Goal: Task Accomplishment & Management: Manage account settings

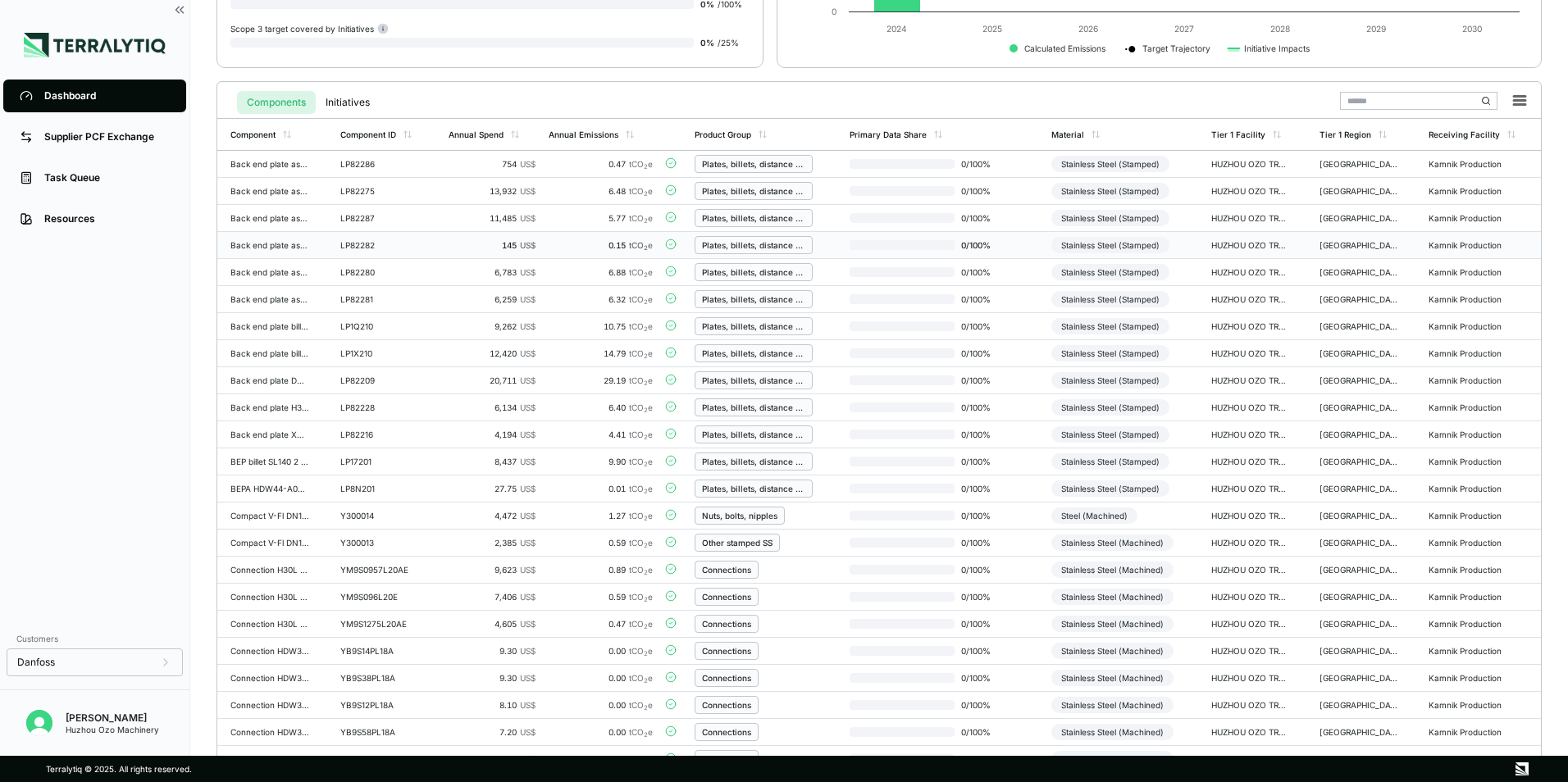
scroll to position [382, 0]
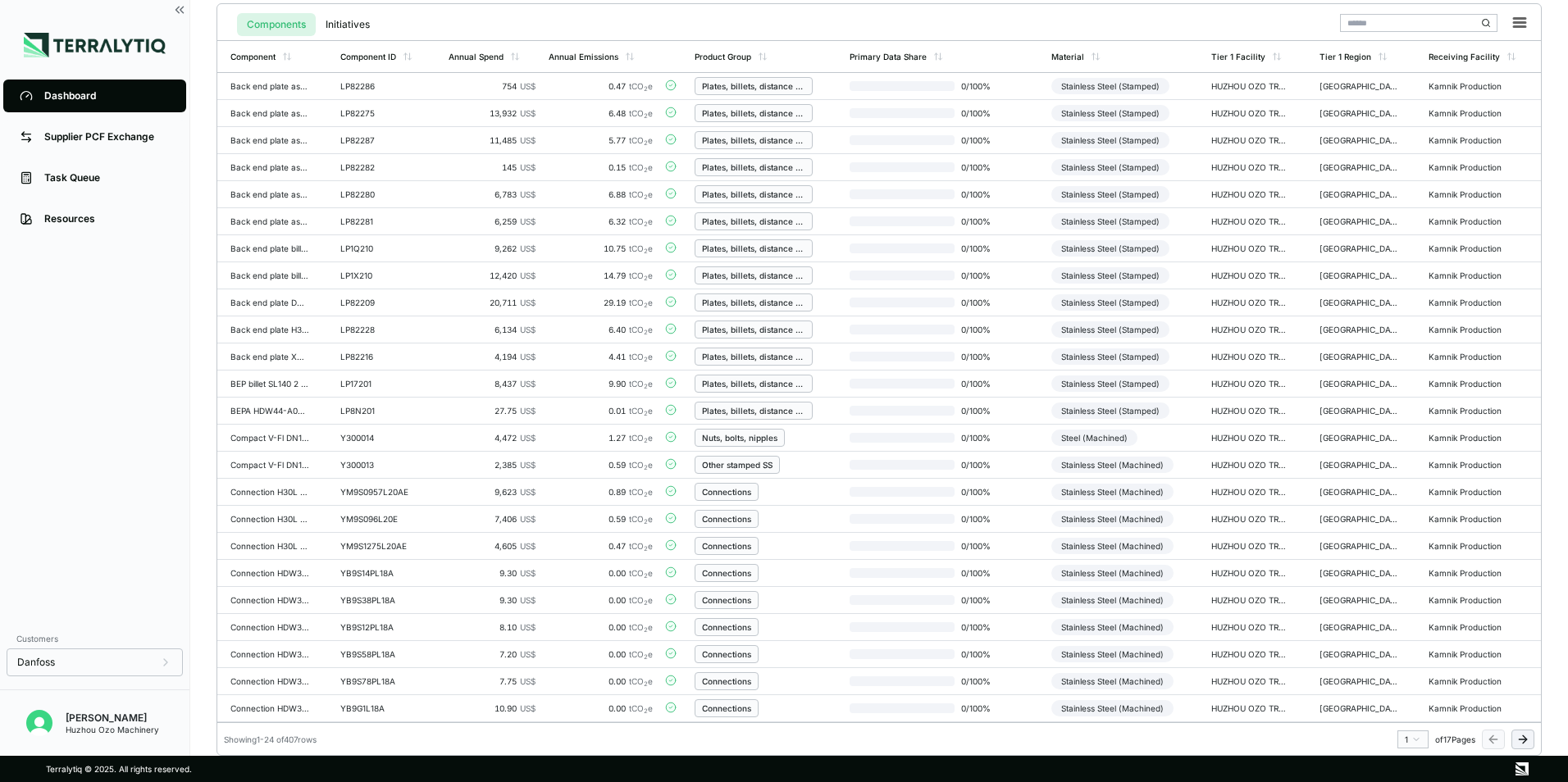
click at [1525, 741] on icon at bounding box center [1525, 739] width 4 height 8
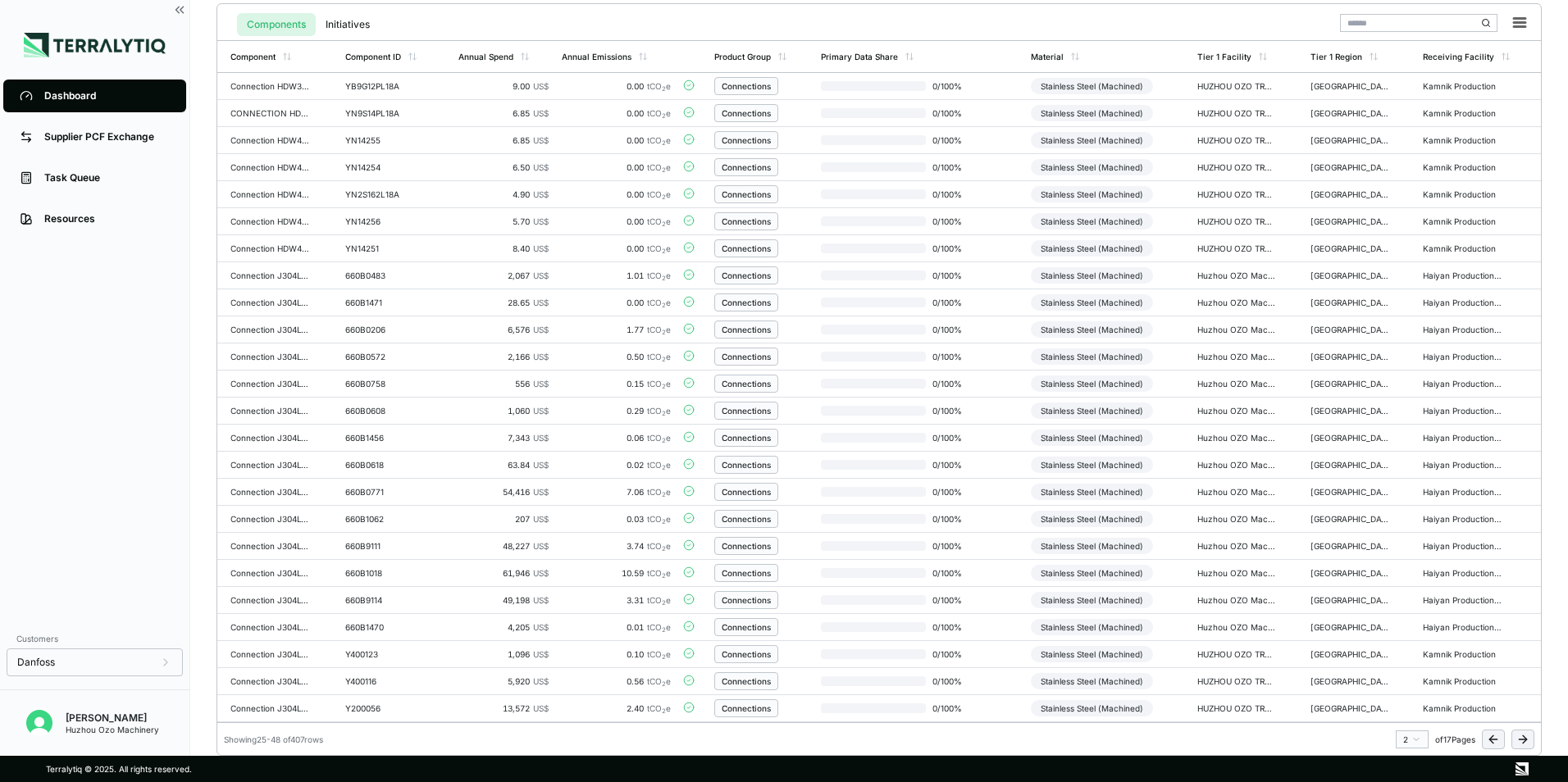
click at [1525, 741] on icon at bounding box center [1525, 739] width 4 height 8
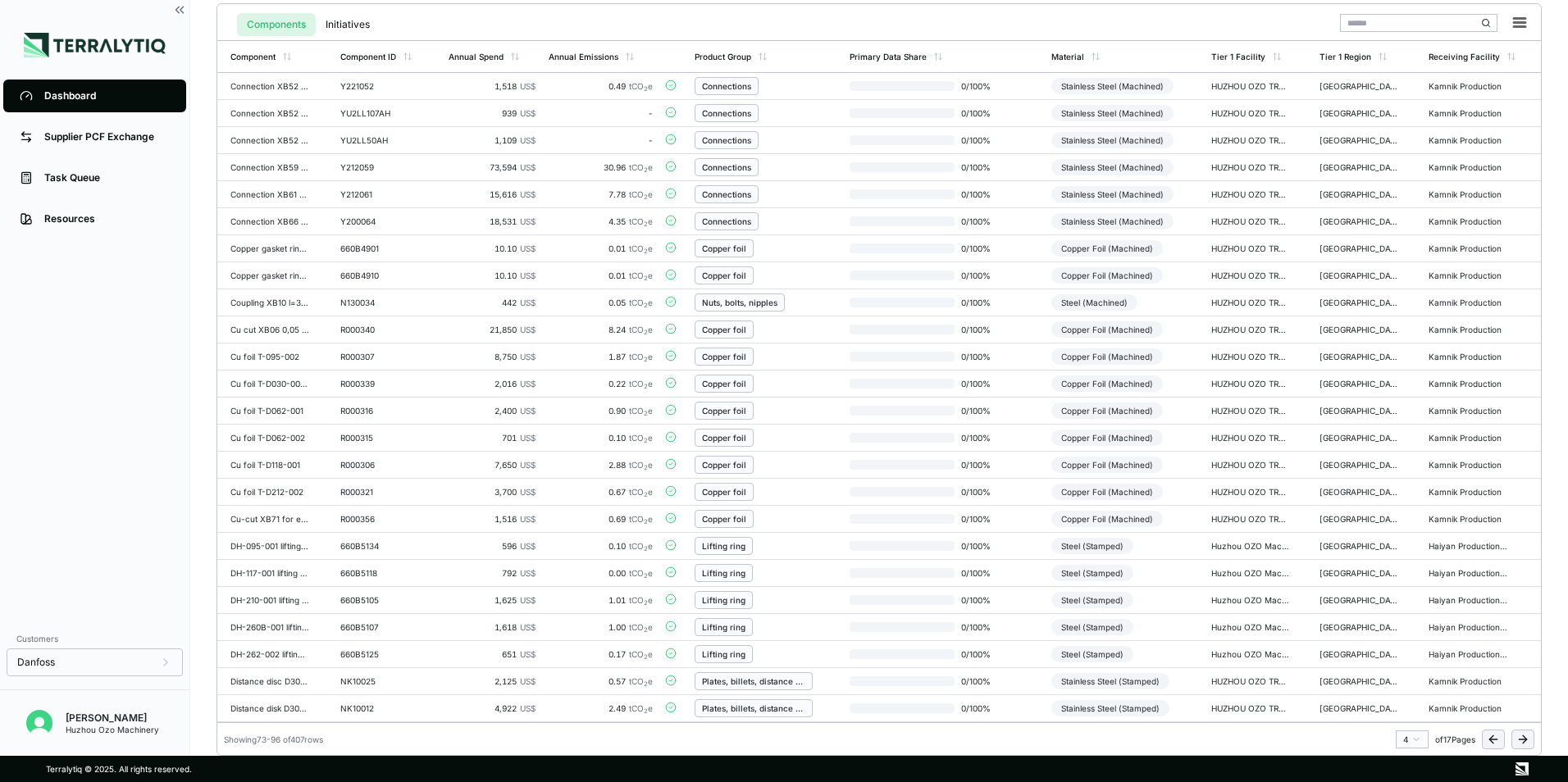
click at [1525, 741] on icon at bounding box center [1525, 739] width 4 height 8
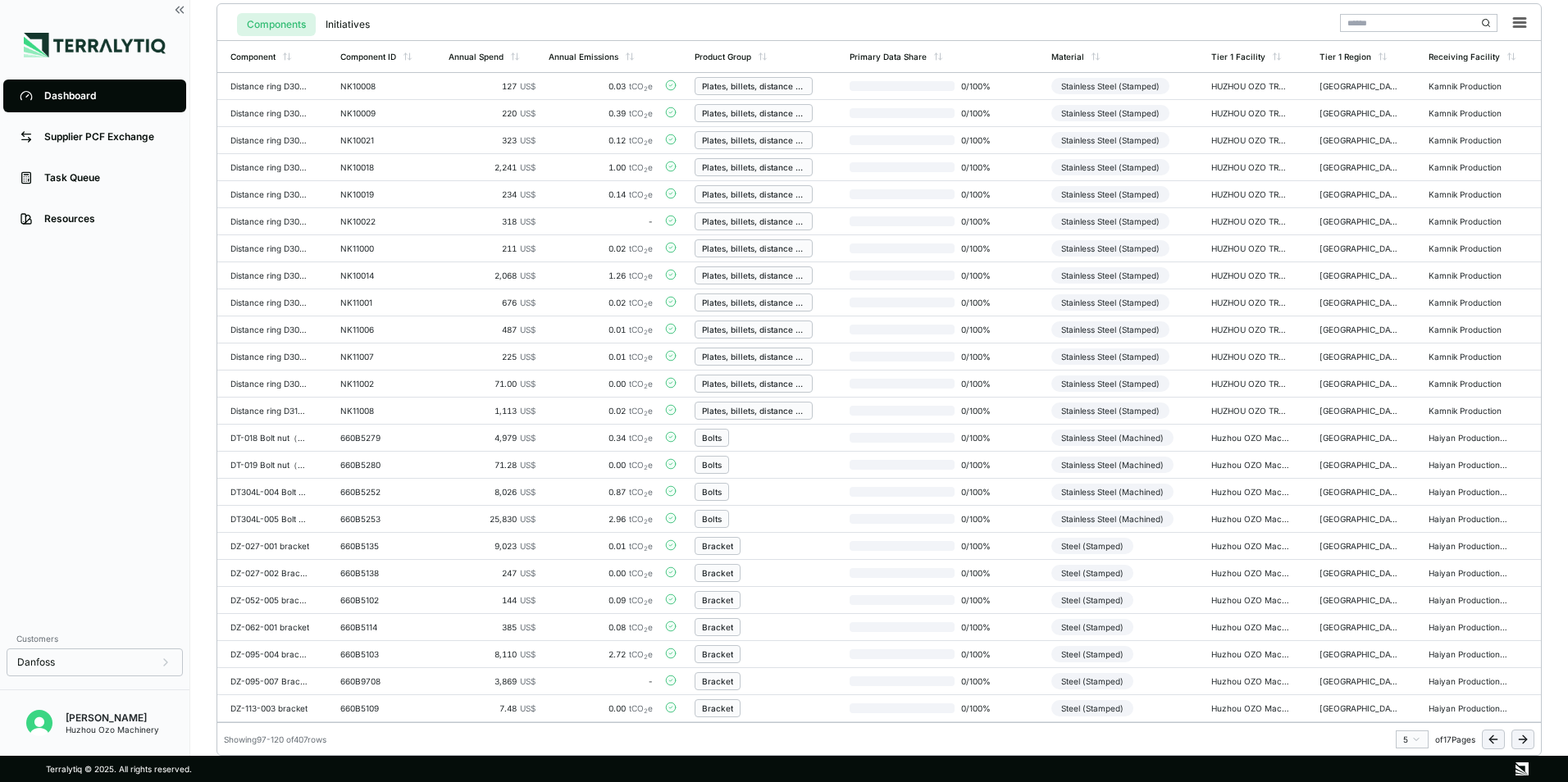
click at [1525, 741] on icon at bounding box center [1525, 739] width 4 height 8
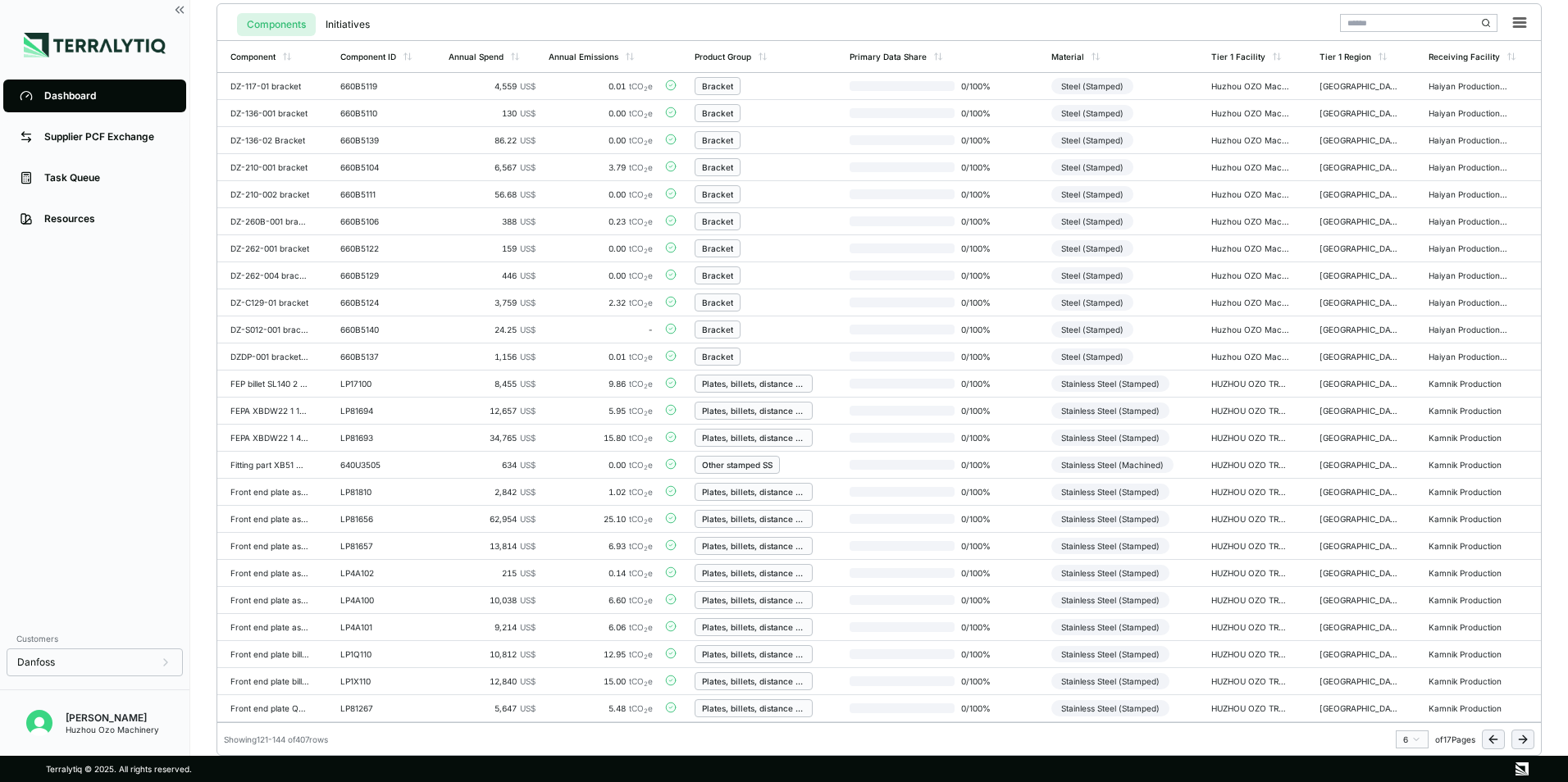
click at [1525, 741] on icon at bounding box center [1525, 739] width 4 height 8
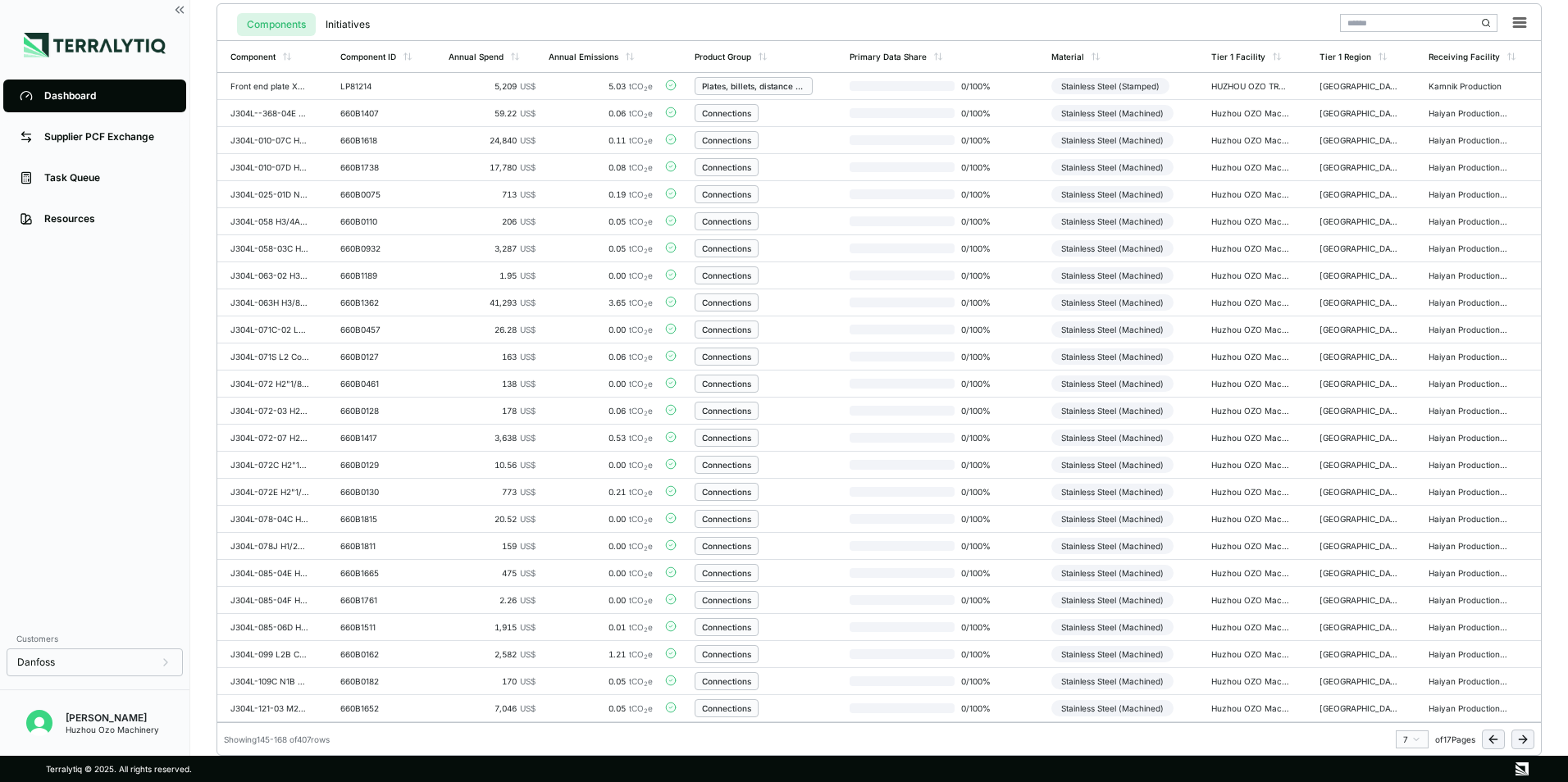
click at [1525, 741] on icon at bounding box center [1525, 739] width 4 height 8
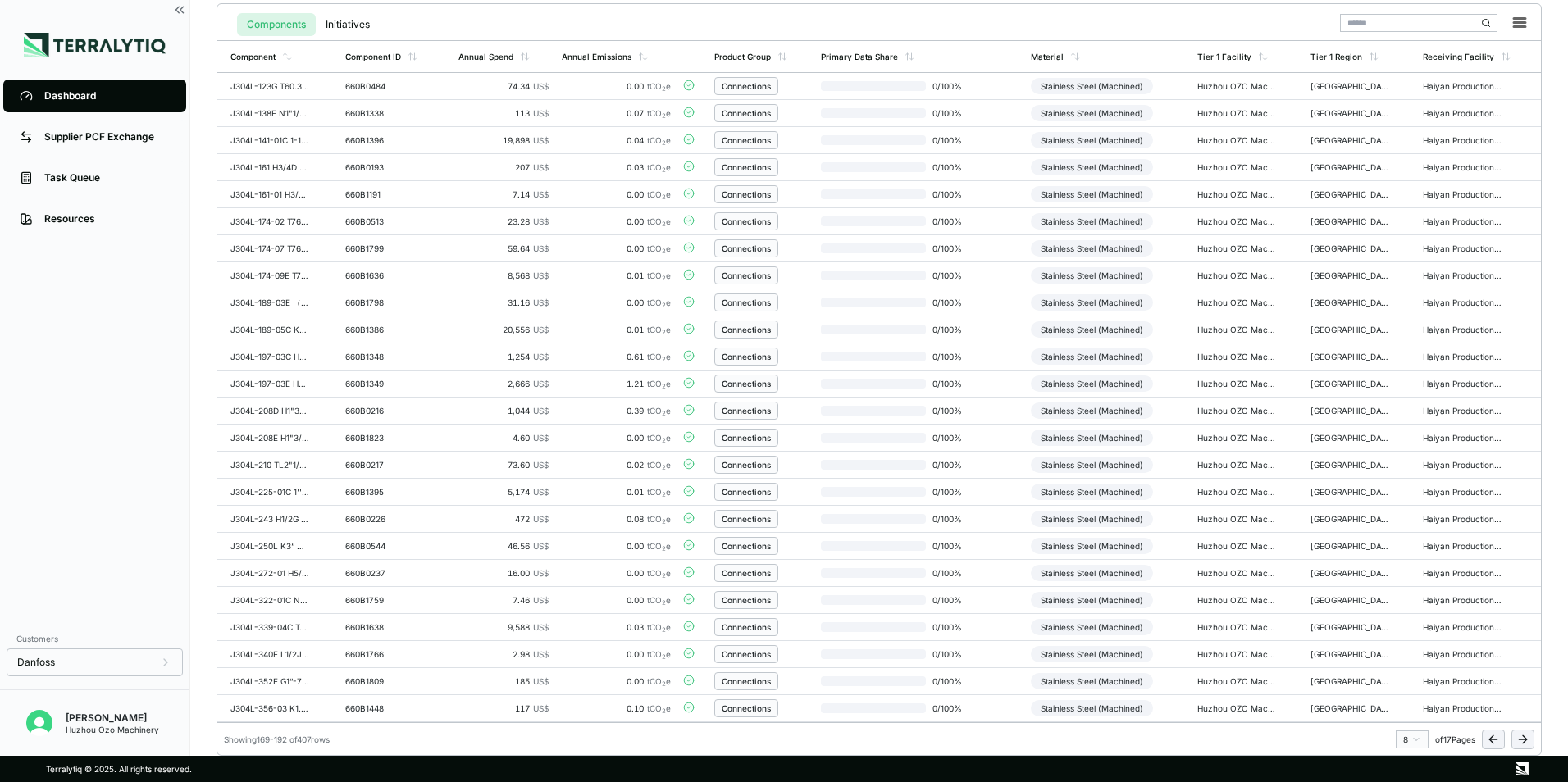
click at [1525, 741] on icon at bounding box center [1525, 739] width 4 height 8
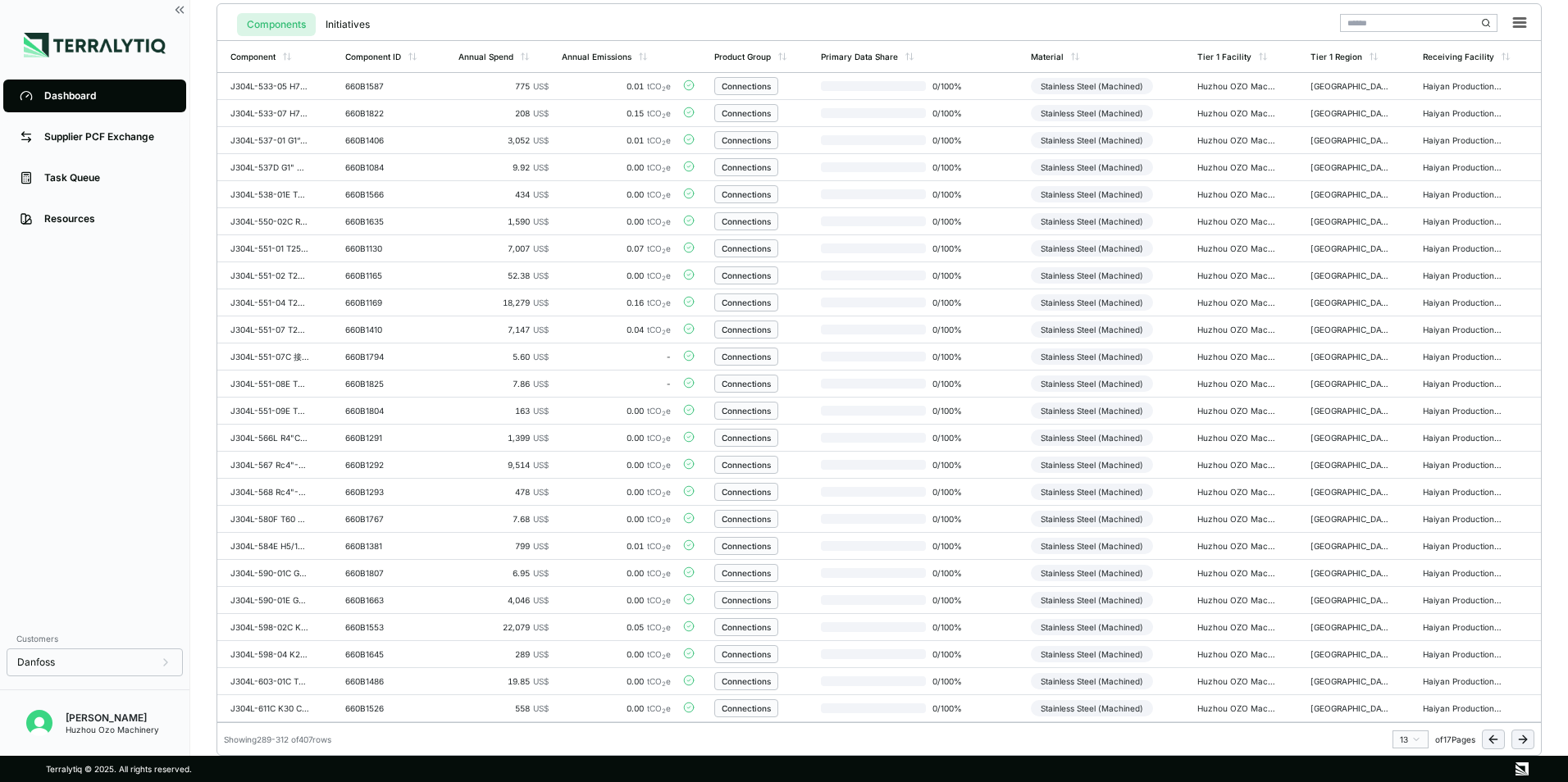
click at [1525, 741] on icon at bounding box center [1525, 739] width 4 height 8
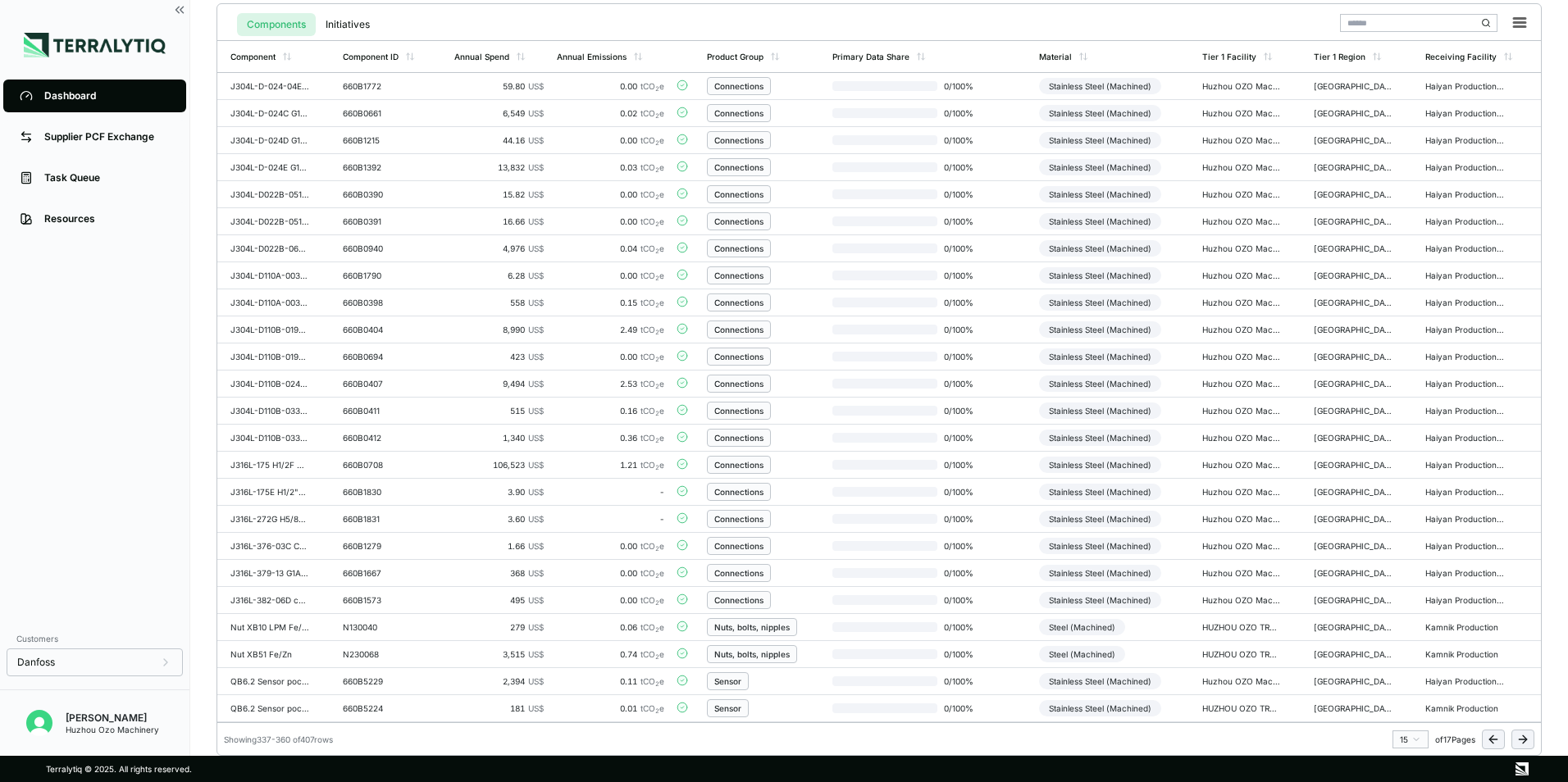
click at [1525, 741] on icon at bounding box center [1525, 739] width 4 height 8
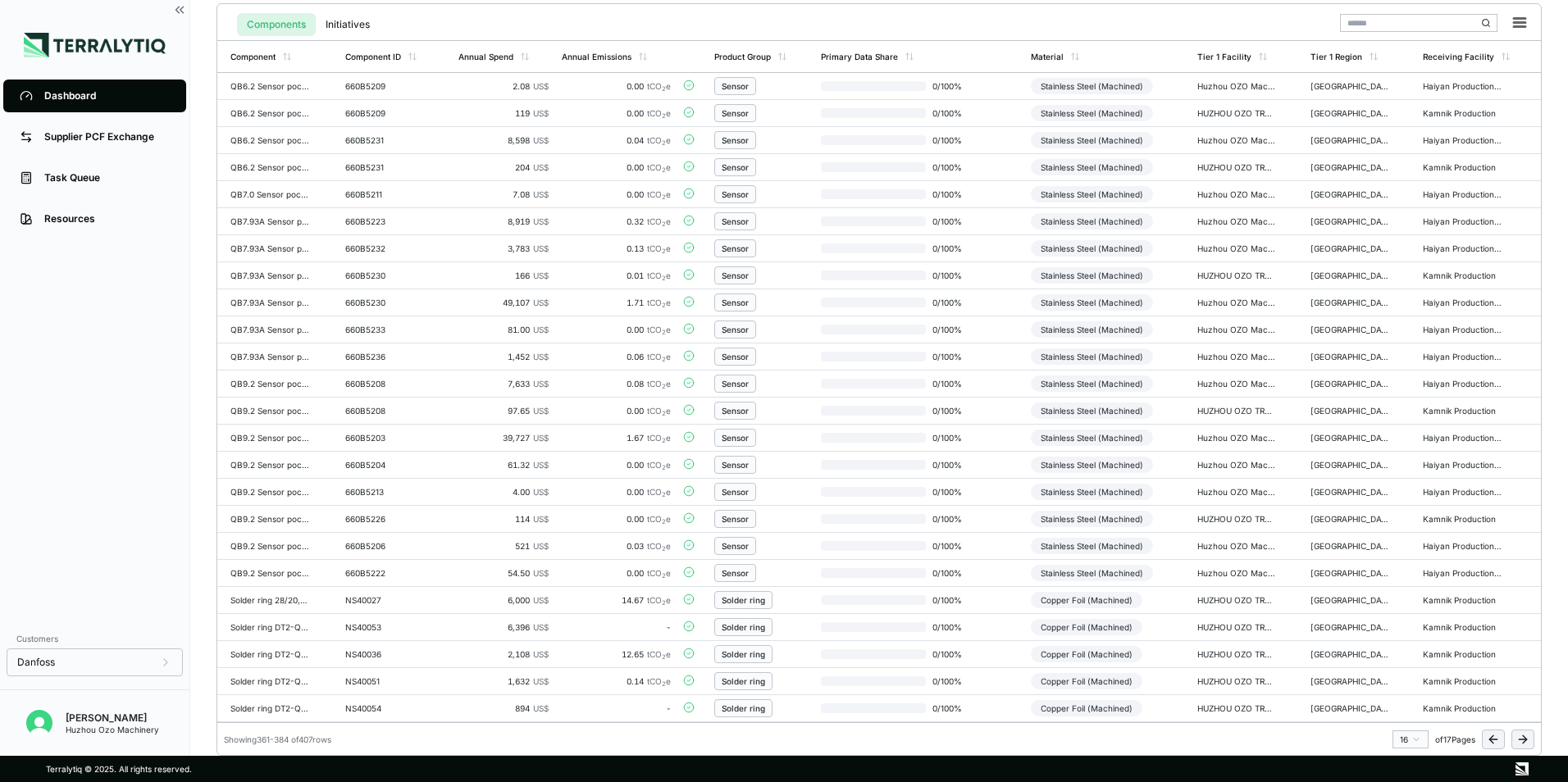
click at [1525, 741] on icon at bounding box center [1525, 739] width 4 height 8
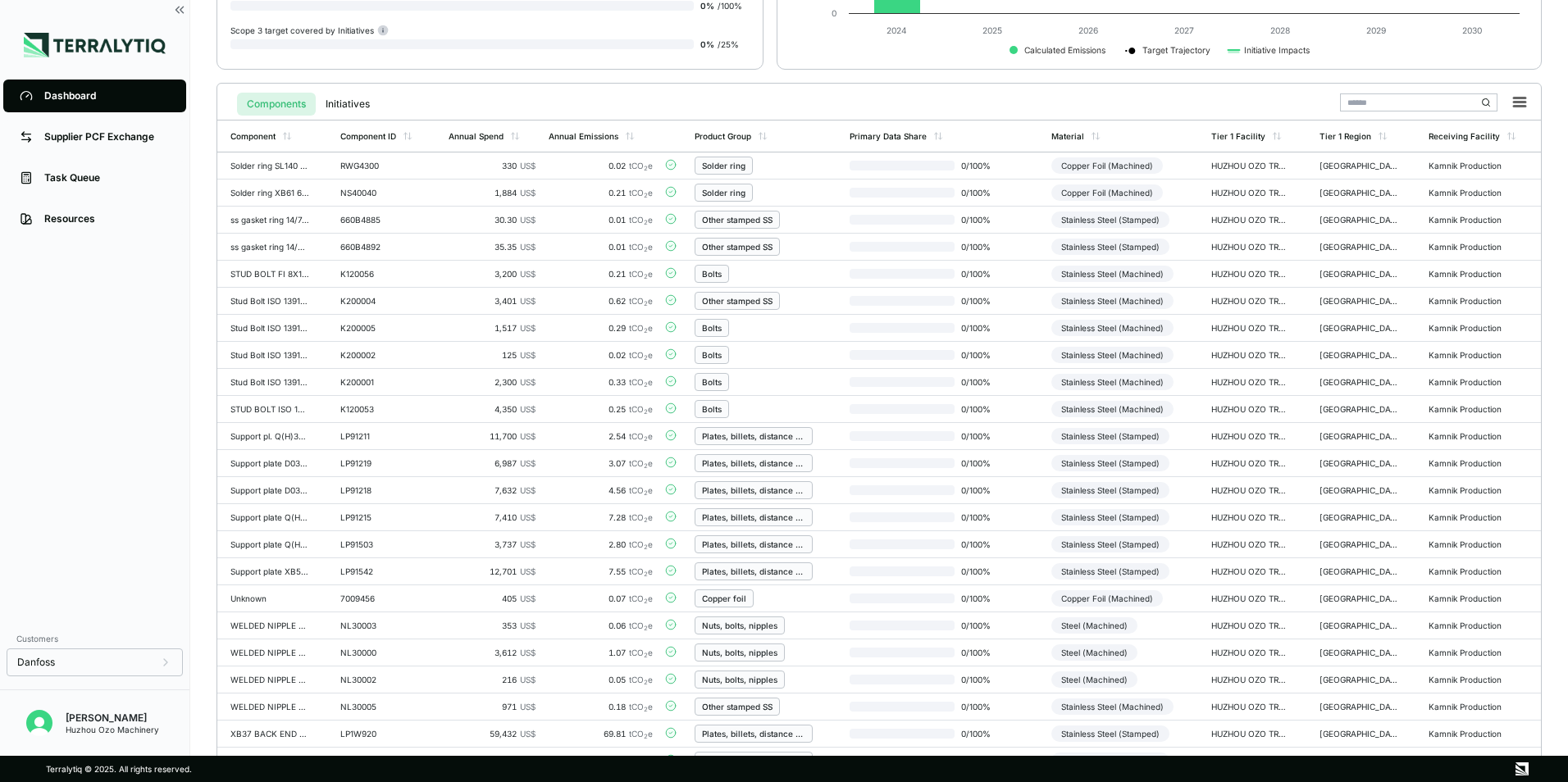
scroll to position [354, 0]
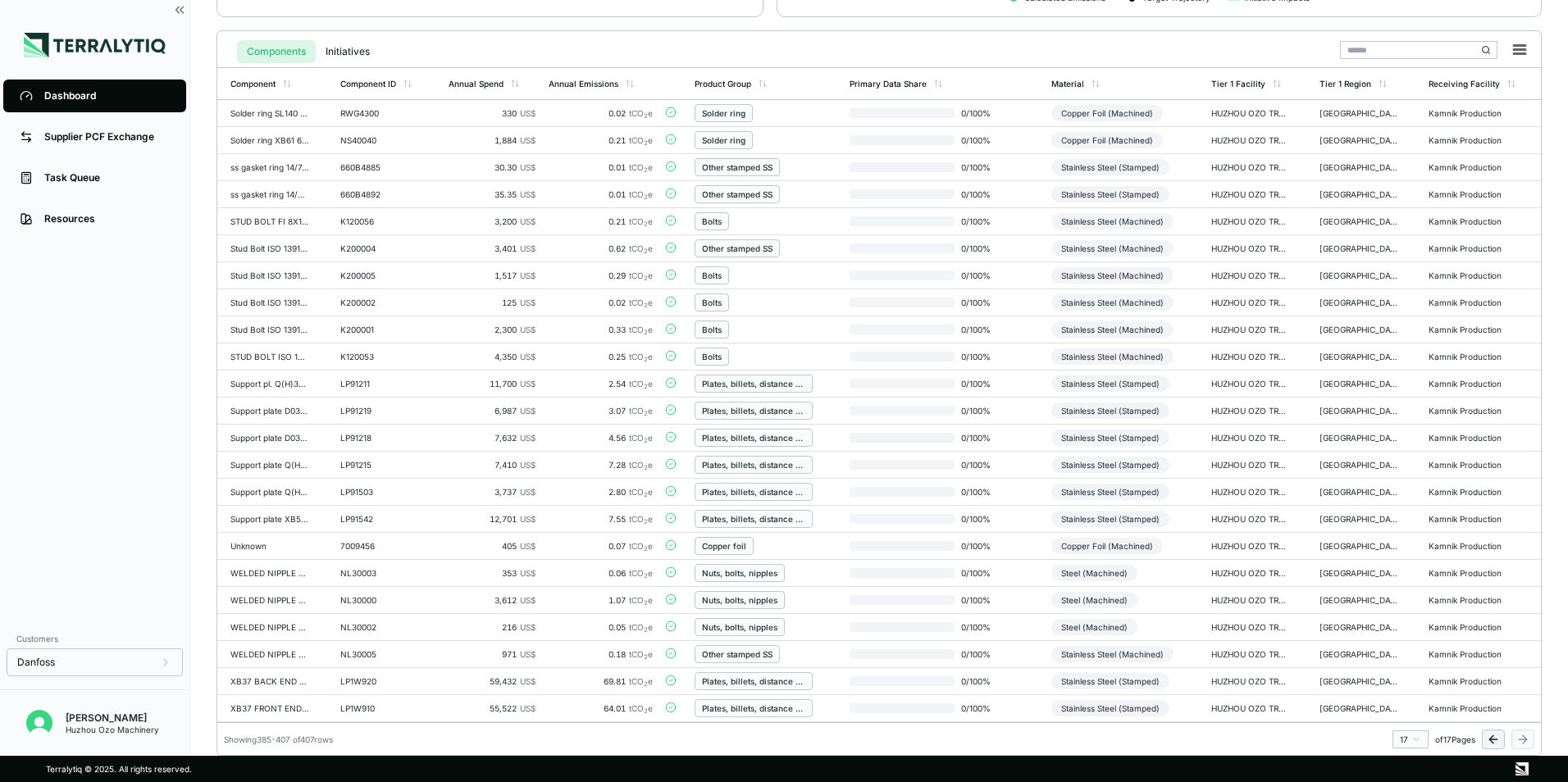
click at [1486, 740] on icon at bounding box center [1492, 739] width 13 height 13
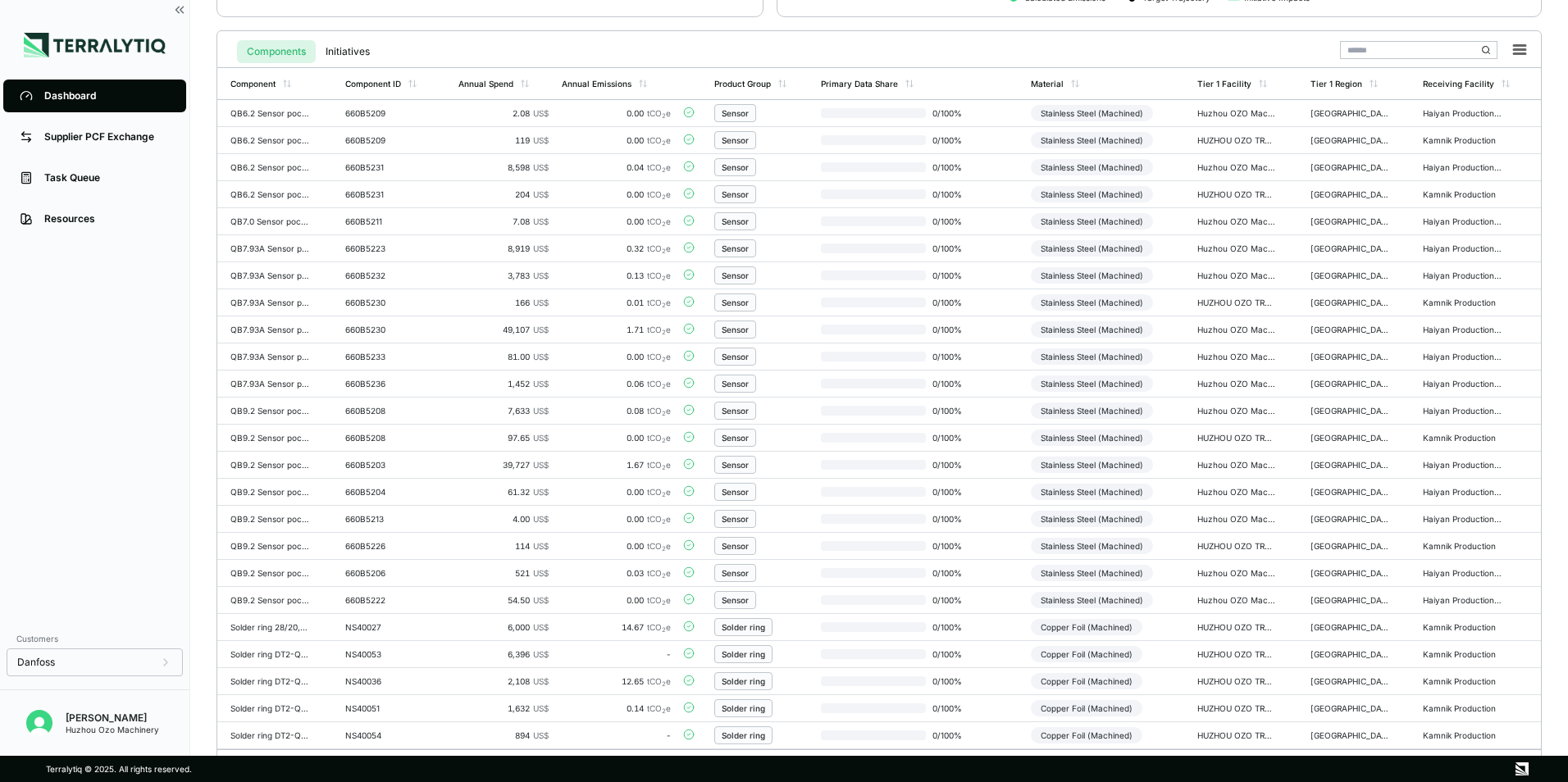
click at [1486, 740] on td "Kamnik Production" at bounding box center [1479, 736] width 124 height 27
click at [1487, 739] on div "Kamnik Production" at bounding box center [1462, 736] width 78 height 10
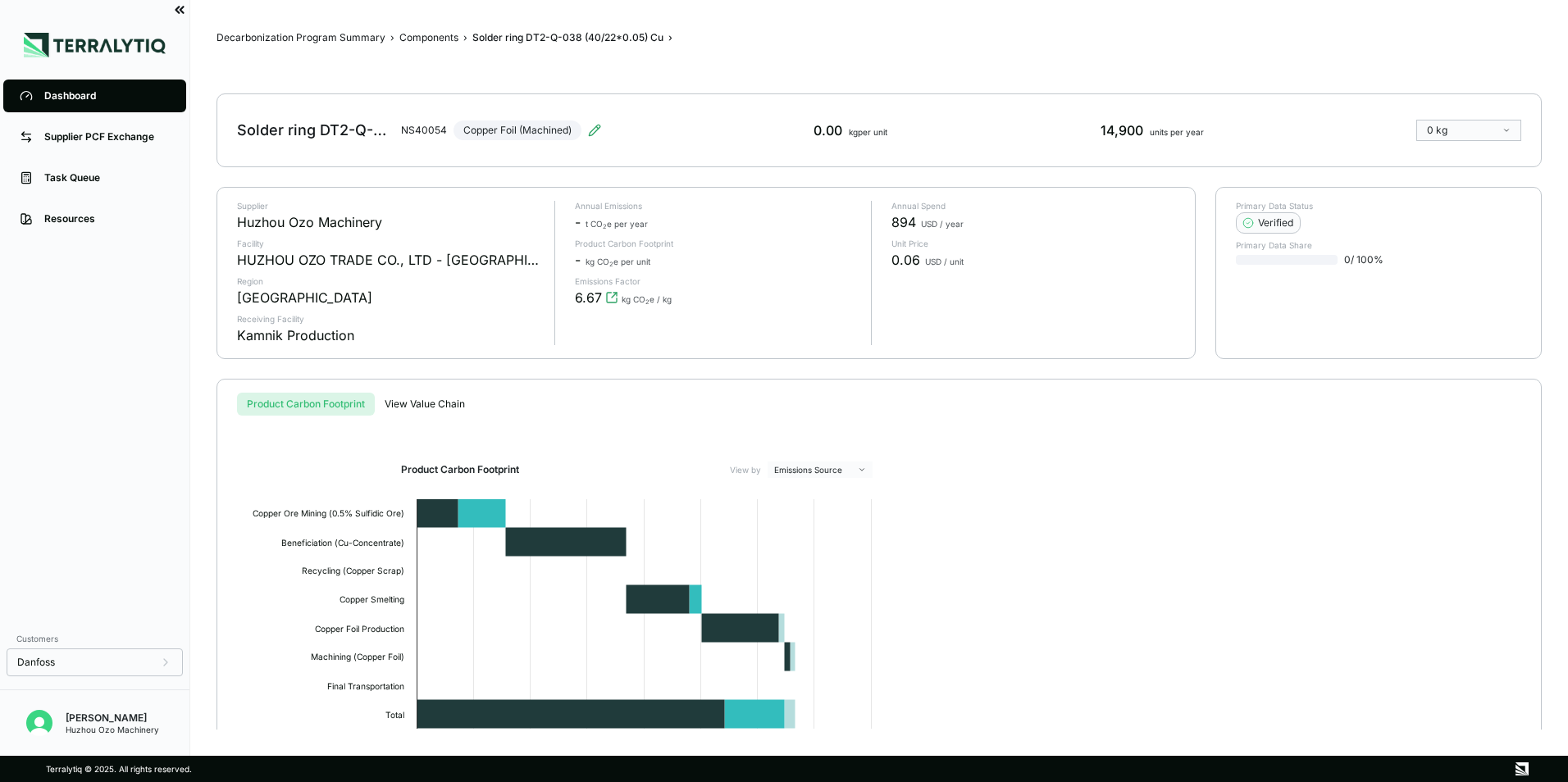
click at [180, 14] on icon at bounding box center [179, 9] width 14 height 14
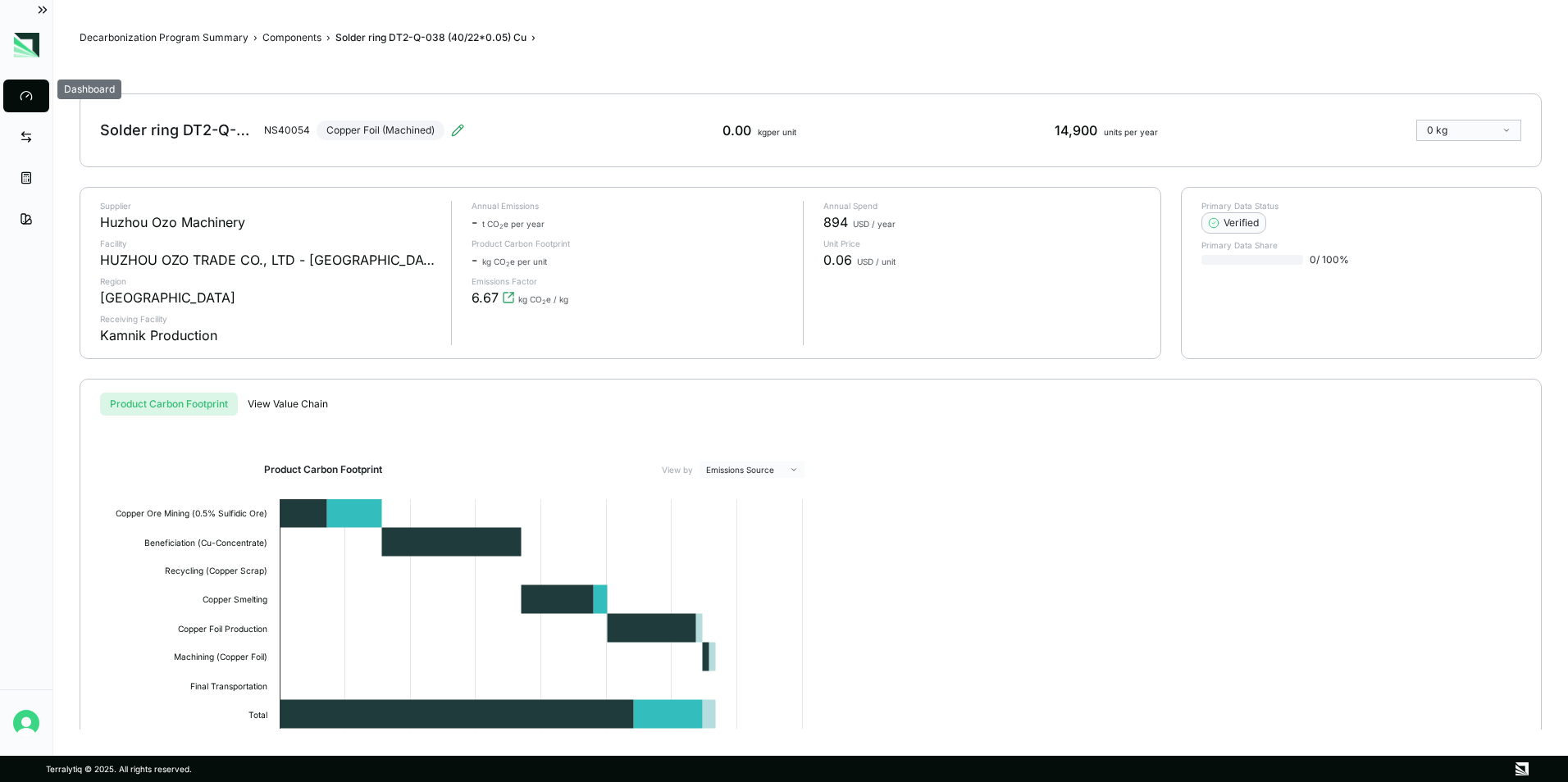
click at [19, 99] on span at bounding box center [26, 96] width 20 height 29
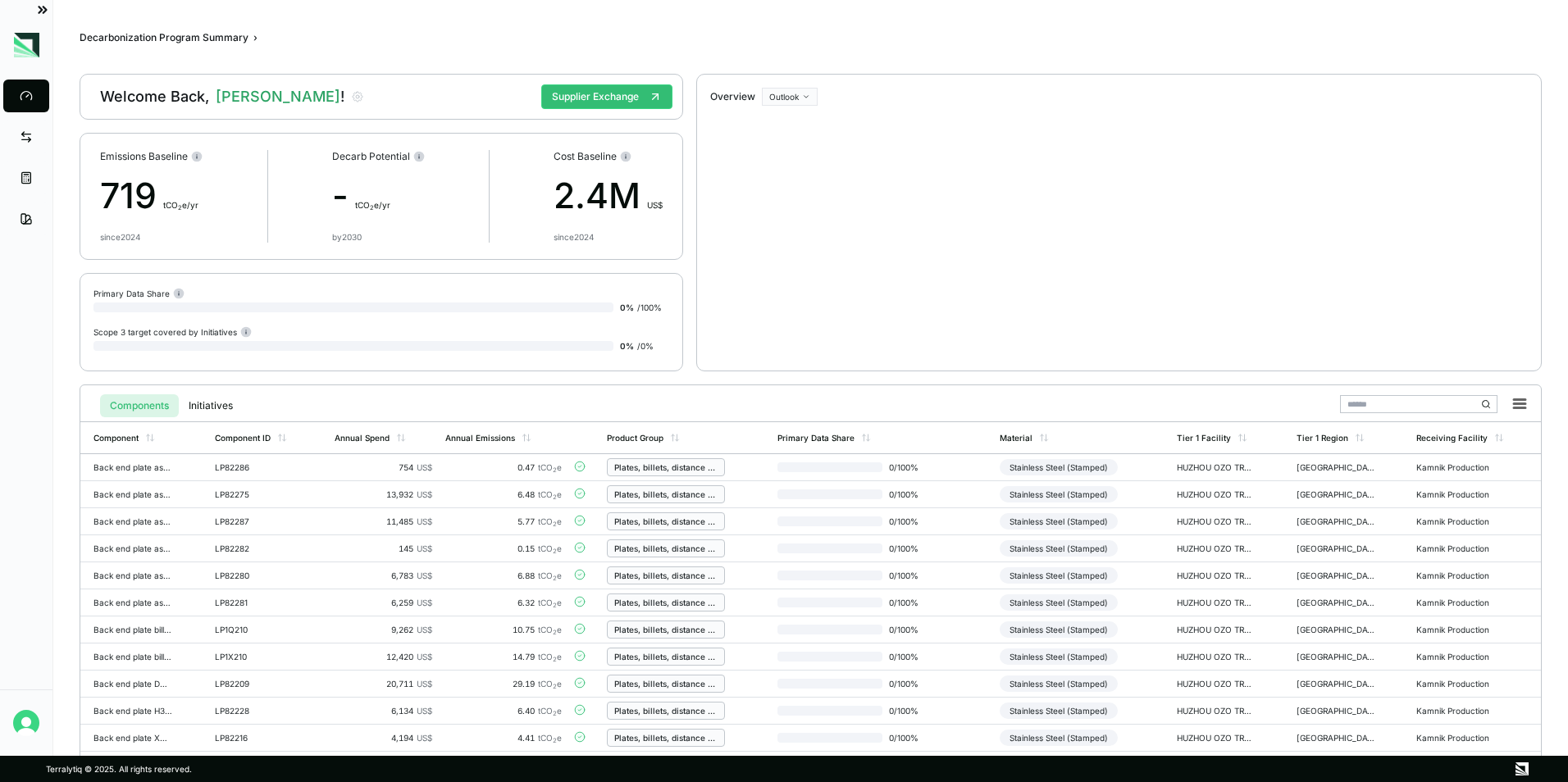
click at [41, 11] on icon at bounding box center [41, 10] width 3 height 7
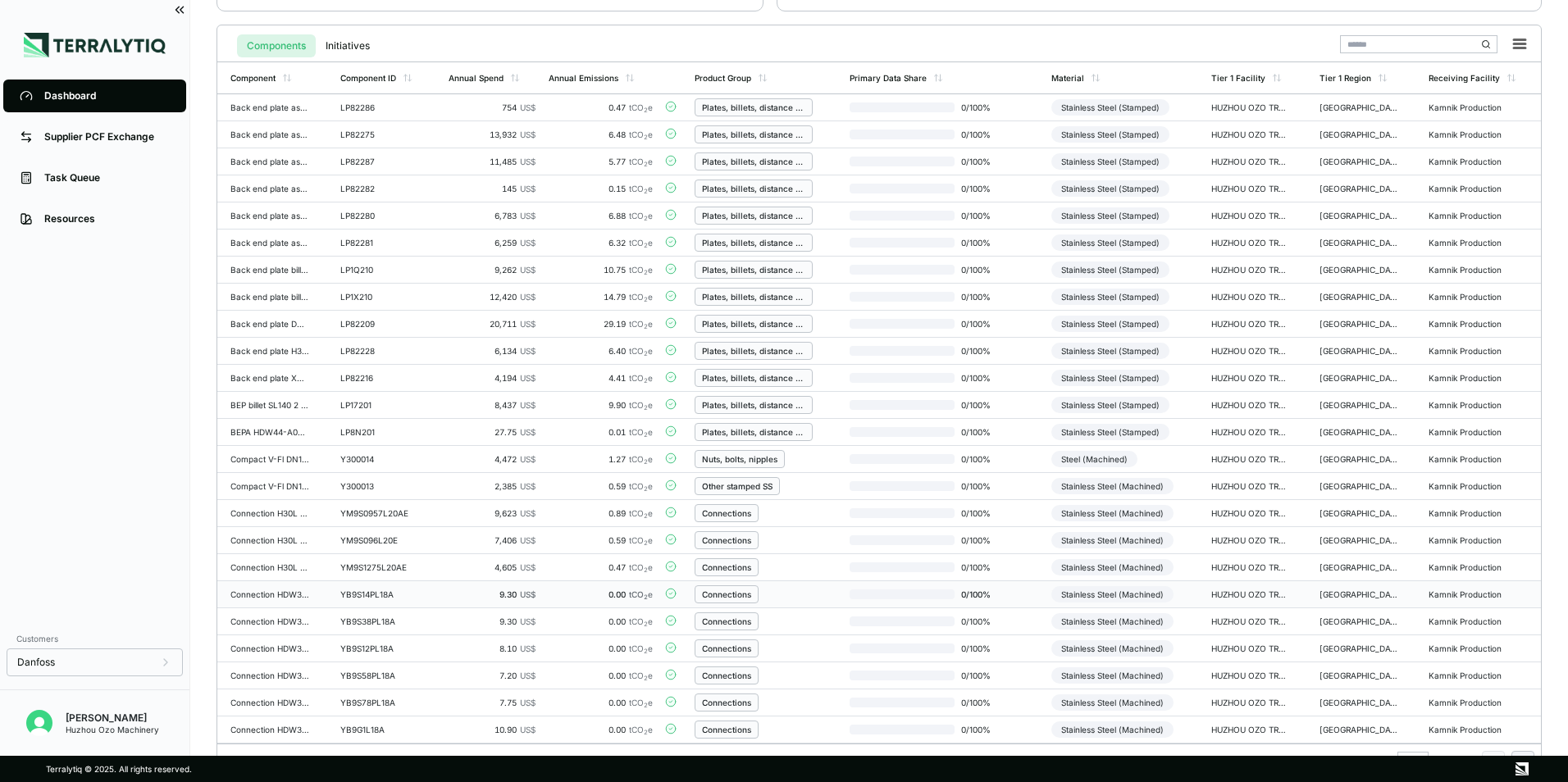
scroll to position [382, 0]
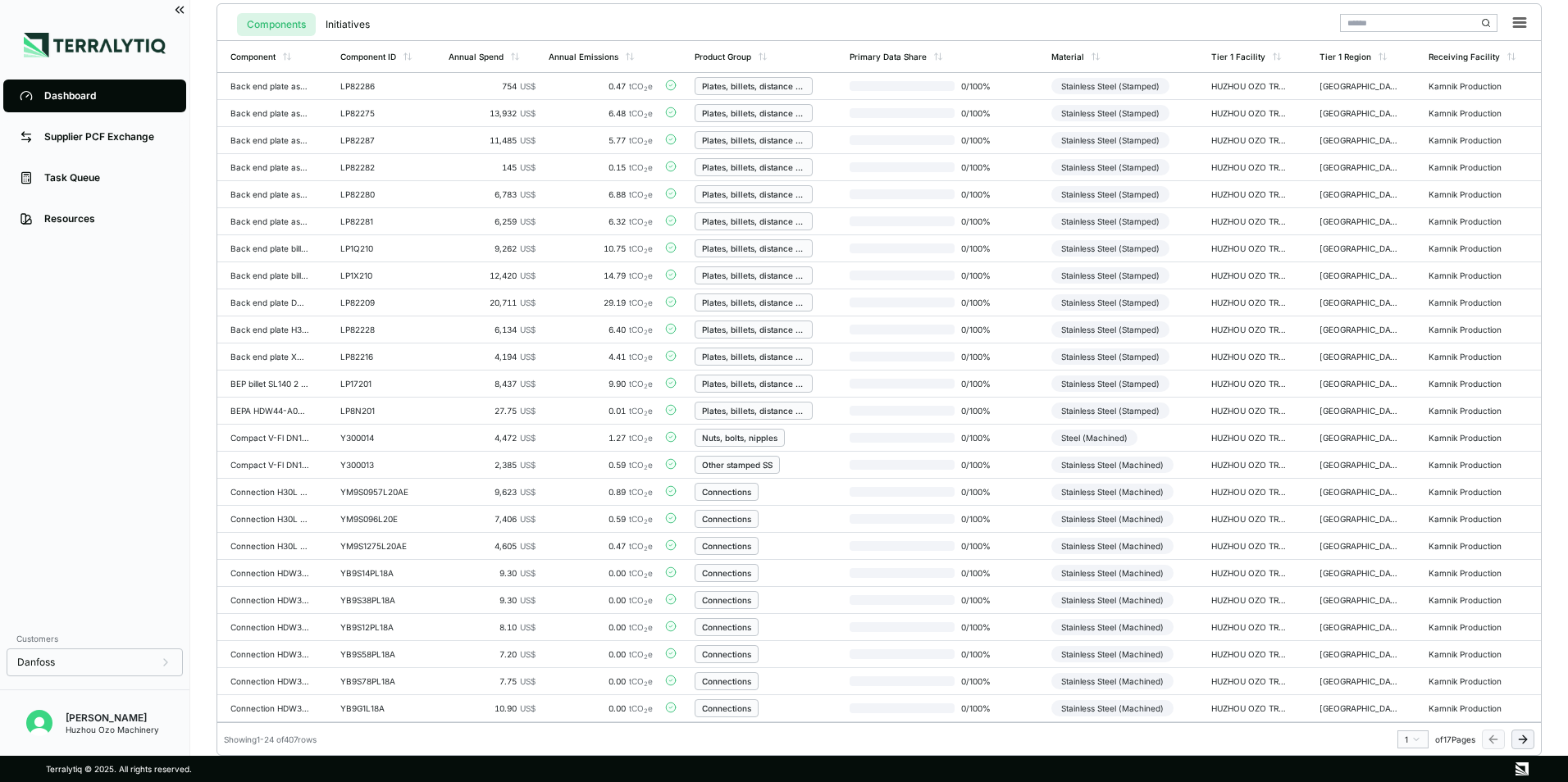
click at [1522, 740] on icon at bounding box center [1522, 739] width 13 height 13
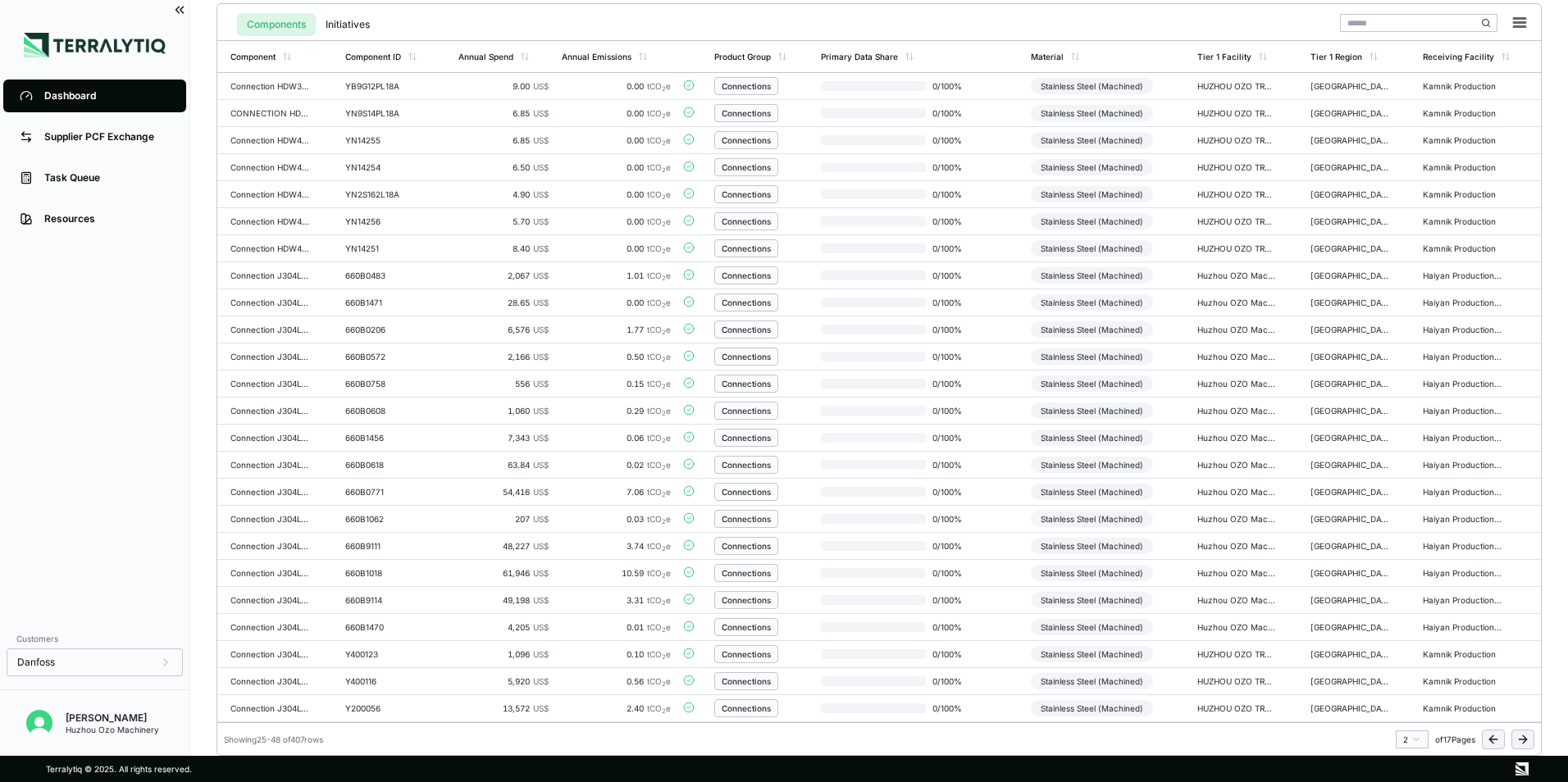
click at [1526, 739] on icon at bounding box center [1525, 739] width 4 height 8
click at [1525, 737] on icon at bounding box center [1525, 739] width 4 height 8
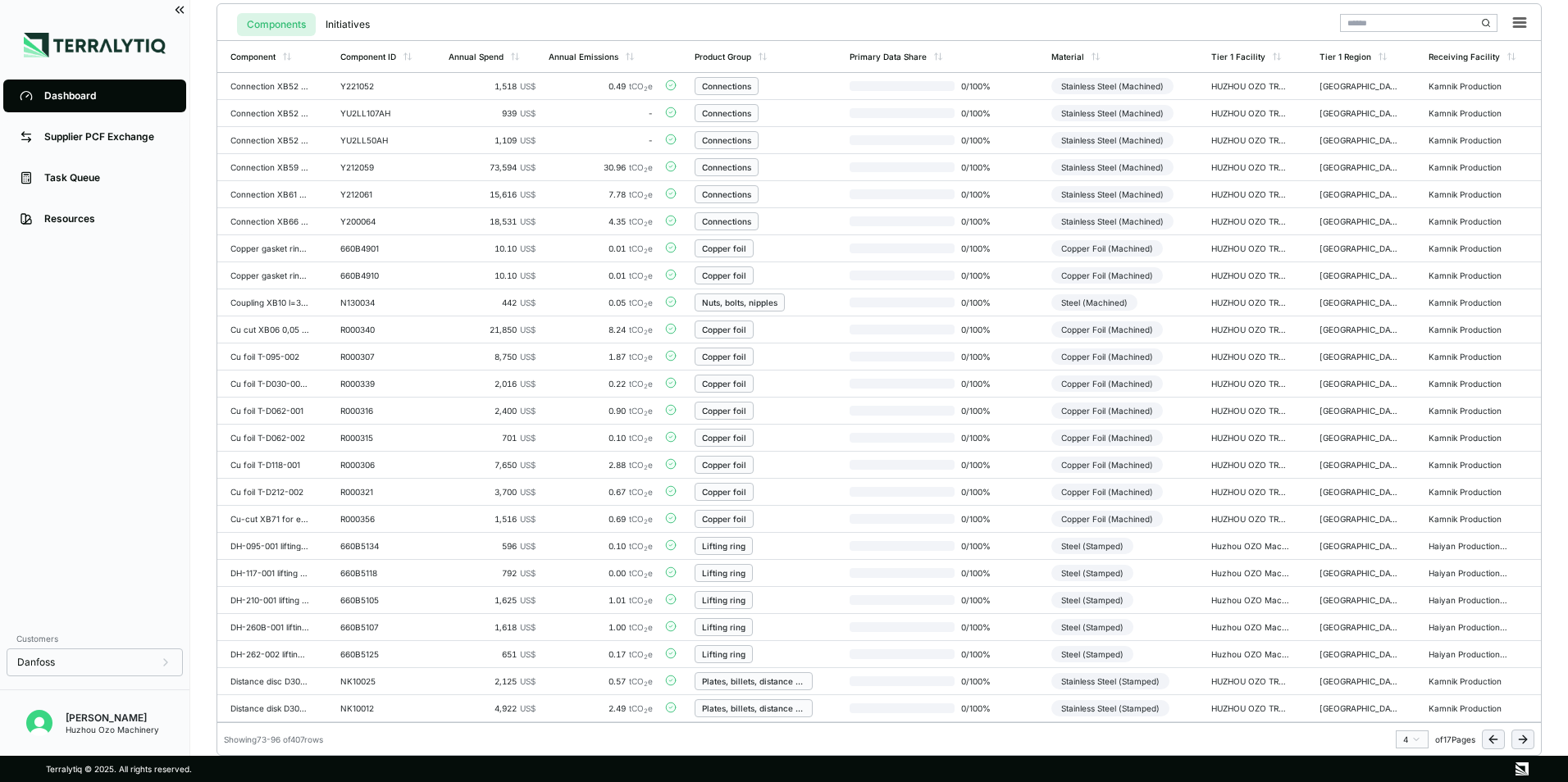
click at [1521, 737] on icon at bounding box center [1522, 739] width 13 height 13
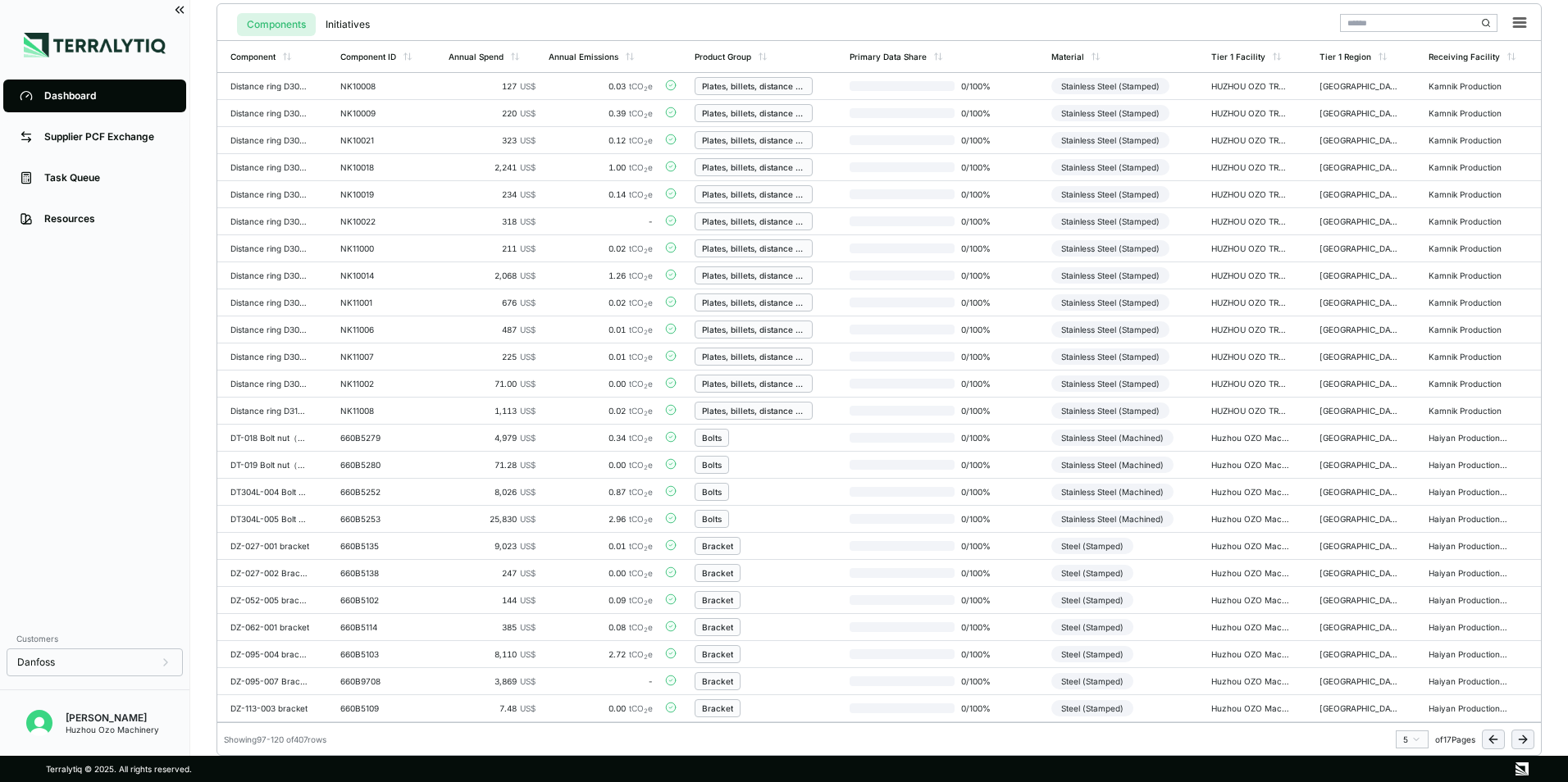
click at [1519, 743] on icon at bounding box center [1522, 739] width 13 height 13
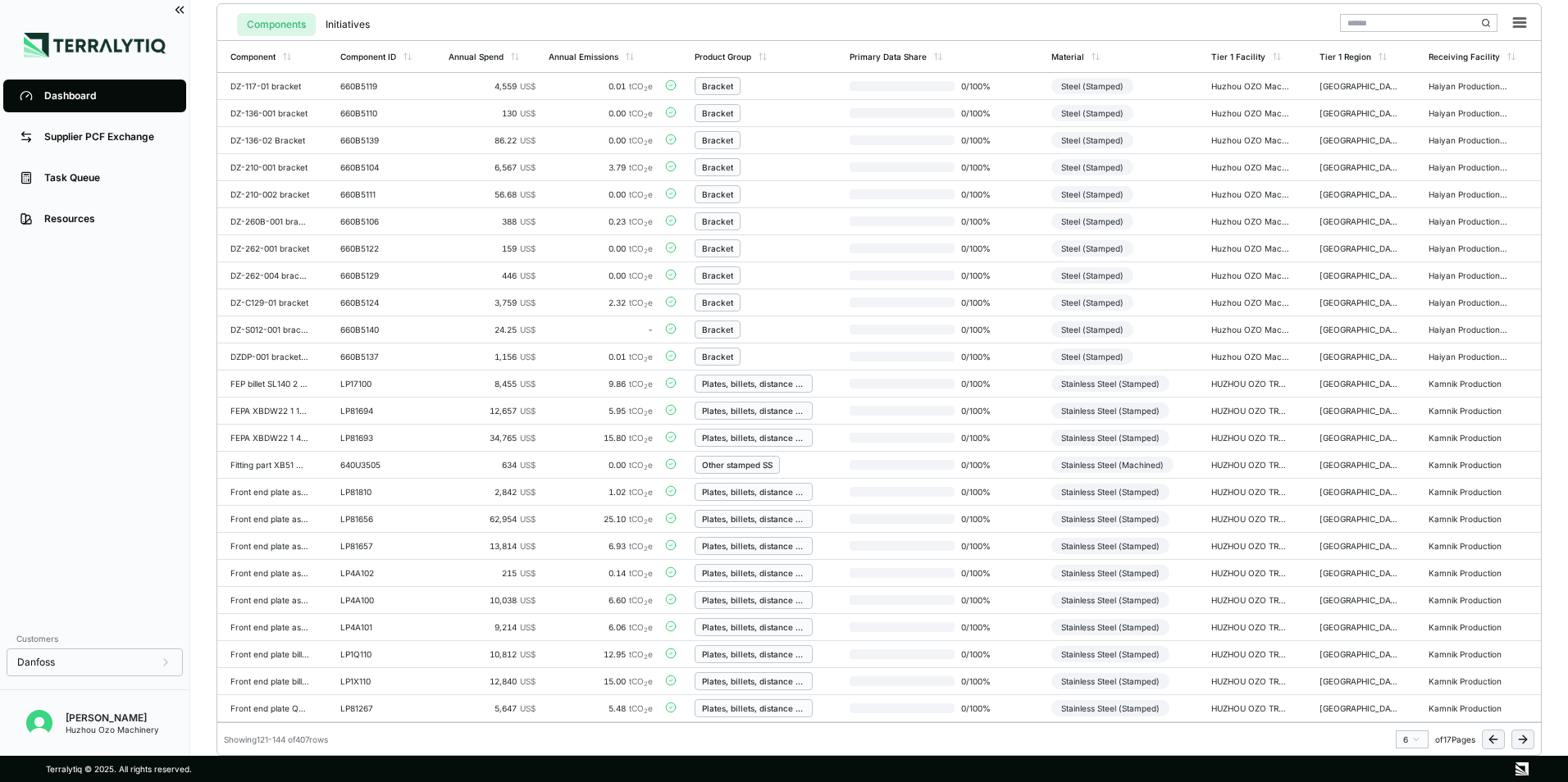
click at [1527, 740] on icon at bounding box center [1522, 739] width 13 height 13
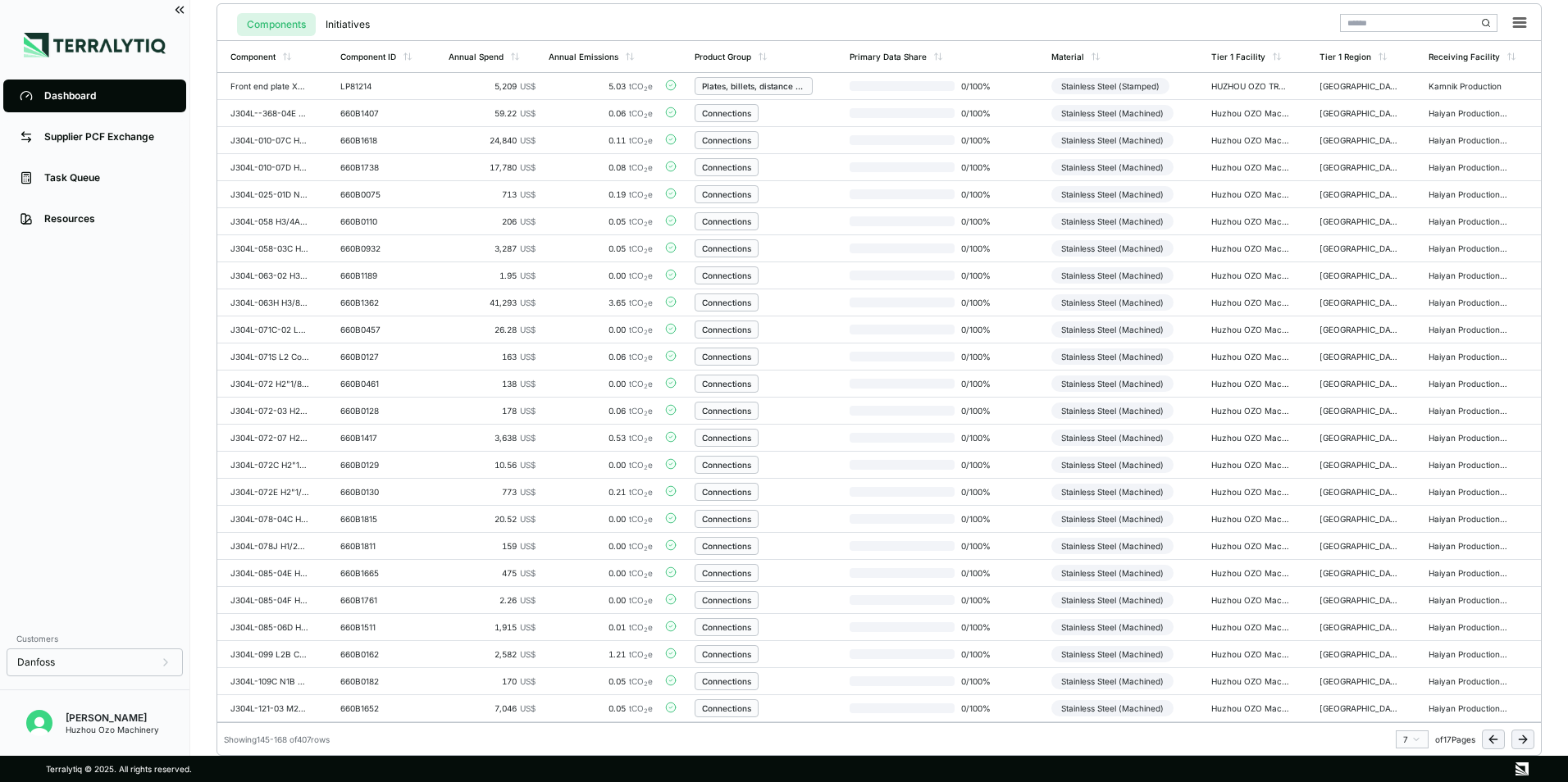
click at [1520, 742] on icon at bounding box center [1522, 739] width 13 height 13
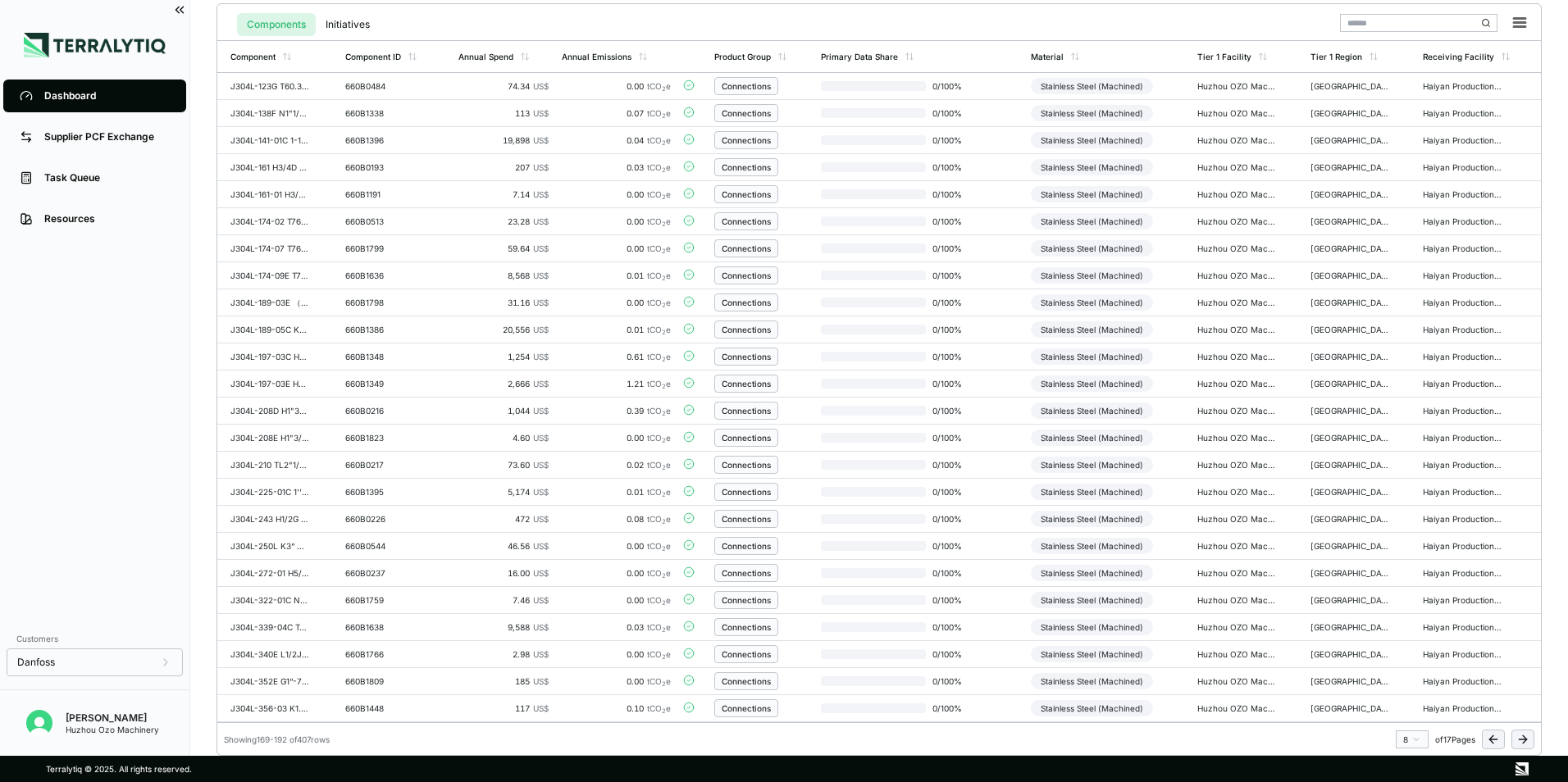
click at [1520, 742] on icon at bounding box center [1522, 739] width 13 height 13
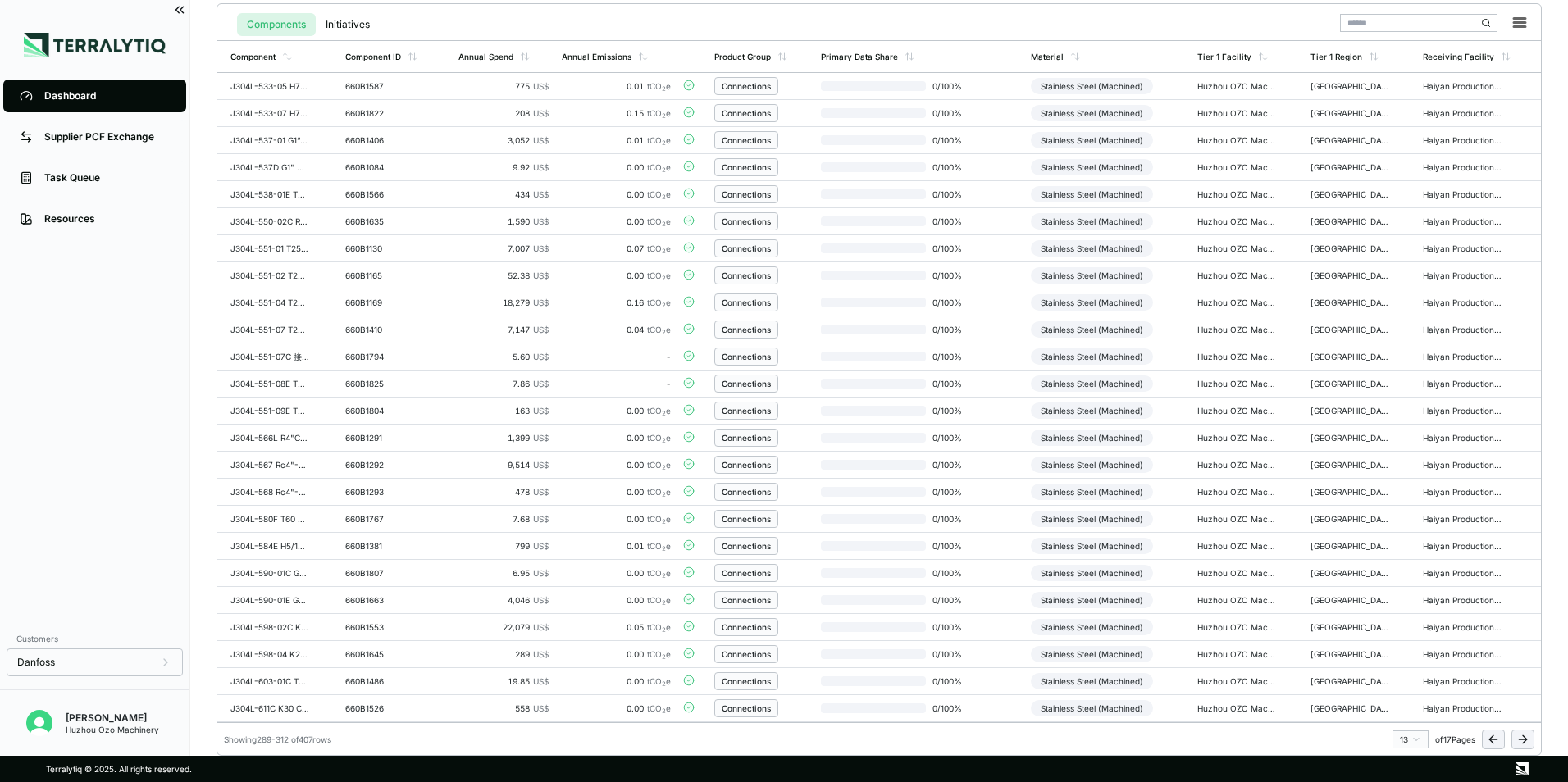
click at [1520, 742] on icon at bounding box center [1522, 739] width 13 height 13
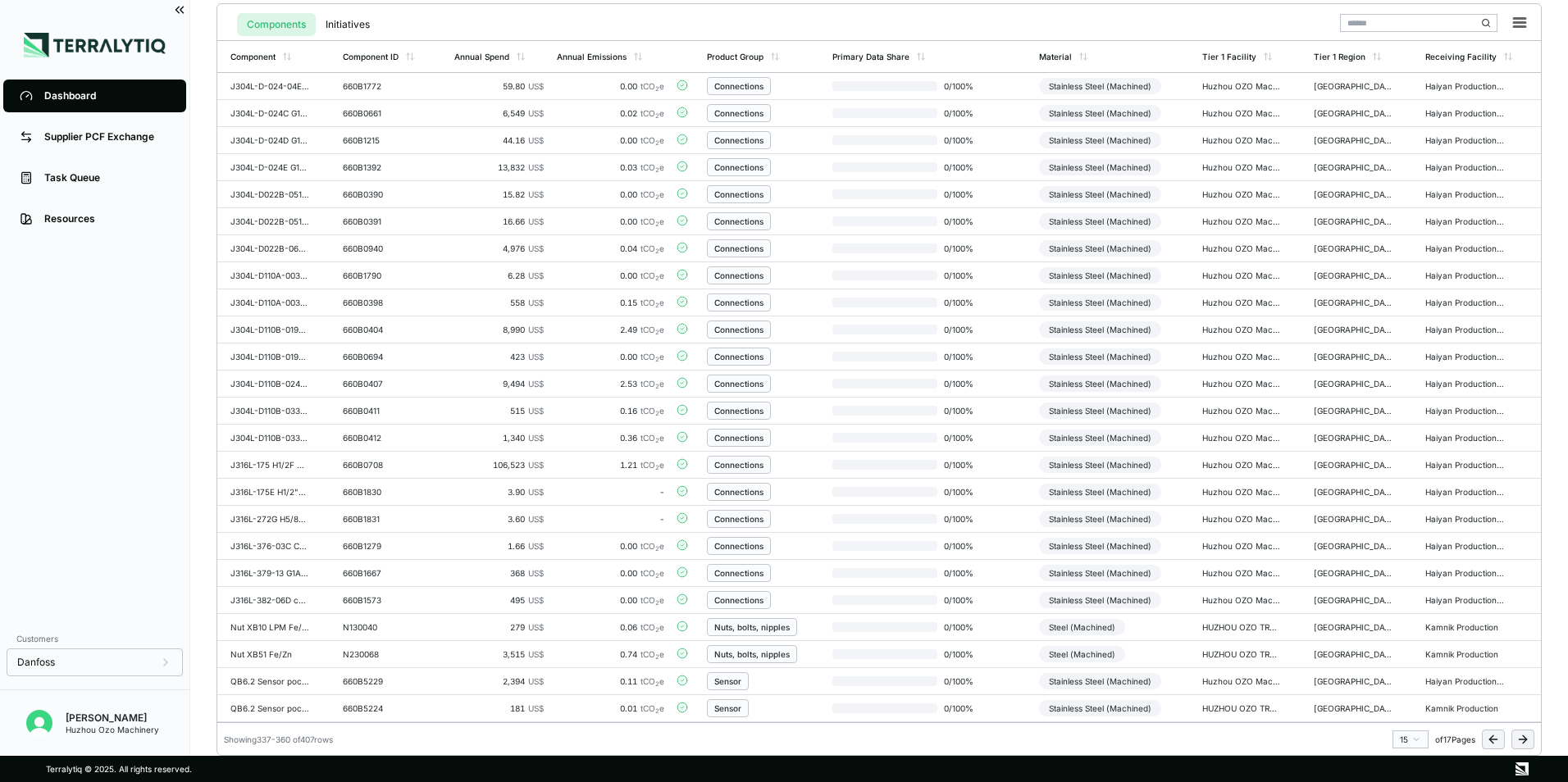
click at [1520, 742] on icon at bounding box center [1522, 739] width 13 height 13
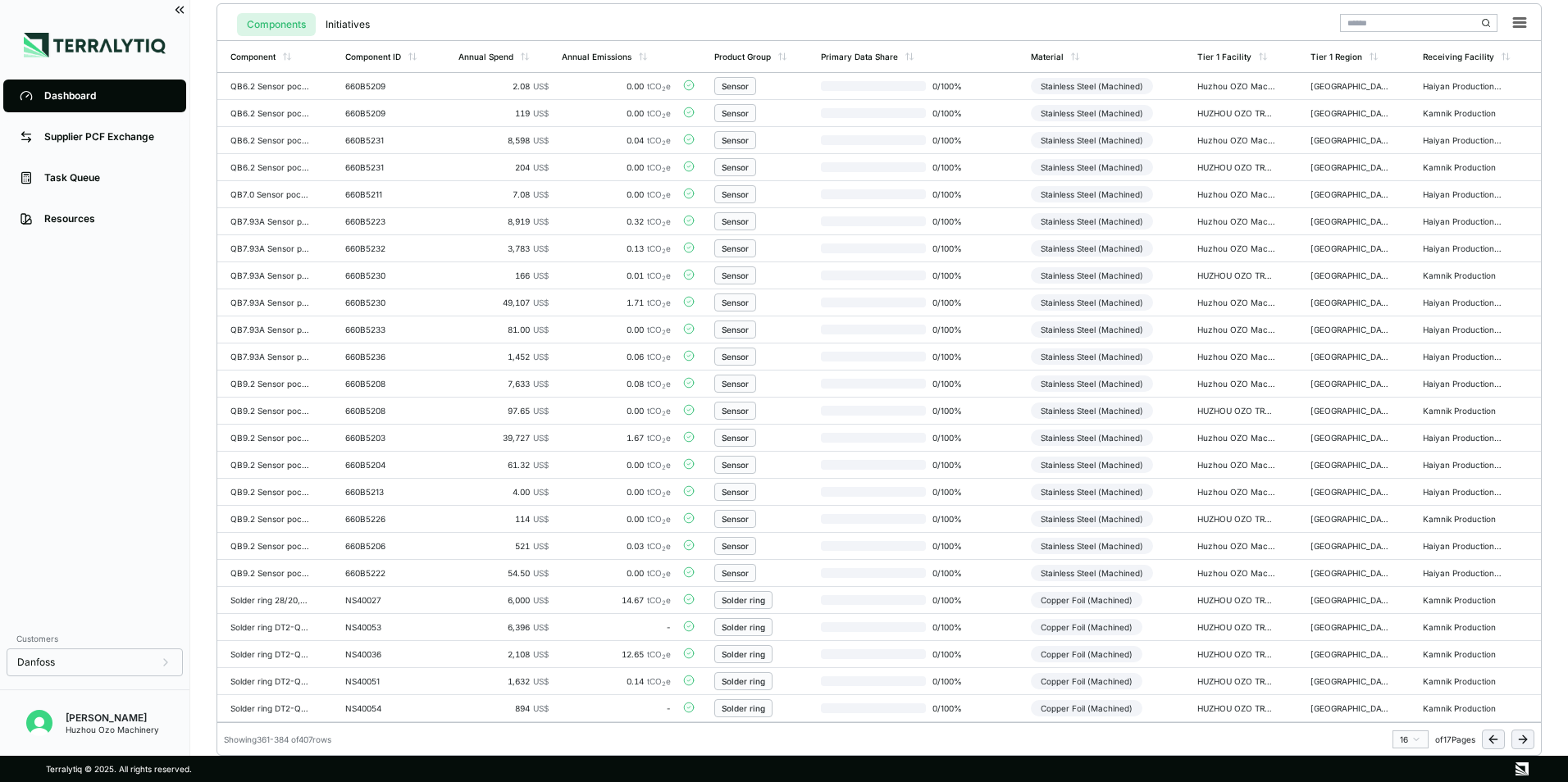
click at [1524, 742] on icon at bounding box center [1525, 739] width 4 height 8
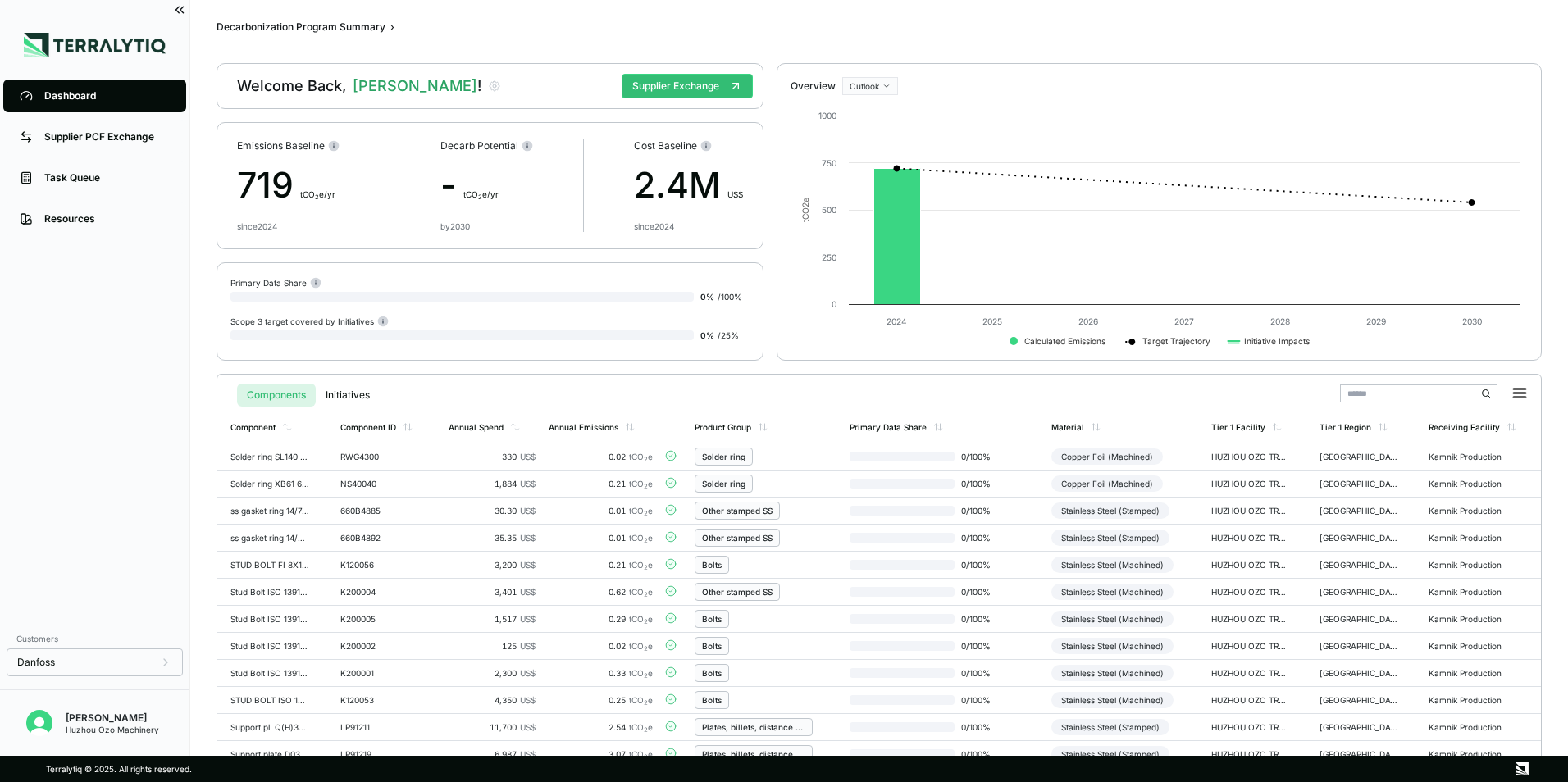
scroll to position [0, 0]
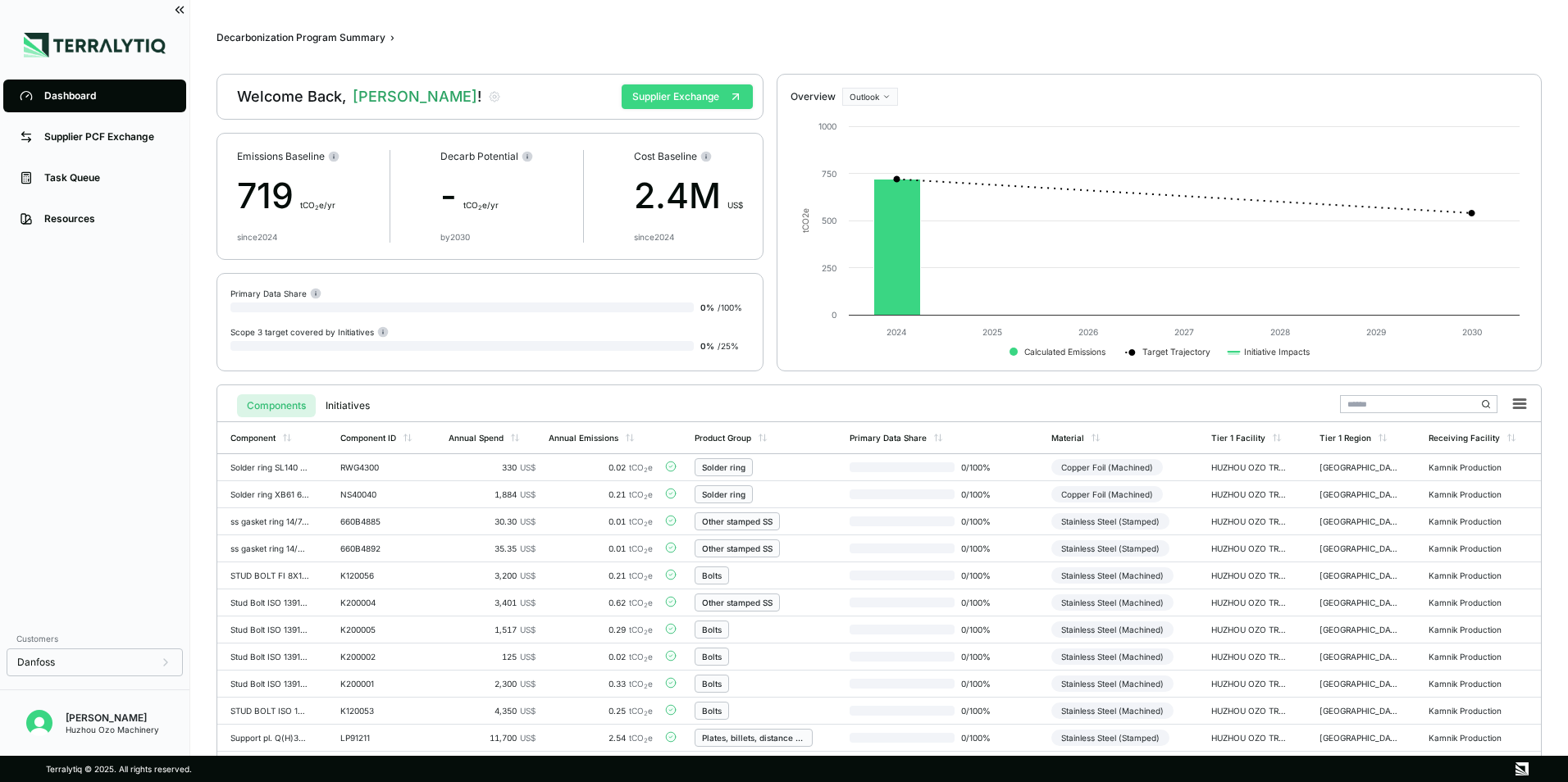
click at [687, 102] on button "Supplier Exchange" at bounding box center [687, 96] width 131 height 25
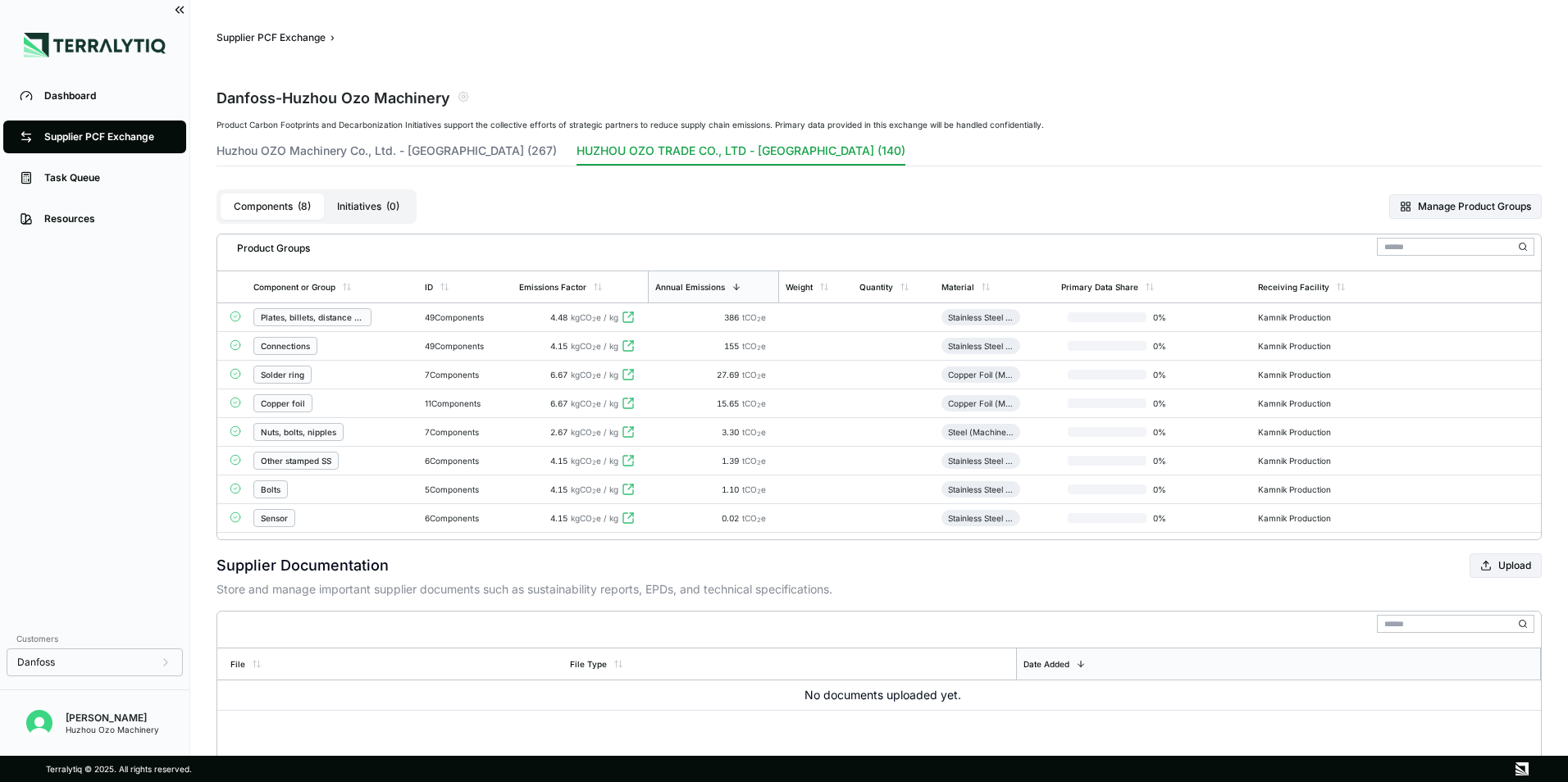
click at [292, 403] on div "Copper foil" at bounding box center [283, 404] width 44 height 10
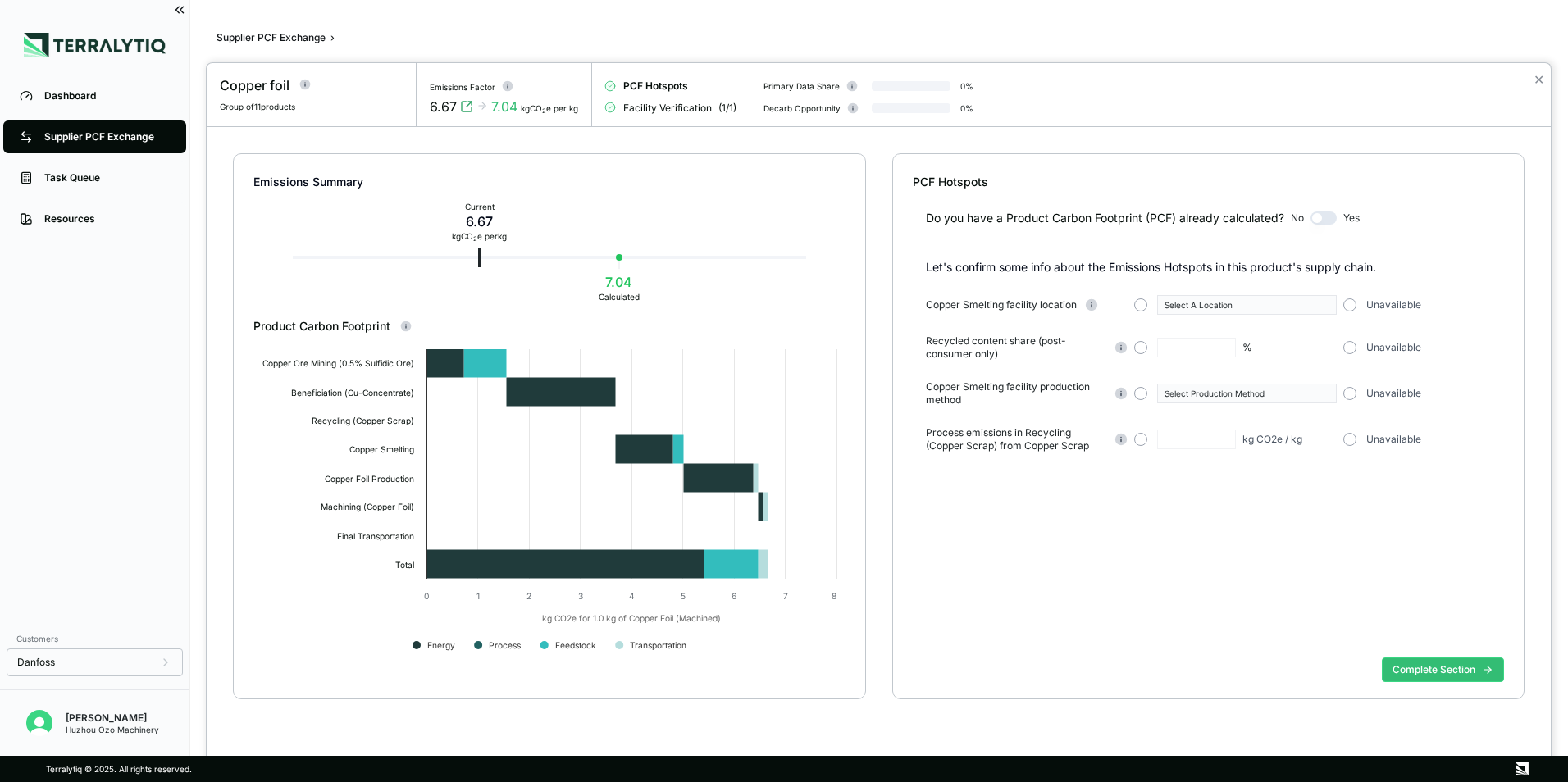
click at [56, 144] on div at bounding box center [784, 391] width 1568 height 782
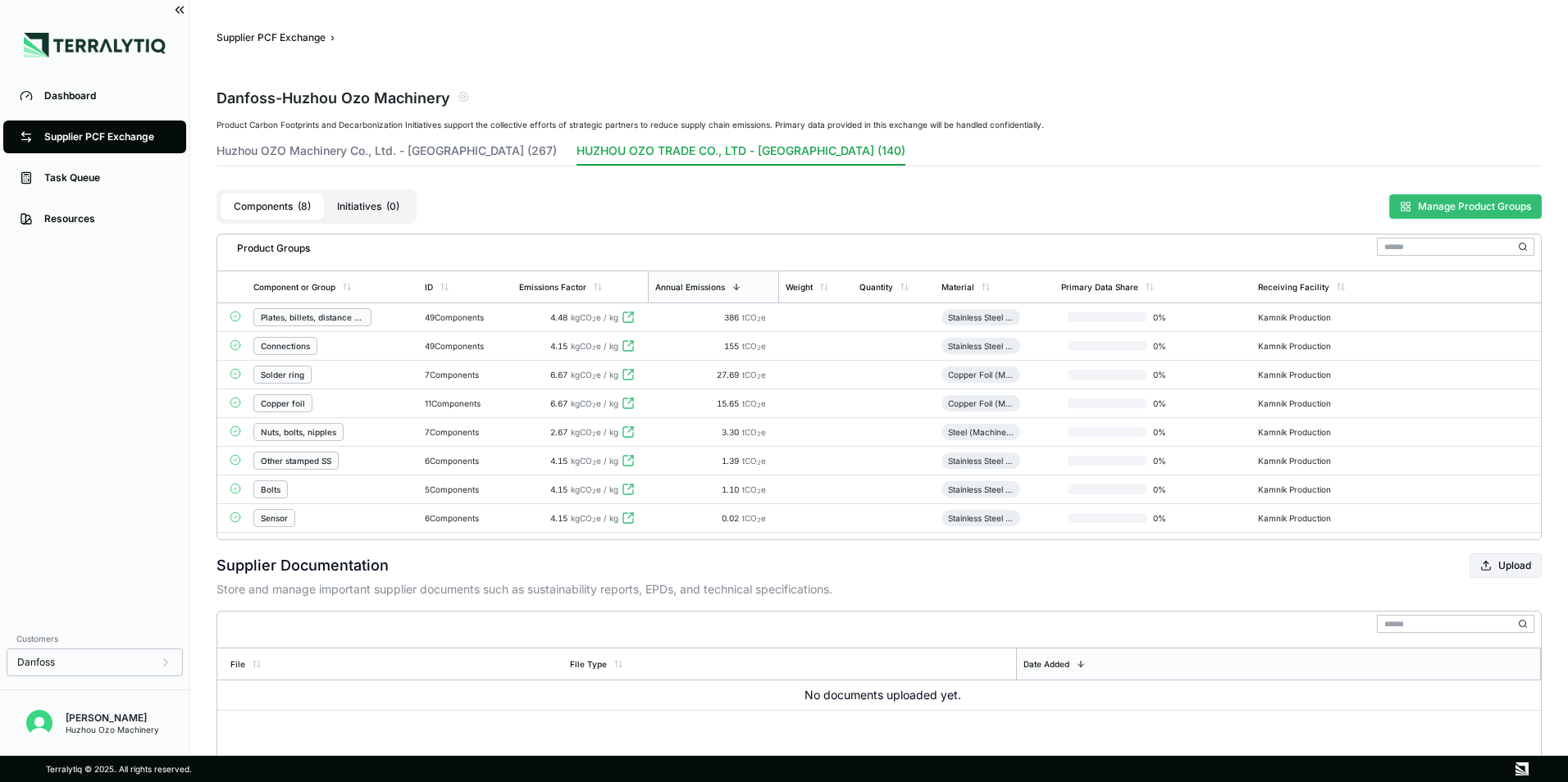
click at [1462, 207] on button "Manage Product Groups" at bounding box center [1465, 206] width 152 height 25
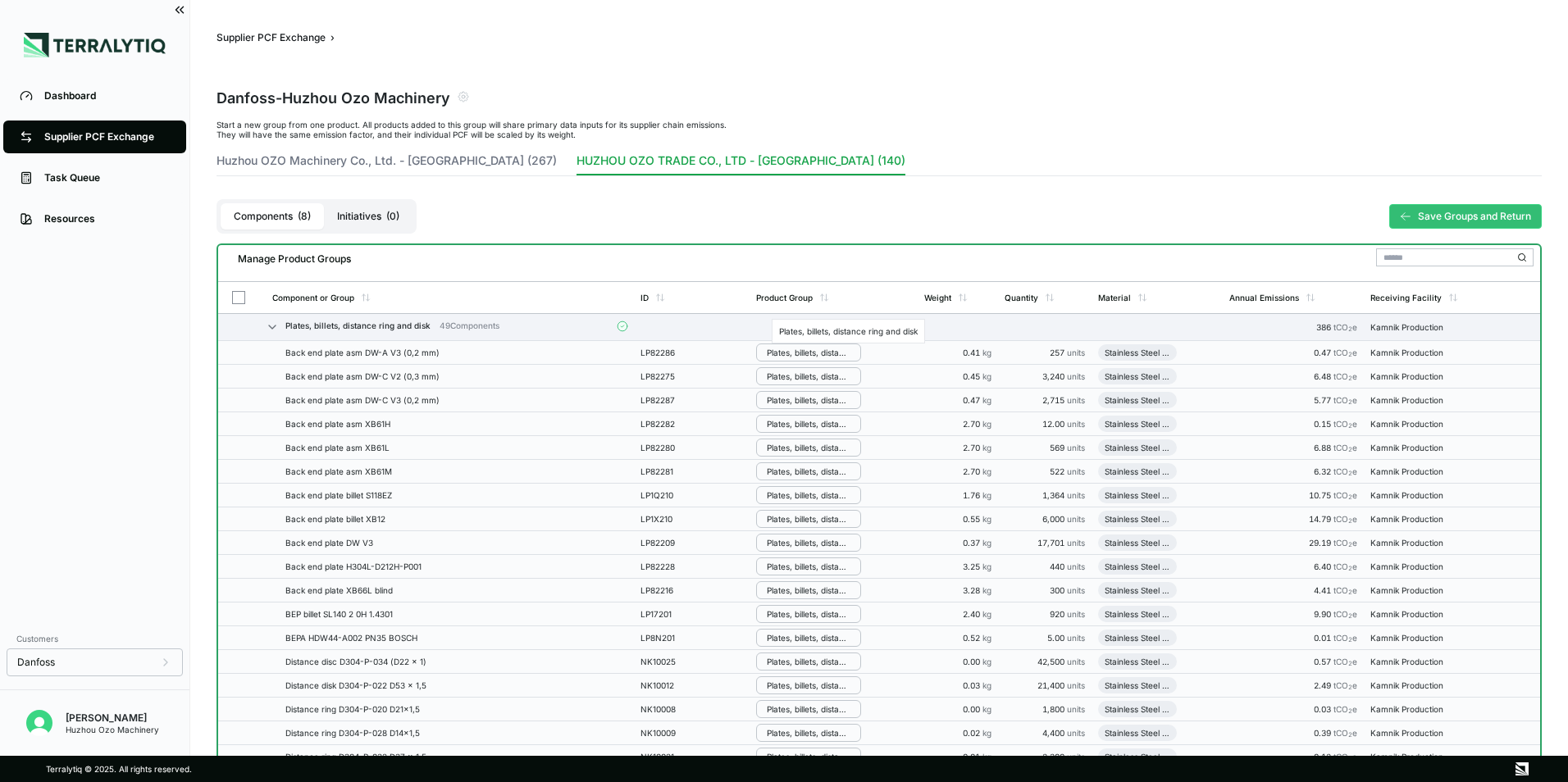
click at [835, 354] on div "Plates, billets, distance ring and disk" at bounding box center [808, 353] width 83 height 10
click at [816, 405] on button "Add to New Group" at bounding box center [835, 407] width 156 height 28
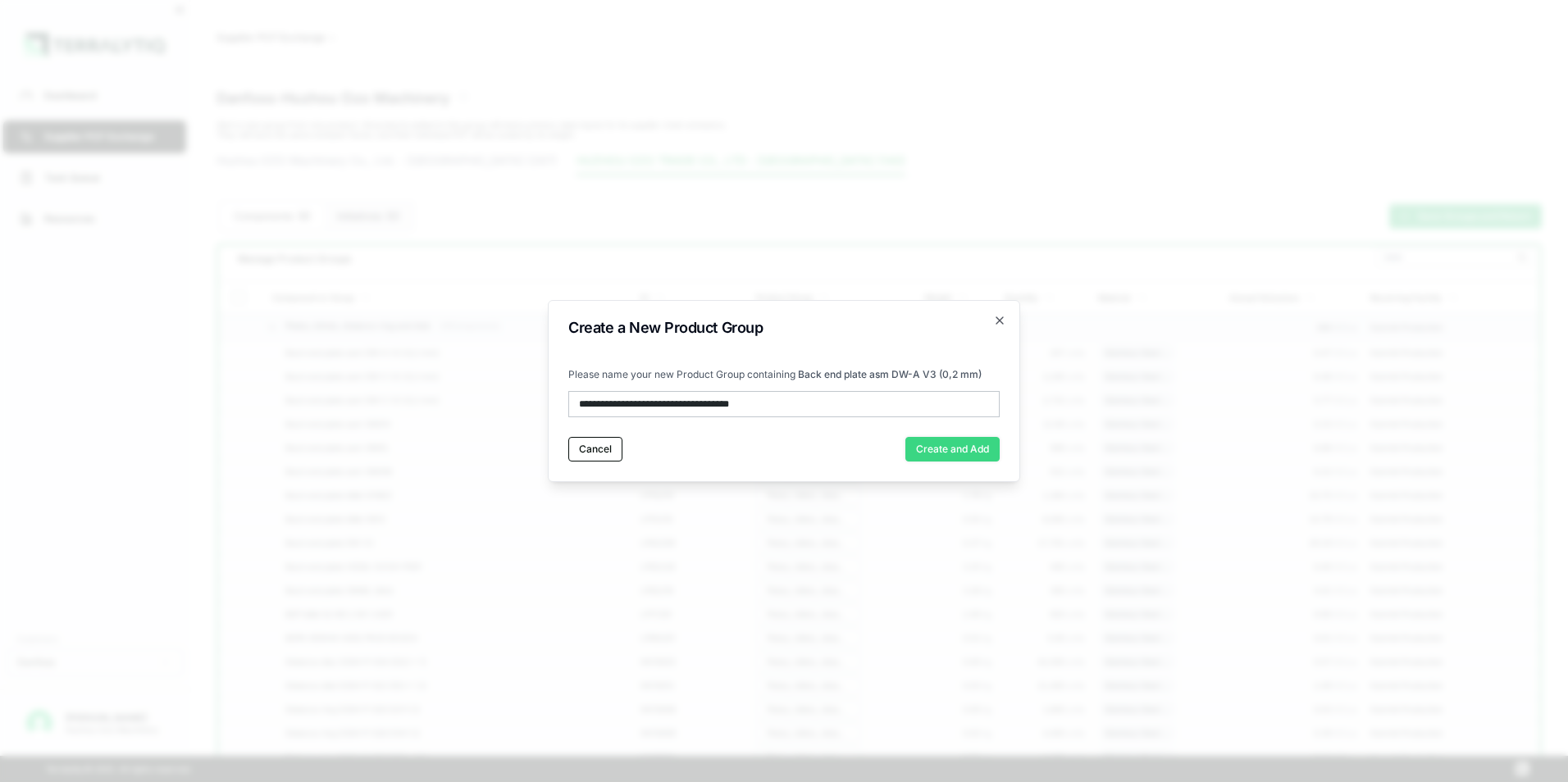
type input "**********"
click at [975, 443] on button "Create and Add" at bounding box center [952, 449] width 95 height 25
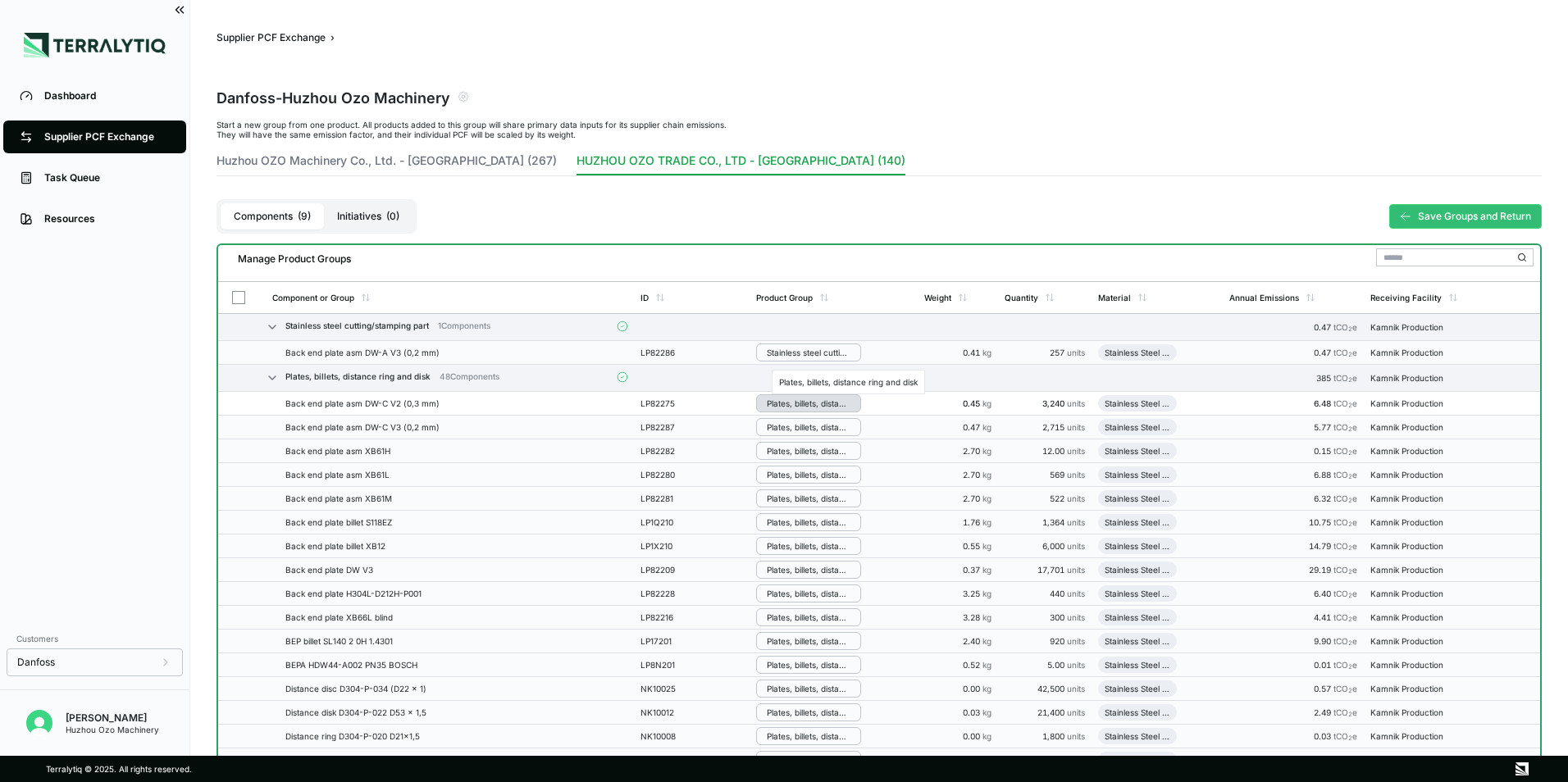
click at [816, 404] on div "Plates, billets, distance ring and disk" at bounding box center [808, 404] width 83 height 10
click at [813, 495] on button "Stainless steel cutting/stamping part" at bounding box center [835, 492] width 156 height 40
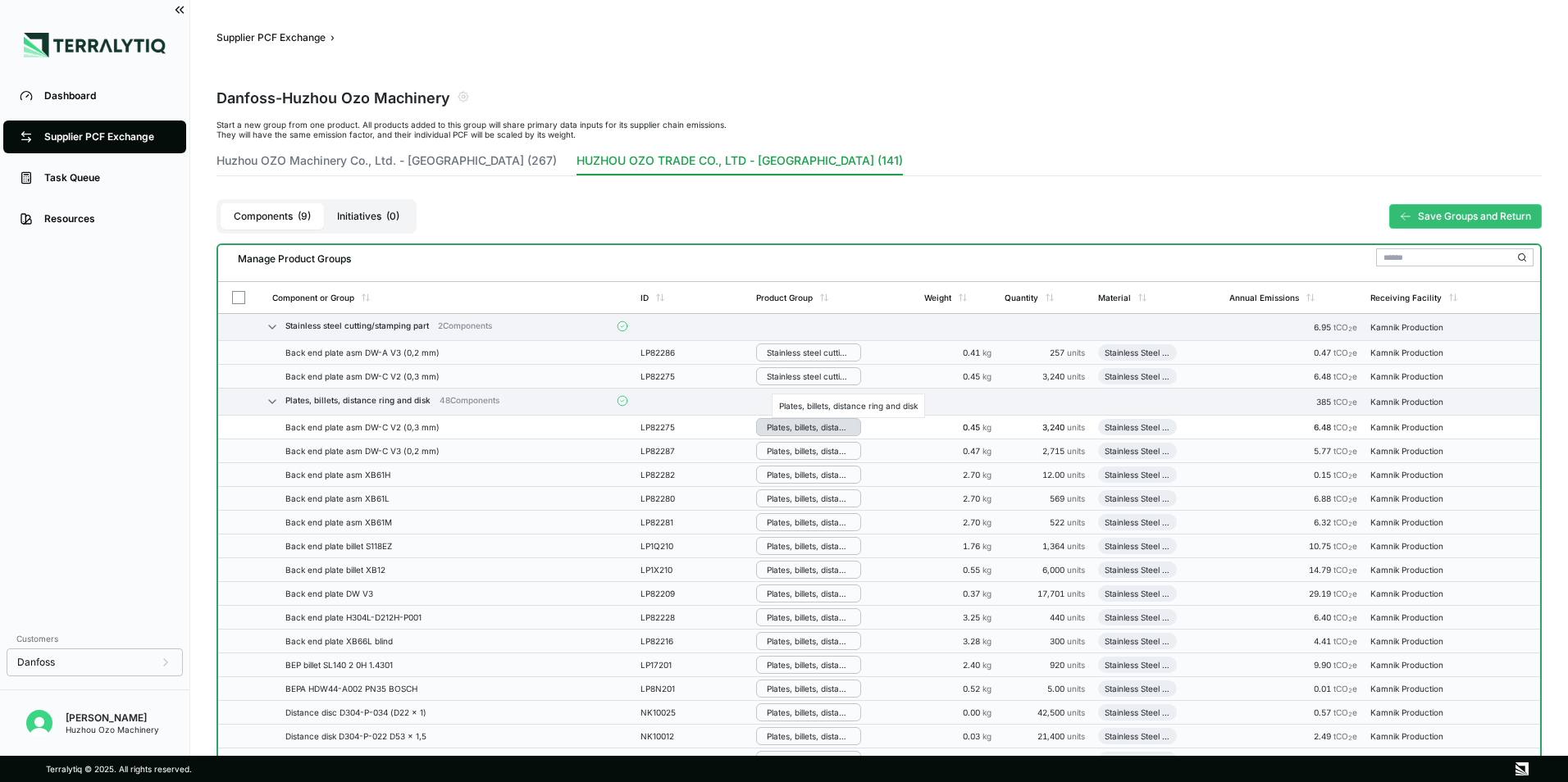
click at [821, 428] on div "Plates, billets, distance ring and disk" at bounding box center [808, 428] width 83 height 10
click at [835, 515] on button "Stainless steel cutting/stamping part" at bounding box center [835, 515] width 156 height 40
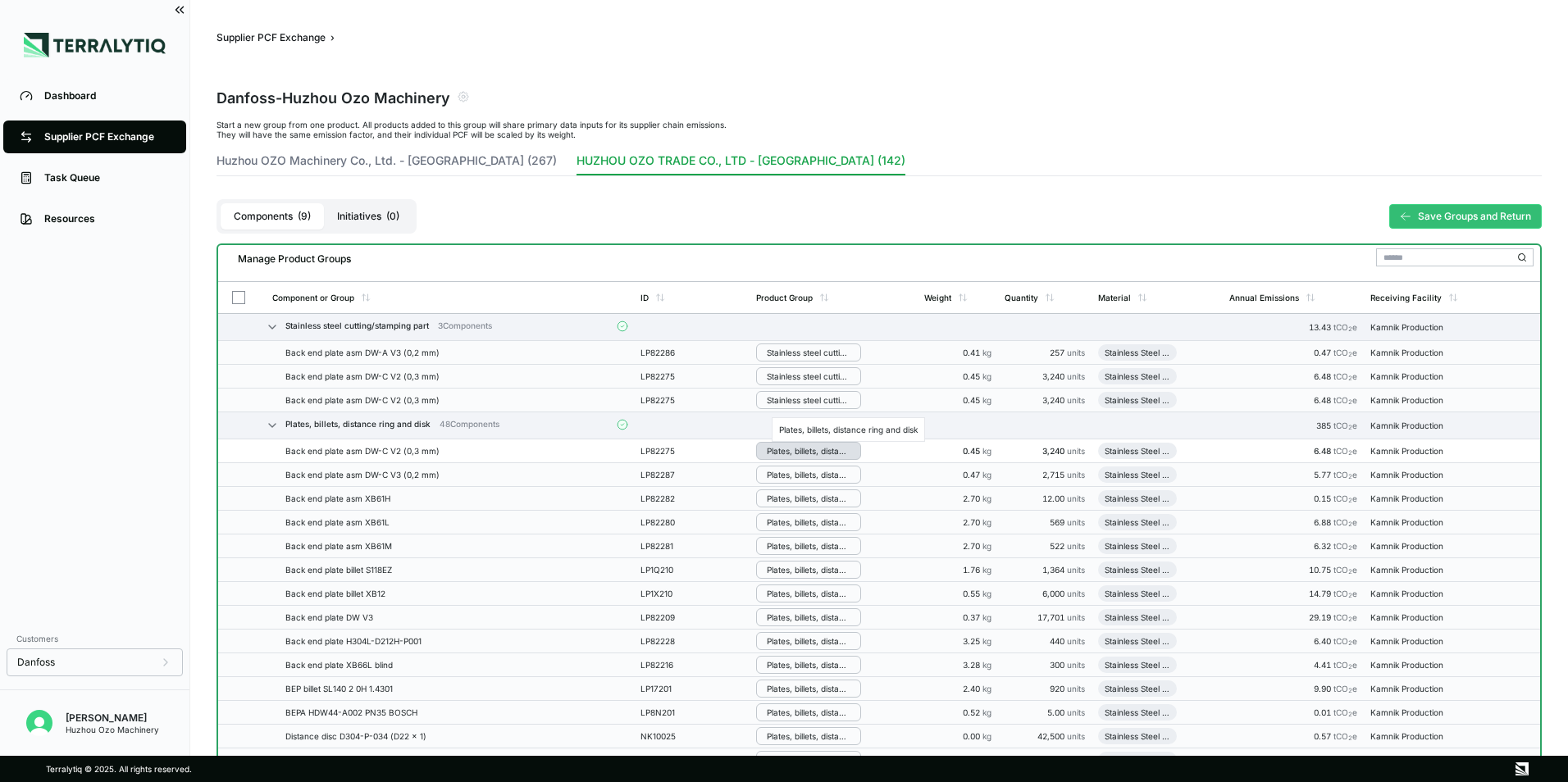
click at [792, 451] on div "Plates, billets, distance ring and disk" at bounding box center [808, 451] width 83 height 10
click at [824, 542] on button "Stainless steel cutting/stamping part" at bounding box center [835, 539] width 156 height 40
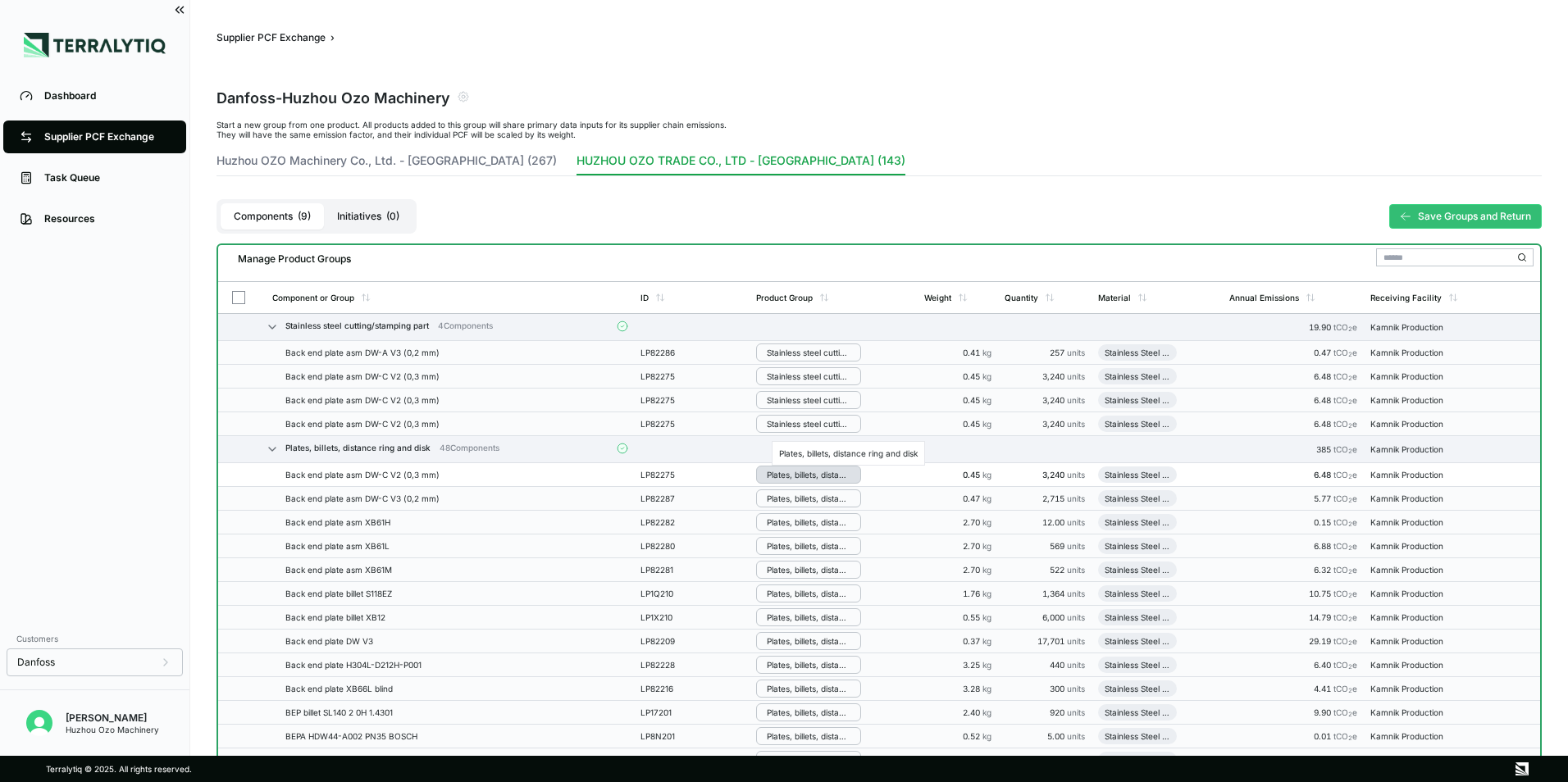
click at [802, 476] on div "Plates, billets, distance ring and disk" at bounding box center [808, 475] width 83 height 10
click at [813, 565] on button "Stainless steel cutting/stamping part" at bounding box center [835, 563] width 156 height 40
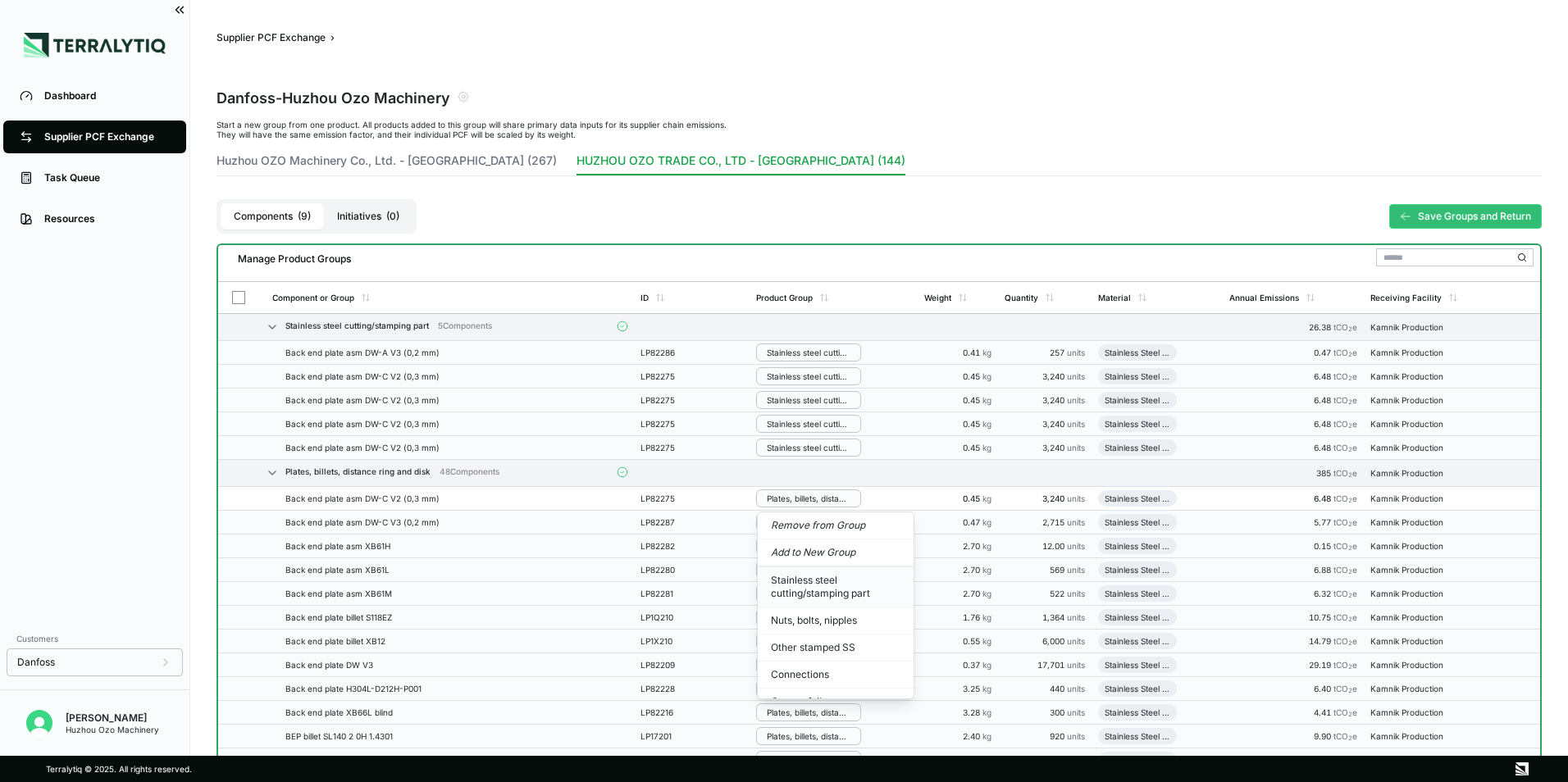
click at [815, 582] on button "Stainless steel cutting/stamping part" at bounding box center [835, 587] width 156 height 40
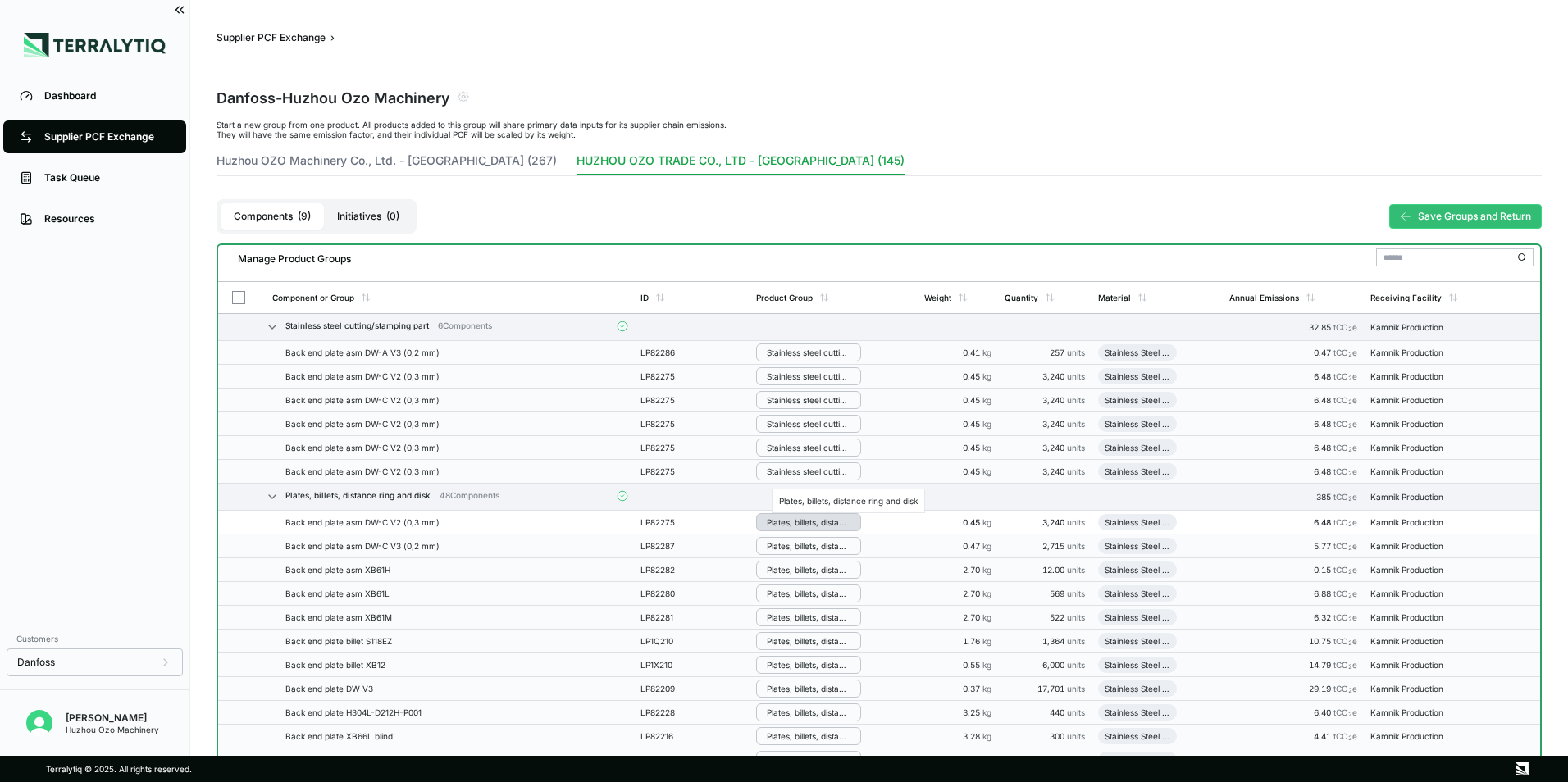
click at [801, 523] on div "Plates, billets, distance ring and disk" at bounding box center [808, 522] width 83 height 10
click at [822, 612] on button "Stainless steel cutting/stamping part" at bounding box center [835, 611] width 156 height 40
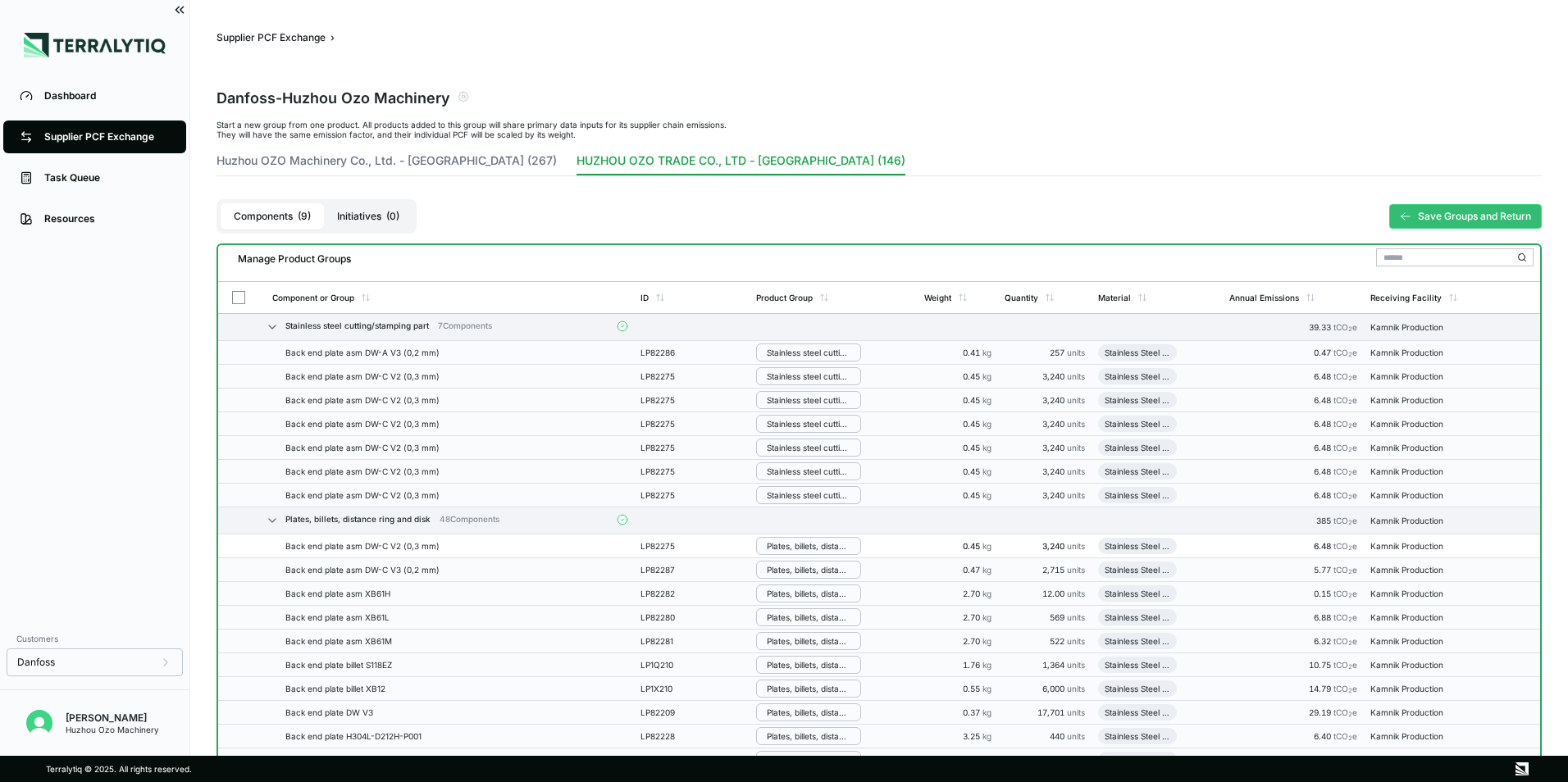
click at [804, 543] on div "Plates, billets, distance ring and disk" at bounding box center [808, 546] width 83 height 10
click at [819, 630] on button "Stainless steel cutting/stamping part" at bounding box center [835, 635] width 156 height 40
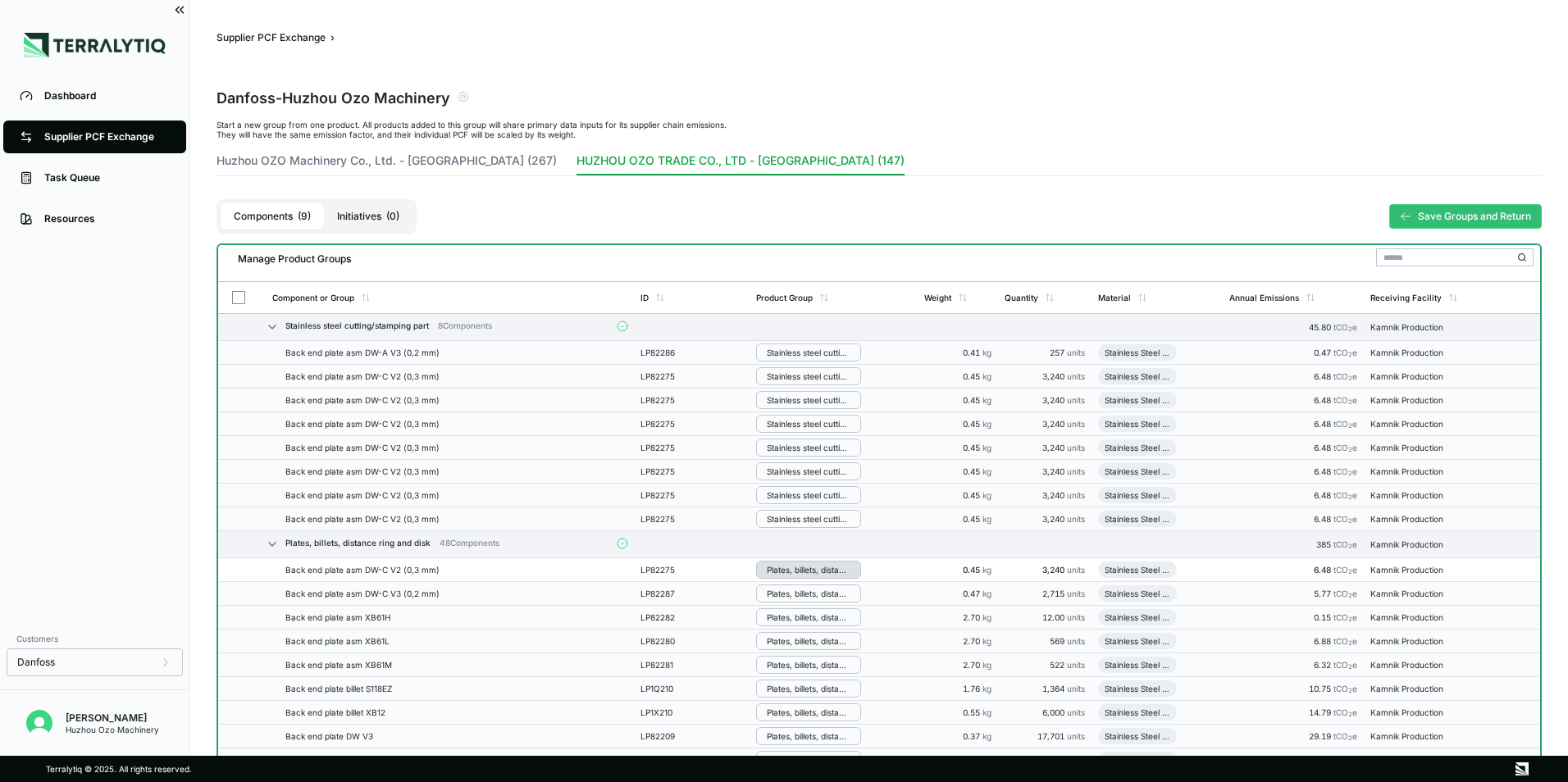
click at [813, 570] on div "Plates, billets, distance ring and disk" at bounding box center [808, 570] width 83 height 10
click at [841, 659] on button "Stainless steel cutting/stamping part" at bounding box center [835, 658] width 156 height 40
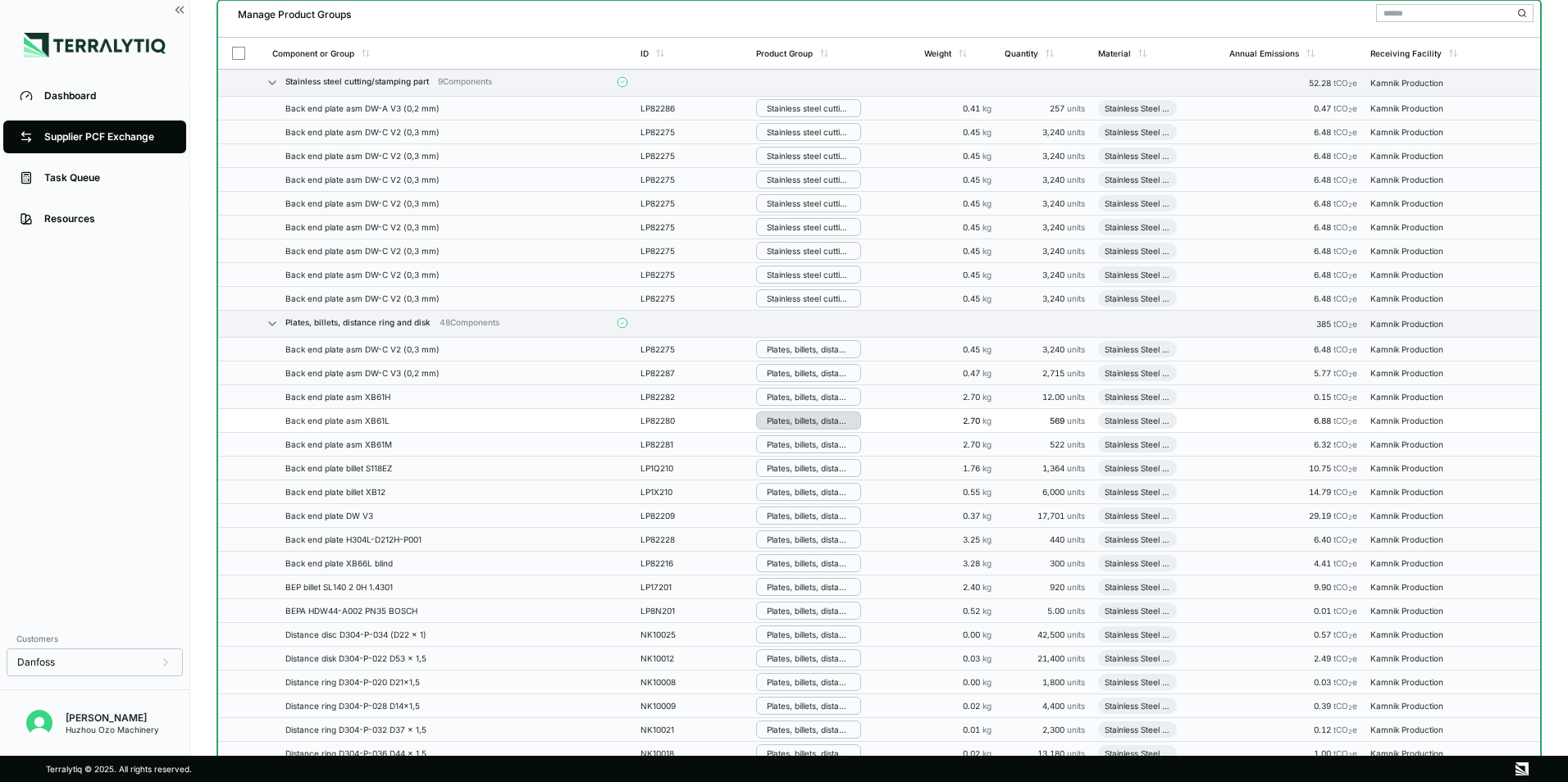
scroll to position [246, 0]
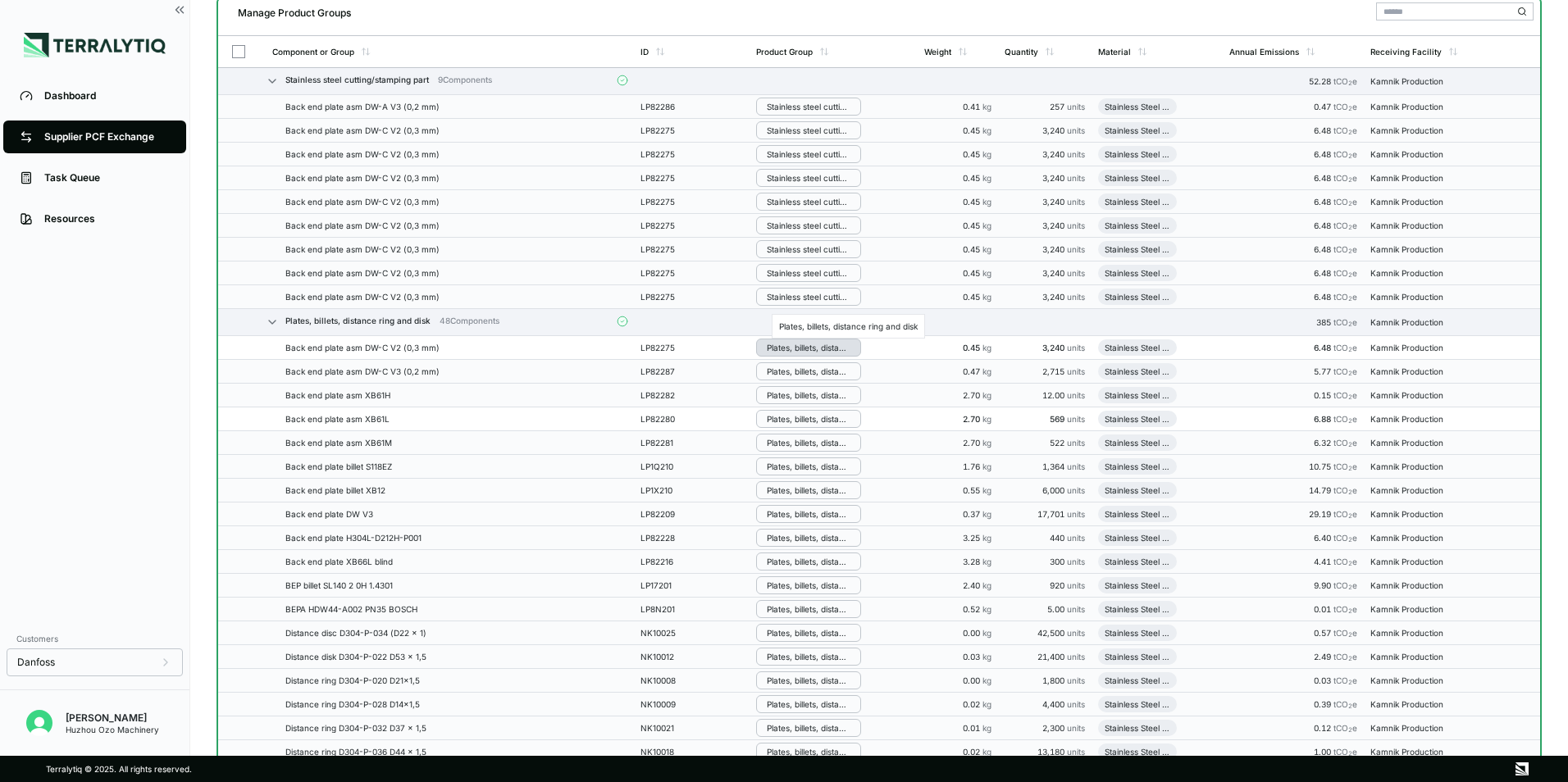
click at [817, 350] on div "Plates, billets, distance ring and disk" at bounding box center [808, 348] width 83 height 10
click at [838, 446] on button "Stainless steel cutting/stamping part" at bounding box center [835, 436] width 156 height 40
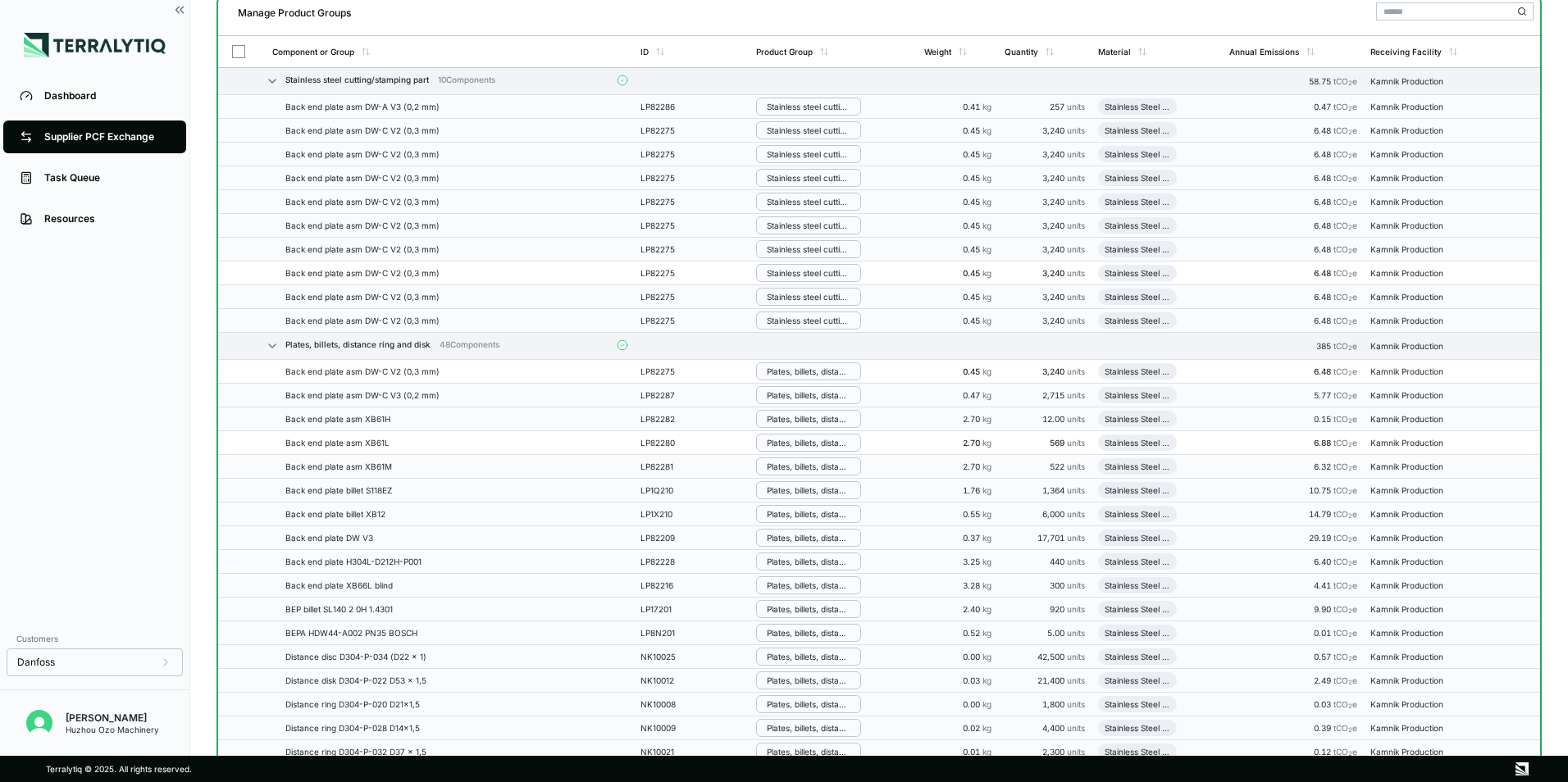
scroll to position [0, 0]
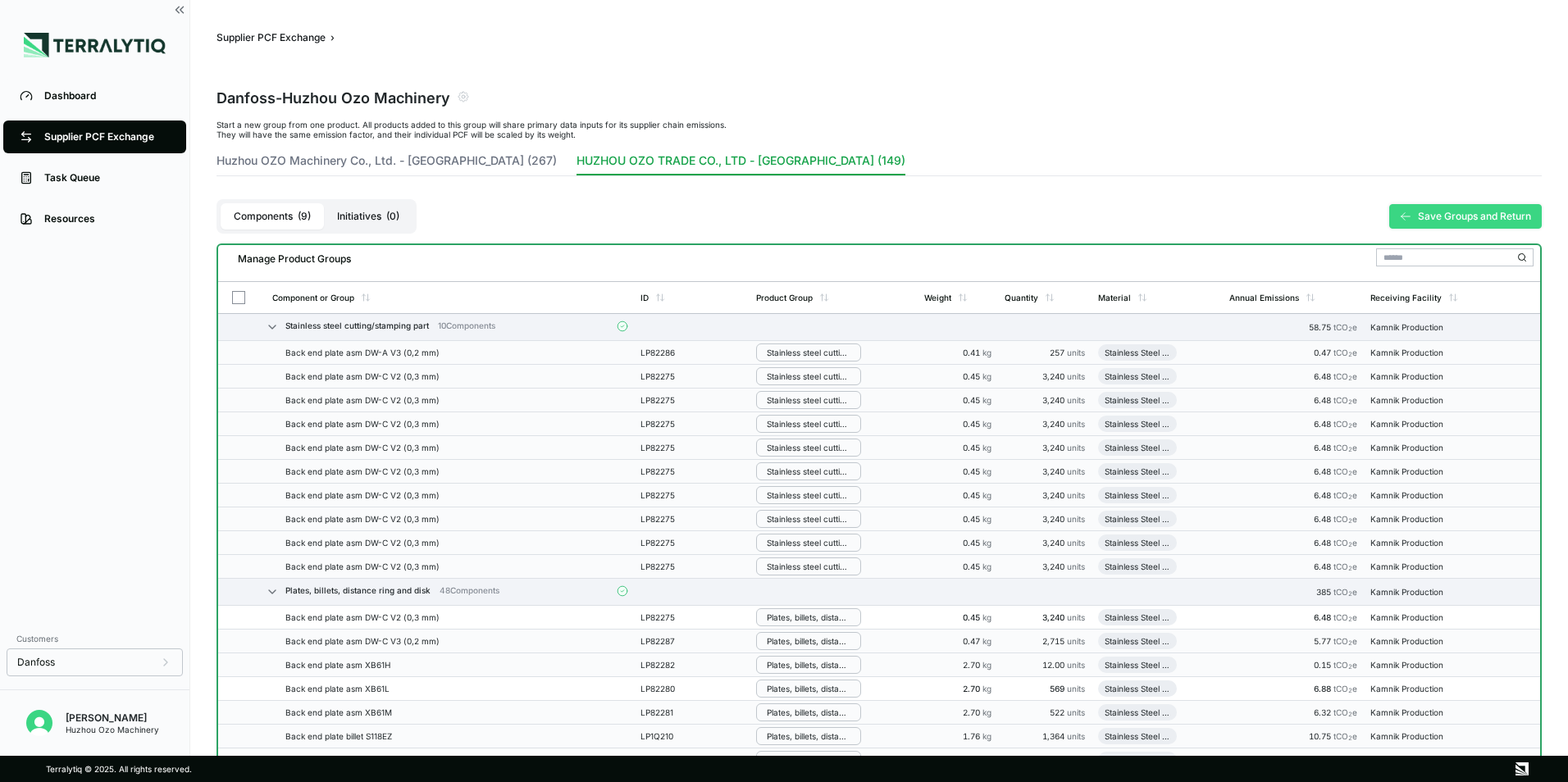
click at [1472, 223] on button "Save Groups and Return" at bounding box center [1465, 216] width 152 height 25
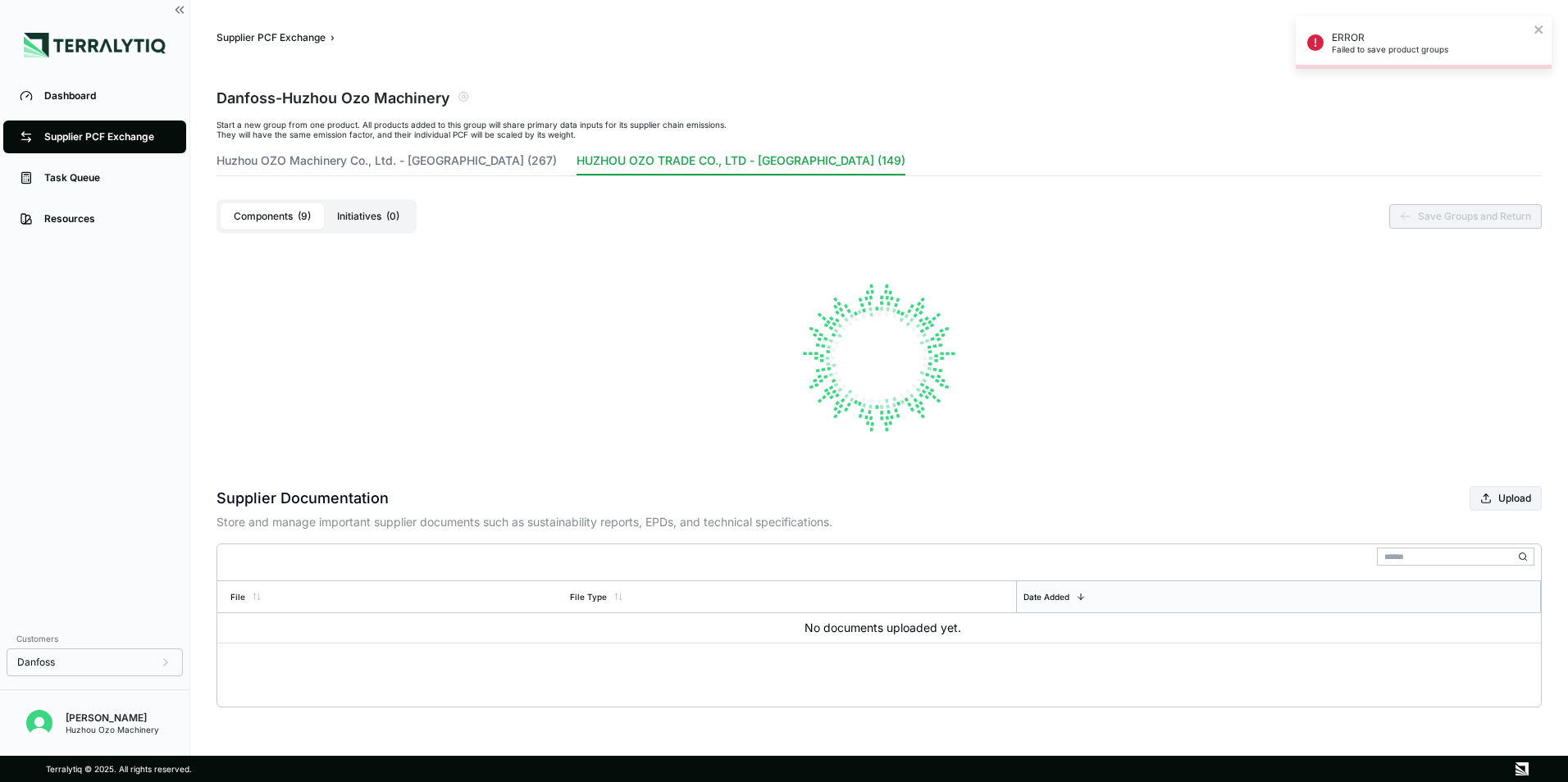
click at [278, 221] on button "Components ( 9 )" at bounding box center [272, 216] width 103 height 26
click at [78, 141] on div "Supplier PCF Exchange" at bounding box center [106, 136] width 125 height 13
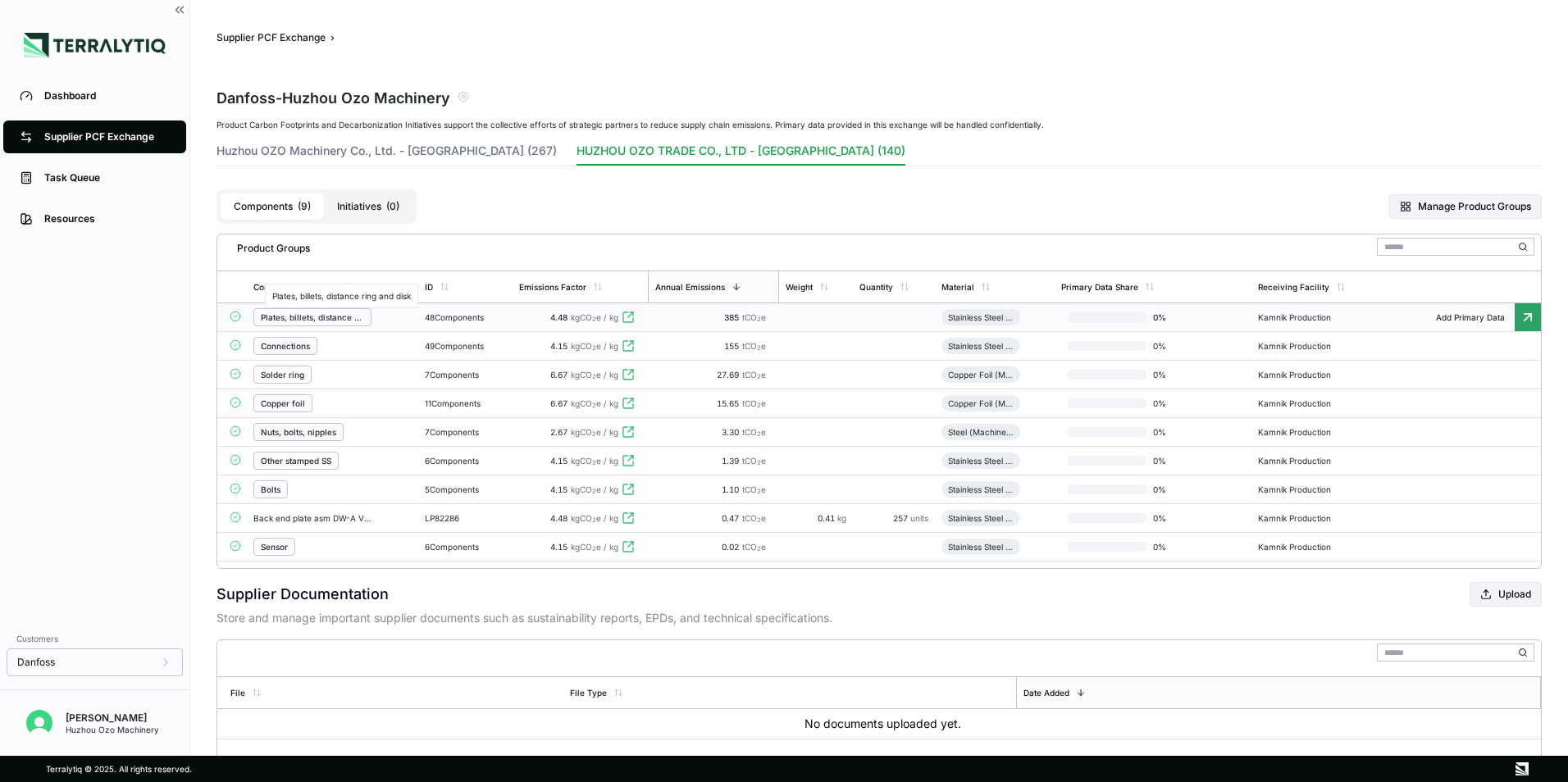
click at [327, 320] on div "Plates, billets, distance ring and disk" at bounding box center [312, 318] width 103 height 10
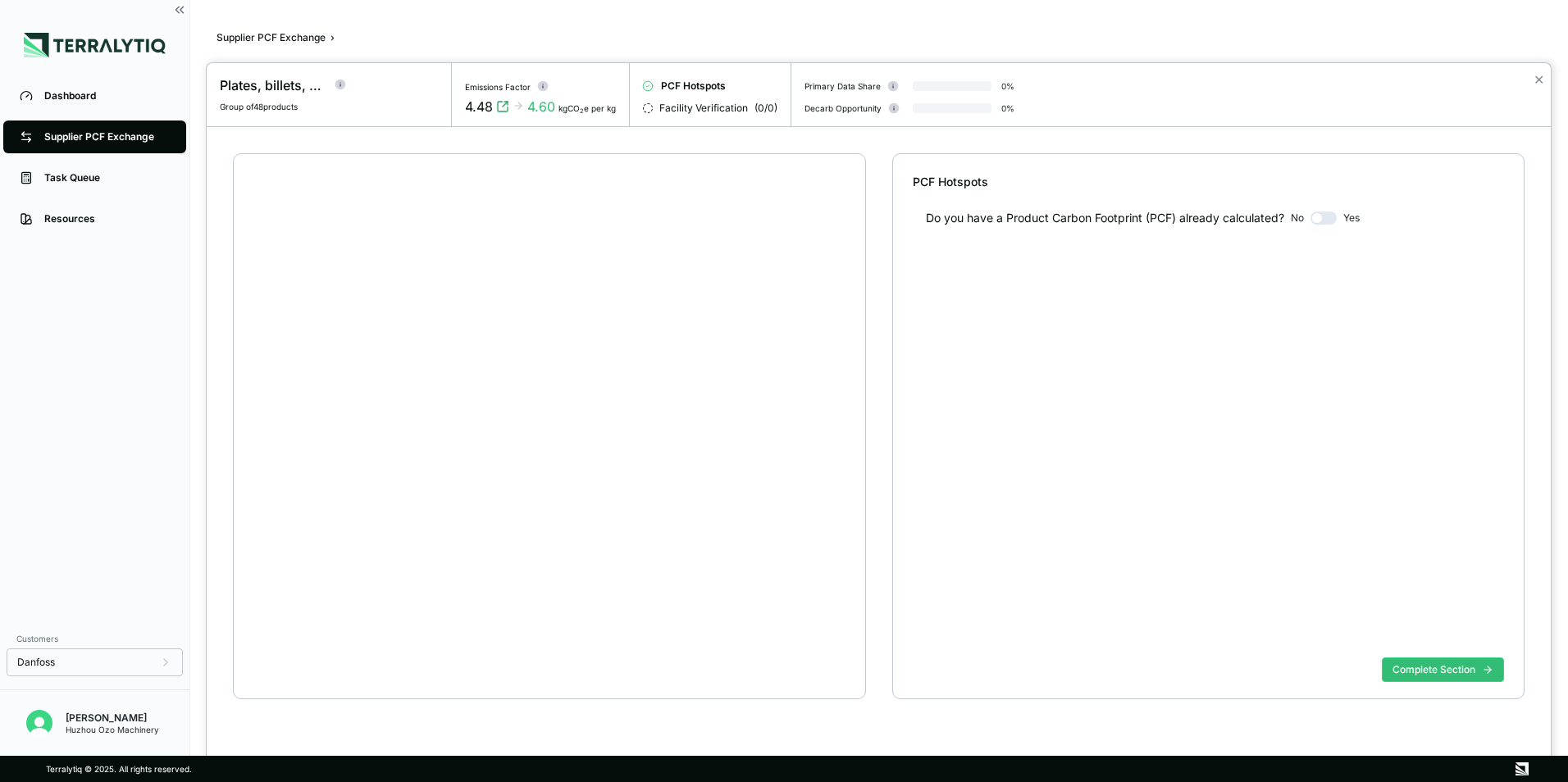
click at [55, 128] on div at bounding box center [784, 391] width 1568 height 782
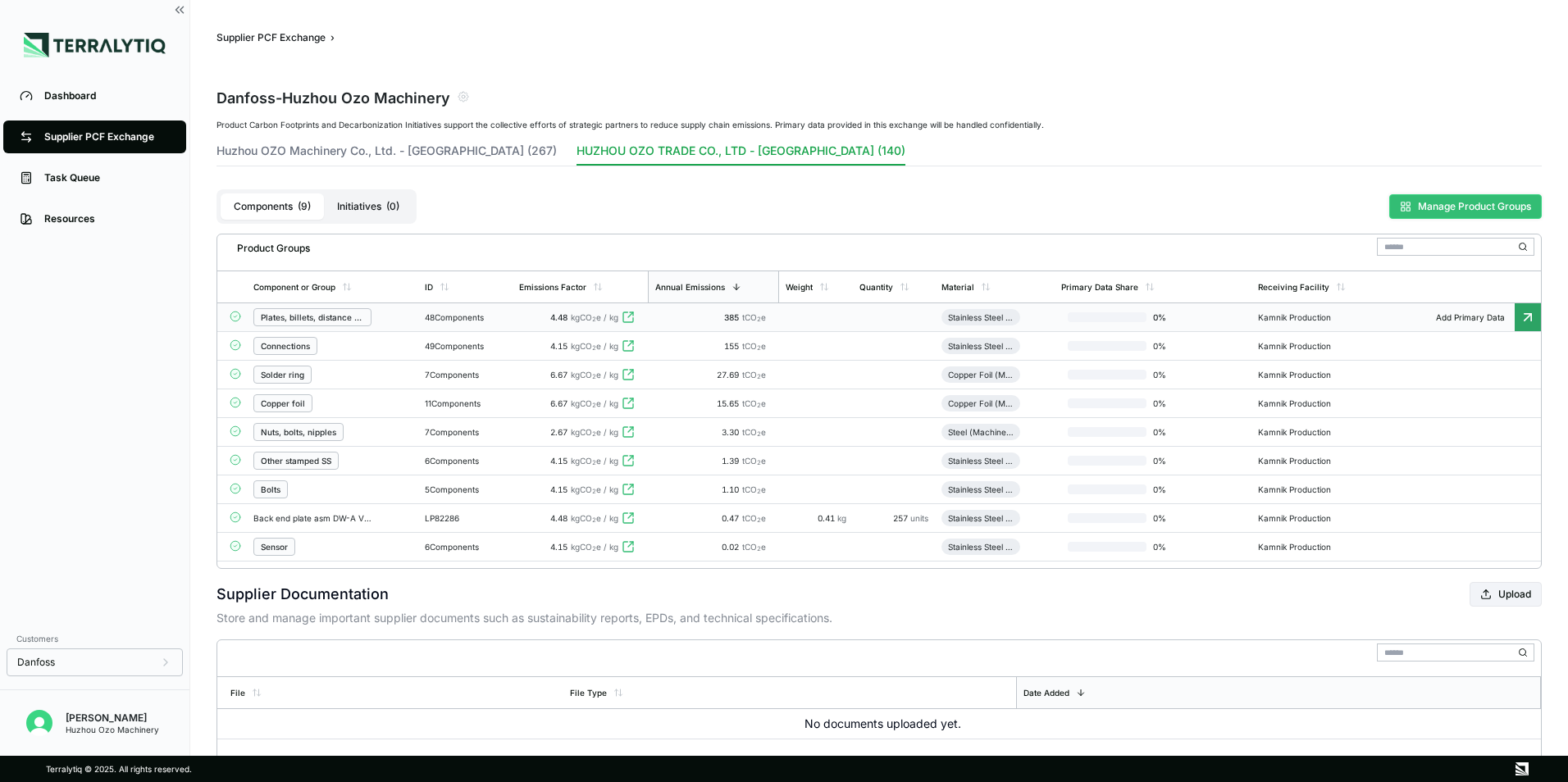
click at [1453, 205] on button "Manage Product Groups" at bounding box center [1465, 206] width 152 height 25
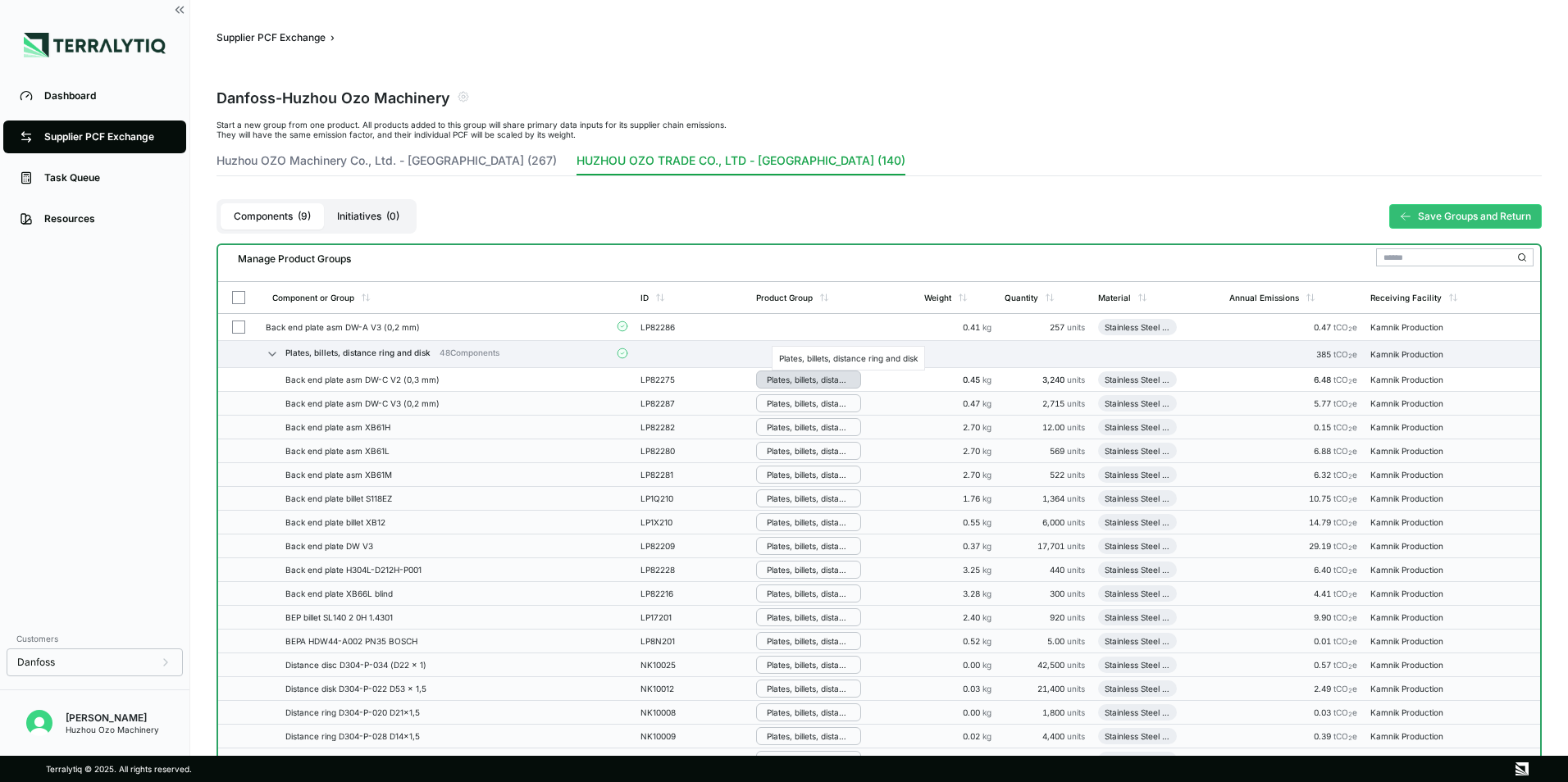
drag, startPoint x: 819, startPoint y: 378, endPoint x: 778, endPoint y: 378, distance: 41.0
click at [778, 378] on div "Plates, billets, distance ring and disk" at bounding box center [808, 380] width 83 height 10
click at [824, 405] on button "Remove from Group" at bounding box center [835, 407] width 156 height 27
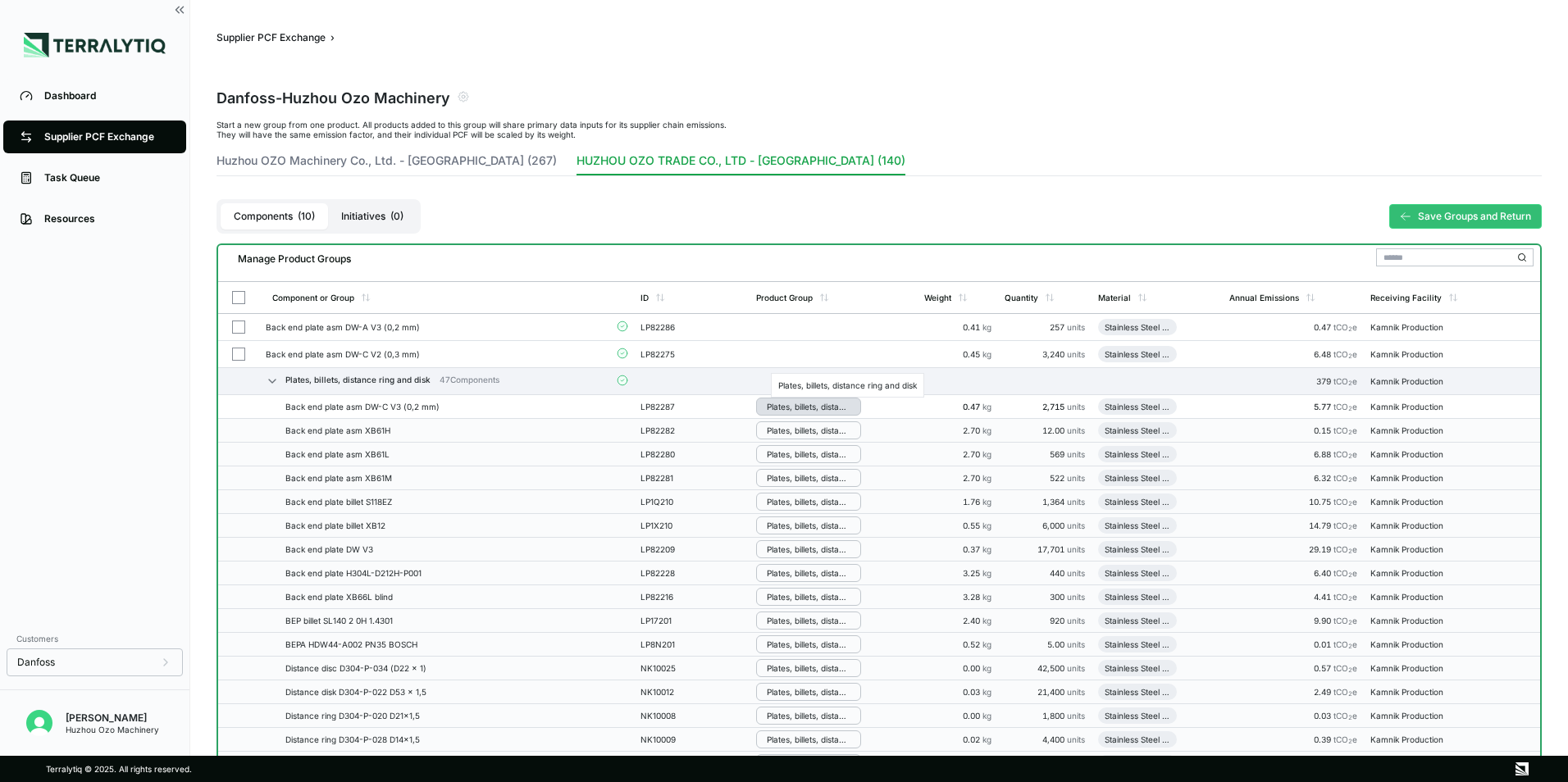
click at [771, 404] on div "Plates, billets, distance ring and disk" at bounding box center [808, 407] width 83 height 10
click at [796, 439] on button "Remove from Group" at bounding box center [835, 434] width 156 height 27
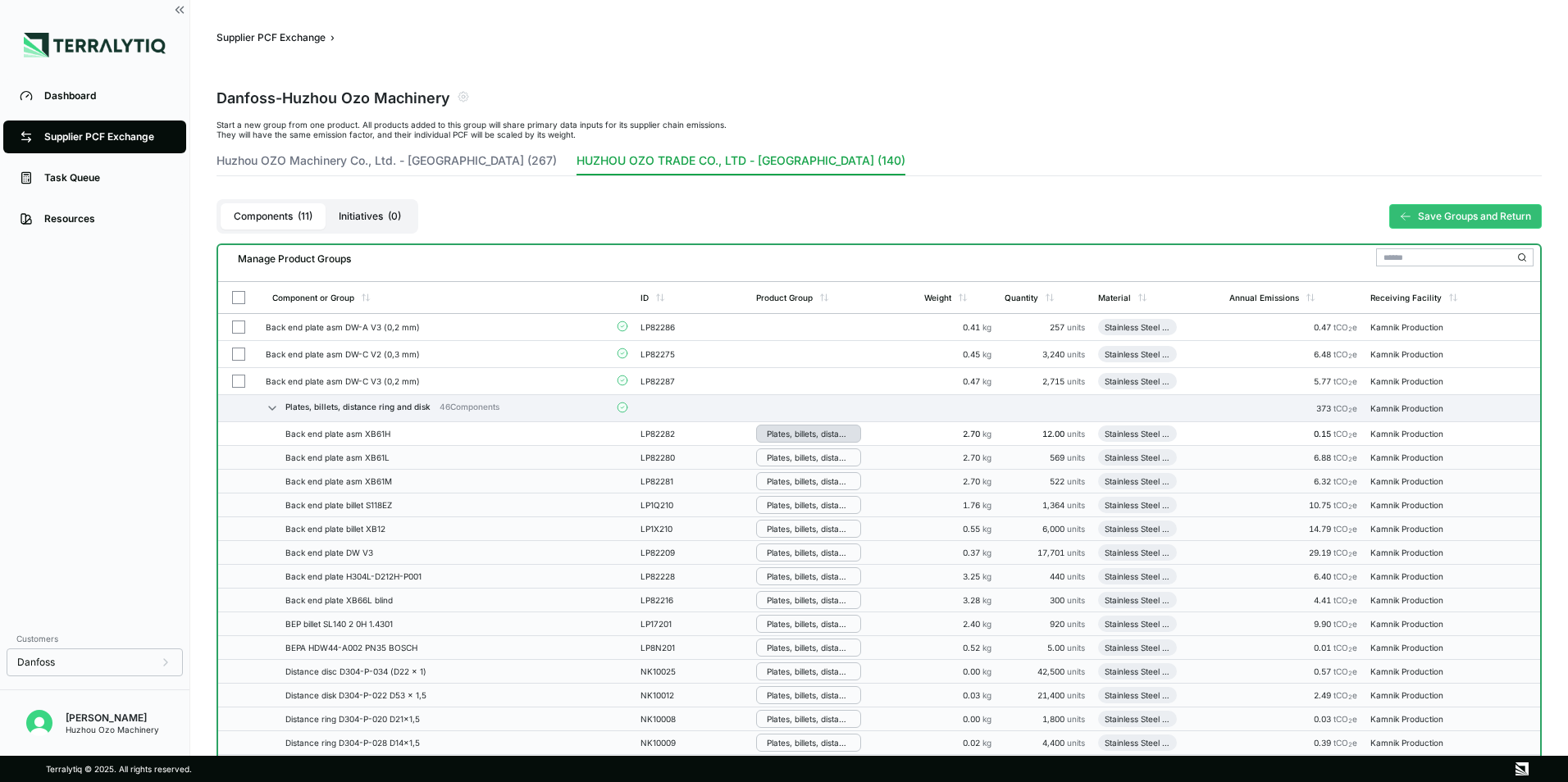
click at [792, 439] on button "Plates, billets, distance ring and disk" at bounding box center [808, 434] width 105 height 18
click at [807, 460] on button "Remove from Group" at bounding box center [835, 462] width 156 height 27
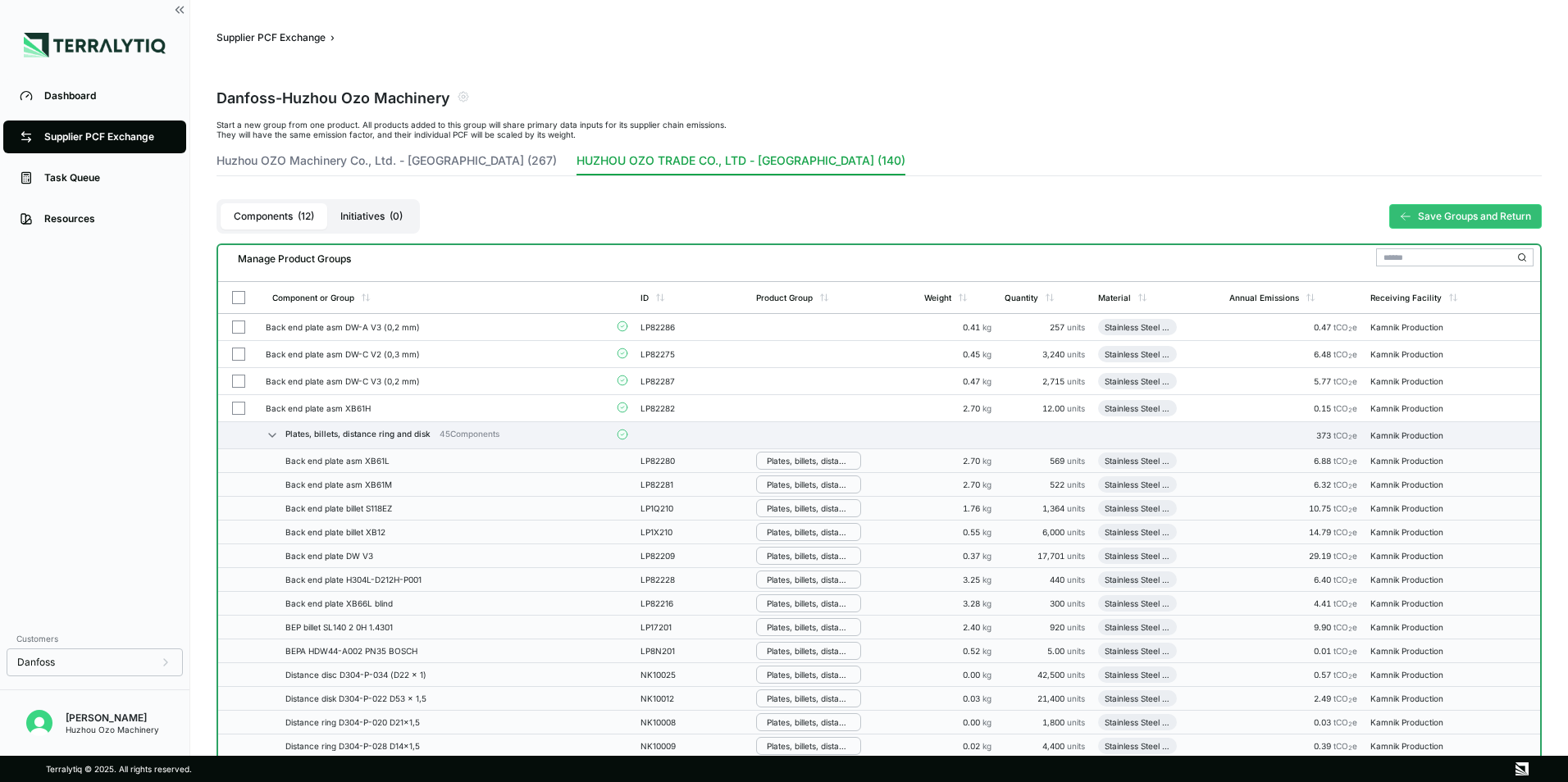
click at [773, 331] on icon "Add to group" at bounding box center [768, 327] width 10 height 10
click at [808, 359] on button "Add to New Group" at bounding box center [835, 354] width 156 height 28
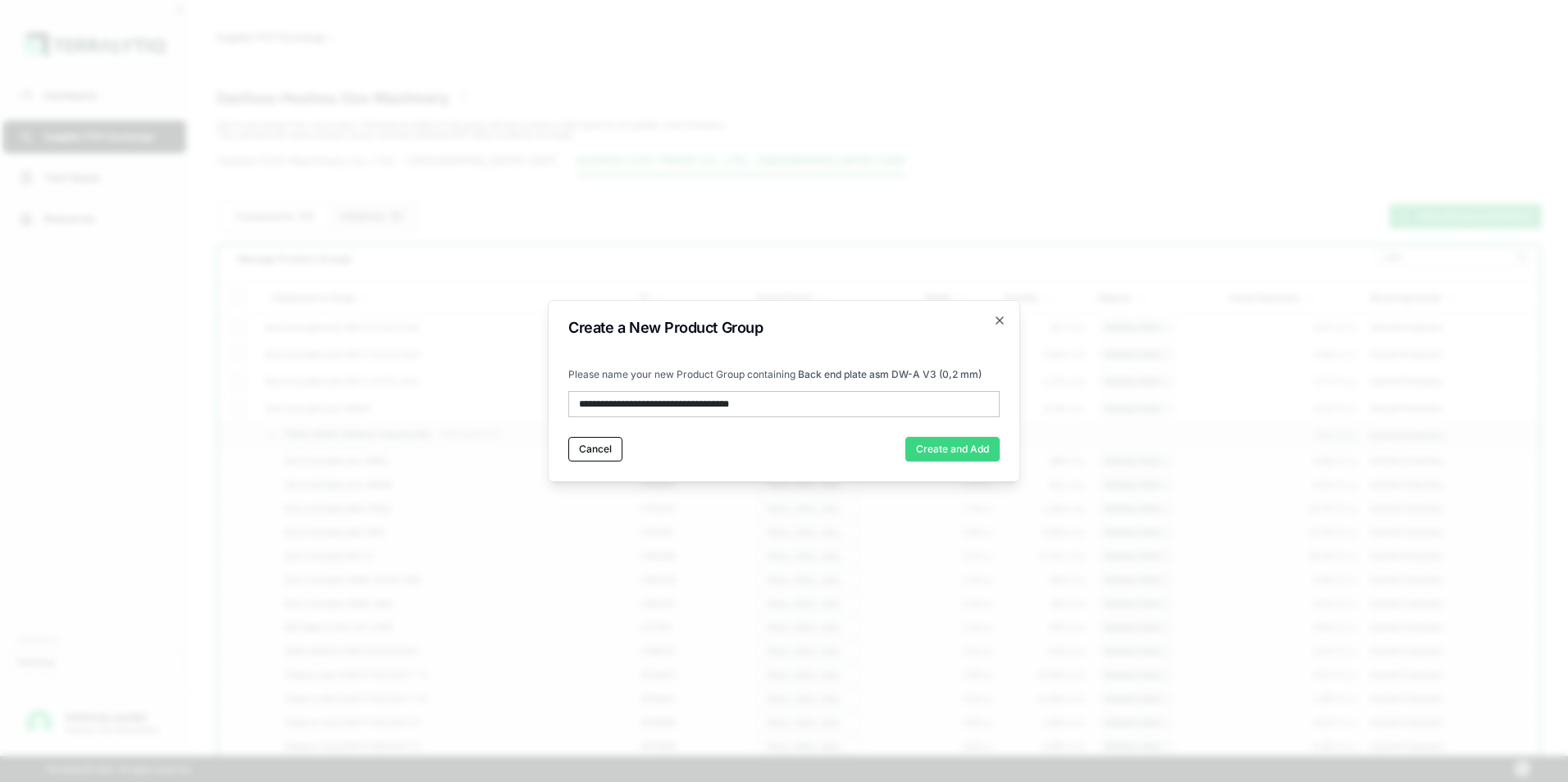
type input "**********"
click at [948, 444] on button "Create and Add" at bounding box center [952, 449] width 95 height 25
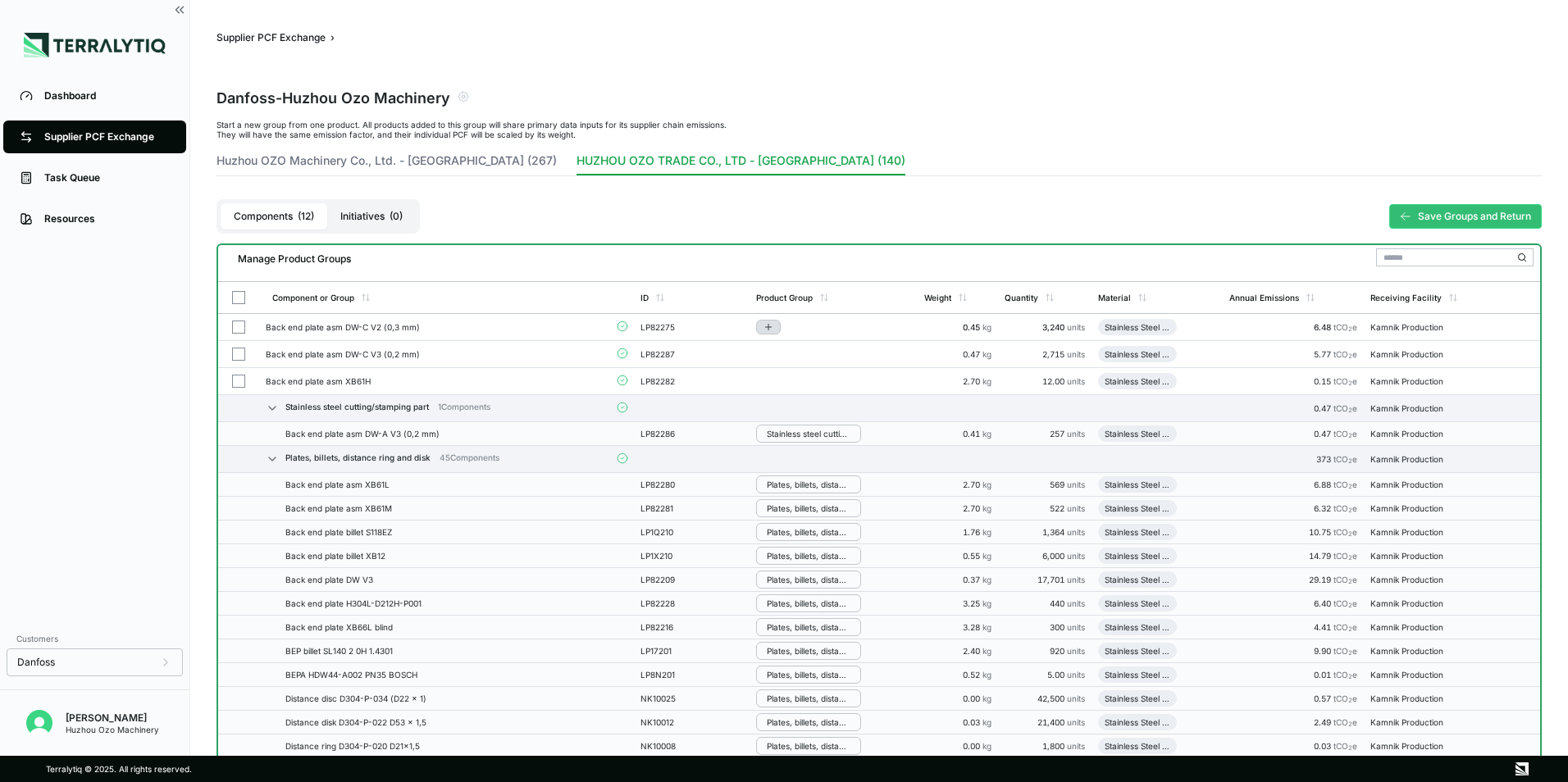
click at [766, 329] on icon "Add to group" at bounding box center [768, 327] width 10 height 10
click at [800, 385] on button "Stainless steel cutting/stamping part" at bounding box center [835, 387] width 156 height 40
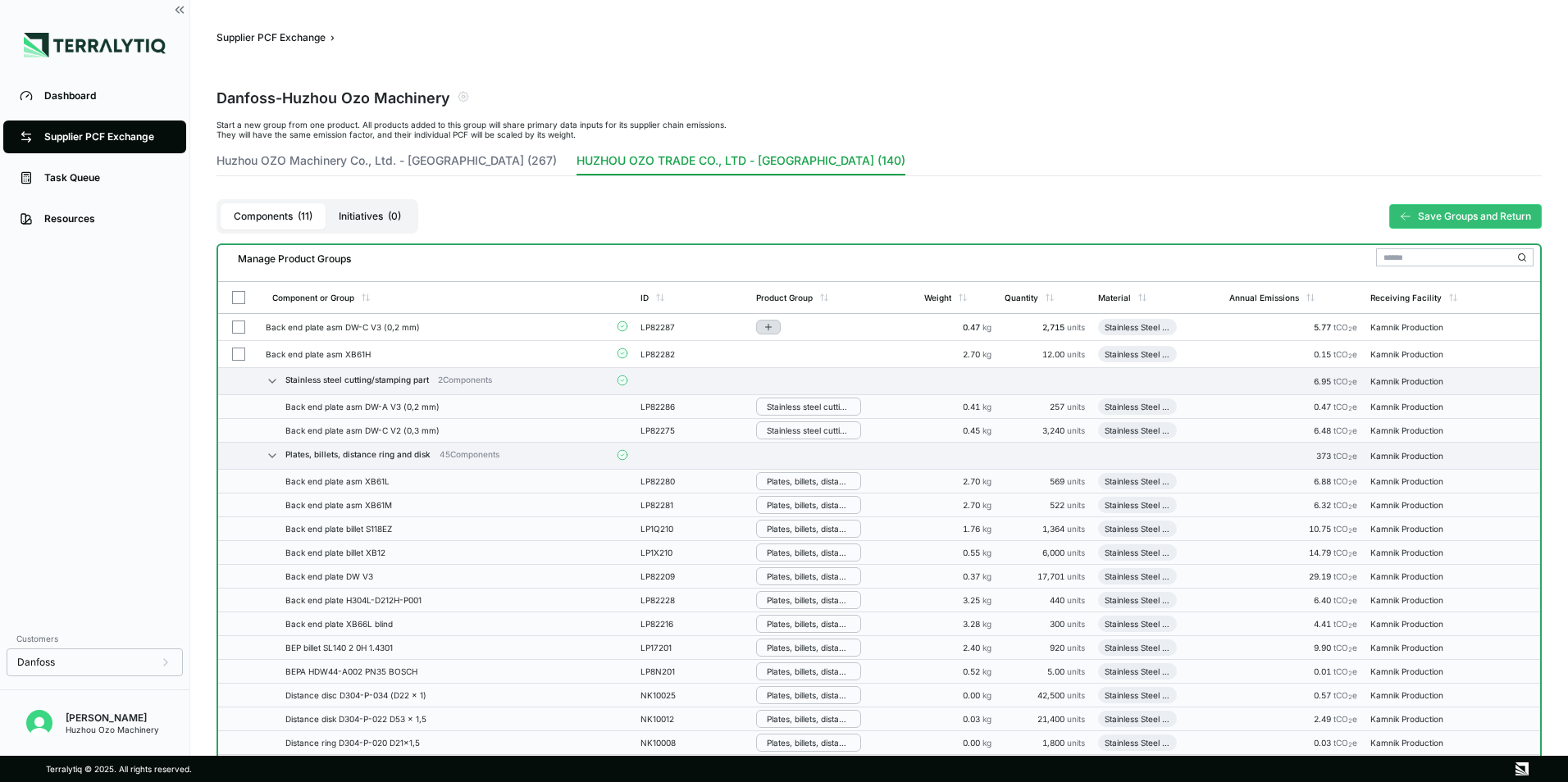
click at [767, 325] on icon "Add to group" at bounding box center [768, 327] width 10 height 10
click at [807, 385] on button "Stainless steel cutting/stamping part" at bounding box center [835, 387] width 156 height 40
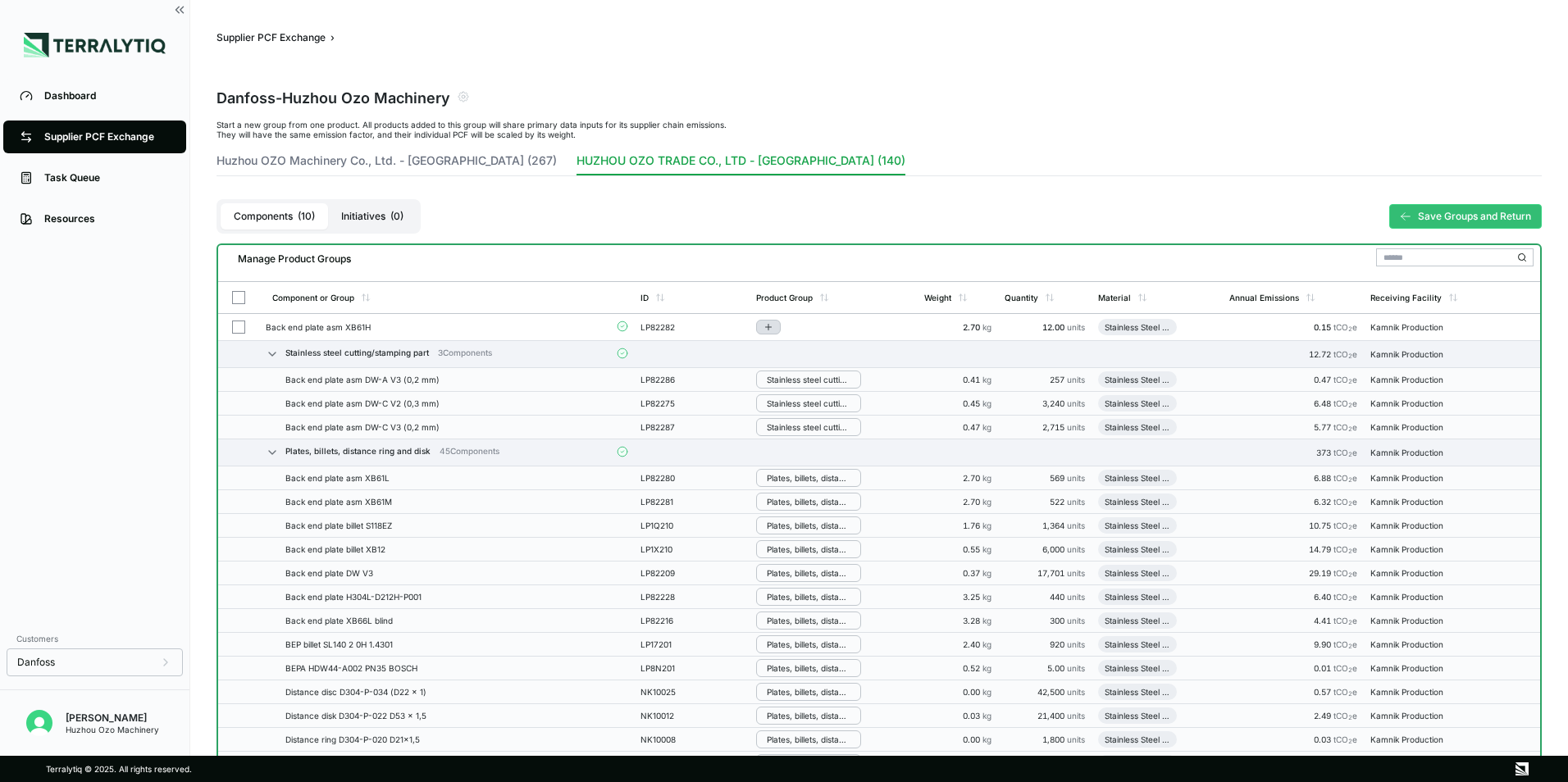
click at [764, 322] on icon "Add to group" at bounding box center [768, 327] width 10 height 10
click at [818, 384] on button "Stainless steel cutting/stamping part" at bounding box center [835, 387] width 156 height 40
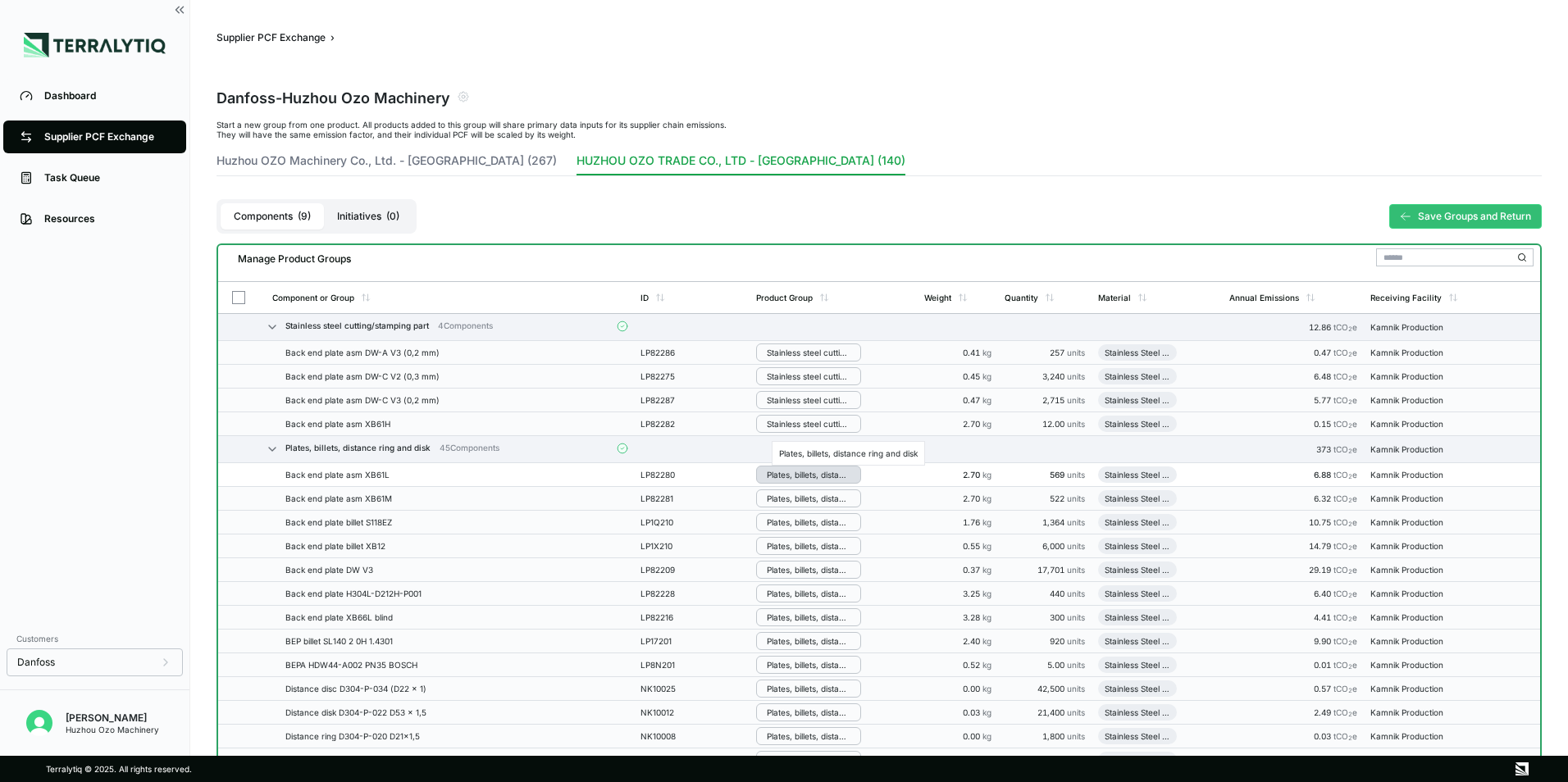
click at [815, 475] on div "Plates, billets, distance ring and disk" at bounding box center [808, 475] width 83 height 10
click at [819, 554] on button "Stainless steel cutting/stamping part" at bounding box center [835, 563] width 156 height 40
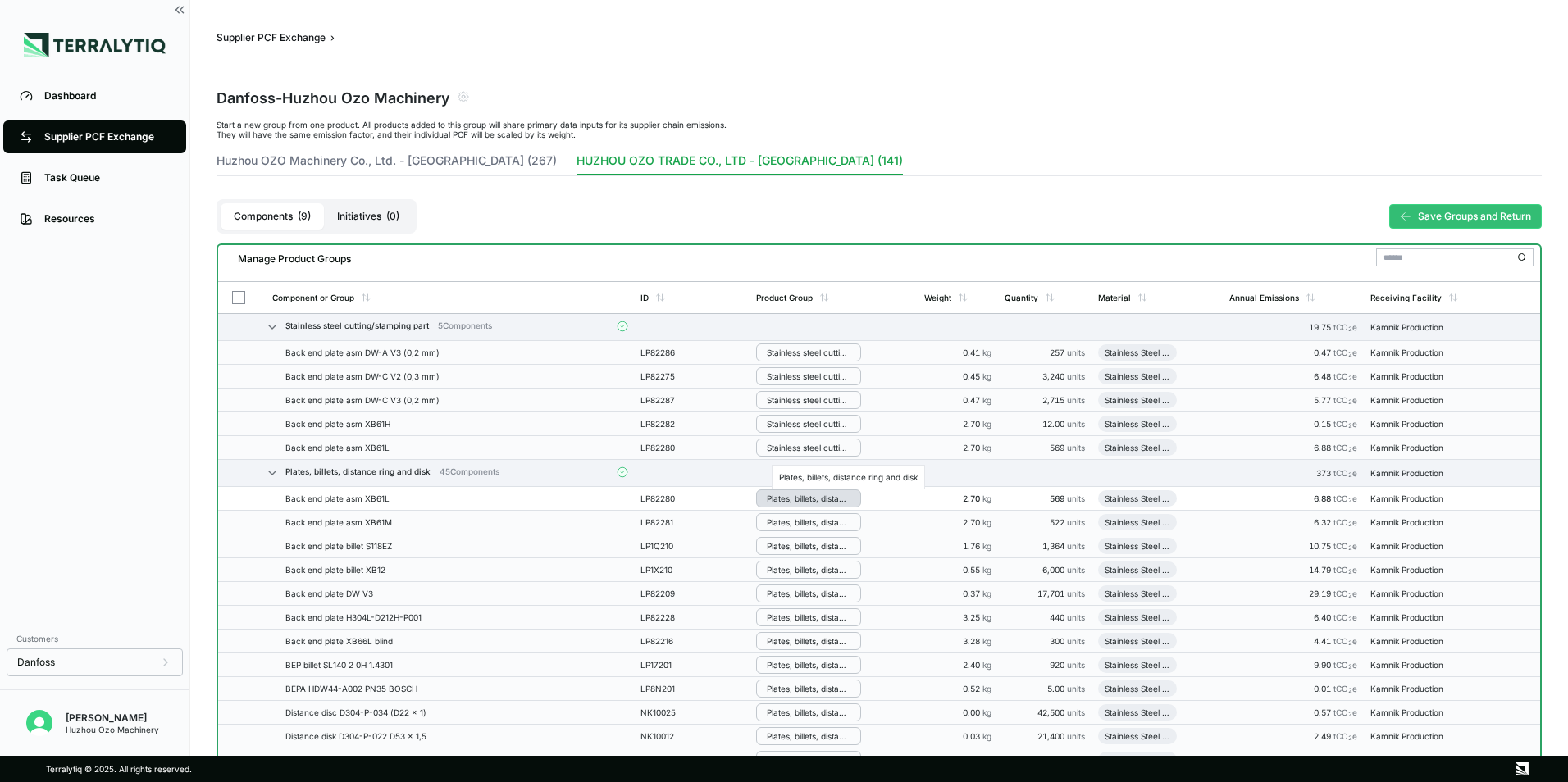
click at [801, 494] on div "Plates, billets, distance ring and disk" at bounding box center [808, 499] width 83 height 10
click at [817, 588] on button "Stainless steel cutting/stamping part" at bounding box center [835, 587] width 156 height 40
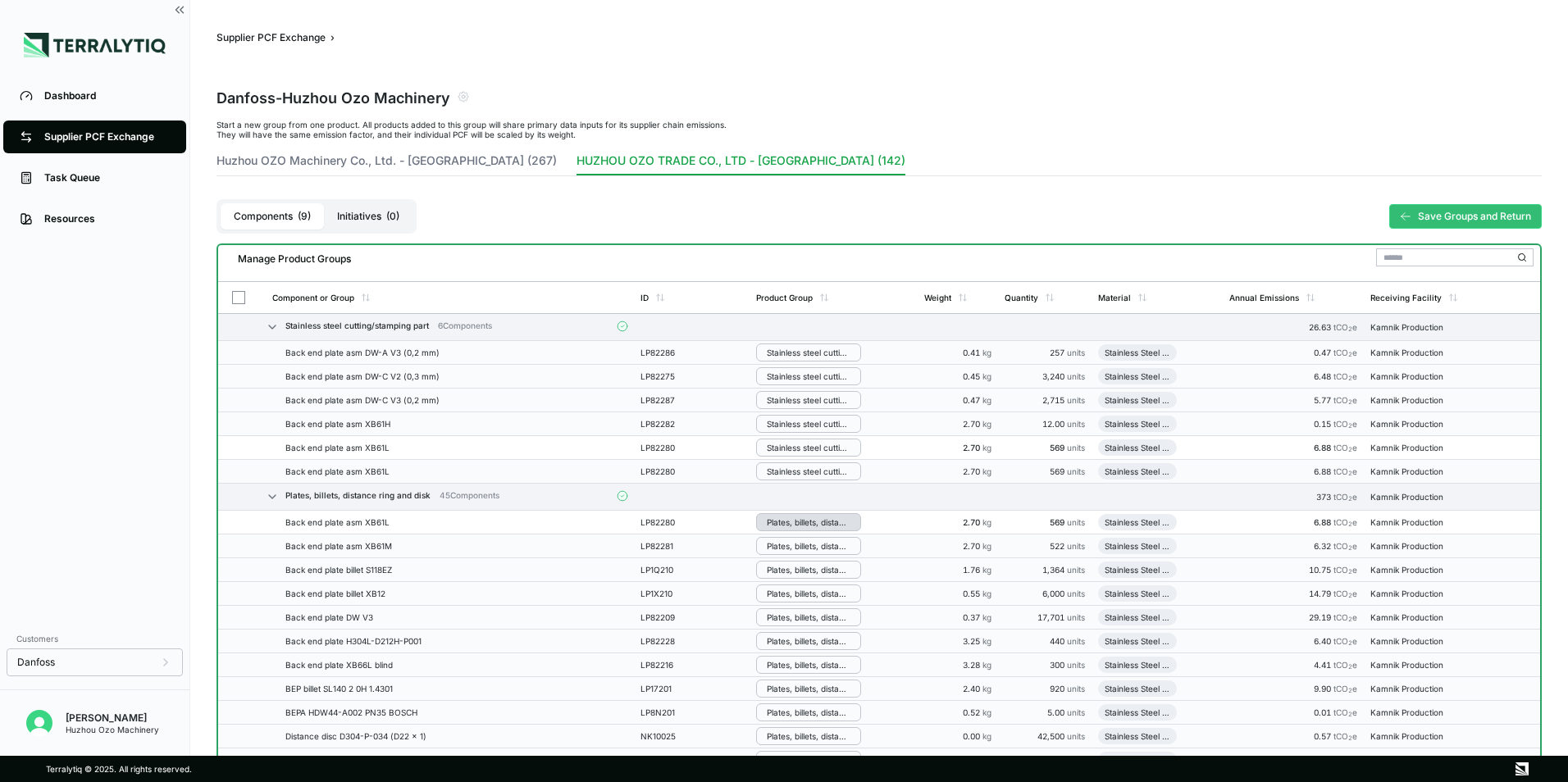
drag, startPoint x: 793, startPoint y: 449, endPoint x: 772, endPoint y: 520, distance: 74.0
click at [797, 522] on div "Plates, billets, distance ring and disk" at bounding box center [808, 522] width 83 height 10
click at [831, 554] on button "Remove from Group" at bounding box center [835, 550] width 156 height 27
click at [804, 523] on div "Plates, billets, distance ring and disk" at bounding box center [809, 522] width 83 height 10
click at [807, 549] on button "Remove from Group" at bounding box center [835, 550] width 156 height 27
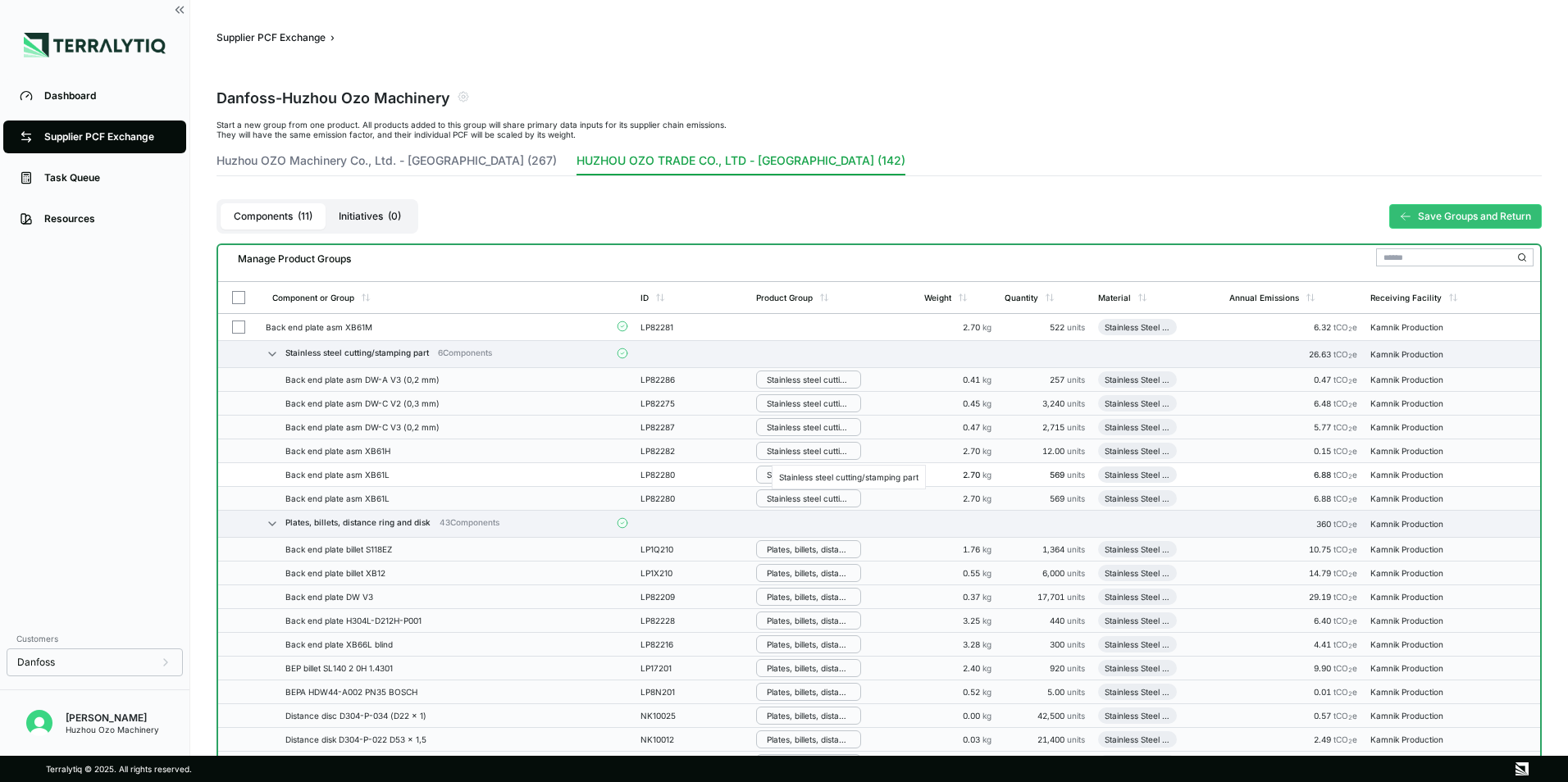
click at [813, 502] on div "Stainless steel cutting/stamping part" at bounding box center [808, 499] width 83 height 10
click at [837, 524] on button "Remove from Group" at bounding box center [835, 526] width 156 height 27
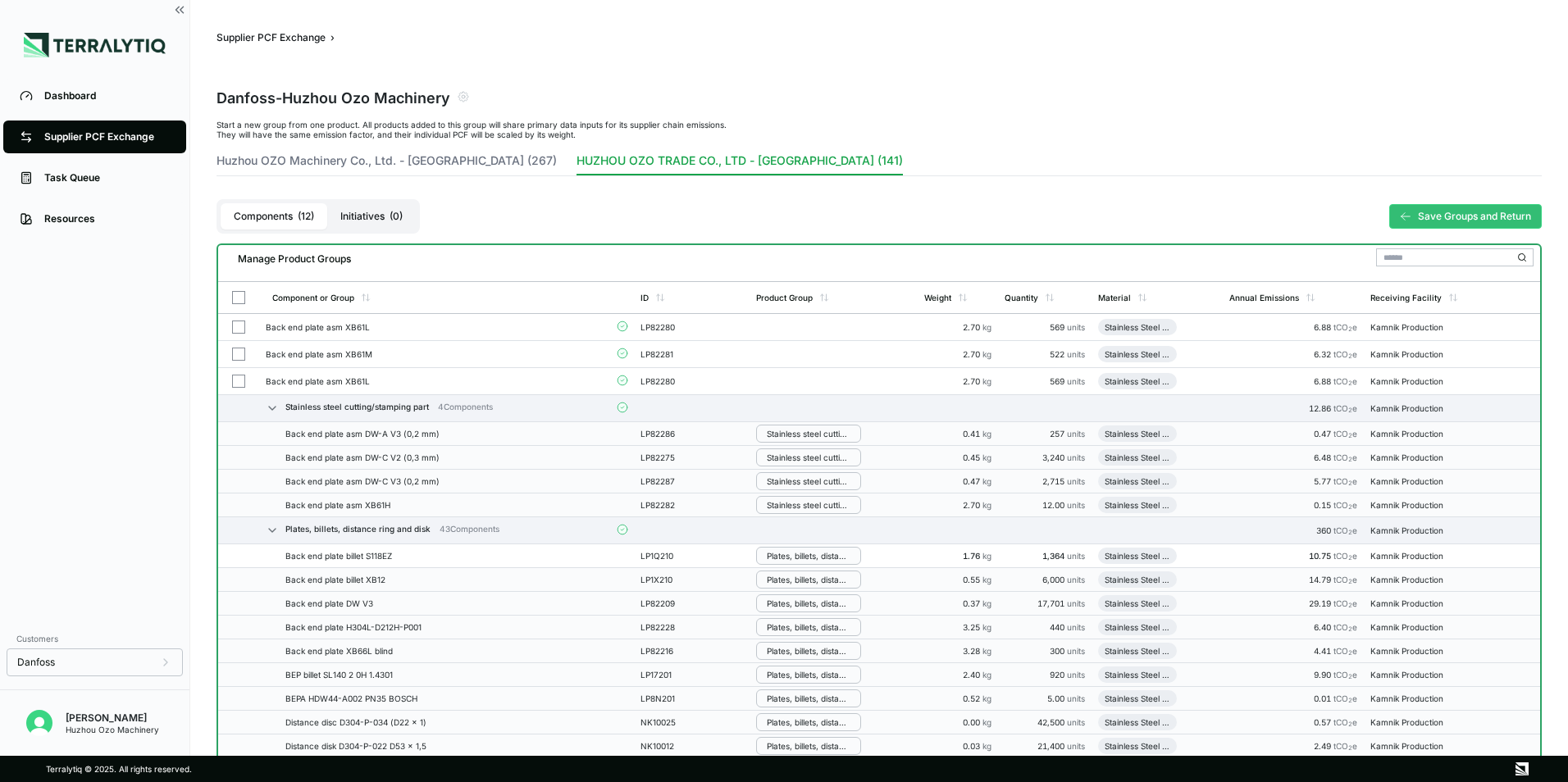
scroll to position [82, 0]
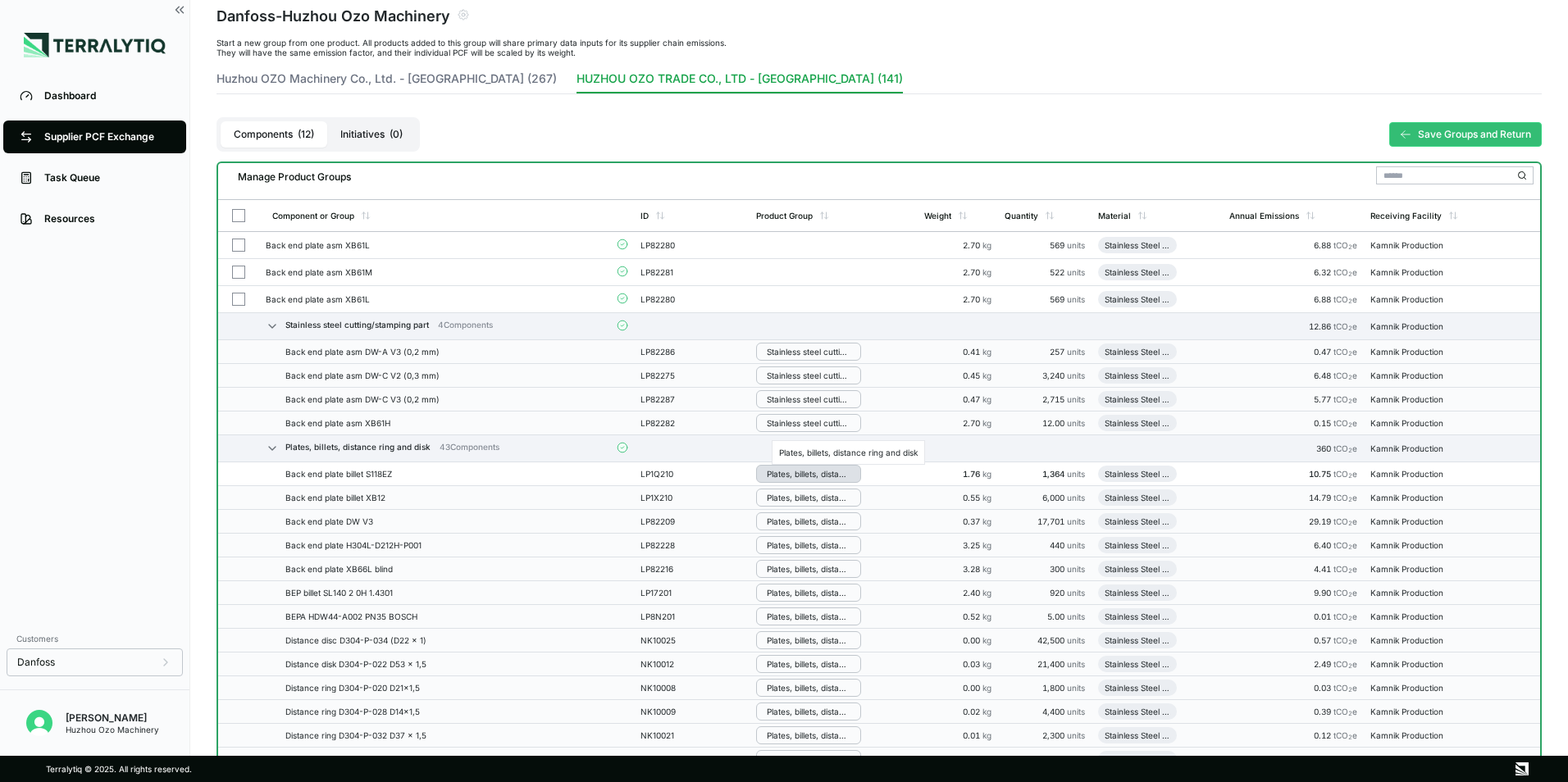
click at [810, 476] on div "Plates, billets, distance ring and disk" at bounding box center [808, 474] width 83 height 10
click at [807, 503] on button "Remove from Group" at bounding box center [835, 502] width 156 height 27
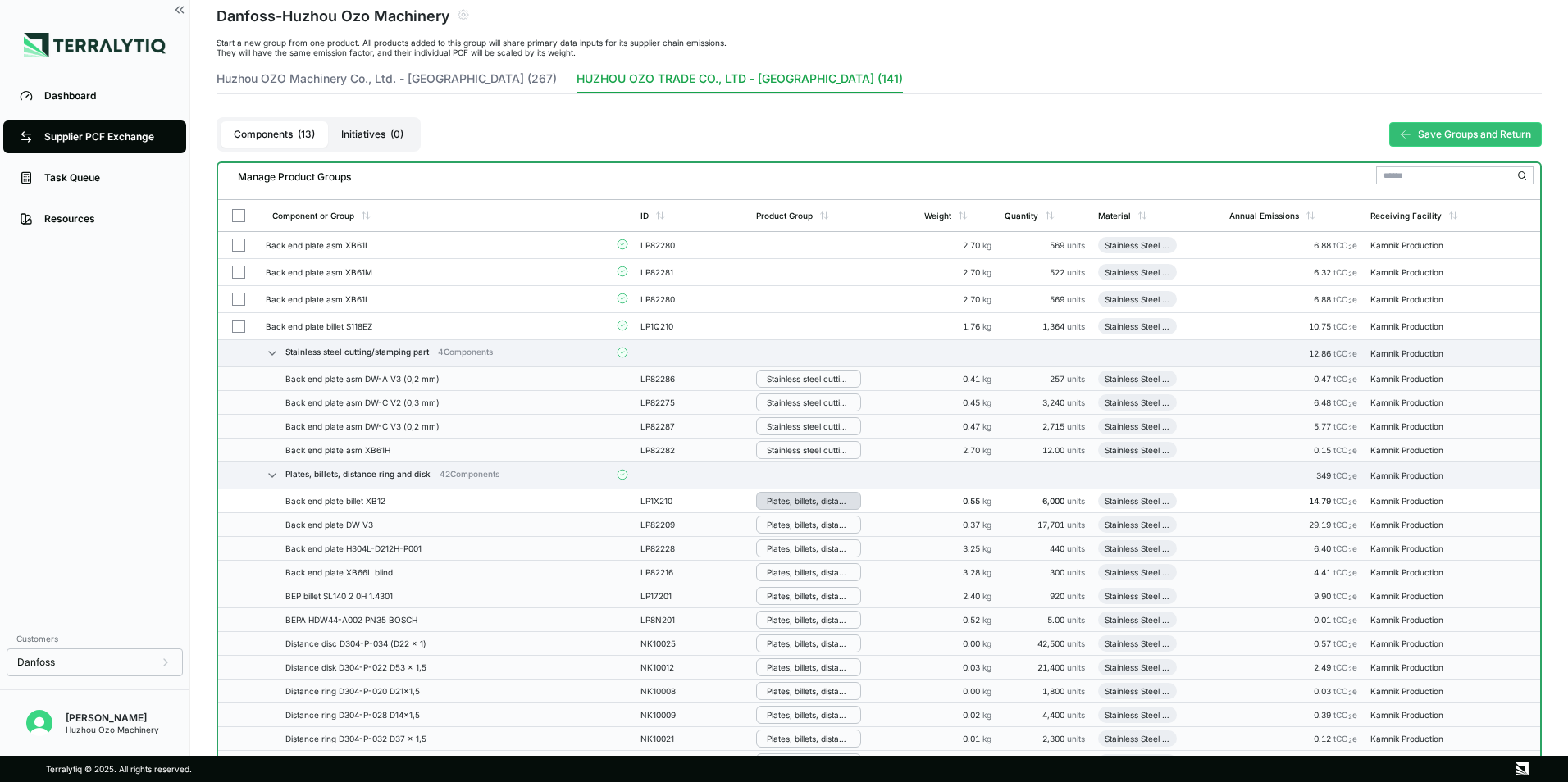
click at [807, 493] on button "Plates, billets, distance ring and disk" at bounding box center [808, 501] width 105 height 18
click at [824, 530] on button "Remove from Group" at bounding box center [835, 529] width 156 height 27
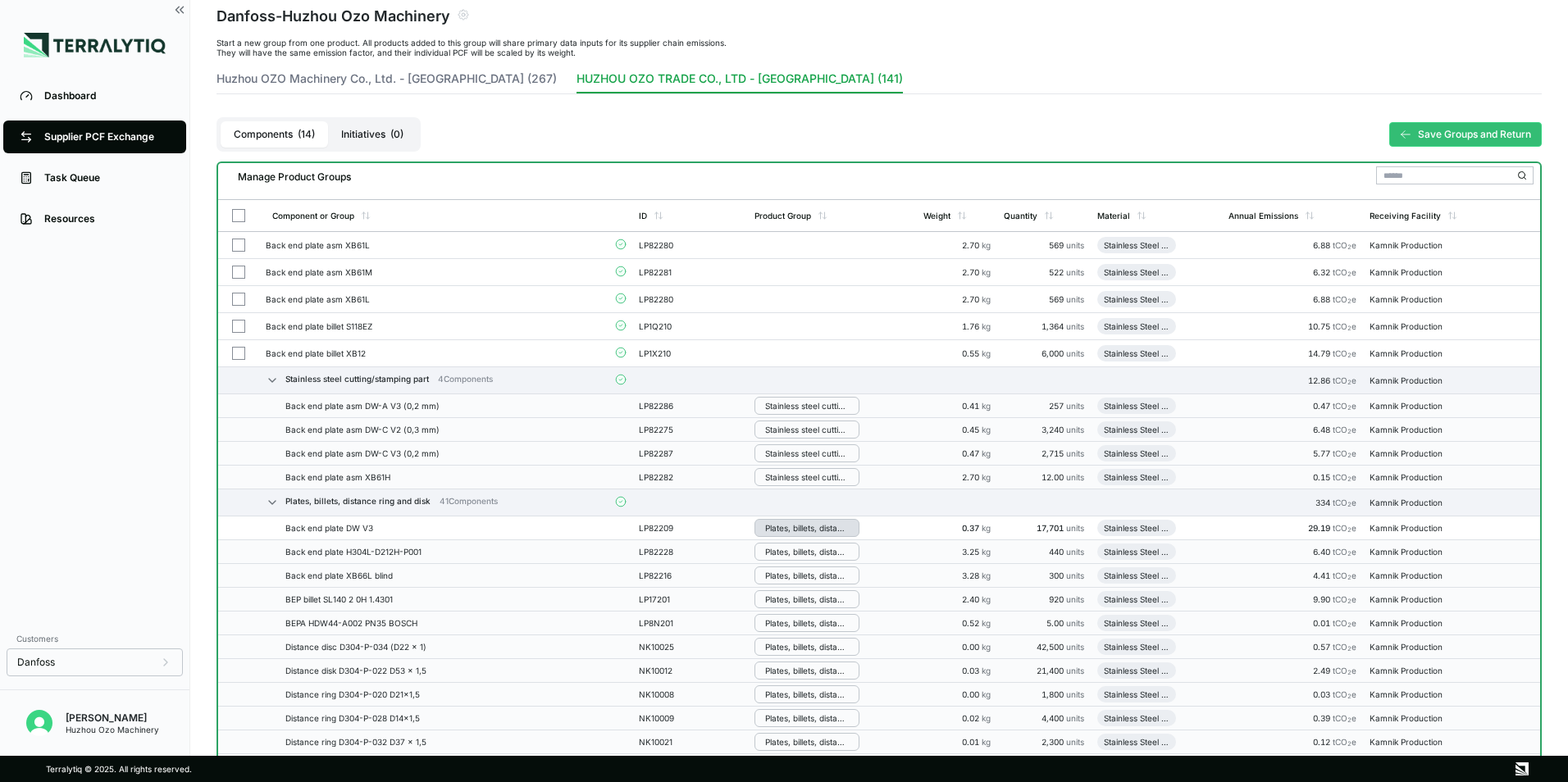
click at [802, 526] on div "Plates, billets, distance ring and disk" at bounding box center [807, 528] width 83 height 10
click at [809, 554] on button "Remove from Group" at bounding box center [834, 555] width 156 height 27
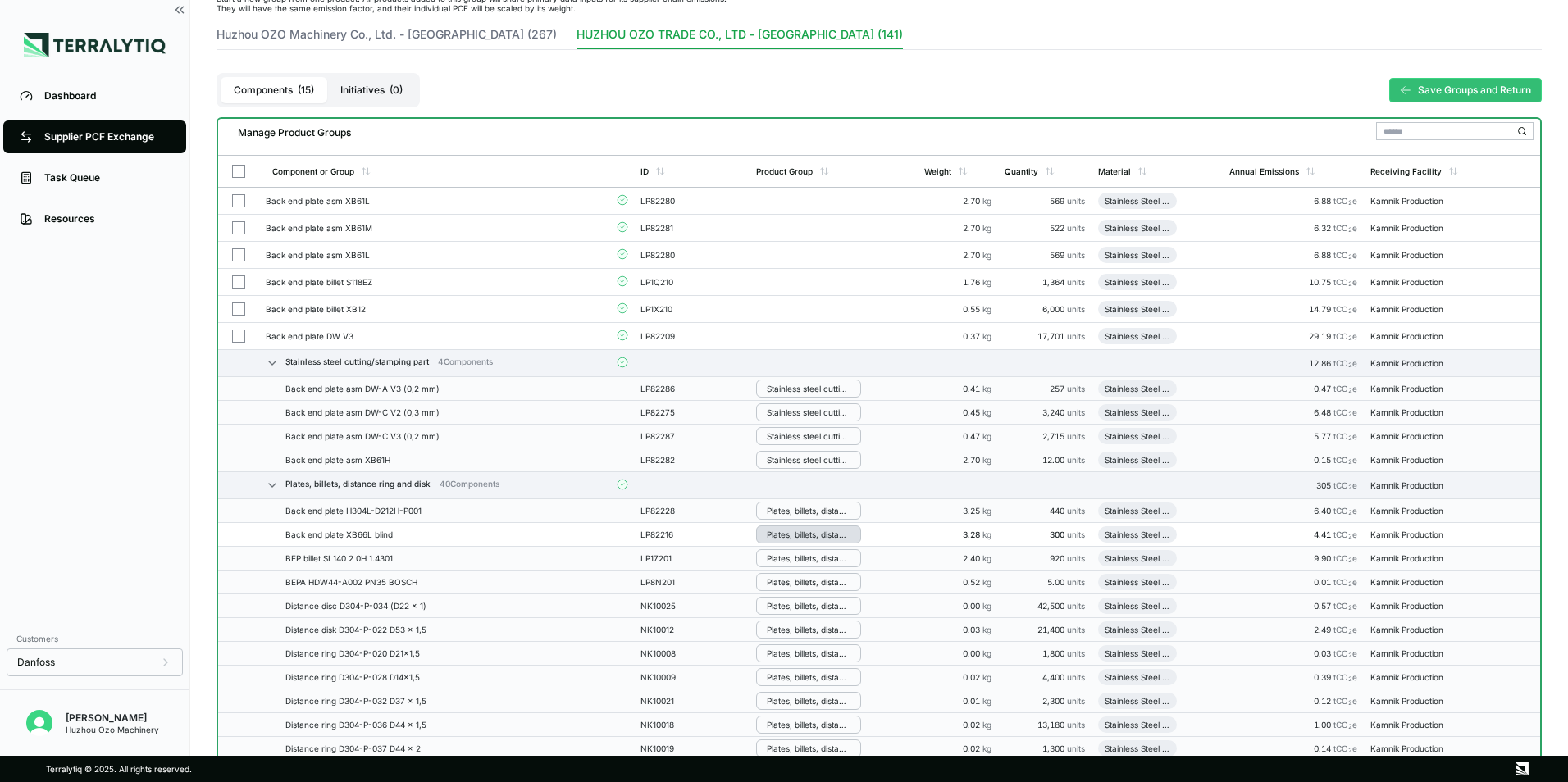
scroll to position [246, 0]
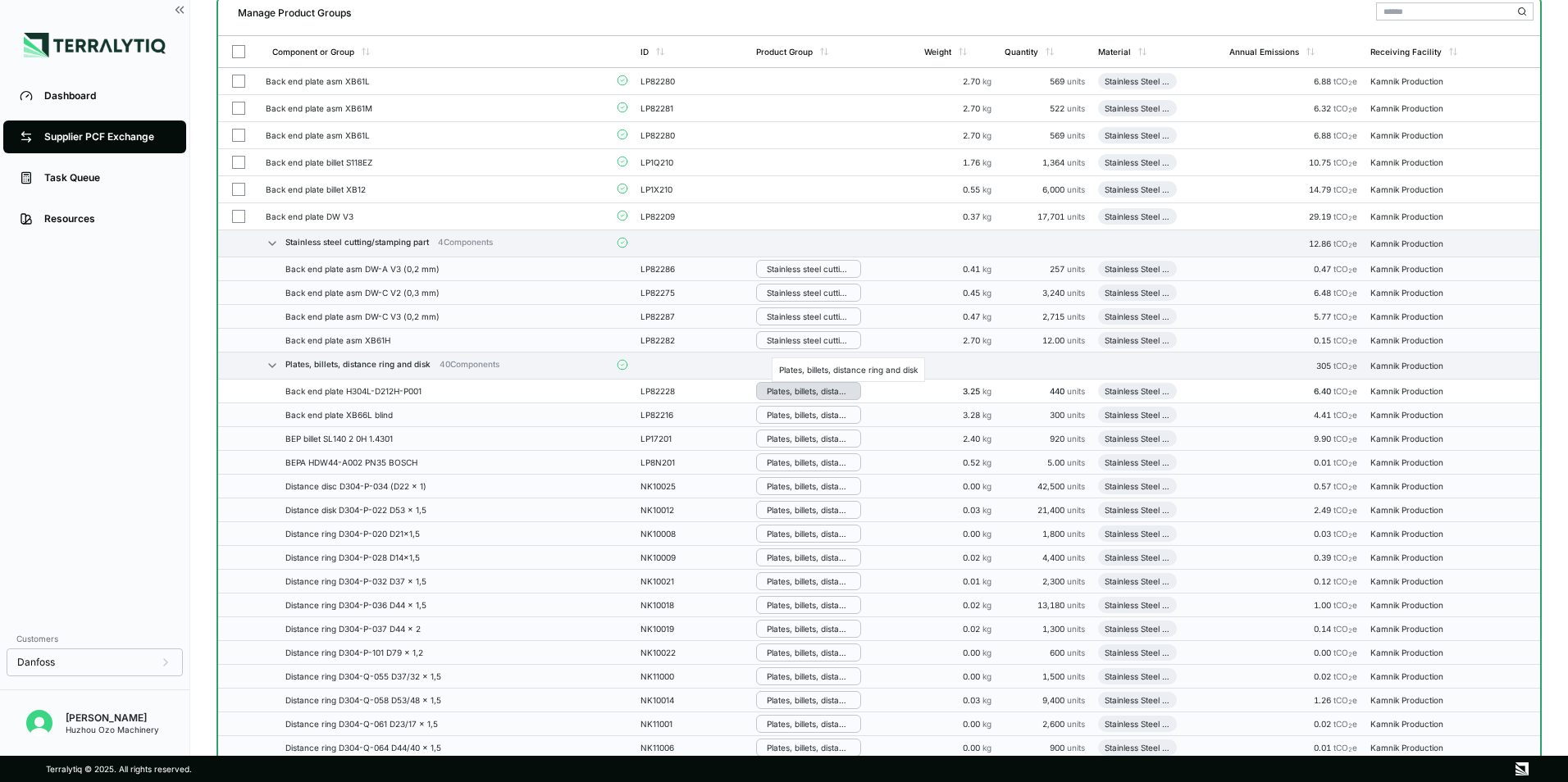
click at [801, 394] on div "Plates, billets, distance ring and disk" at bounding box center [808, 391] width 83 height 10
click at [800, 417] on button "Remove from Group" at bounding box center [835, 419] width 156 height 27
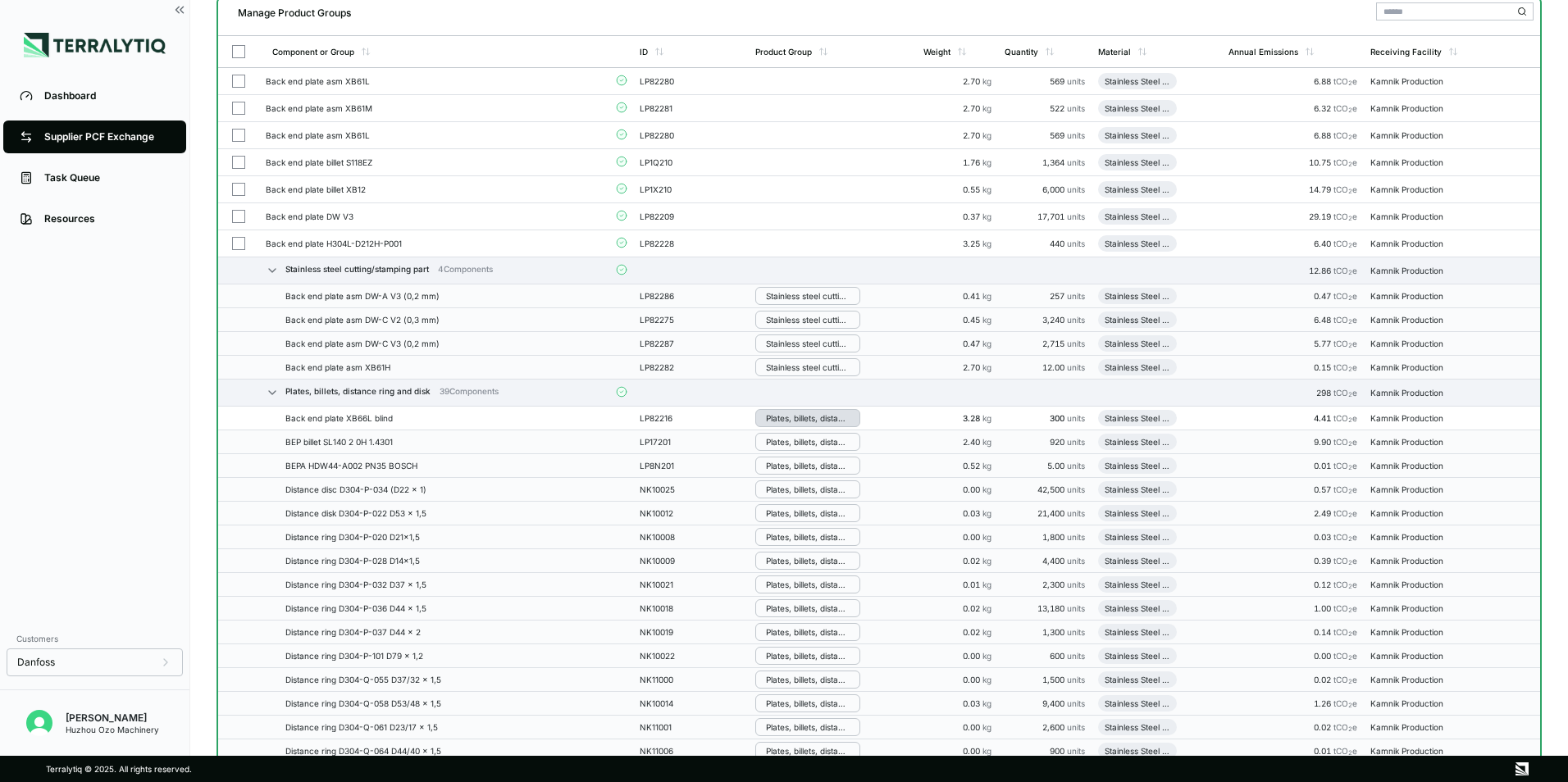
click at [799, 417] on div "Plates, billets, distance ring and disk" at bounding box center [807, 418] width 83 height 10
click at [813, 451] on button "Remove from Group" at bounding box center [835, 446] width 156 height 27
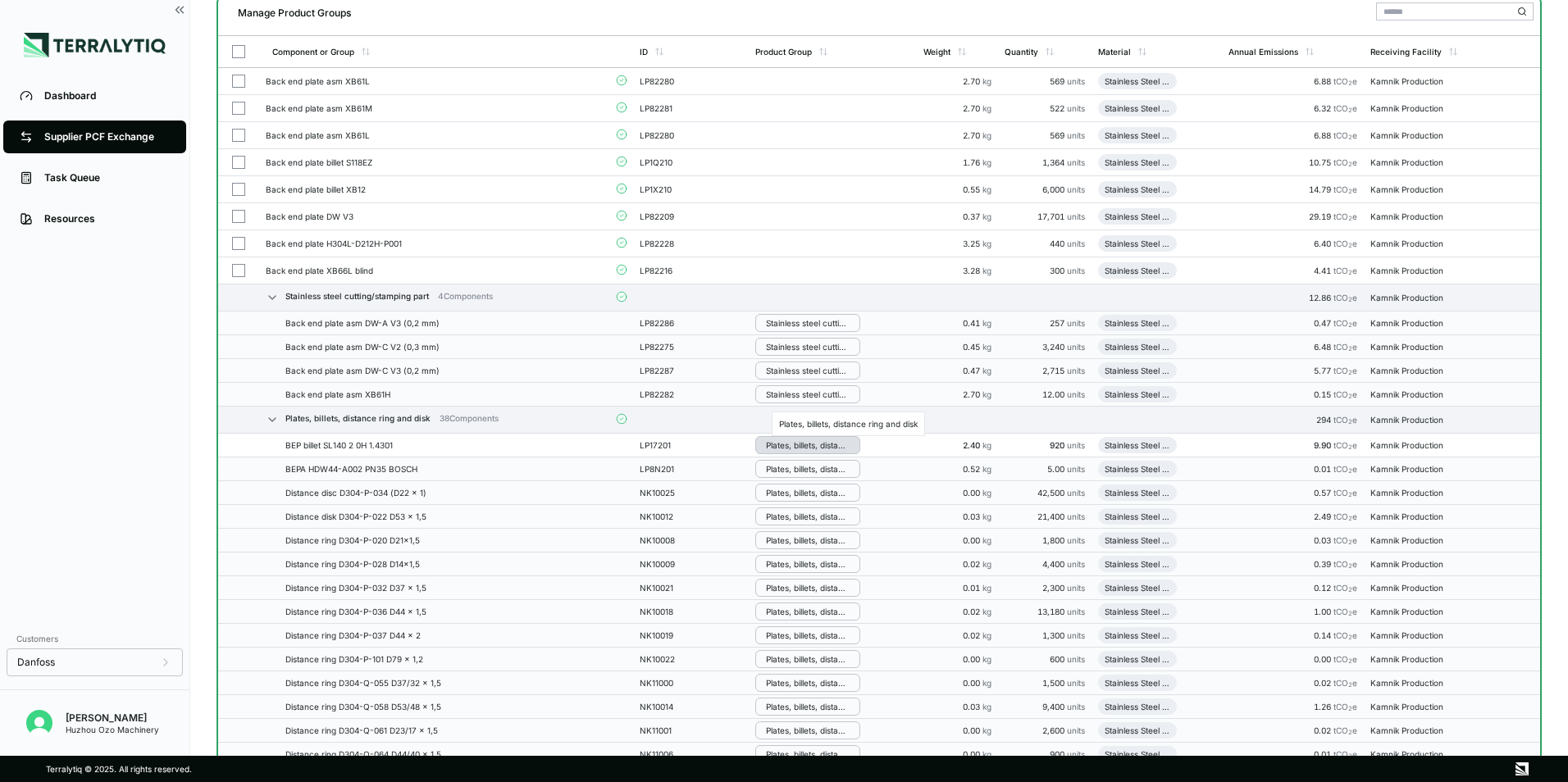
click at [793, 440] on div "Plates, billets, distance ring and disk" at bounding box center [807, 446] width 83 height 10
click at [824, 476] on button "Remove from Group" at bounding box center [835, 473] width 156 height 27
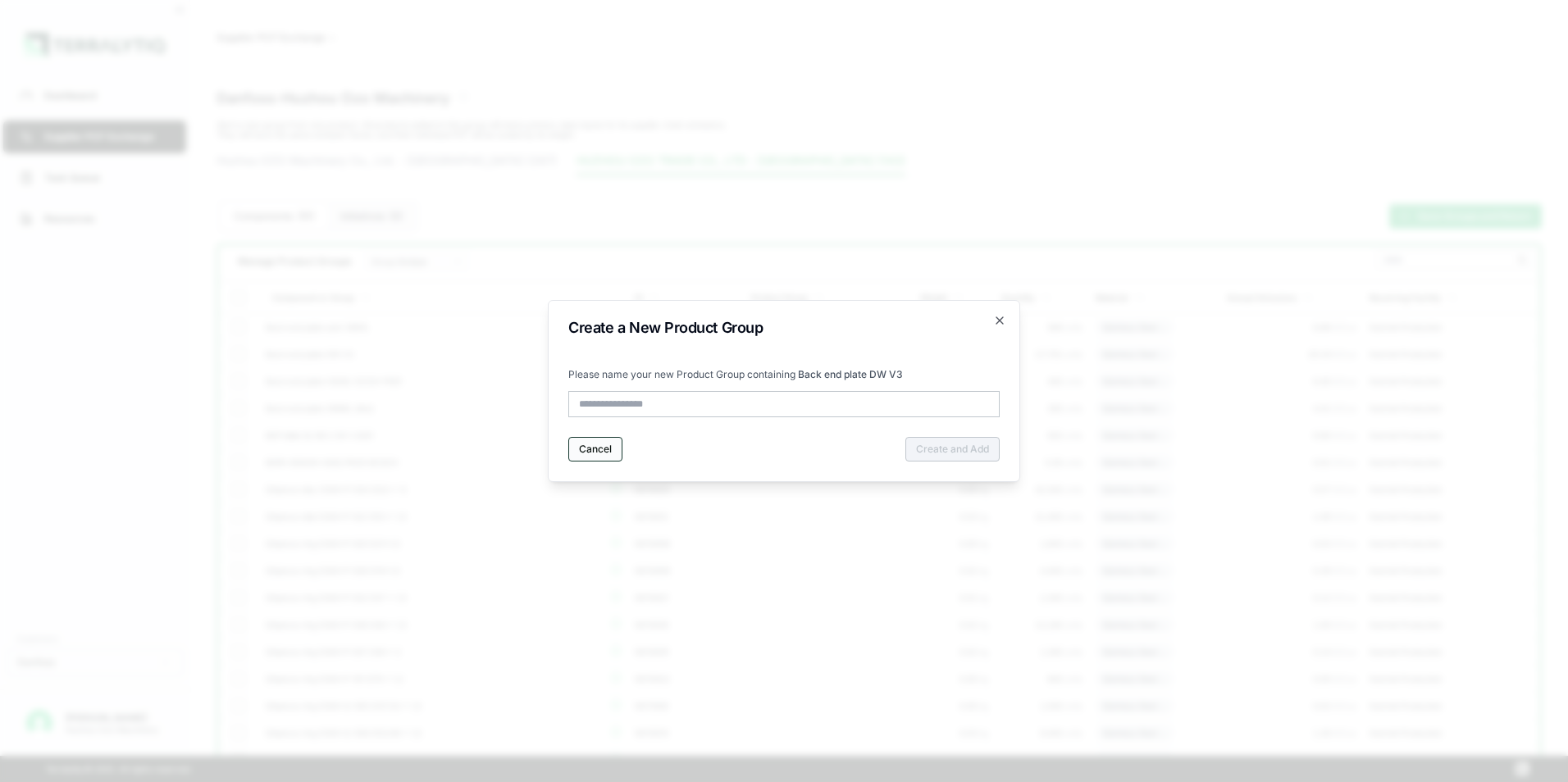
click at [612, 451] on button "Cancel" at bounding box center [595, 449] width 55 height 25
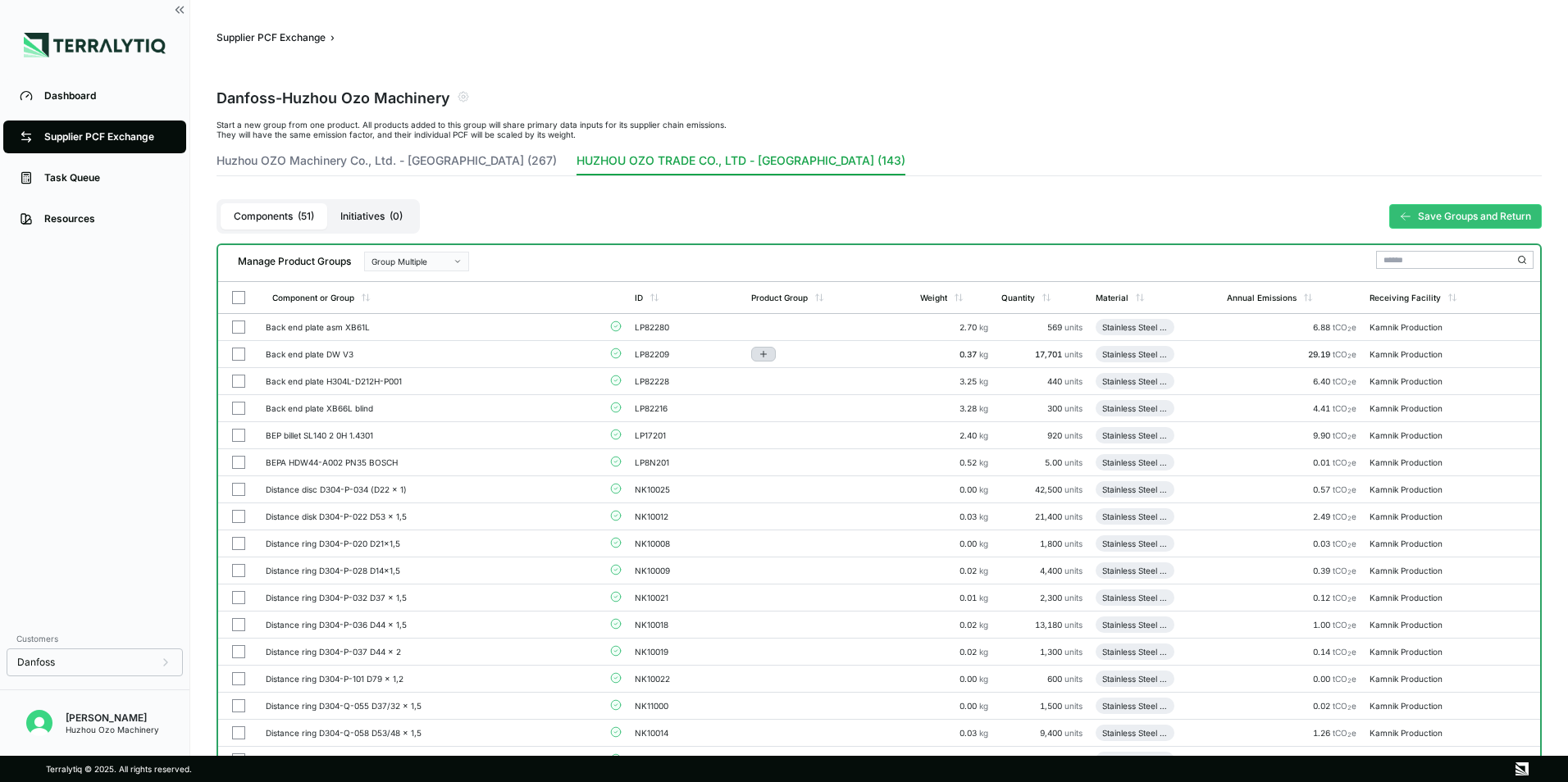
click at [772, 359] on button "Add to group" at bounding box center [763, 354] width 25 height 14
click at [792, 416] on button "Stainless steel cutting/stamping part" at bounding box center [833, 414] width 156 height 40
click at [768, 359] on icon "Add to group" at bounding box center [765, 354] width 10 height 10
click at [793, 418] on button "Stainless steel cutting/stamping part" at bounding box center [835, 414] width 156 height 40
click at [769, 361] on button "Add to group" at bounding box center [765, 354] width 25 height 14
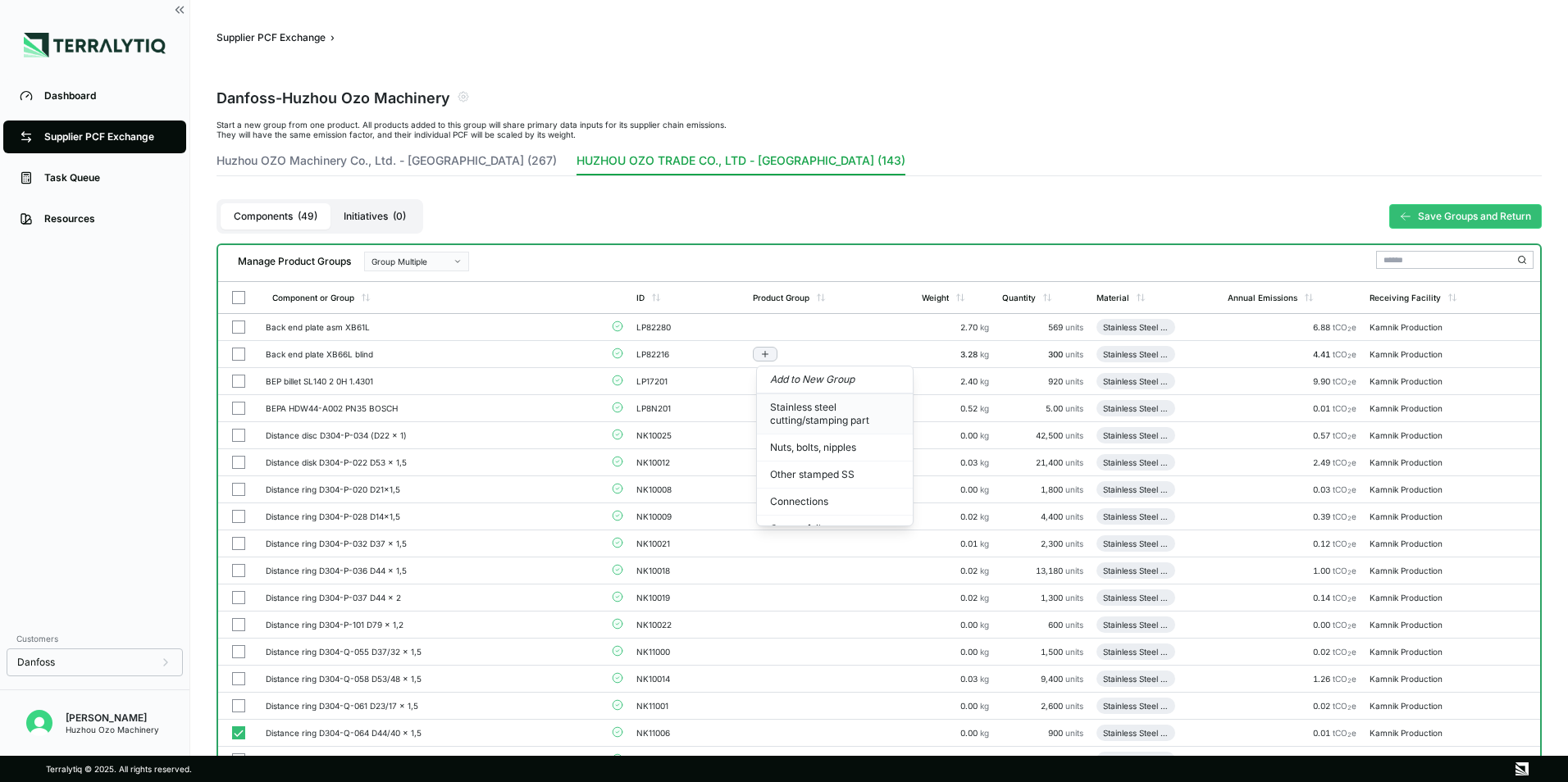
click at [792, 409] on button "Stainless steel cutting/stamping part" at bounding box center [835, 414] width 156 height 40
click at [777, 354] on button "Add to group" at bounding box center [765, 354] width 25 height 14
click at [786, 417] on button "Stainless steel cutting/stamping part" at bounding box center [835, 414] width 156 height 40
click at [761, 357] on button "Add to group" at bounding box center [765, 354] width 25 height 14
click at [803, 411] on button "Stainless steel cutting/stamping part" at bounding box center [835, 414] width 156 height 40
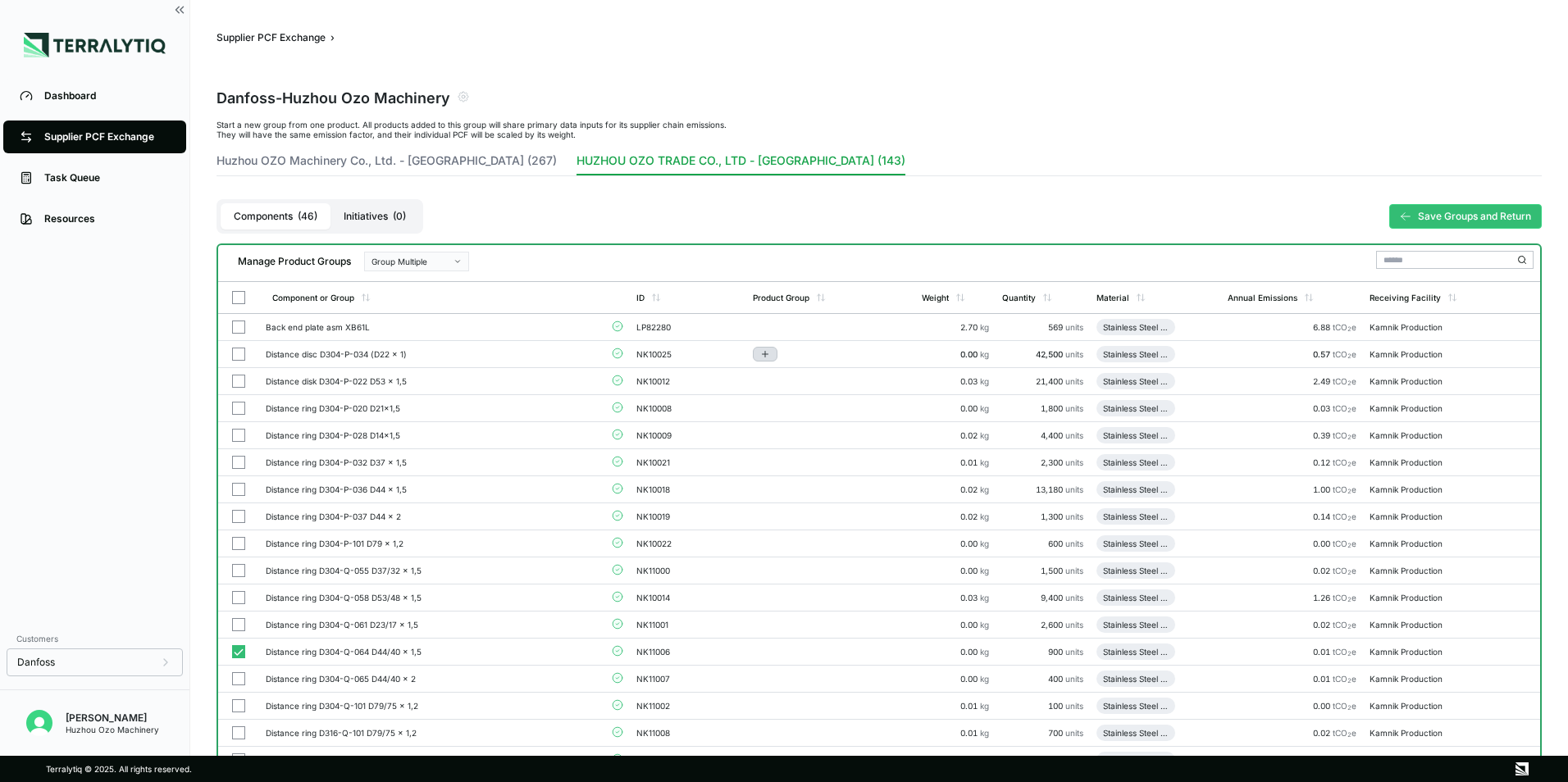
click at [767, 354] on icon "Add to group" at bounding box center [764, 354] width 6 height 0
click at [803, 411] on button "Stainless steel cutting/stamping part" at bounding box center [835, 414] width 156 height 40
click at [774, 354] on button "Add to group" at bounding box center [765, 354] width 25 height 14
click at [791, 405] on button "Stainless steel cutting/stamping part" at bounding box center [834, 414] width 156 height 40
click at [767, 378] on icon "Add to group" at bounding box center [765, 382] width 10 height 10
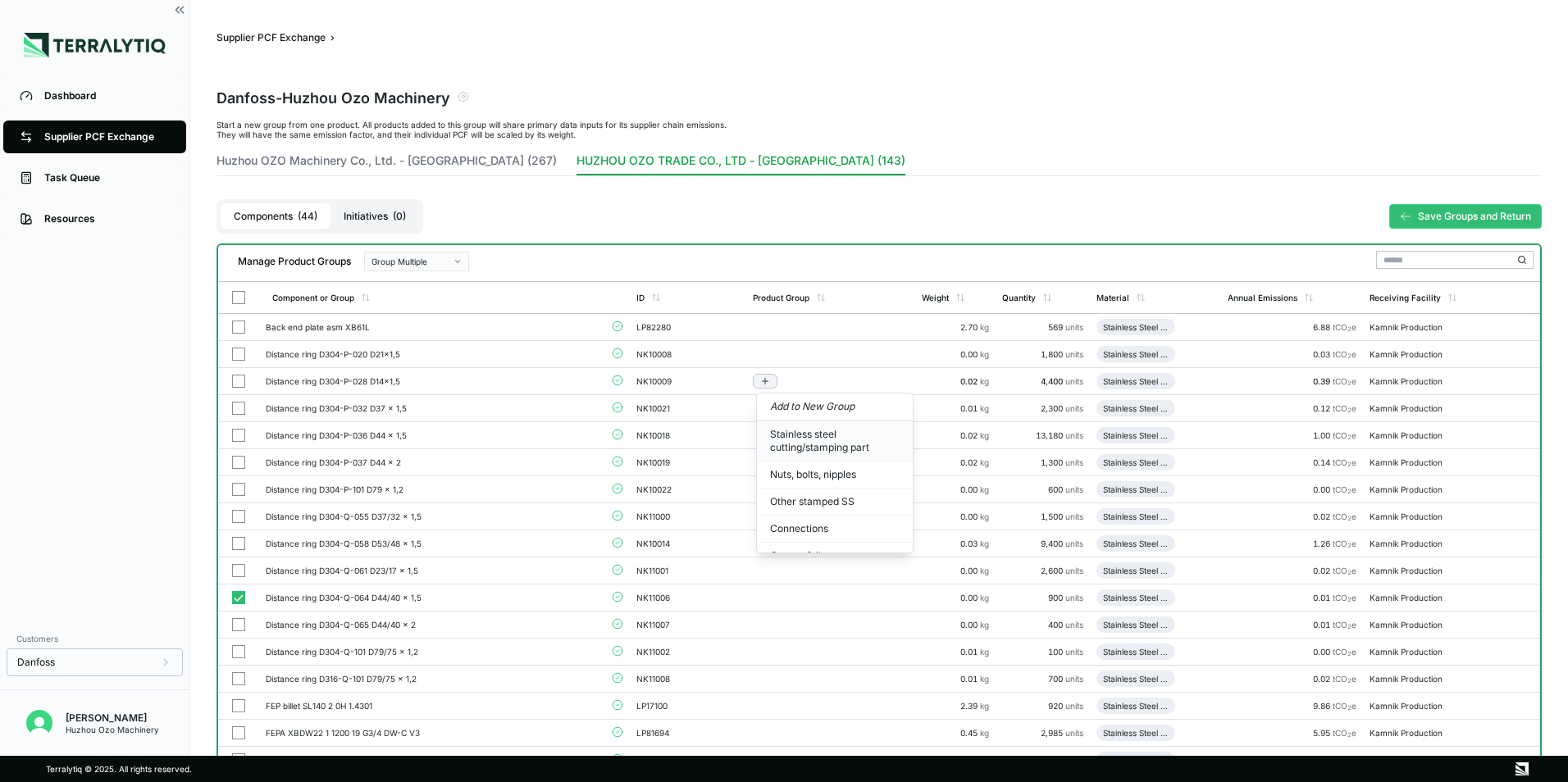
click at [792, 440] on button "Stainless steel cutting/stamping part" at bounding box center [835, 441] width 156 height 40
click at [765, 351] on icon "Add to group" at bounding box center [765, 354] width 0 height 6
click at [801, 422] on button "Stainless steel cutting/stamping part" at bounding box center [835, 414] width 156 height 40
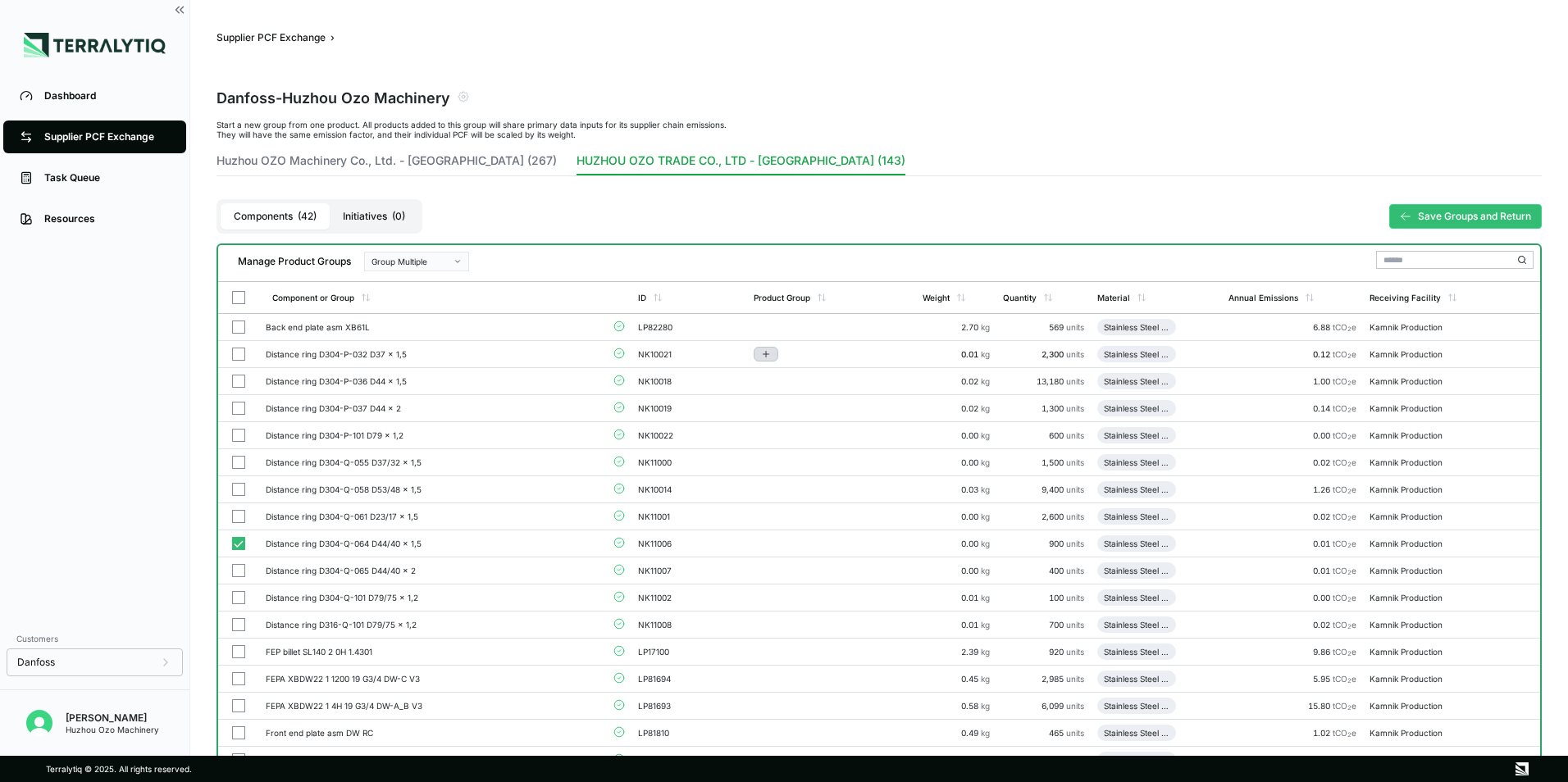
click at [775, 356] on button "Add to group" at bounding box center [766, 354] width 25 height 14
click at [795, 419] on button "Stainless steel cutting/stamping part" at bounding box center [836, 414] width 156 height 40
click at [770, 377] on icon "Add to group" at bounding box center [765, 382] width 10 height 10
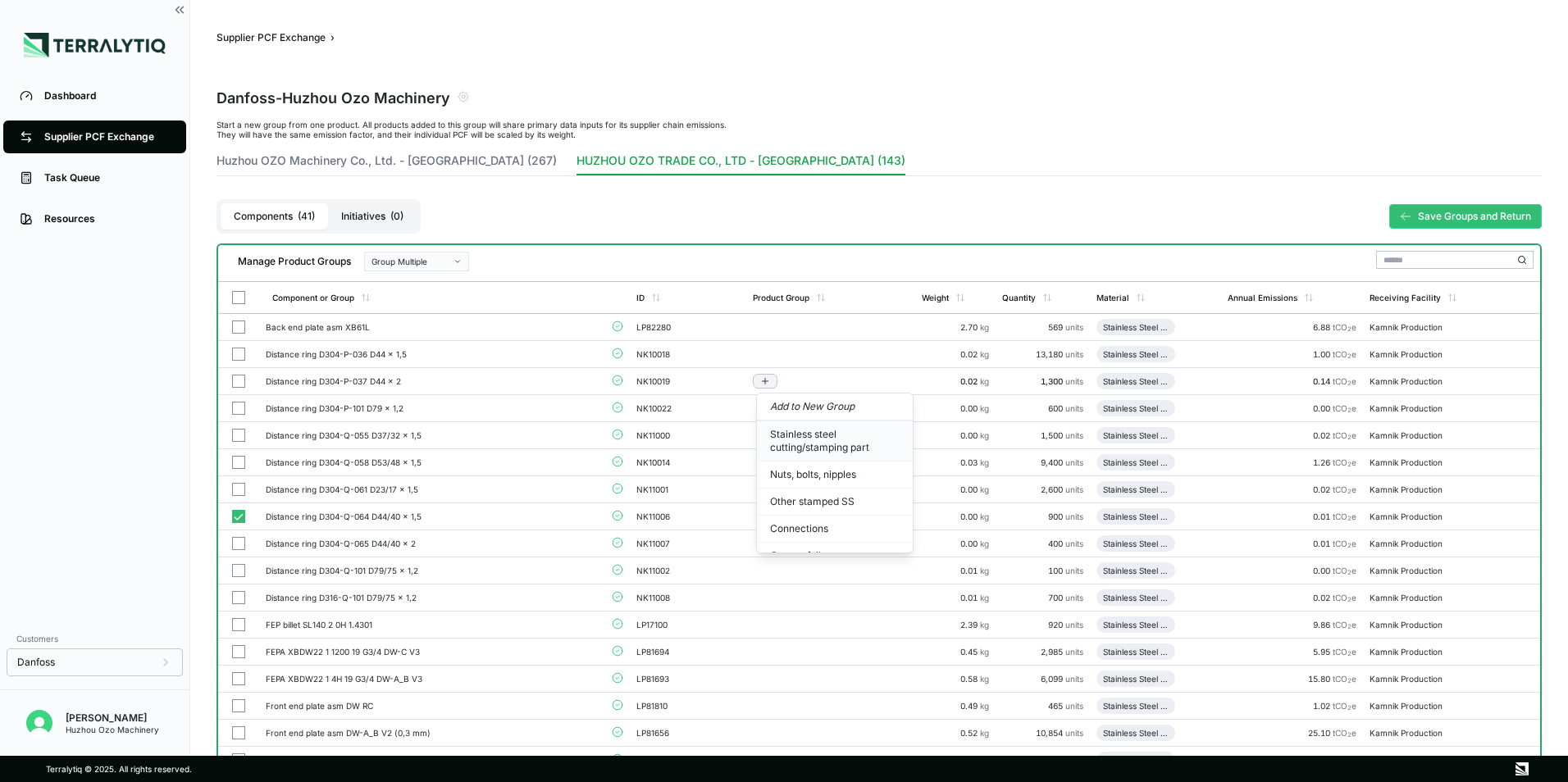
click at [797, 437] on button "Stainless steel cutting/stamping part" at bounding box center [835, 441] width 156 height 40
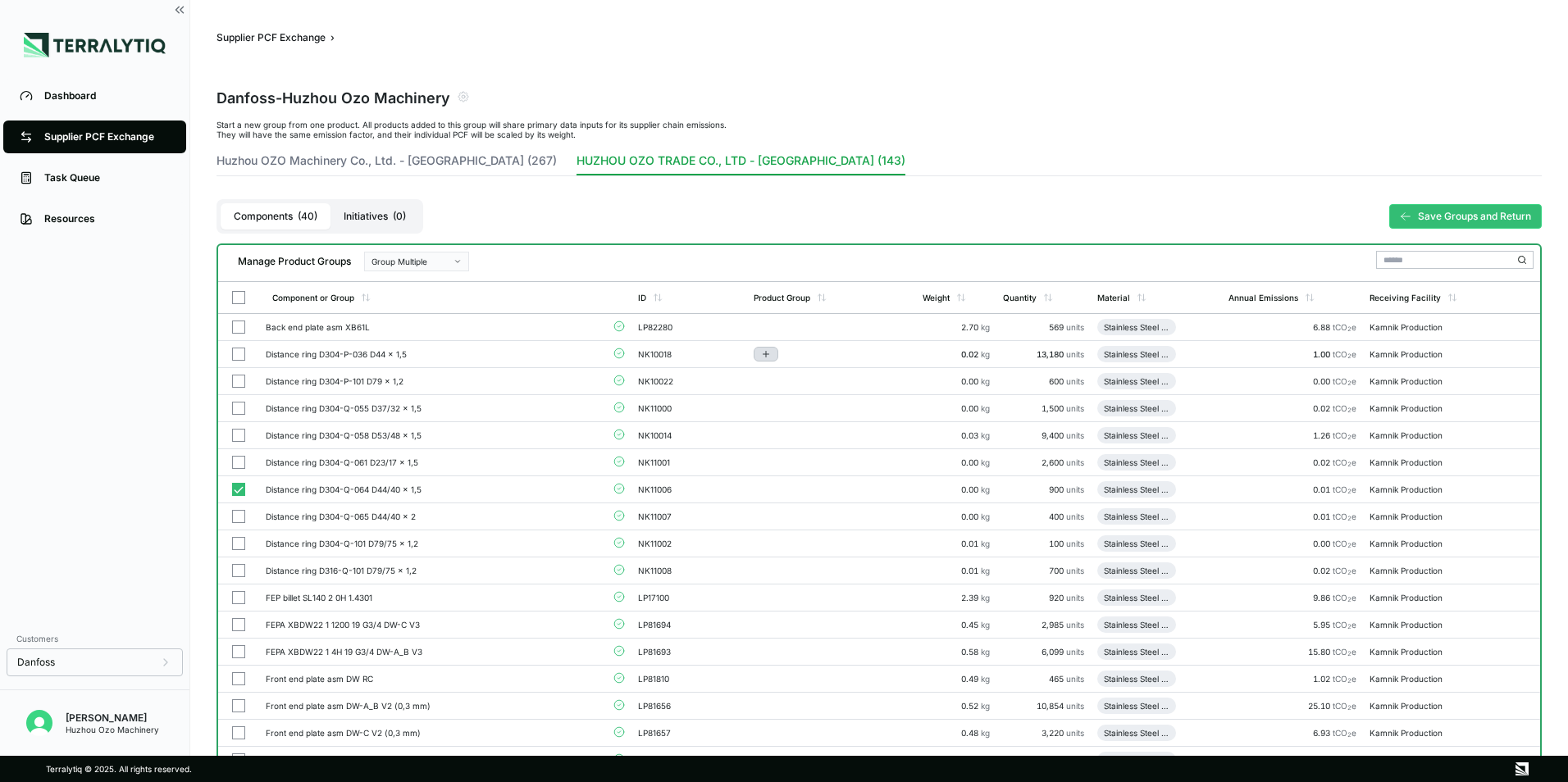
click at [760, 356] on button "Add to group" at bounding box center [766, 354] width 25 height 14
click at [789, 447] on button "Nuts, bolts, nipples" at bounding box center [835, 448] width 156 height 27
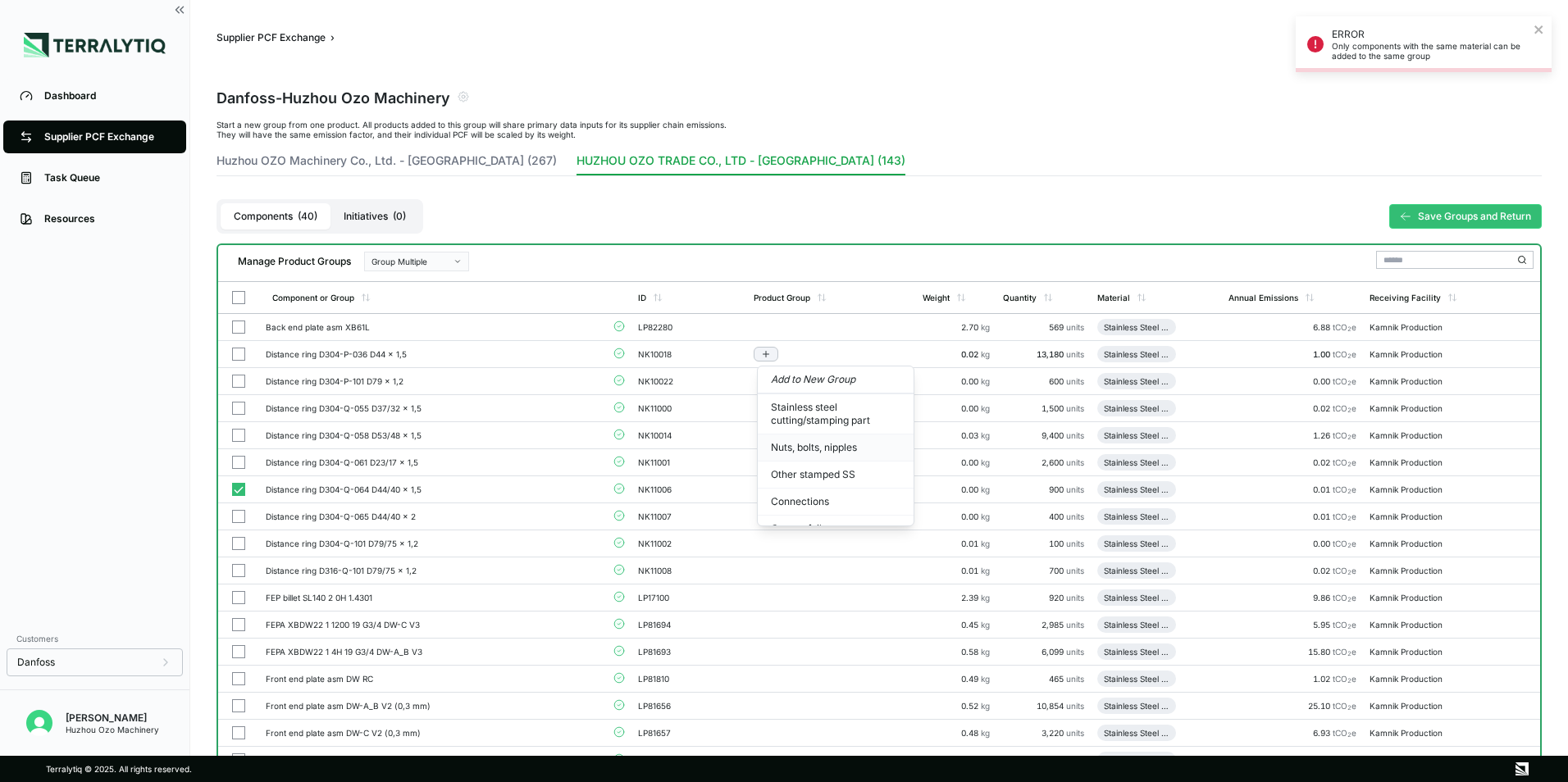
click at [789, 447] on button "Nuts, bolts, nipples" at bounding box center [835, 448] width 156 height 27
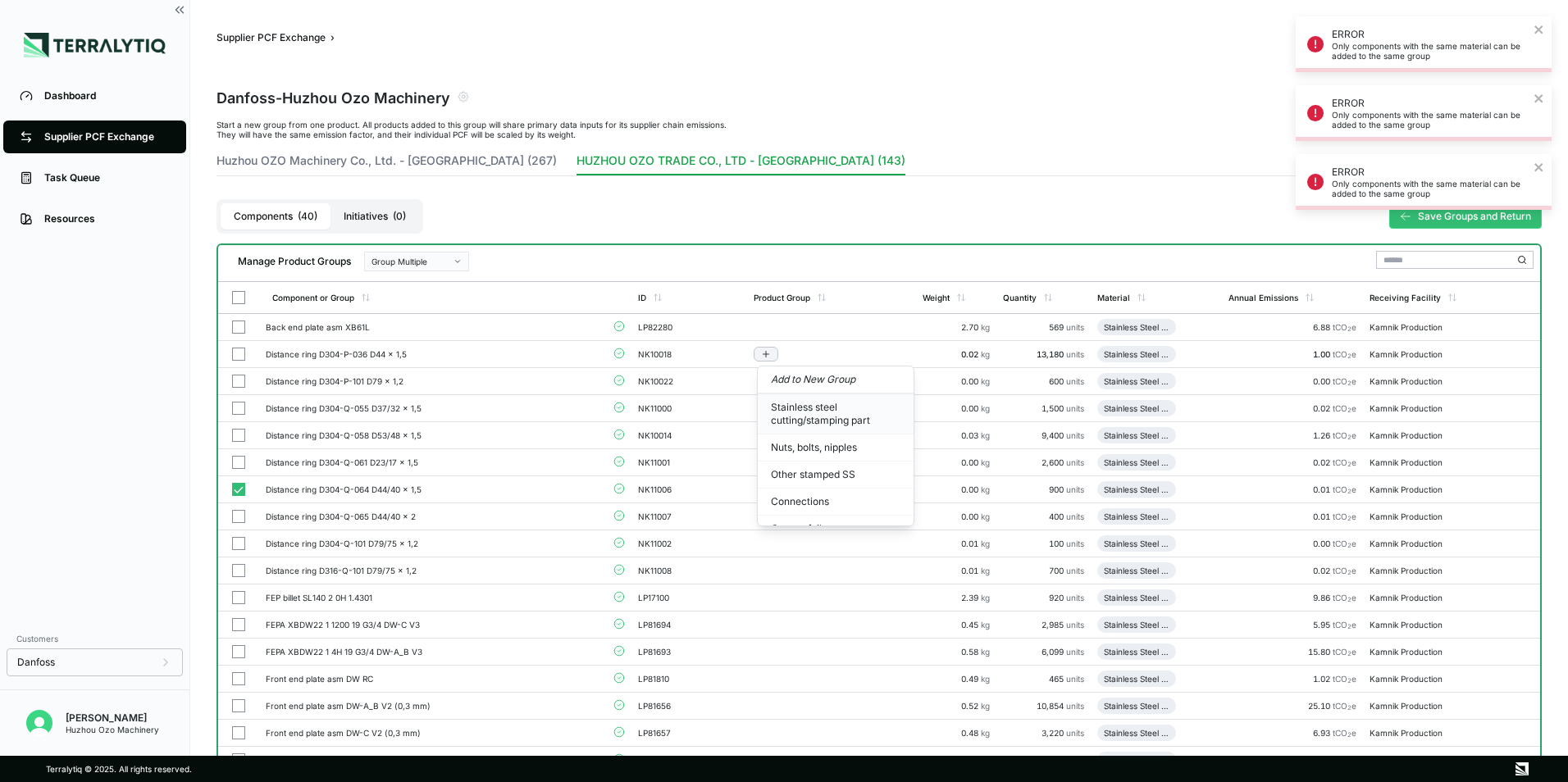
click at [801, 413] on button "Stainless steel cutting/stamping part" at bounding box center [835, 414] width 156 height 40
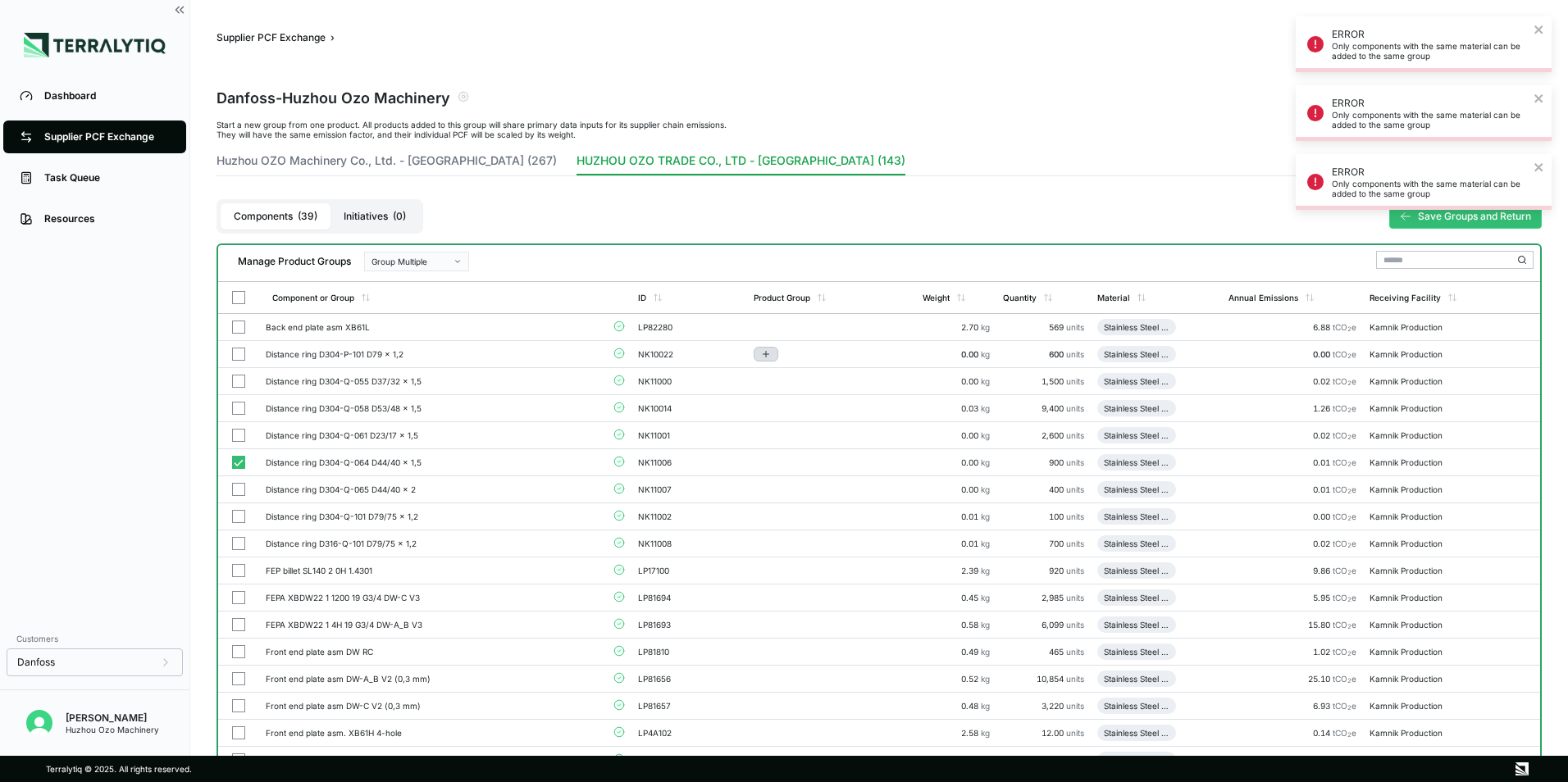
click at [766, 358] on icon "Add to group" at bounding box center [766, 354] width 10 height 10
click at [801, 417] on button "Stainless steel cutting/stamping part" at bounding box center [836, 414] width 156 height 40
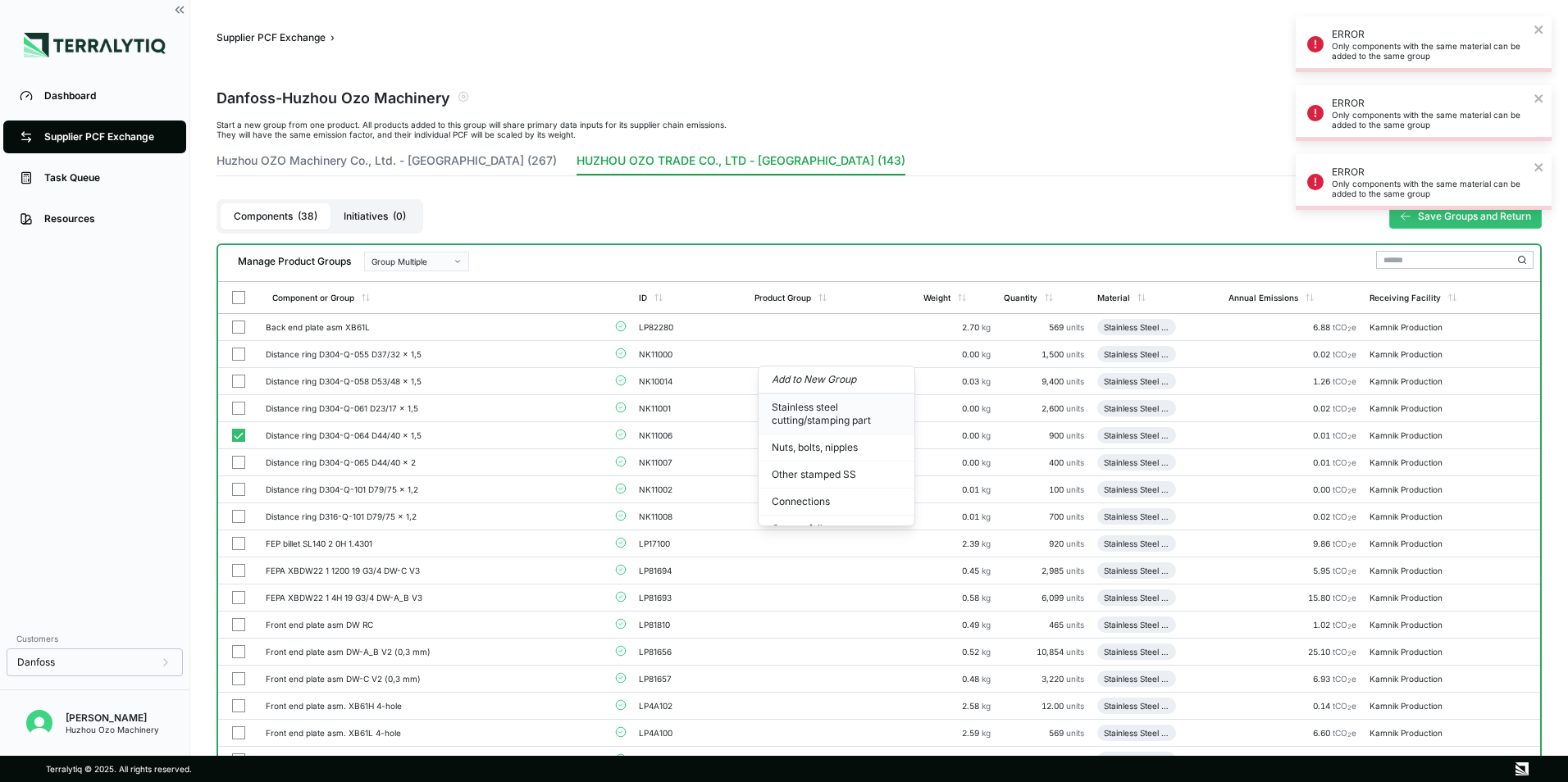
click at [796, 405] on button "Stainless steel cutting/stamping part" at bounding box center [836, 414] width 156 height 40
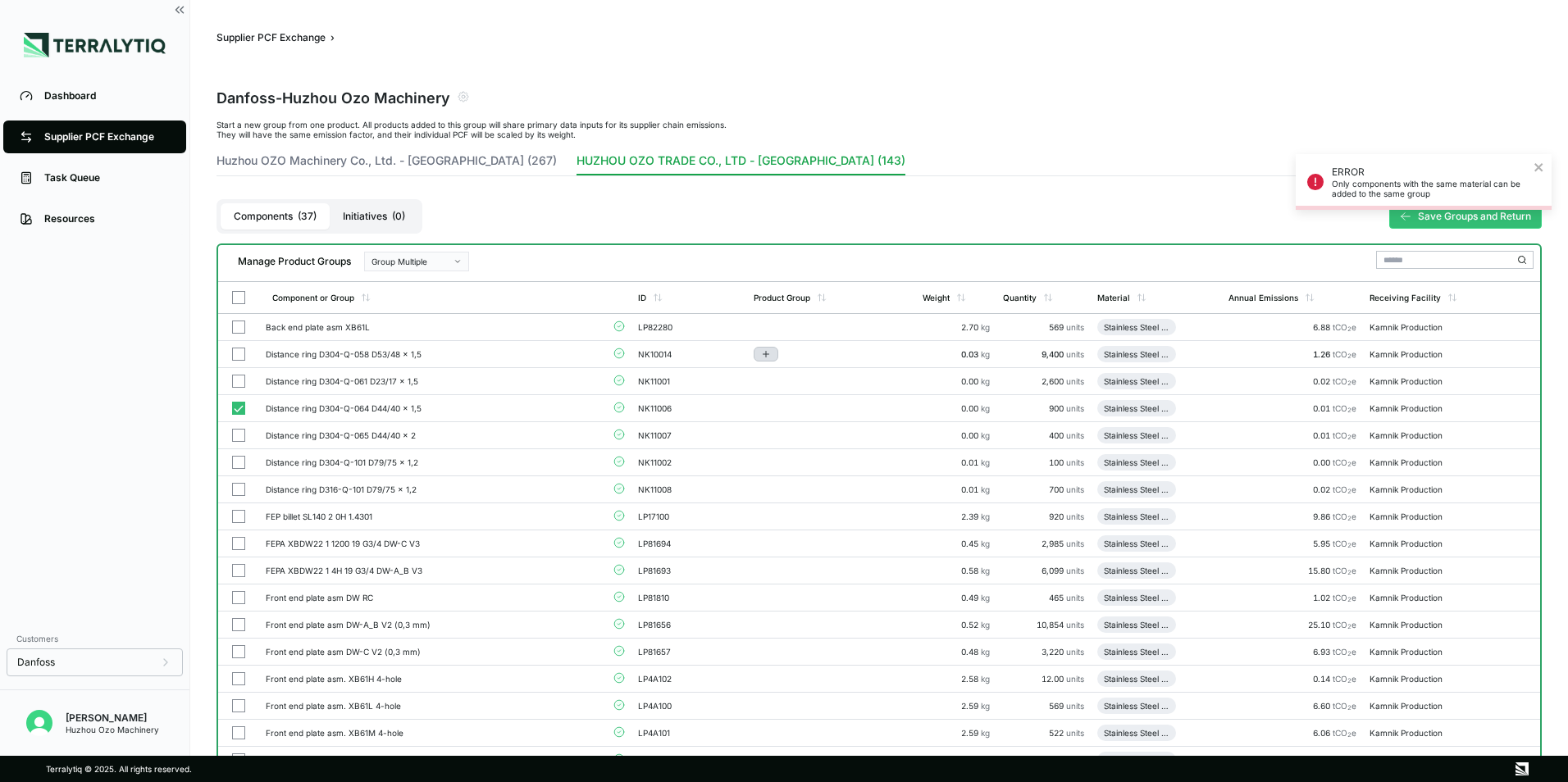
click at [771, 359] on icon "Add to group" at bounding box center [766, 354] width 10 height 10
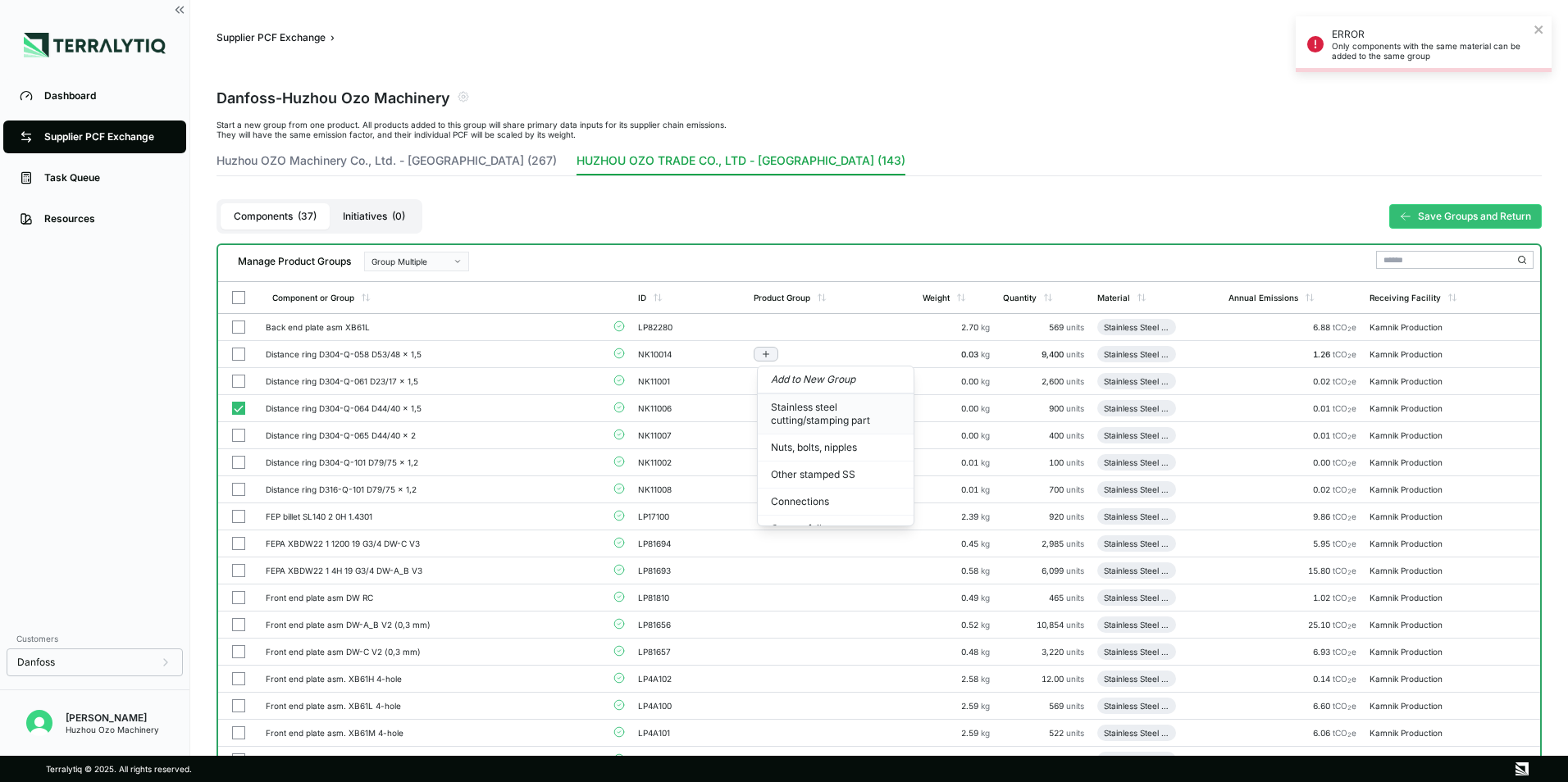
click at [794, 417] on button "Stainless steel cutting/stamping part" at bounding box center [835, 414] width 156 height 40
click at [791, 413] on button "Stainless steel cutting/stamping part" at bounding box center [836, 414] width 156 height 40
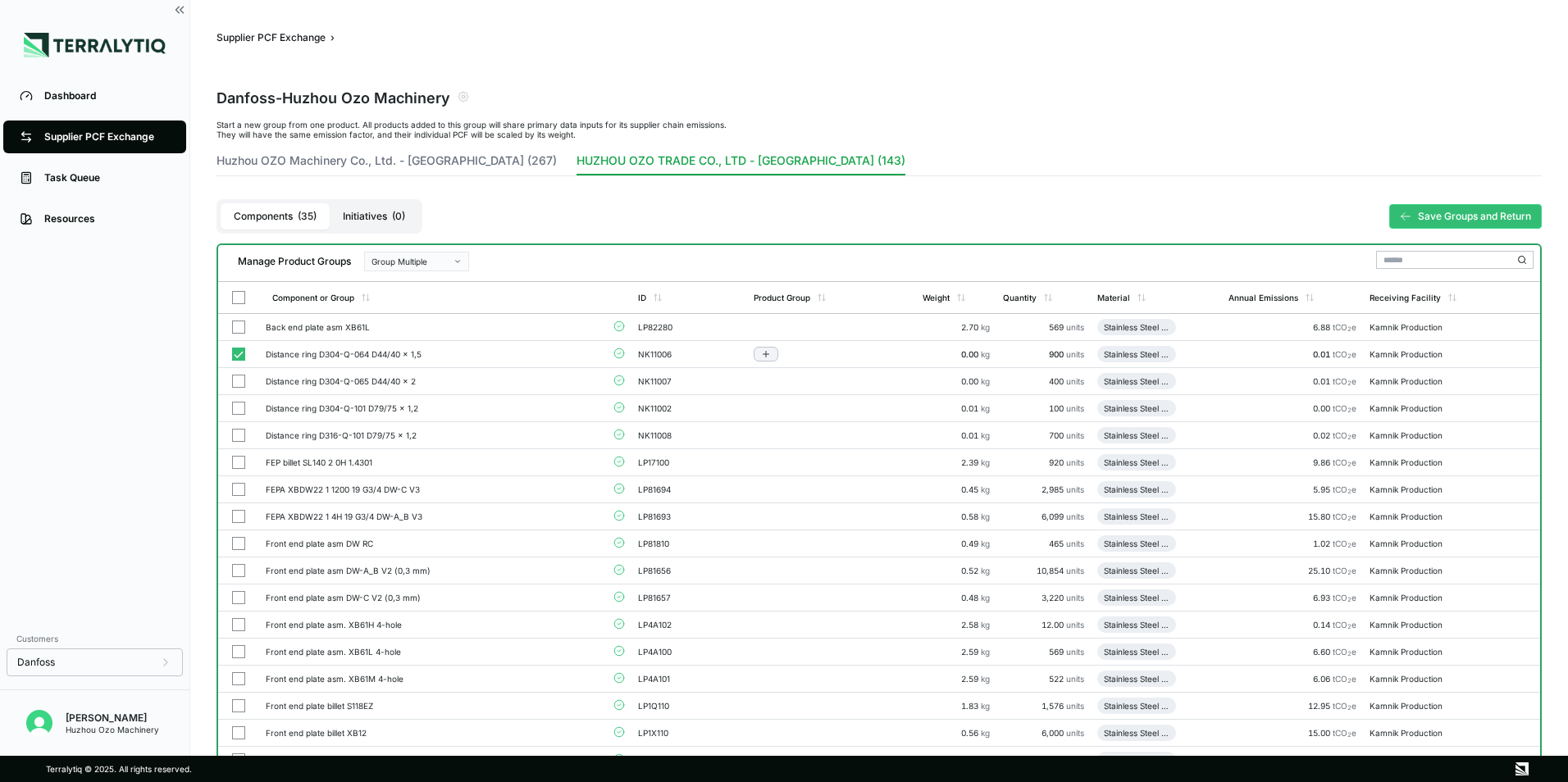
click at [769, 354] on icon "Add to group" at bounding box center [766, 354] width 6 height 0
click at [791, 406] on button "Stainless steel cutting/stamping part" at bounding box center [835, 414] width 156 height 40
click at [768, 358] on icon "Add to group" at bounding box center [766, 354] width 10 height 10
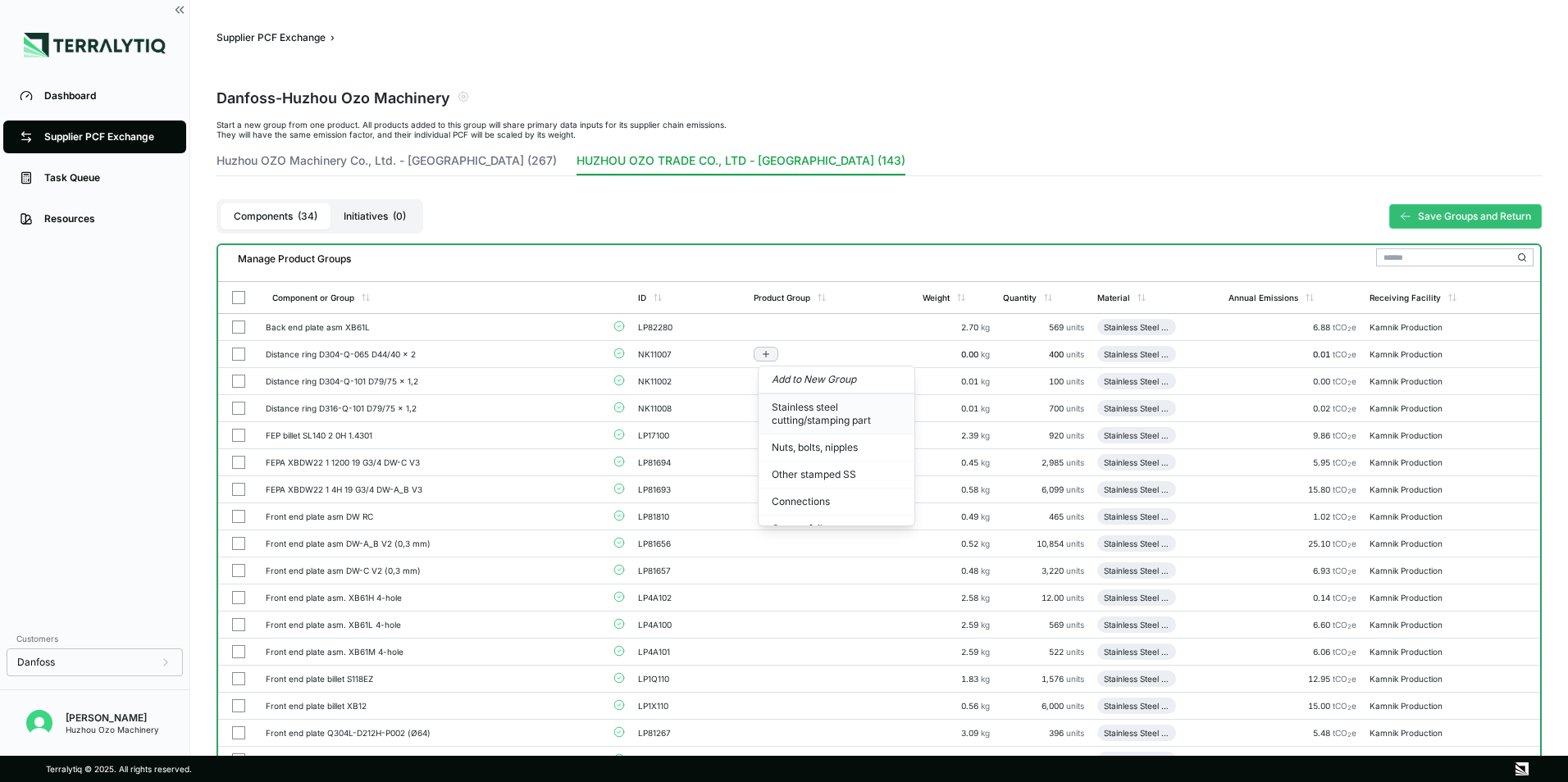
click at [795, 419] on button "Stainless steel cutting/stamping part" at bounding box center [836, 414] width 156 height 40
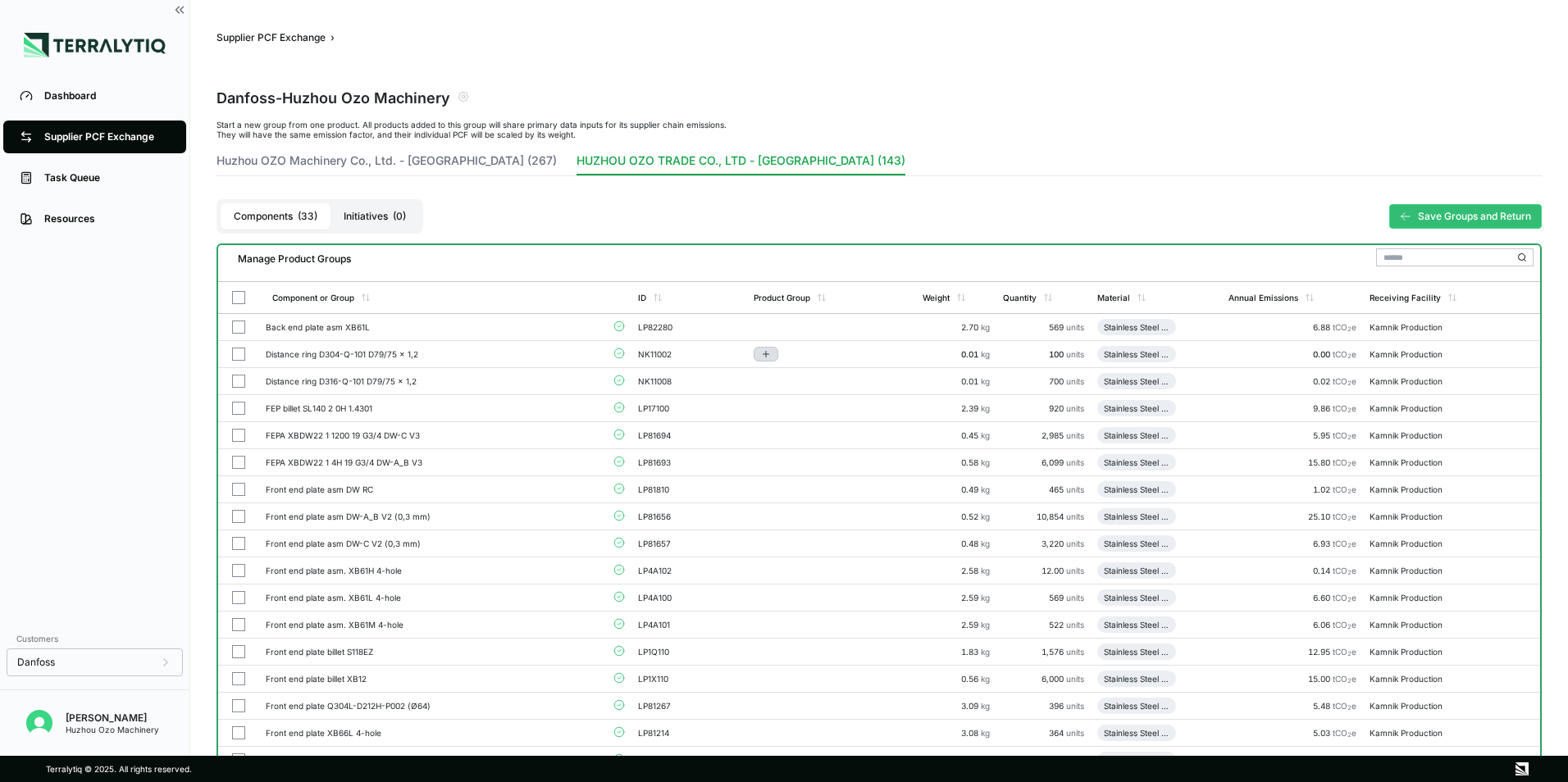
click at [767, 359] on button "Add to group" at bounding box center [766, 354] width 25 height 14
click at [794, 423] on button "Stainless steel cutting/stamping part" at bounding box center [836, 414] width 156 height 40
click at [771, 353] on icon "Add to group" at bounding box center [766, 354] width 10 height 10
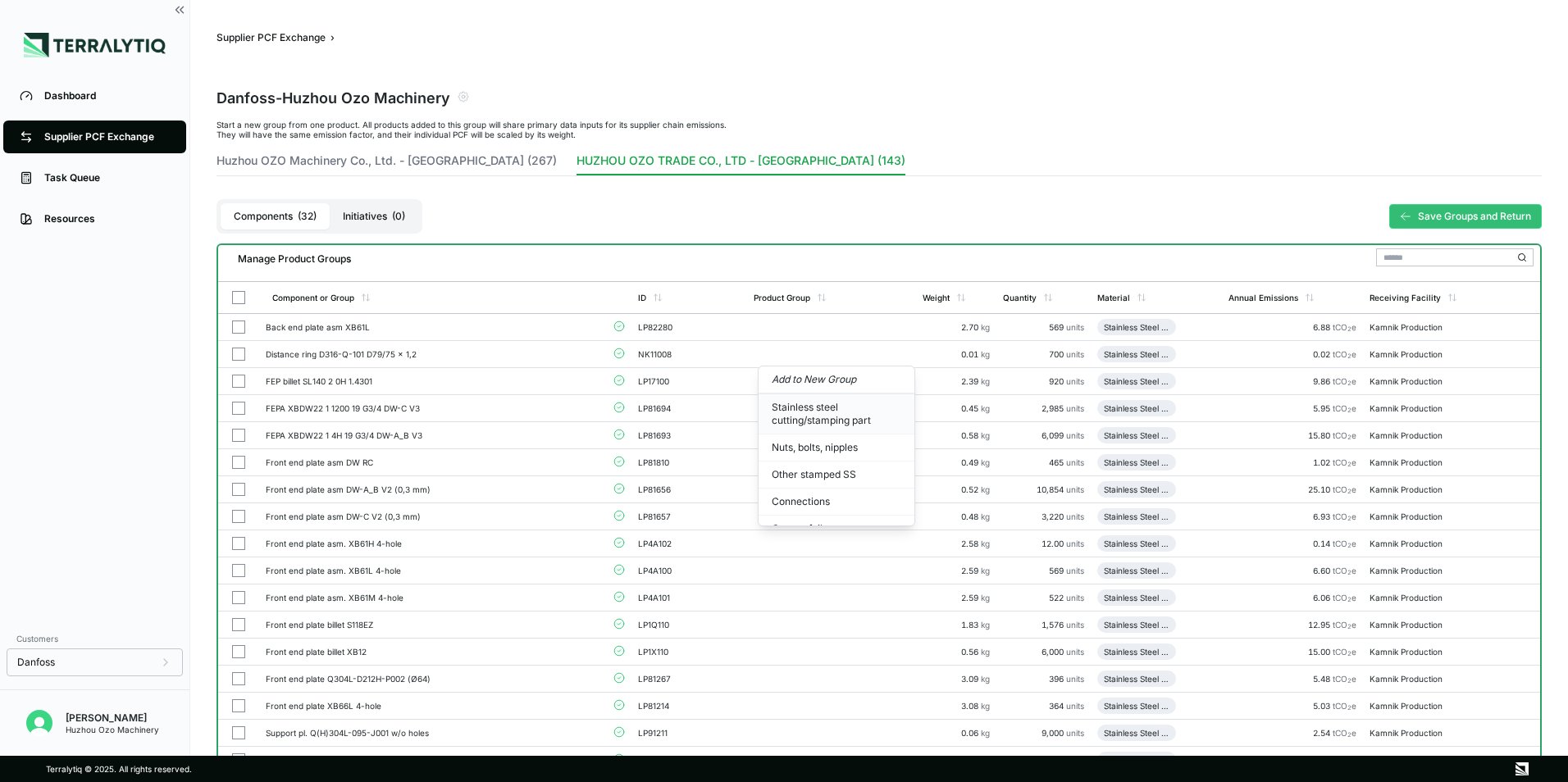
click at [807, 408] on button "Stainless steel cutting/stamping part" at bounding box center [836, 414] width 156 height 40
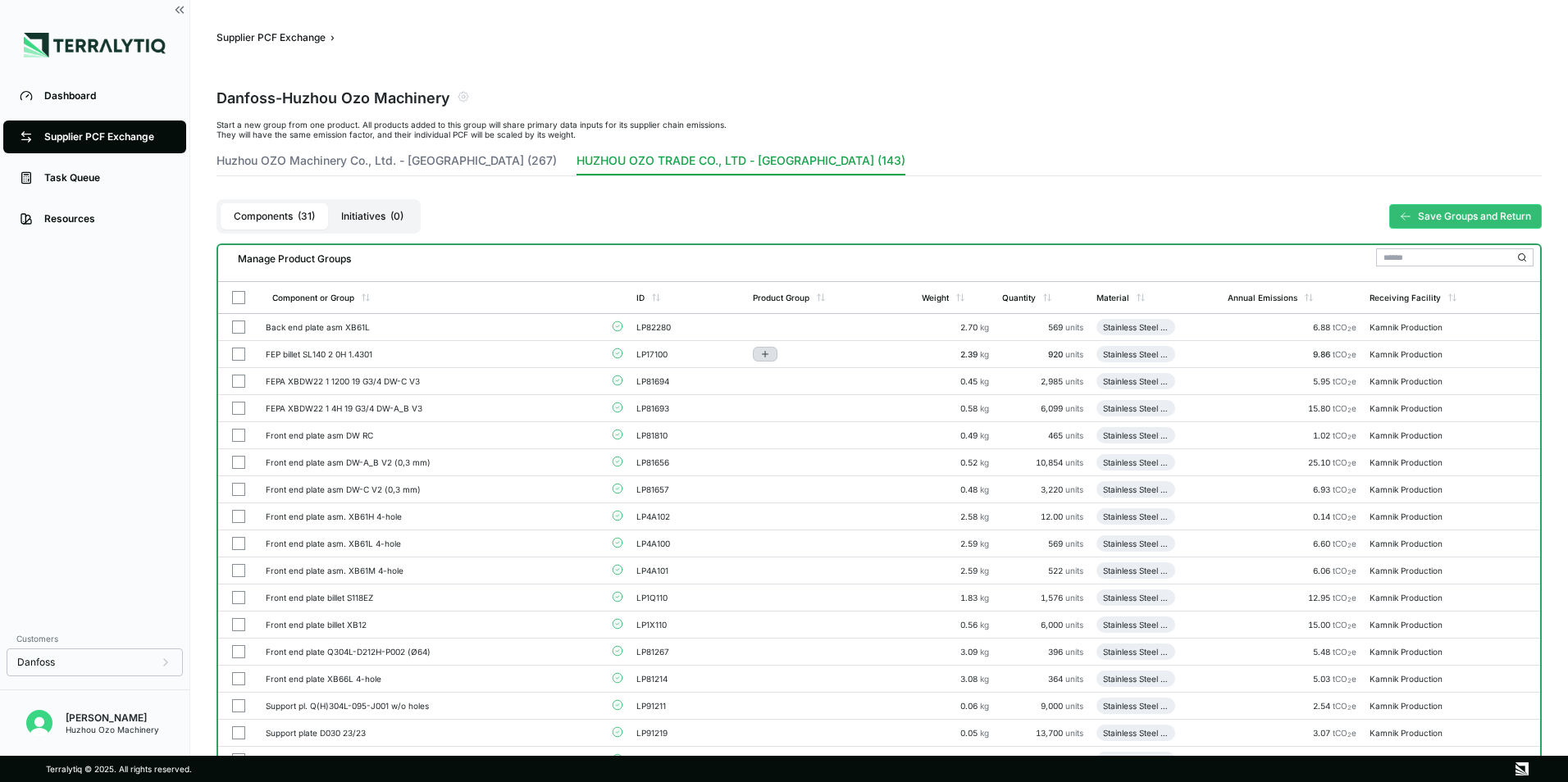
click at [769, 357] on icon "Add to group" at bounding box center [765, 354] width 10 height 10
click at [788, 427] on button "Stainless steel cutting/stamping part" at bounding box center [835, 414] width 156 height 40
click at [775, 358] on button "Add to group" at bounding box center [766, 354] width 25 height 14
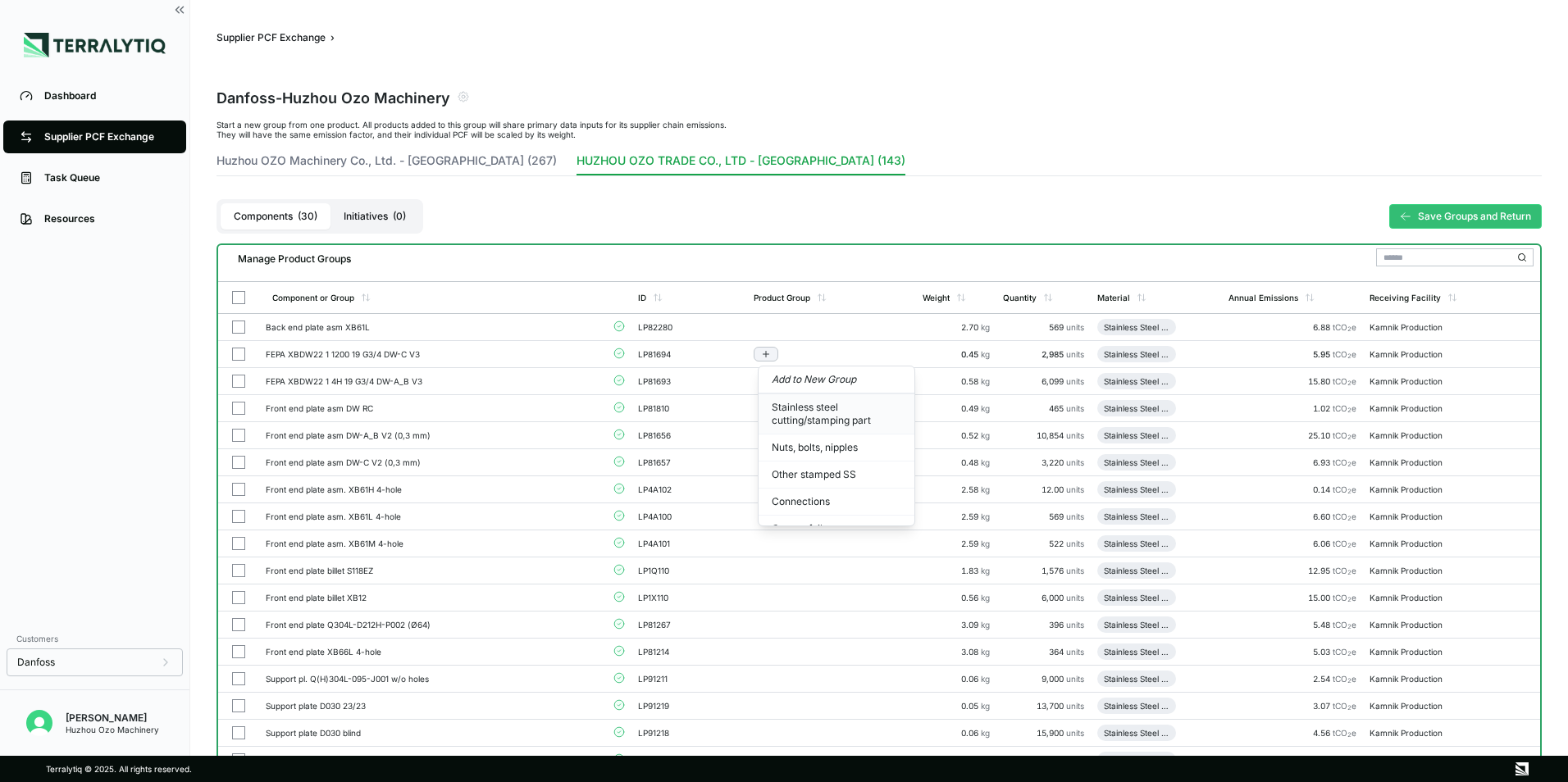
click at [799, 410] on button "Stainless steel cutting/stamping part" at bounding box center [836, 414] width 156 height 40
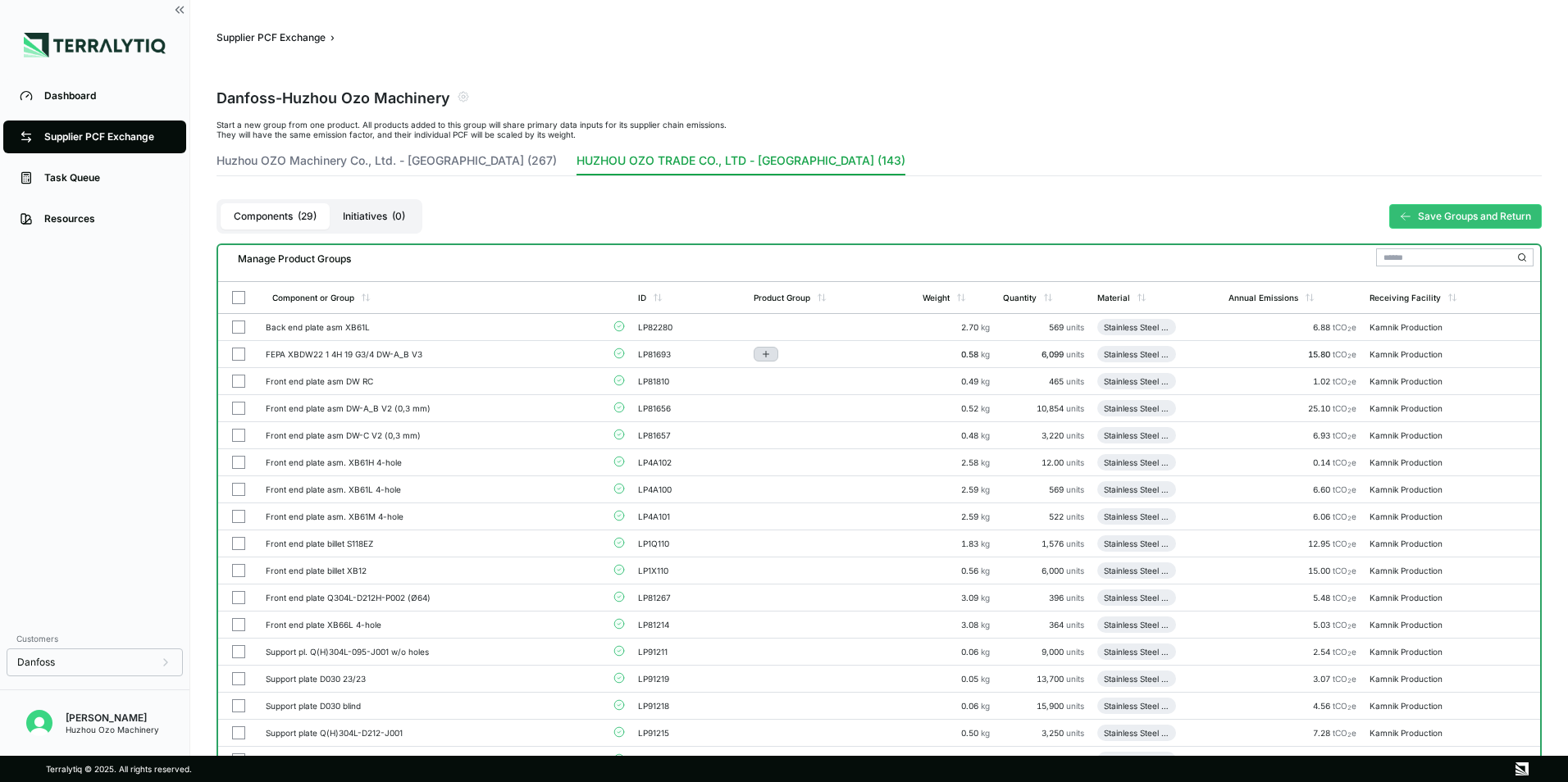
click at [761, 356] on button "Add to group" at bounding box center [766, 354] width 25 height 14
click at [807, 416] on button "Stainless steel cutting/stamping part" at bounding box center [836, 414] width 156 height 40
click at [778, 354] on button "Add to group" at bounding box center [767, 354] width 25 height 14
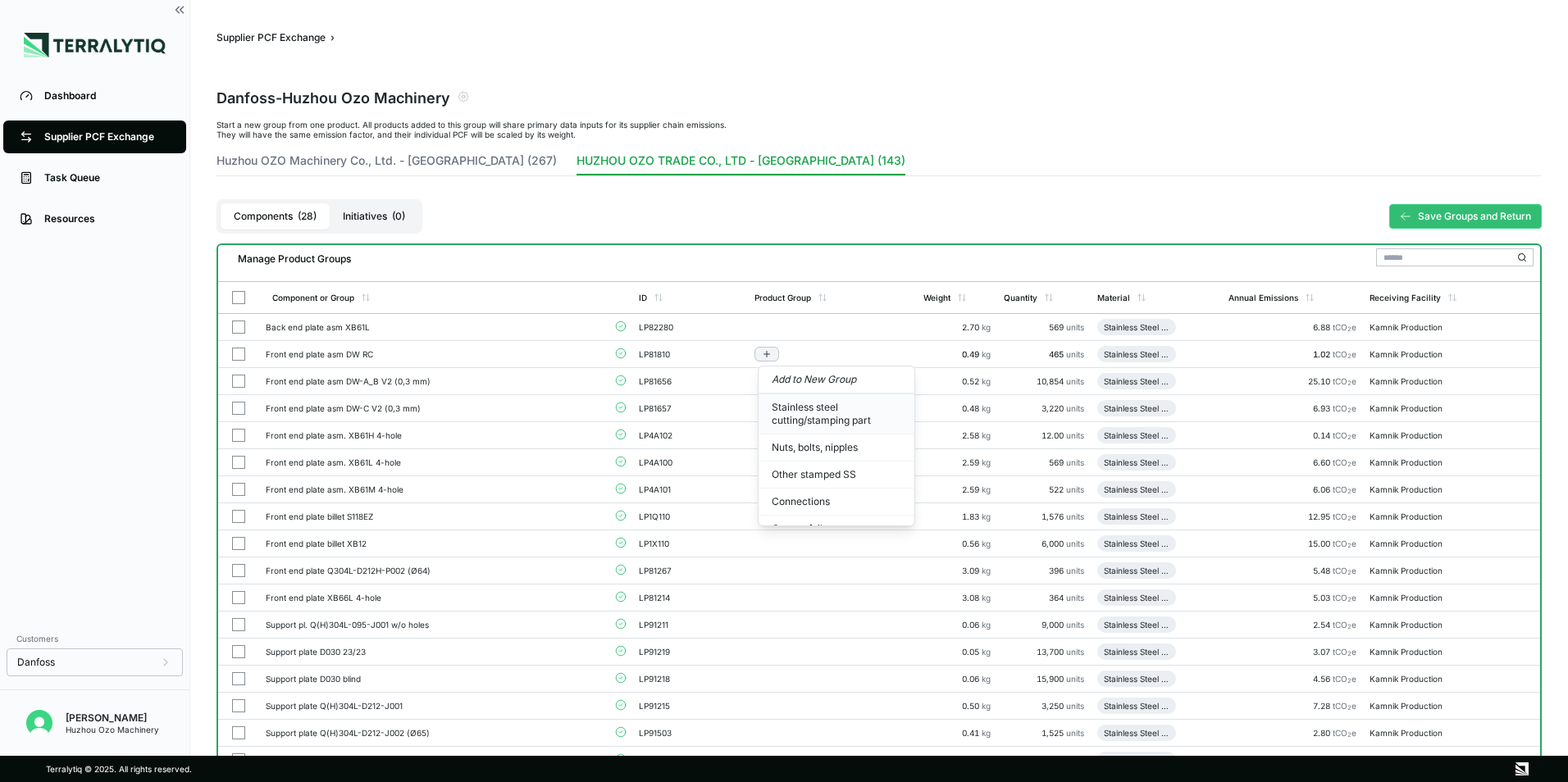
click at [790, 404] on button "Stainless steel cutting/stamping part" at bounding box center [836, 414] width 156 height 40
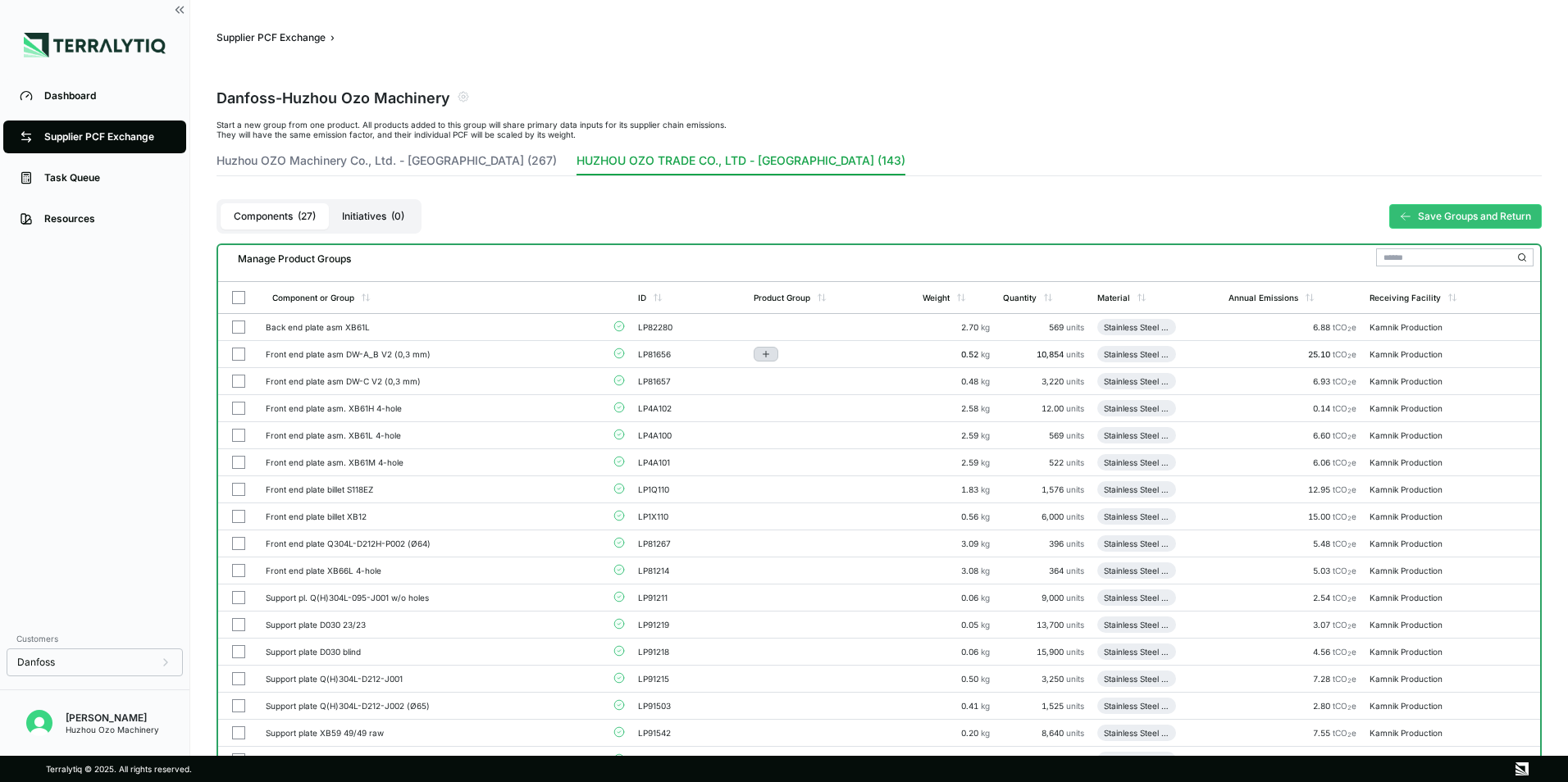
click at [764, 355] on icon "Add to group" at bounding box center [766, 354] width 10 height 10
click at [784, 420] on button "Stainless steel cutting/stamping part" at bounding box center [835, 414] width 156 height 40
click at [767, 356] on icon "Add to group" at bounding box center [766, 354] width 10 height 10
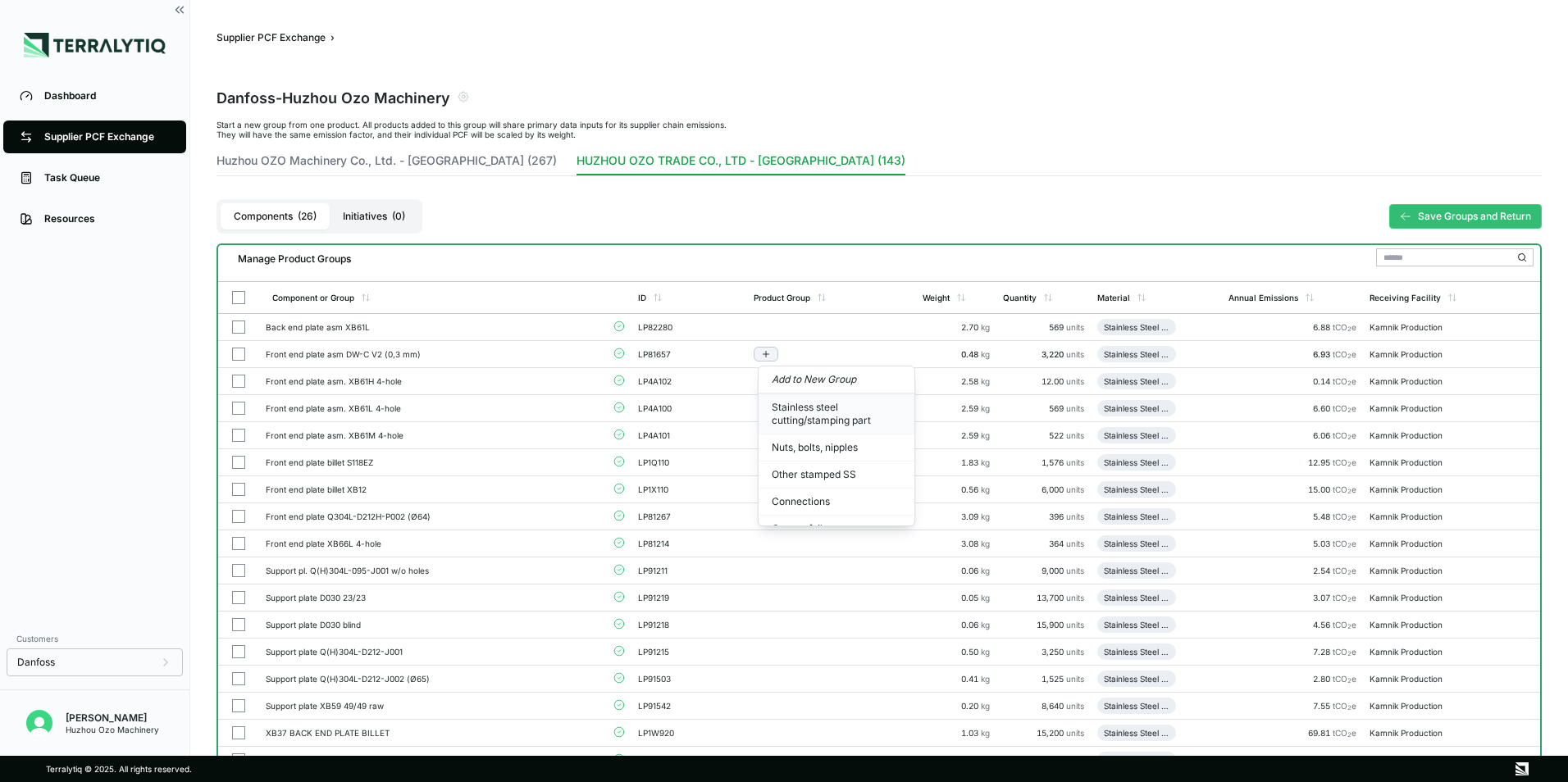
click at [790, 423] on button "Stainless steel cutting/stamping part" at bounding box center [836, 414] width 156 height 40
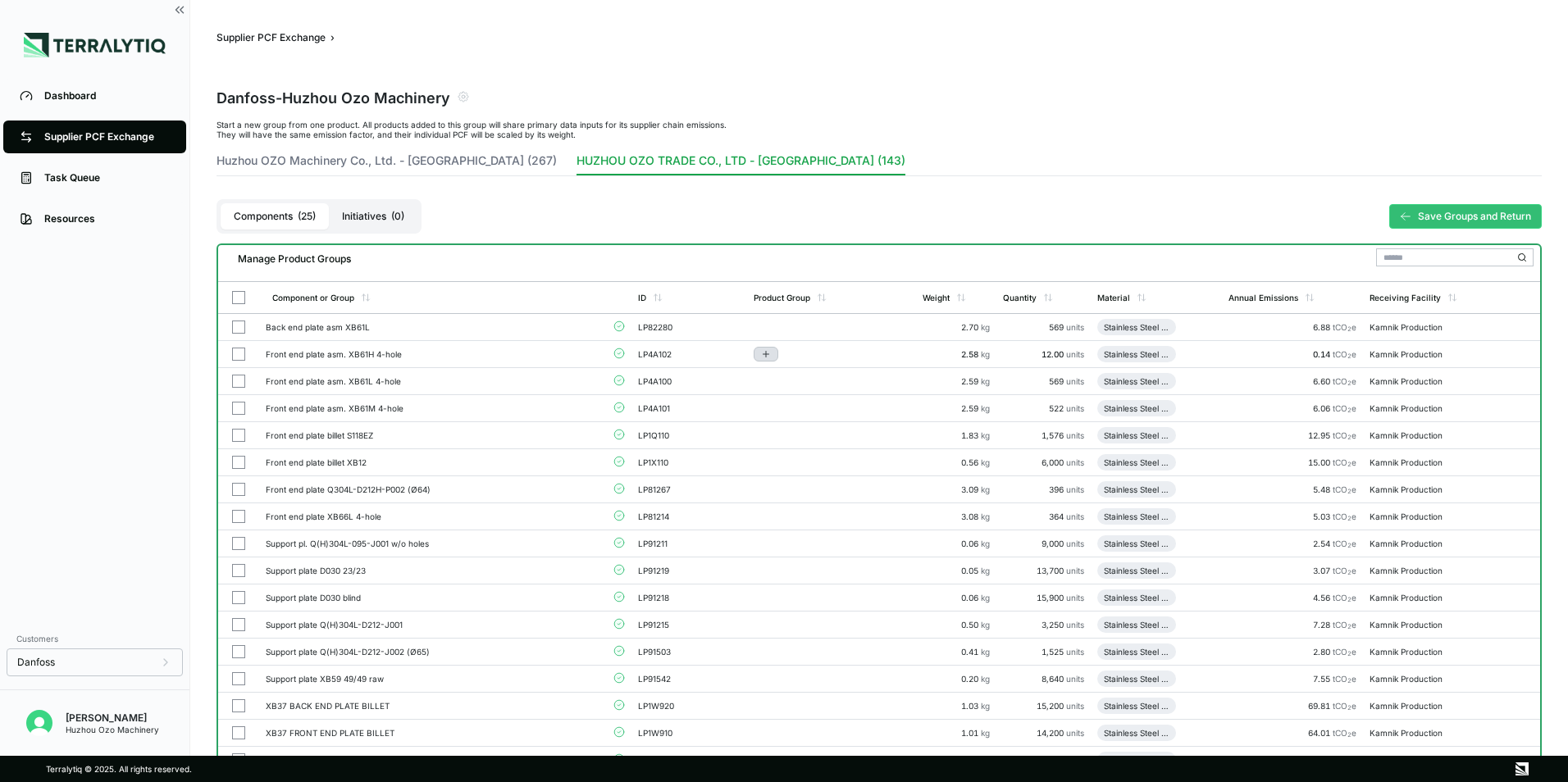
click at [776, 353] on button "Add to group" at bounding box center [766, 354] width 25 height 14
click at [786, 418] on button "Stainless steel cutting/stamping part" at bounding box center [835, 414] width 156 height 40
click at [768, 355] on icon "Add to group" at bounding box center [766, 354] width 10 height 10
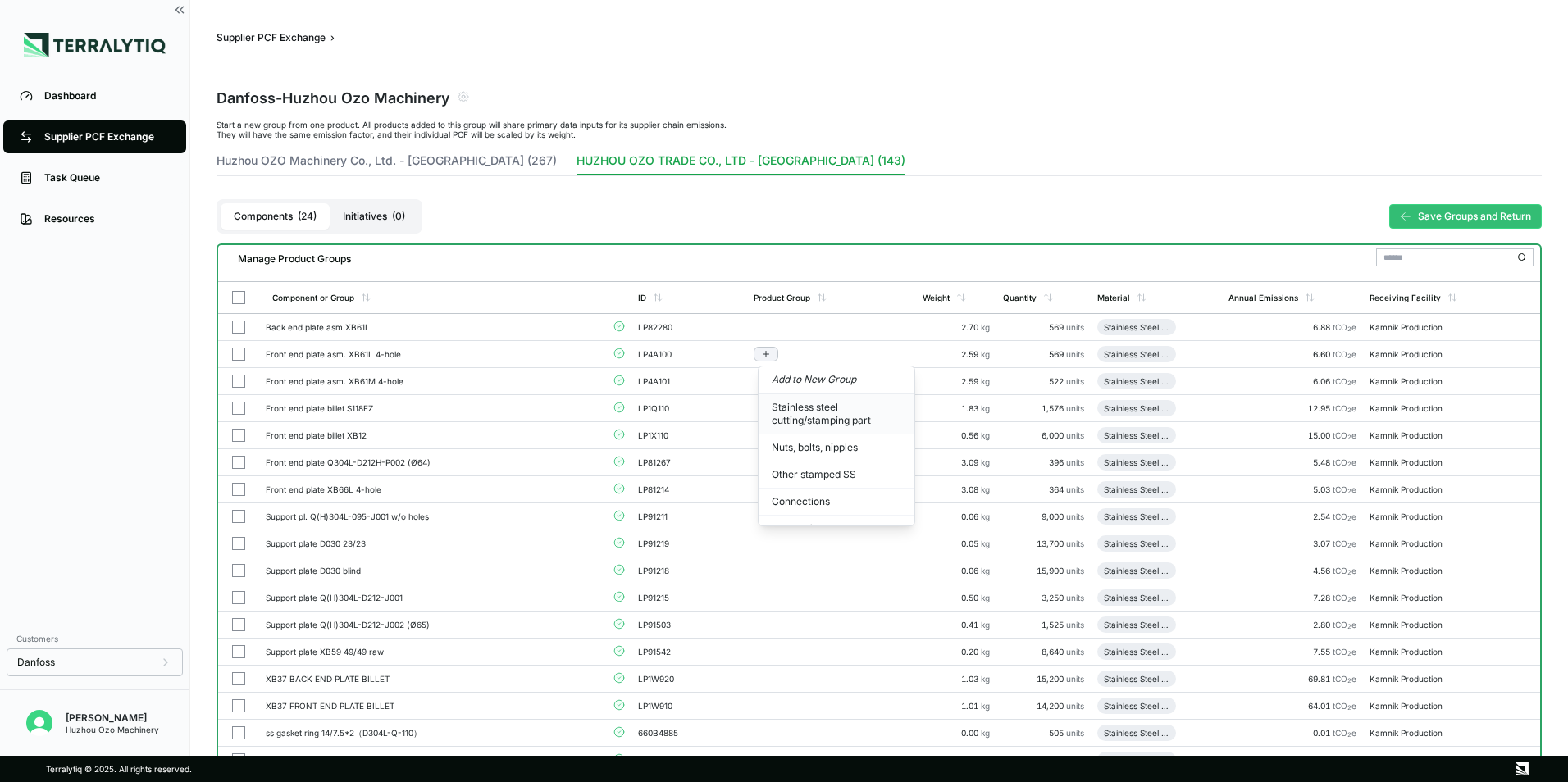
click at [781, 421] on button "Stainless steel cutting/stamping part" at bounding box center [836, 414] width 156 height 40
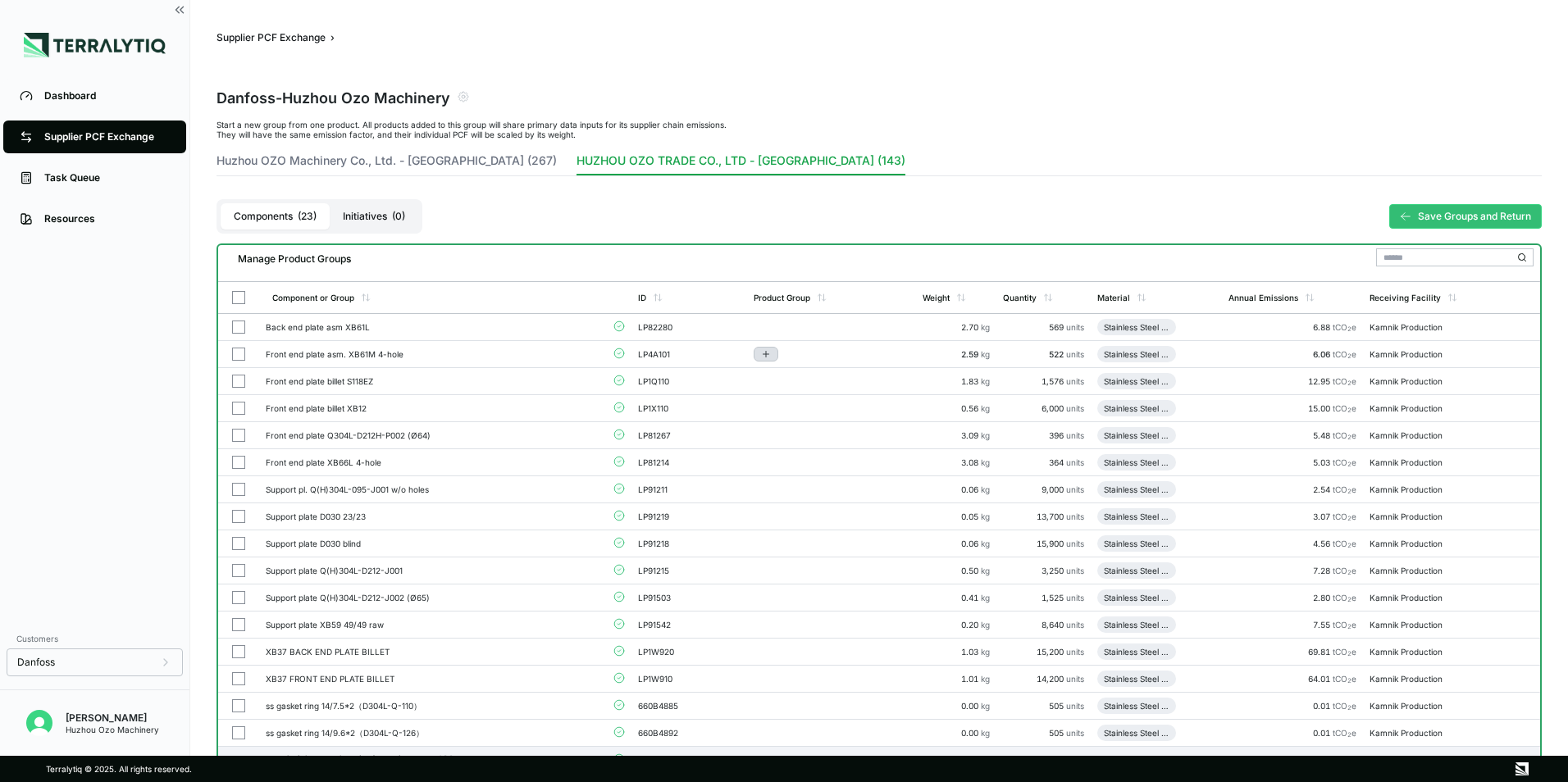
click at [771, 354] on icon "Add to group" at bounding box center [766, 354] width 10 height 10
click at [789, 420] on button "Stainless steel cutting/stamping part" at bounding box center [836, 414] width 156 height 40
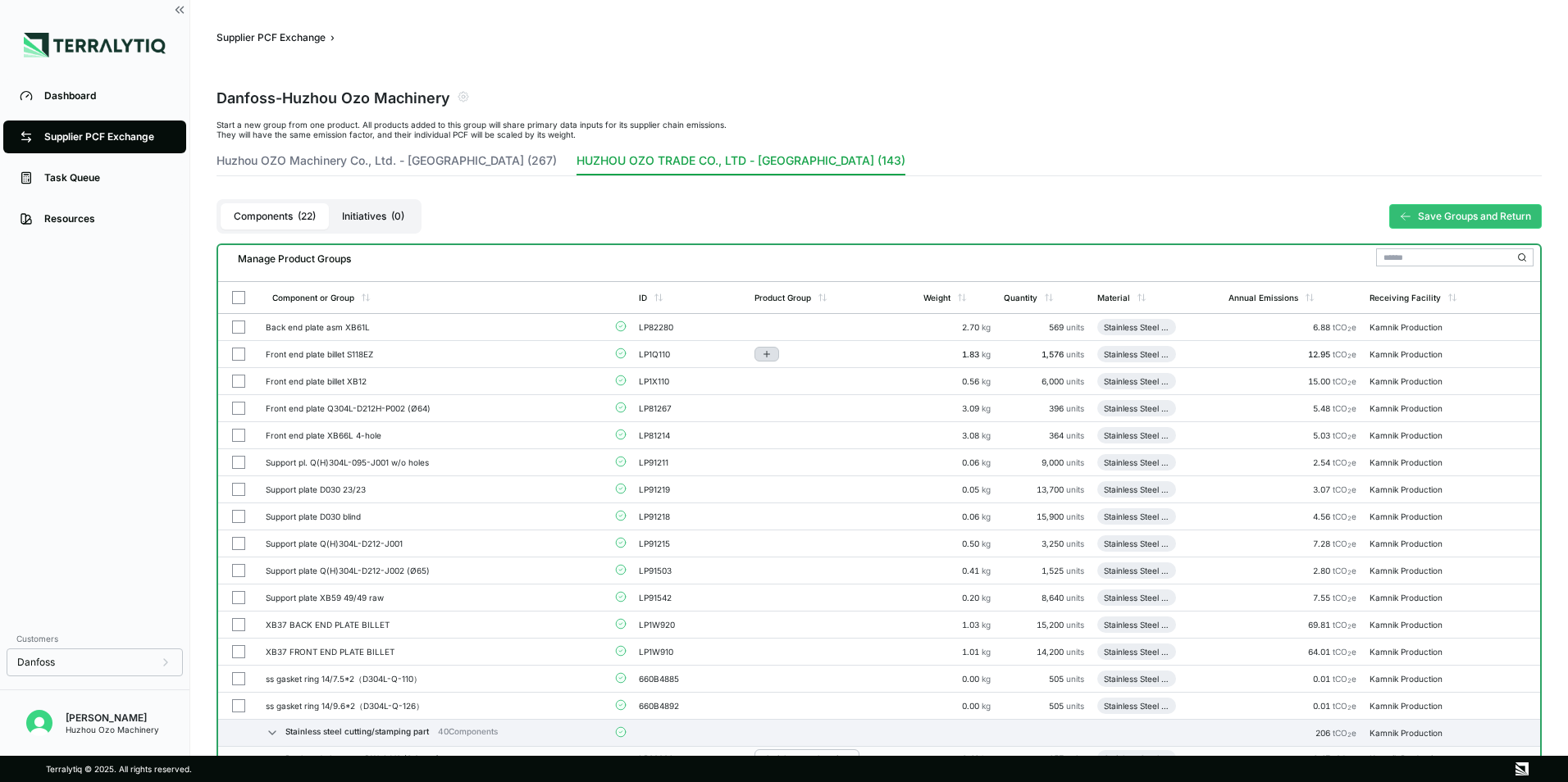
click at [767, 354] on icon "Add to group" at bounding box center [767, 354] width 10 height 10
click at [790, 413] on button "Stainless steel cutting/stamping part" at bounding box center [836, 414] width 156 height 40
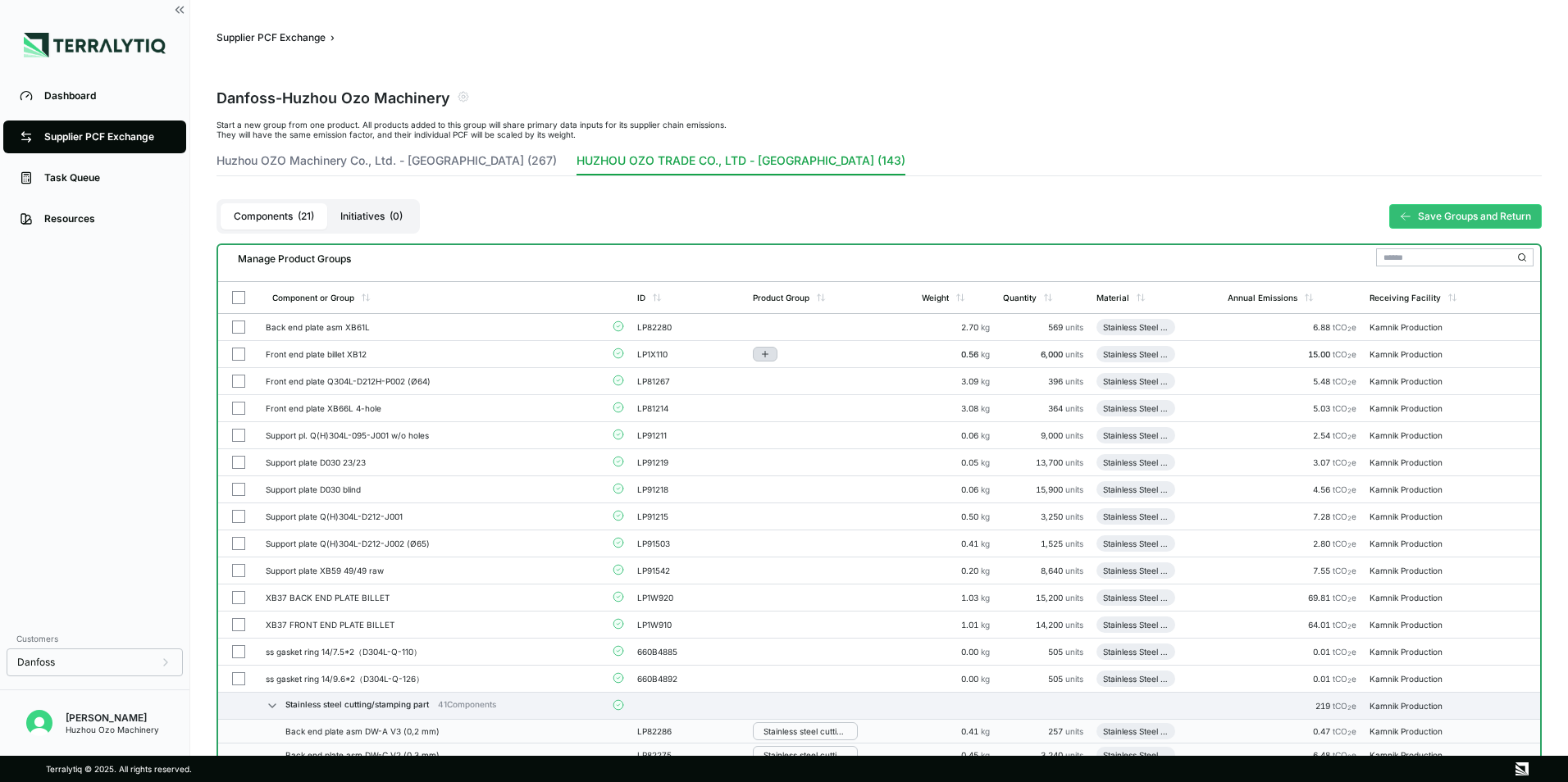
click at [778, 351] on button "Add to group" at bounding box center [765, 354] width 25 height 14
click at [788, 412] on button "Stainless steel cutting/stamping part" at bounding box center [835, 414] width 156 height 40
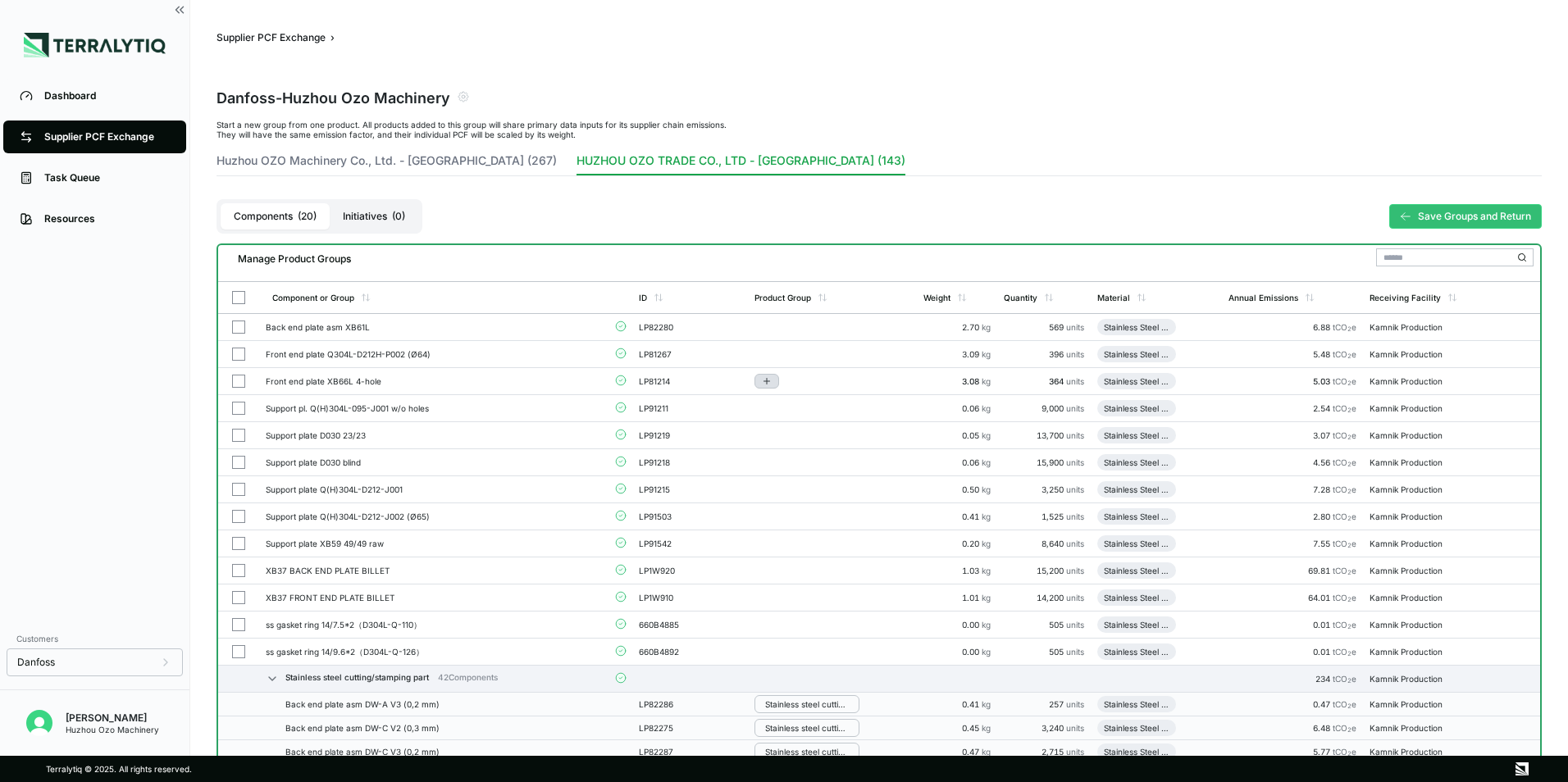
click at [774, 374] on button "Add to group" at bounding box center [767, 381] width 25 height 14
click at [787, 439] on button "Stainless steel cutting/stamping part" at bounding box center [836, 441] width 156 height 40
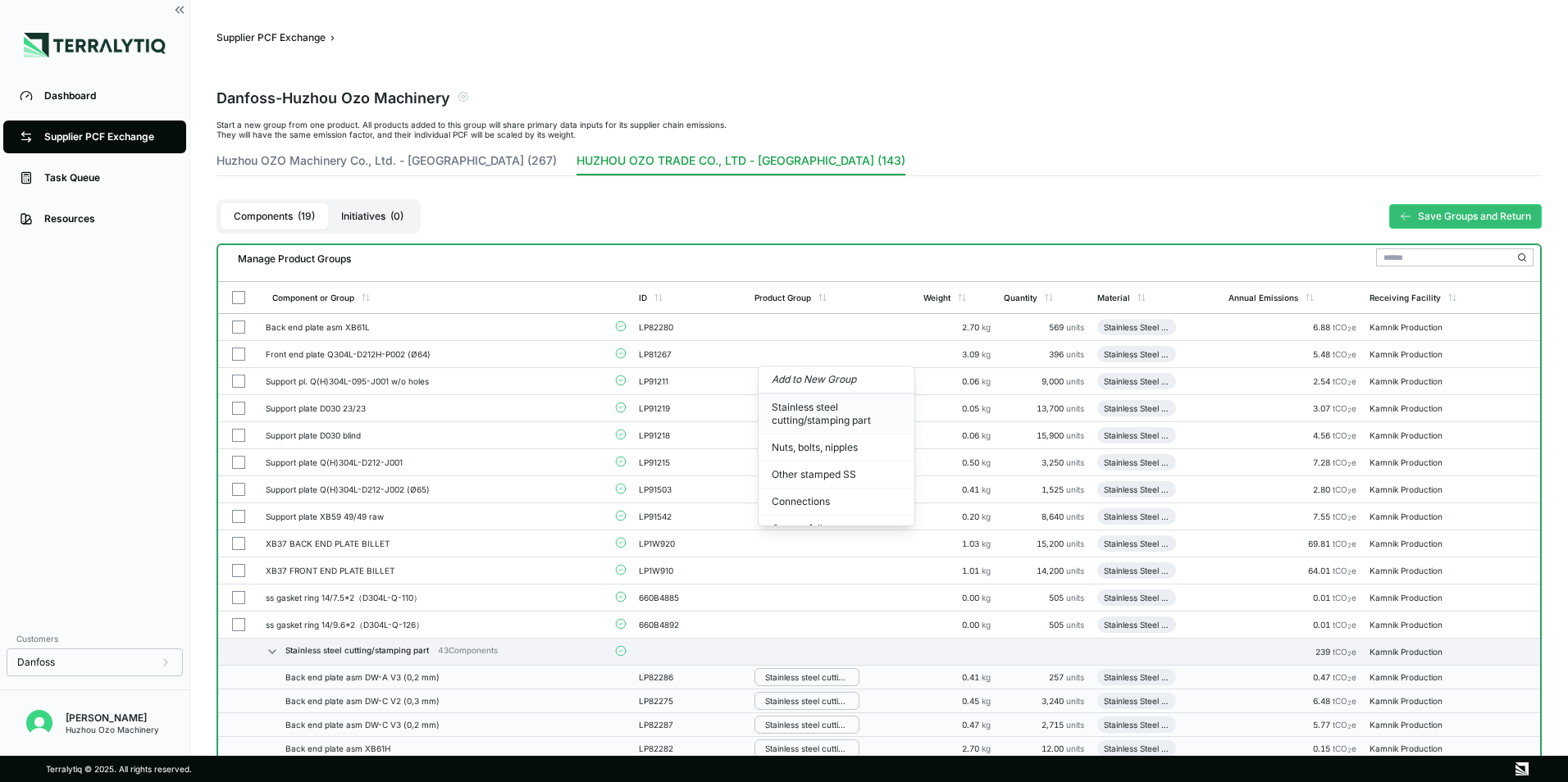
click at [786, 417] on button "Stainless steel cutting/stamping part" at bounding box center [836, 414] width 156 height 40
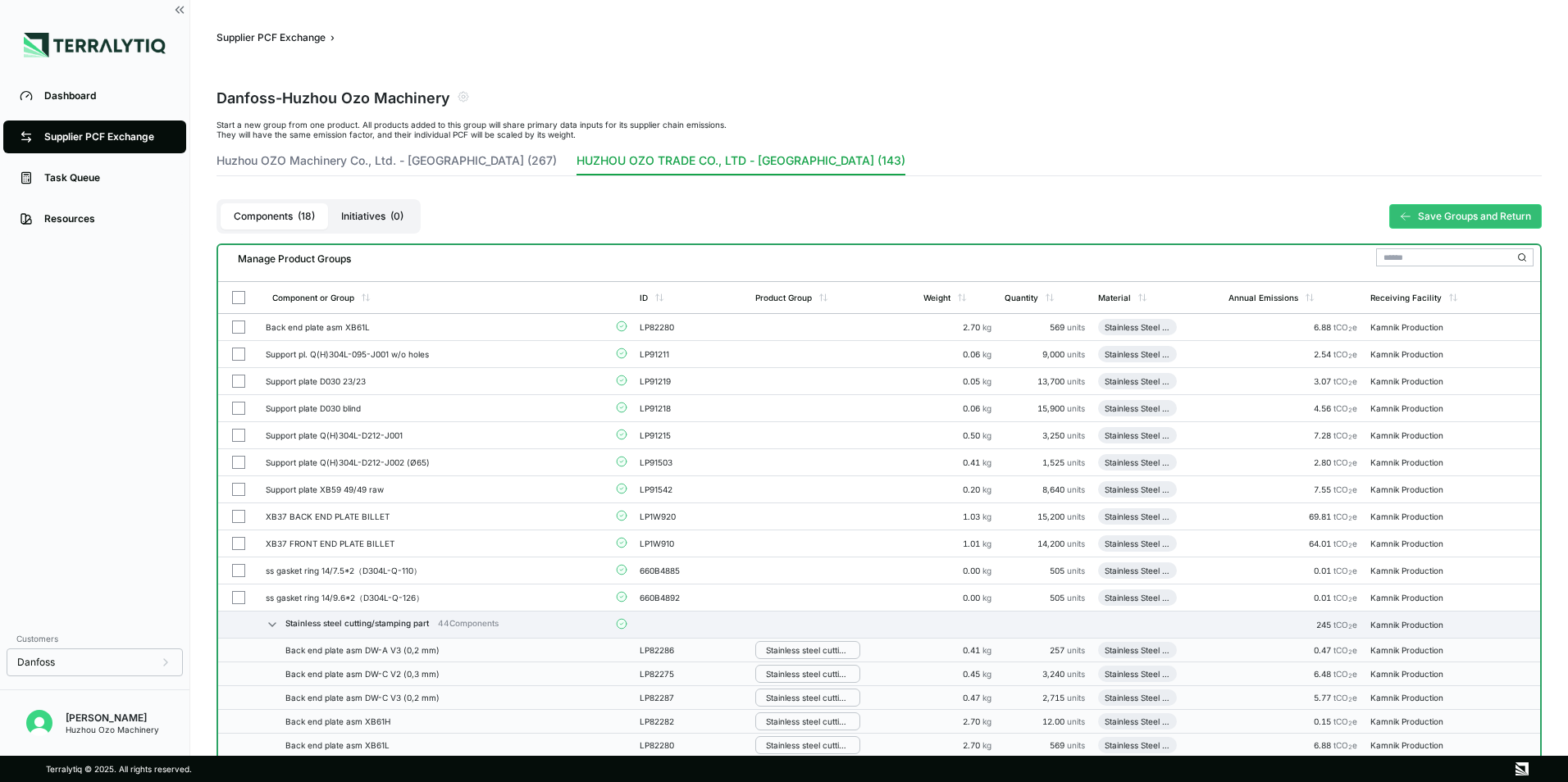
click at [767, 380] on icon "Add to group" at bounding box center [767, 382] width 10 height 10
click at [798, 442] on button "Stainless steel cutting/stamping part" at bounding box center [836, 441] width 156 height 40
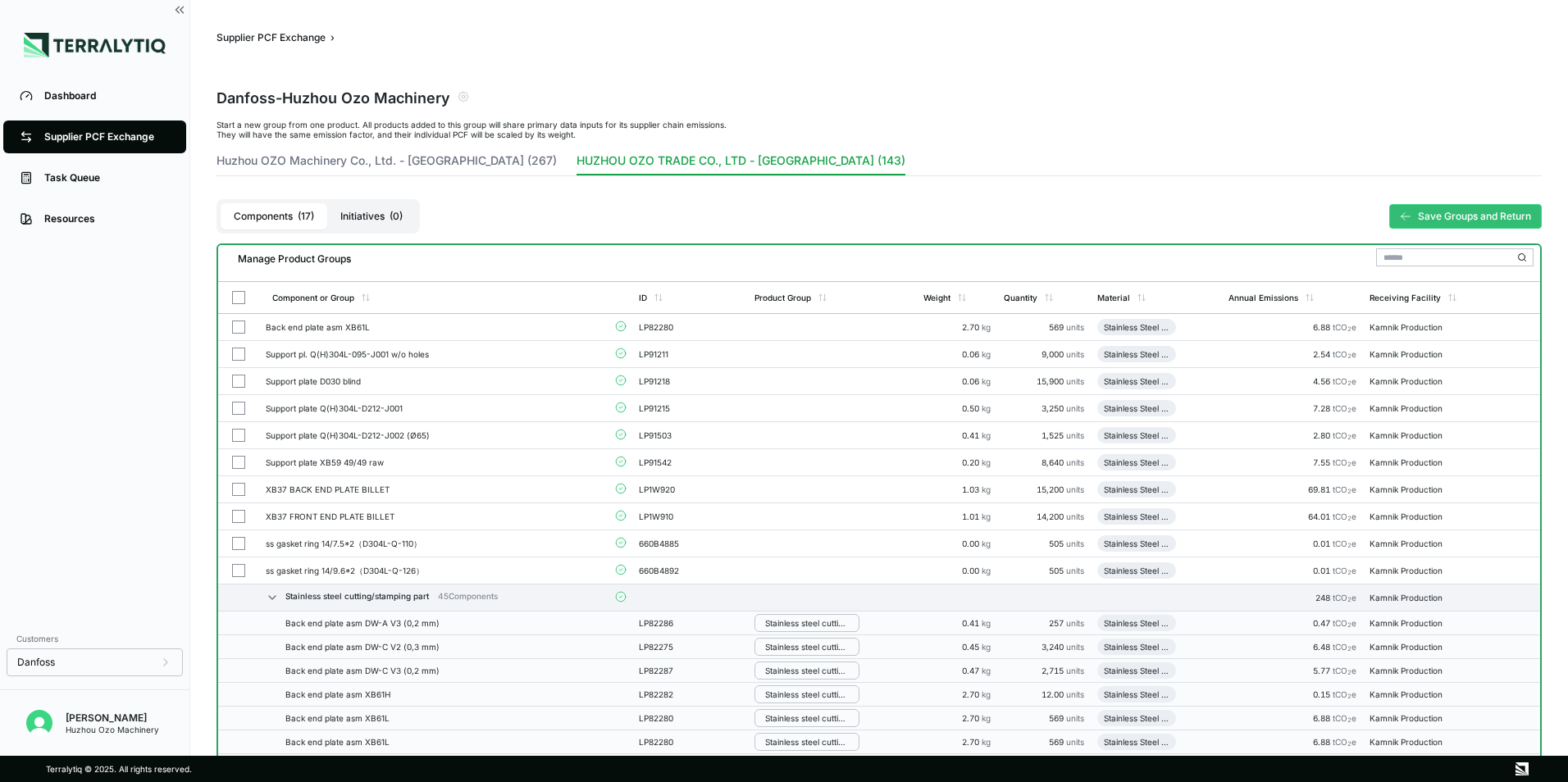
click at [769, 359] on button "Add to group" at bounding box center [767, 354] width 25 height 14
click at [794, 417] on button "Stainless steel cutting/stamping part" at bounding box center [836, 414] width 156 height 40
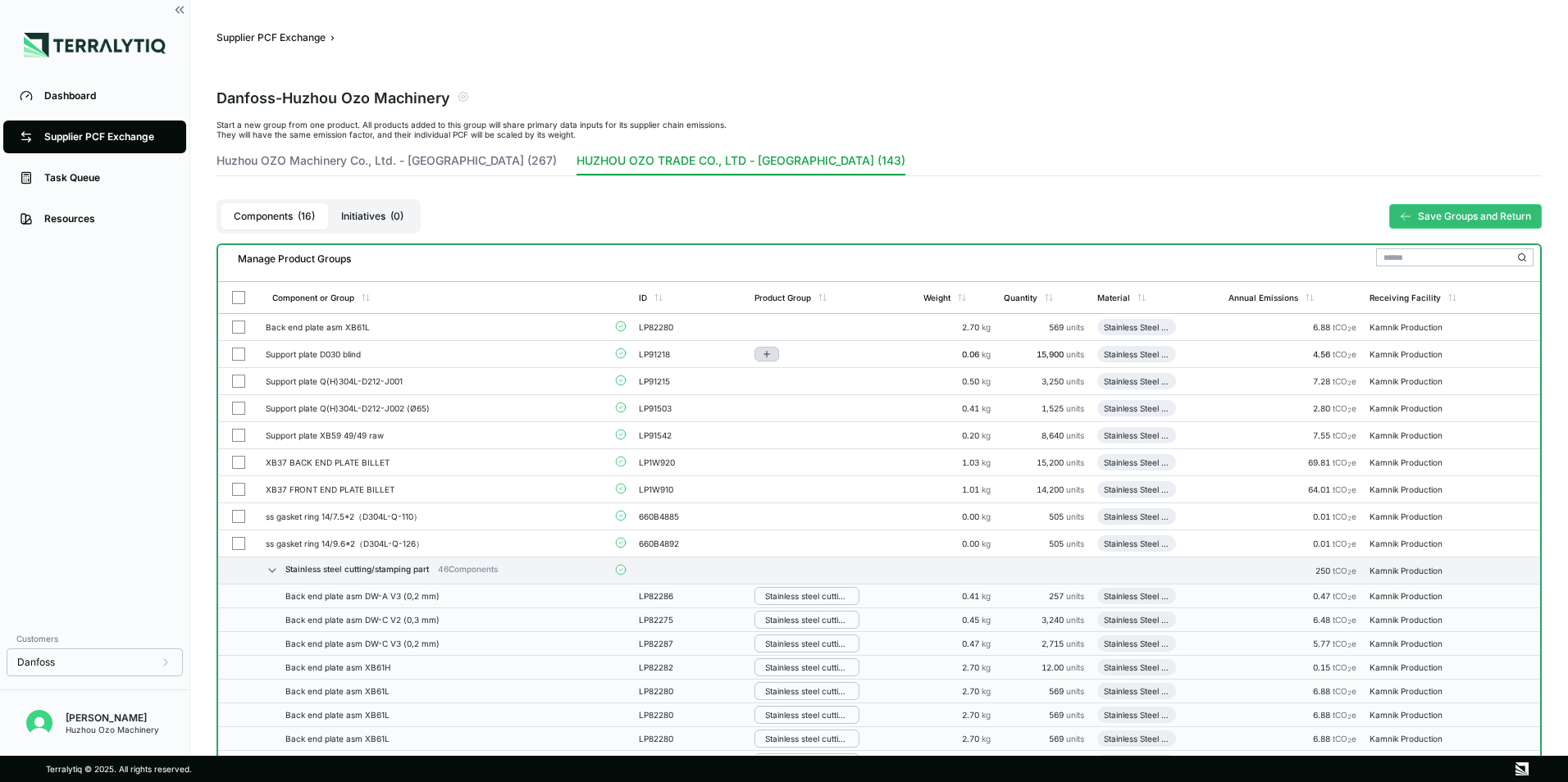
click at [762, 357] on button "Add to group" at bounding box center [767, 354] width 25 height 14
click at [801, 408] on button "Stainless steel cutting/stamping part" at bounding box center [836, 414] width 156 height 40
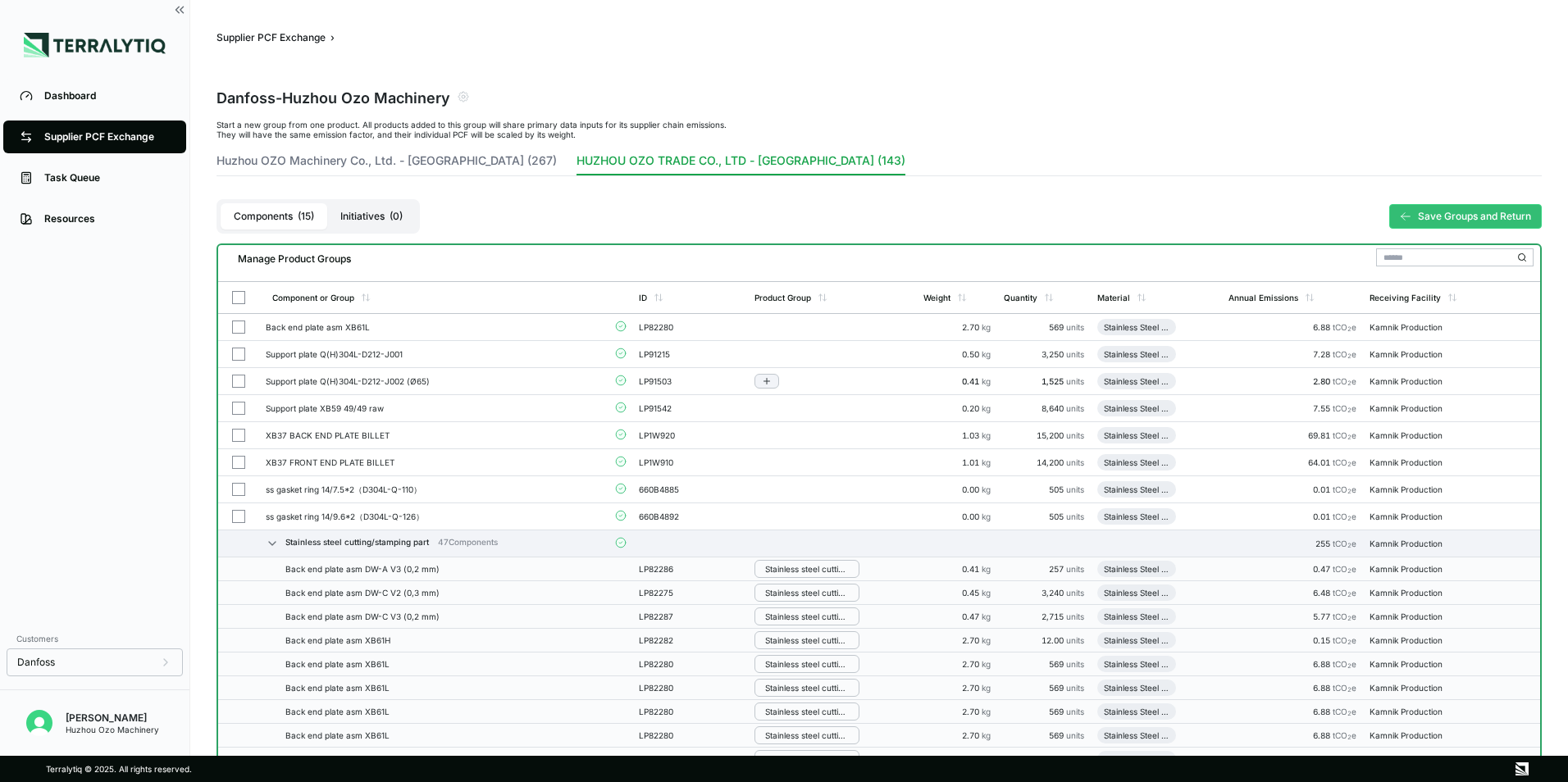
click at [776, 356] on button "Add to group" at bounding box center [767, 354] width 25 height 14
click at [801, 408] on button "Stainless steel cutting/stamping part" at bounding box center [835, 414] width 156 height 40
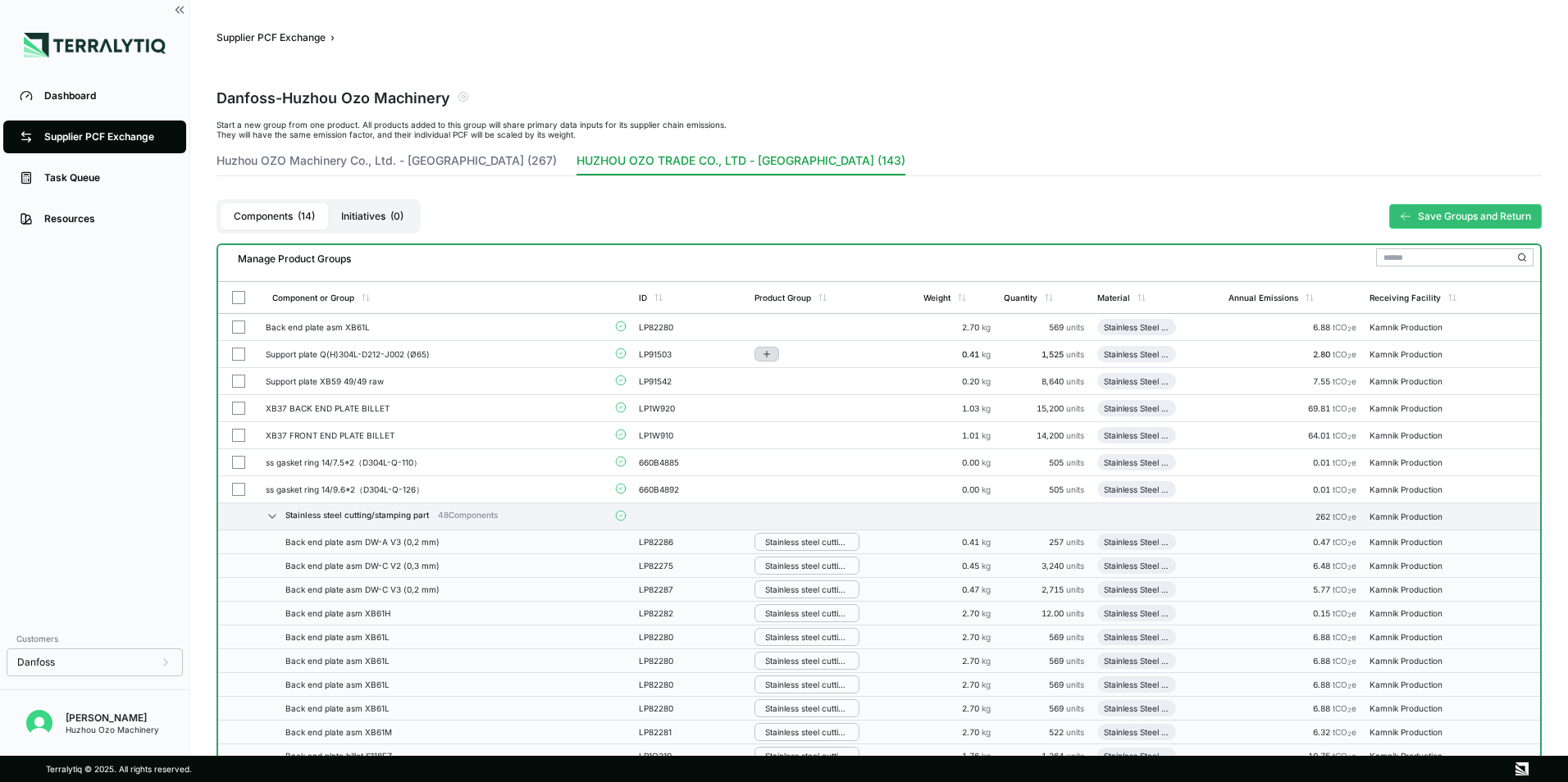
click at [769, 358] on icon "Add to group" at bounding box center [767, 354] width 10 height 10
click at [794, 411] on button "Stainless steel cutting/stamping part" at bounding box center [836, 414] width 156 height 40
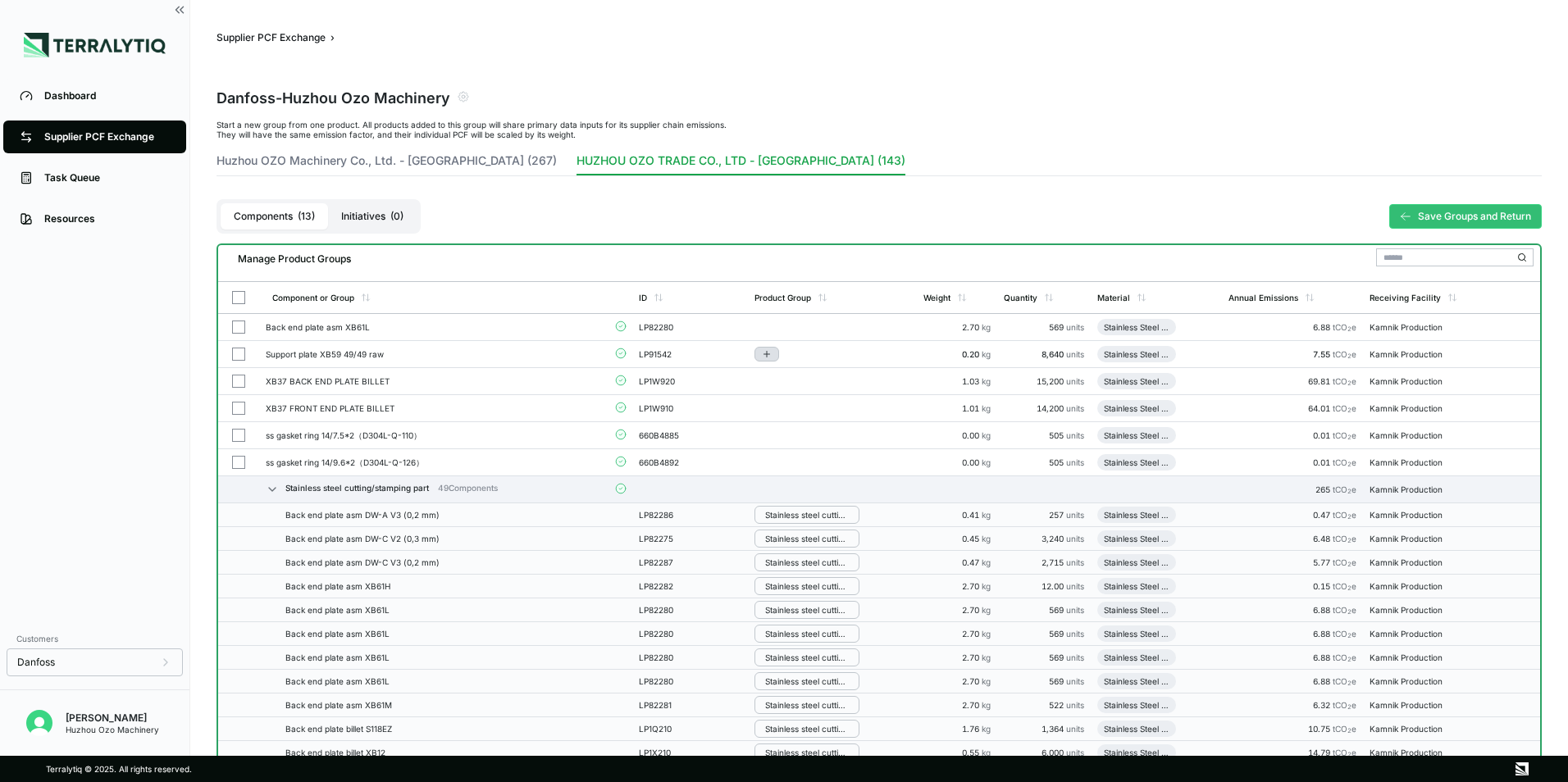
click at [768, 354] on icon "Add to group" at bounding box center [767, 354] width 6 height 0
click at [795, 411] on button "Stainless steel cutting/stamping part" at bounding box center [836, 414] width 156 height 40
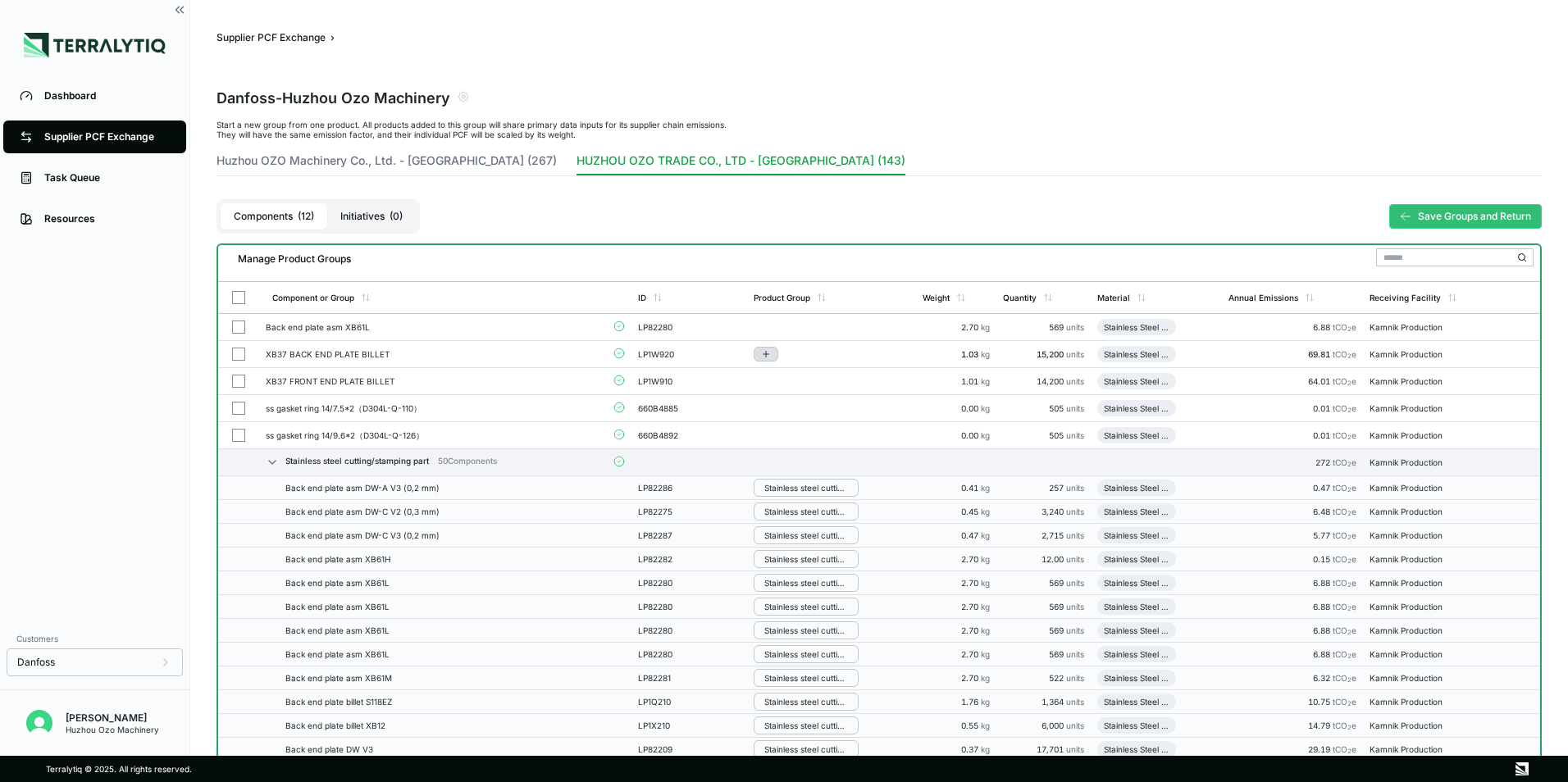
click at [767, 358] on icon "Add to group" at bounding box center [766, 354] width 10 height 10
click at [802, 420] on button "Stainless steel cutting/stamping part" at bounding box center [836, 414] width 156 height 40
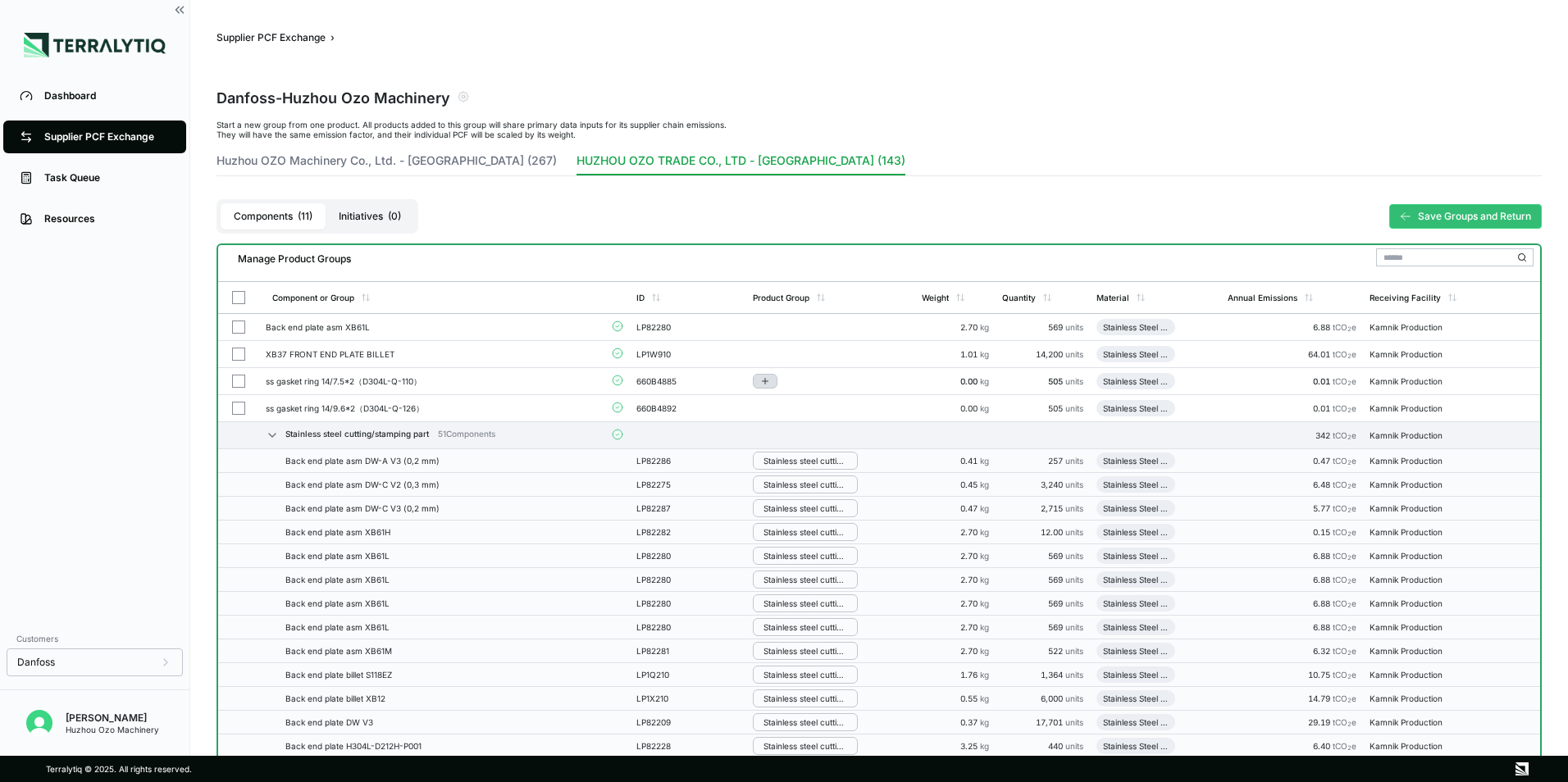
click at [768, 377] on icon "Add to group" at bounding box center [765, 382] width 10 height 10
click at [795, 434] on button "Stainless steel cutting/stamping part" at bounding box center [835, 441] width 156 height 40
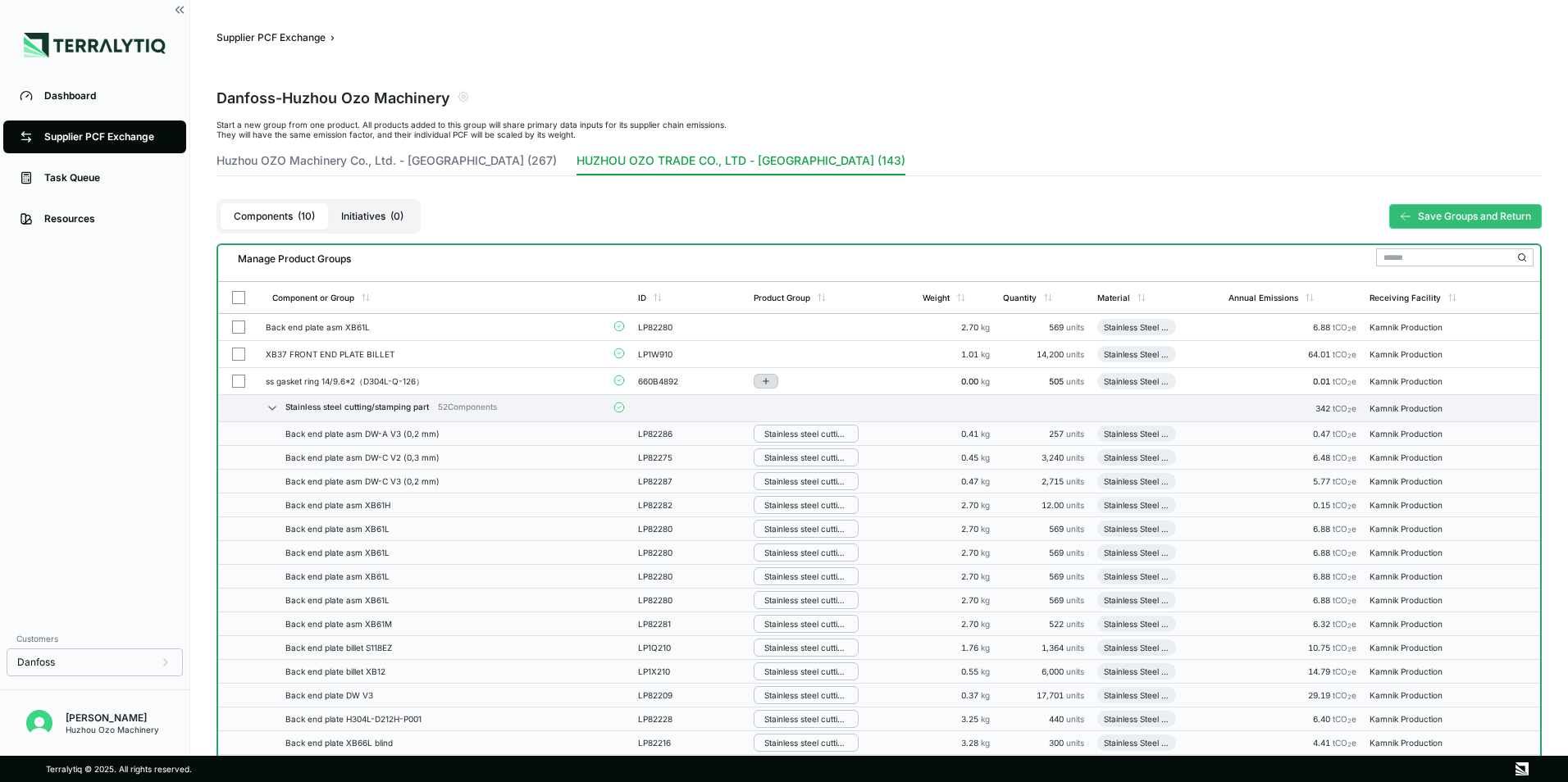
click at [771, 378] on icon "Add to group" at bounding box center [766, 382] width 10 height 10
click at [803, 448] on button "Stainless steel cutting/stamping part" at bounding box center [835, 441] width 156 height 40
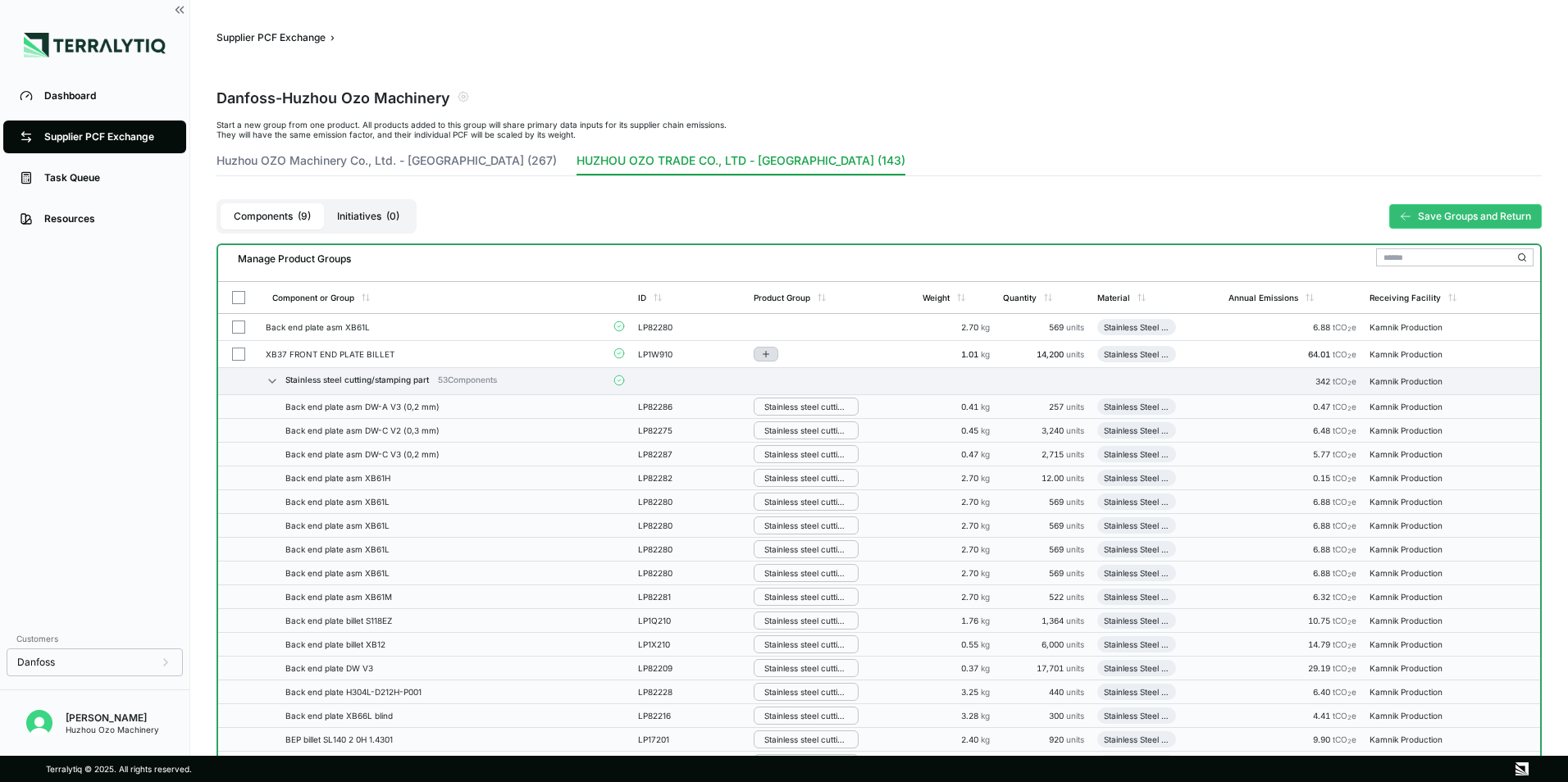
click at [765, 350] on icon "Add to group" at bounding box center [766, 354] width 10 height 10
click at [799, 411] on button "Stainless steel cutting/stamping part" at bounding box center [835, 414] width 156 height 40
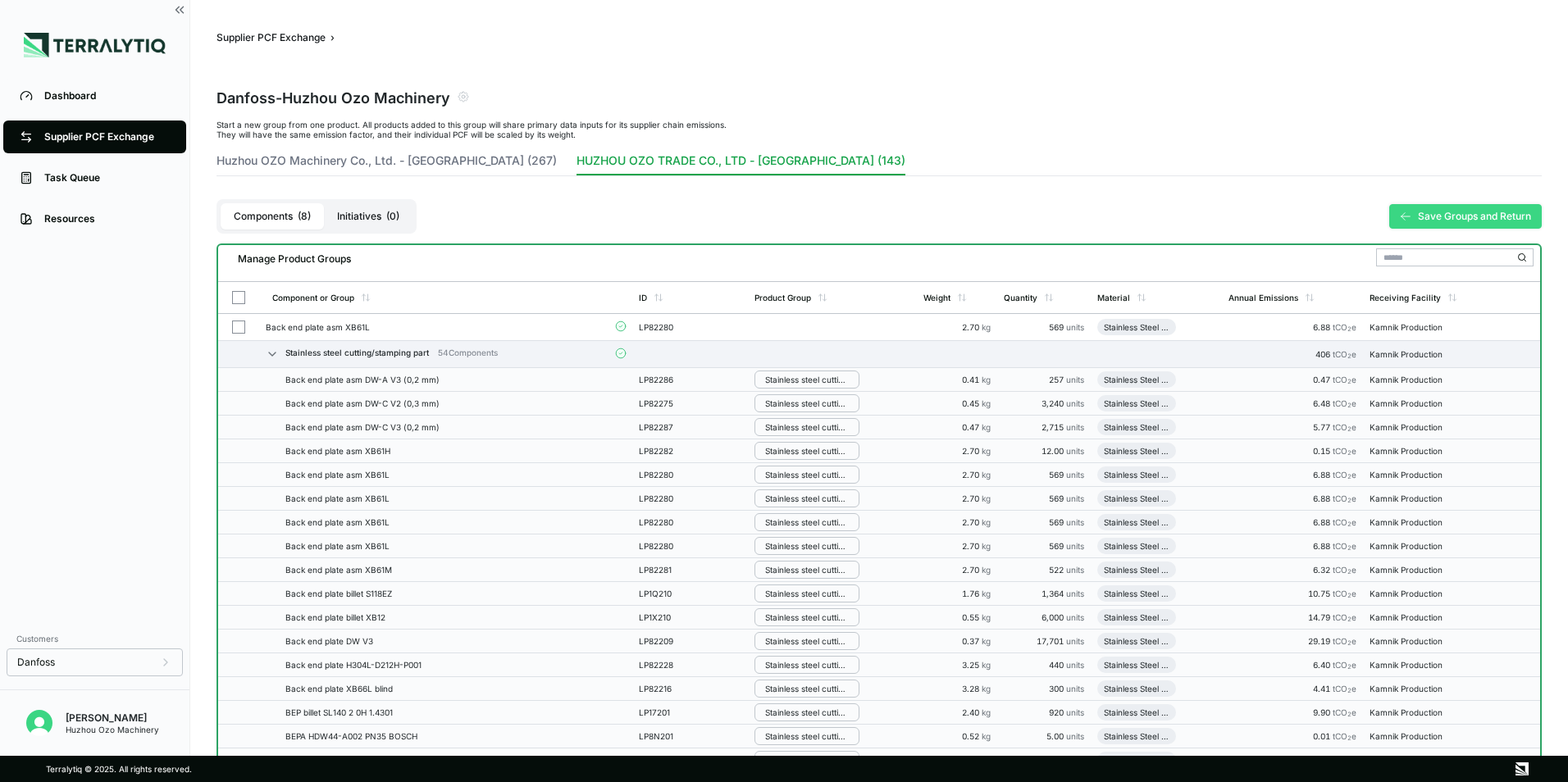
click at [1465, 216] on button "Save Groups and Return" at bounding box center [1465, 216] width 152 height 25
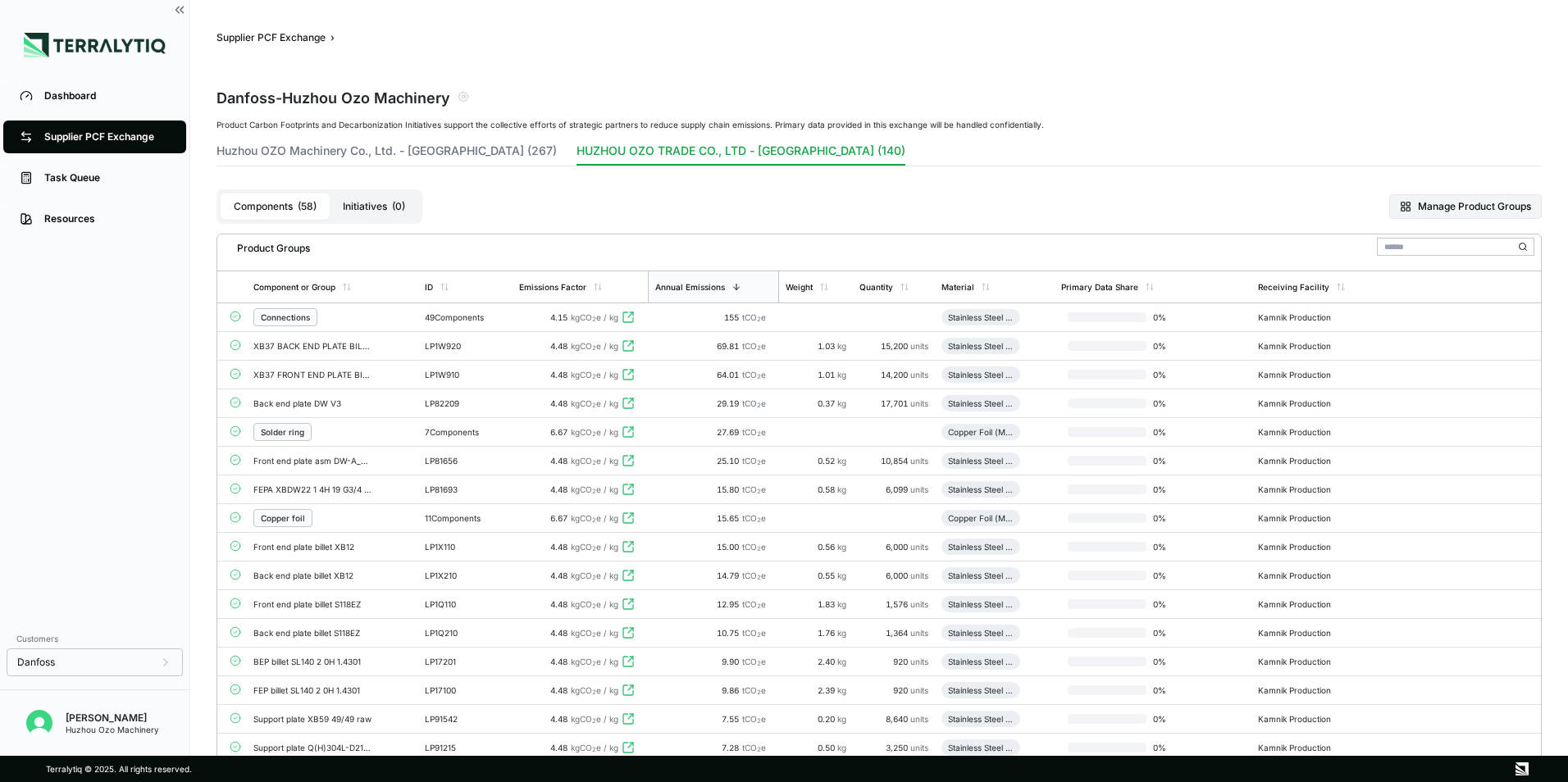
click at [1445, 210] on button "Manage Product Groups" at bounding box center [1465, 206] width 152 height 25
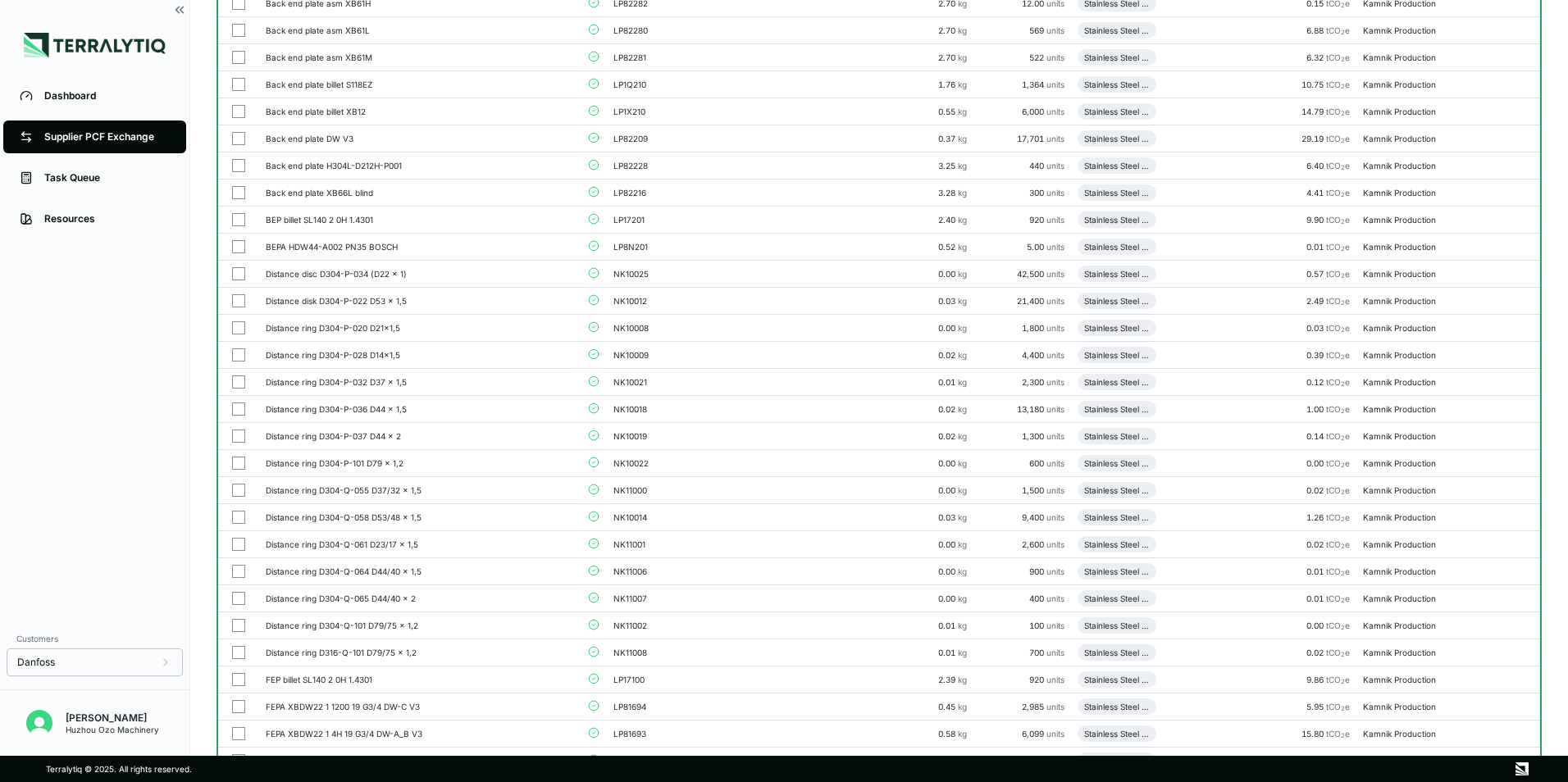
scroll to position [164, 0]
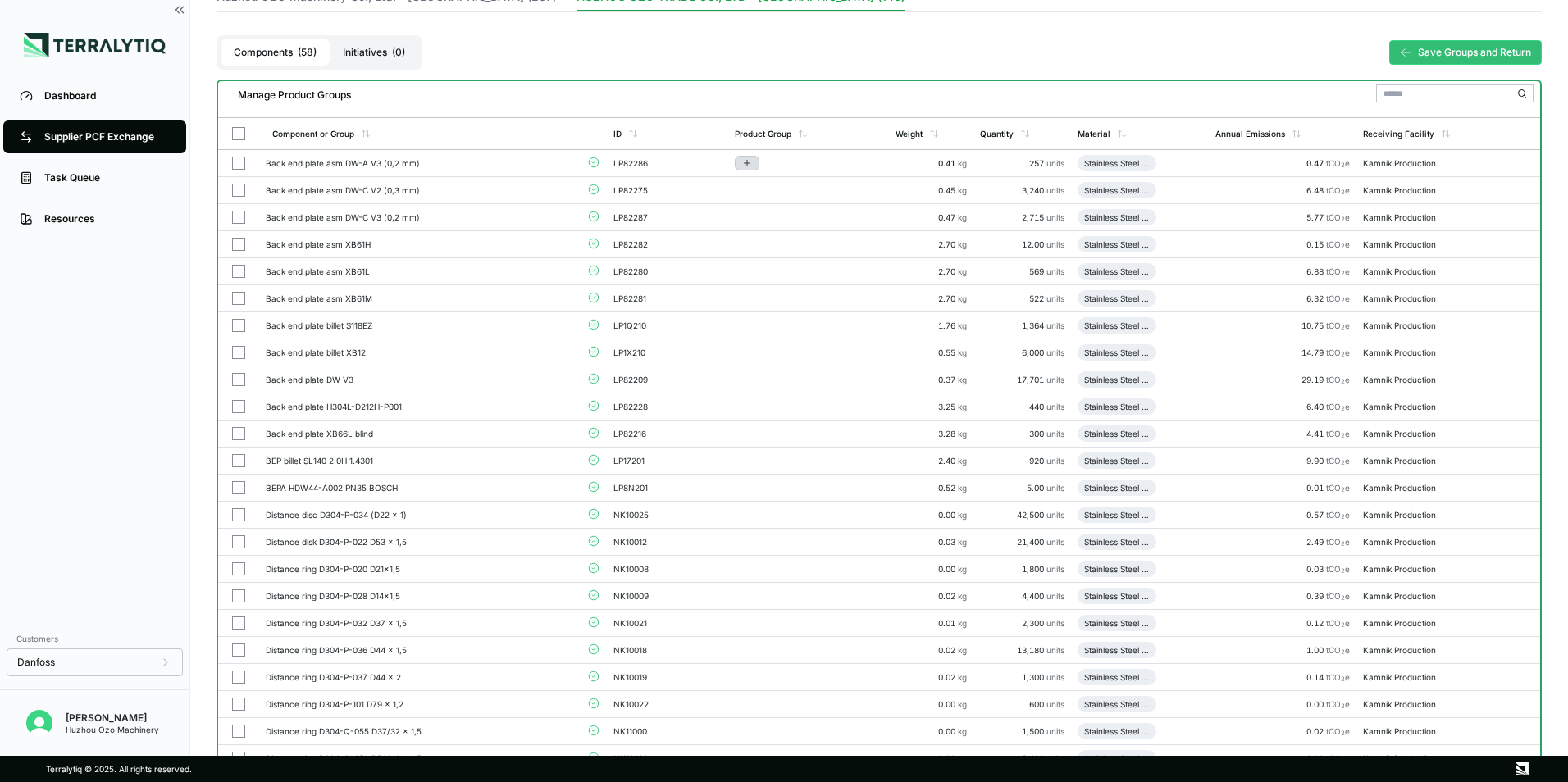
click at [750, 162] on icon "Add to group" at bounding box center [747, 164] width 10 height 10
click at [816, 188] on button "Add to New Group" at bounding box center [813, 189] width 156 height 28
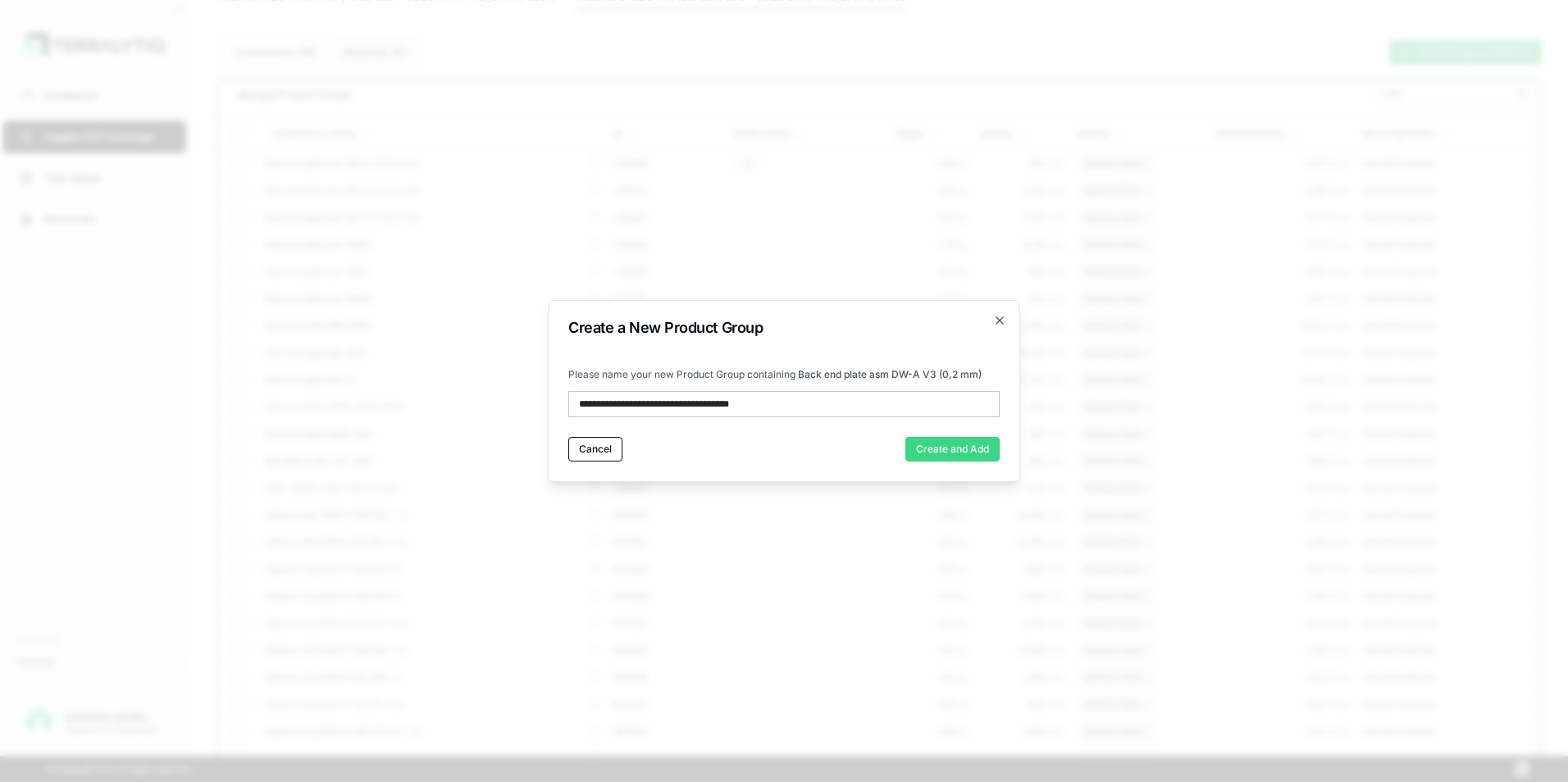
type input "**********"
click at [942, 454] on button "Create and Add" at bounding box center [952, 449] width 95 height 25
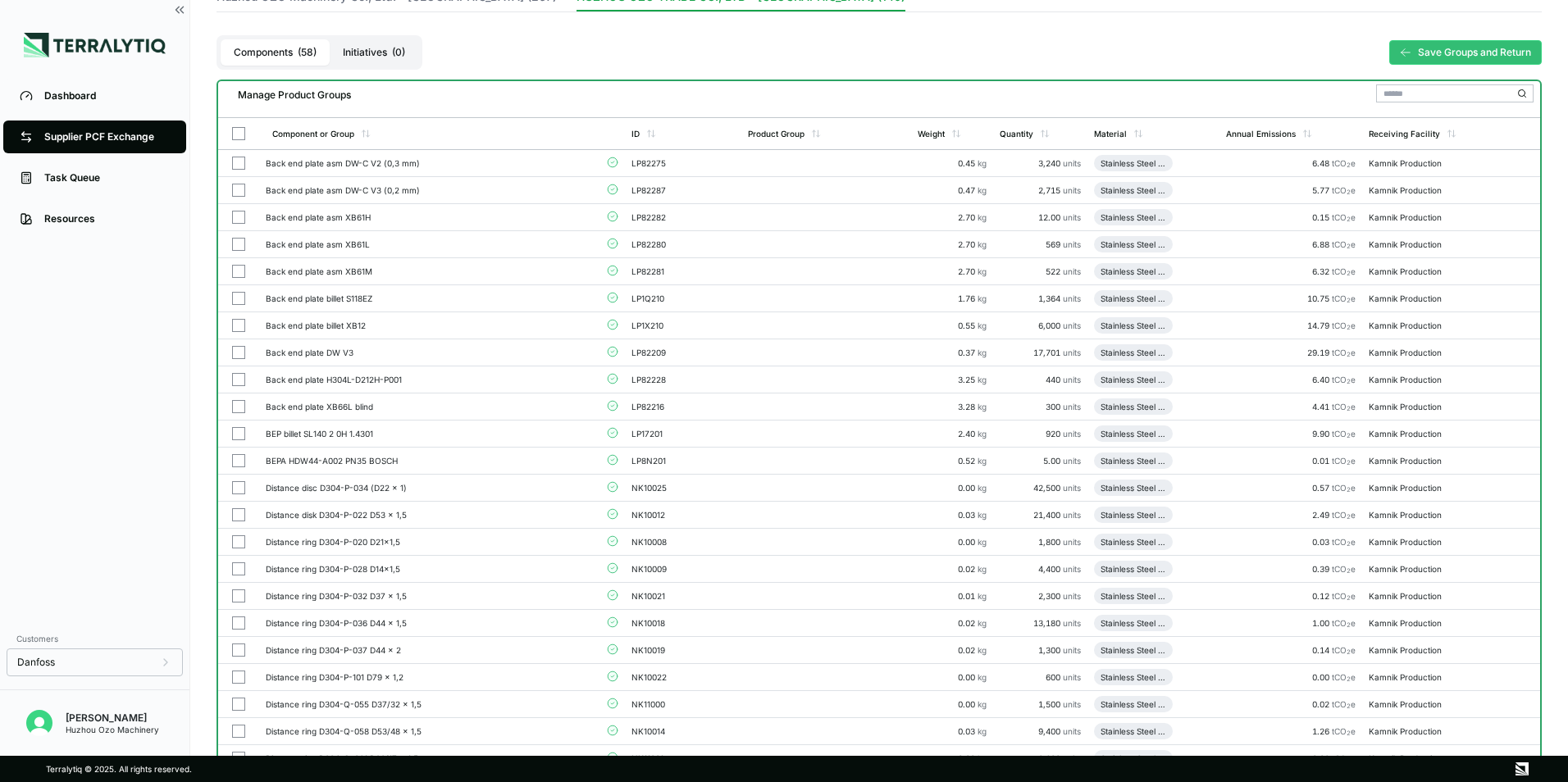
click at [760, 163] on icon "Add to group" at bounding box center [761, 164] width 10 height 10
click at [794, 222] on button "Stainless steel cutting/stamping part" at bounding box center [830, 223] width 156 height 40
click at [760, 163] on icon "Add to group" at bounding box center [762, 164] width 10 height 10
click at [795, 226] on button "Stainless steel cutting/stamping part" at bounding box center [831, 223] width 156 height 40
click at [764, 164] on icon "Add to group" at bounding box center [762, 164] width 10 height 10
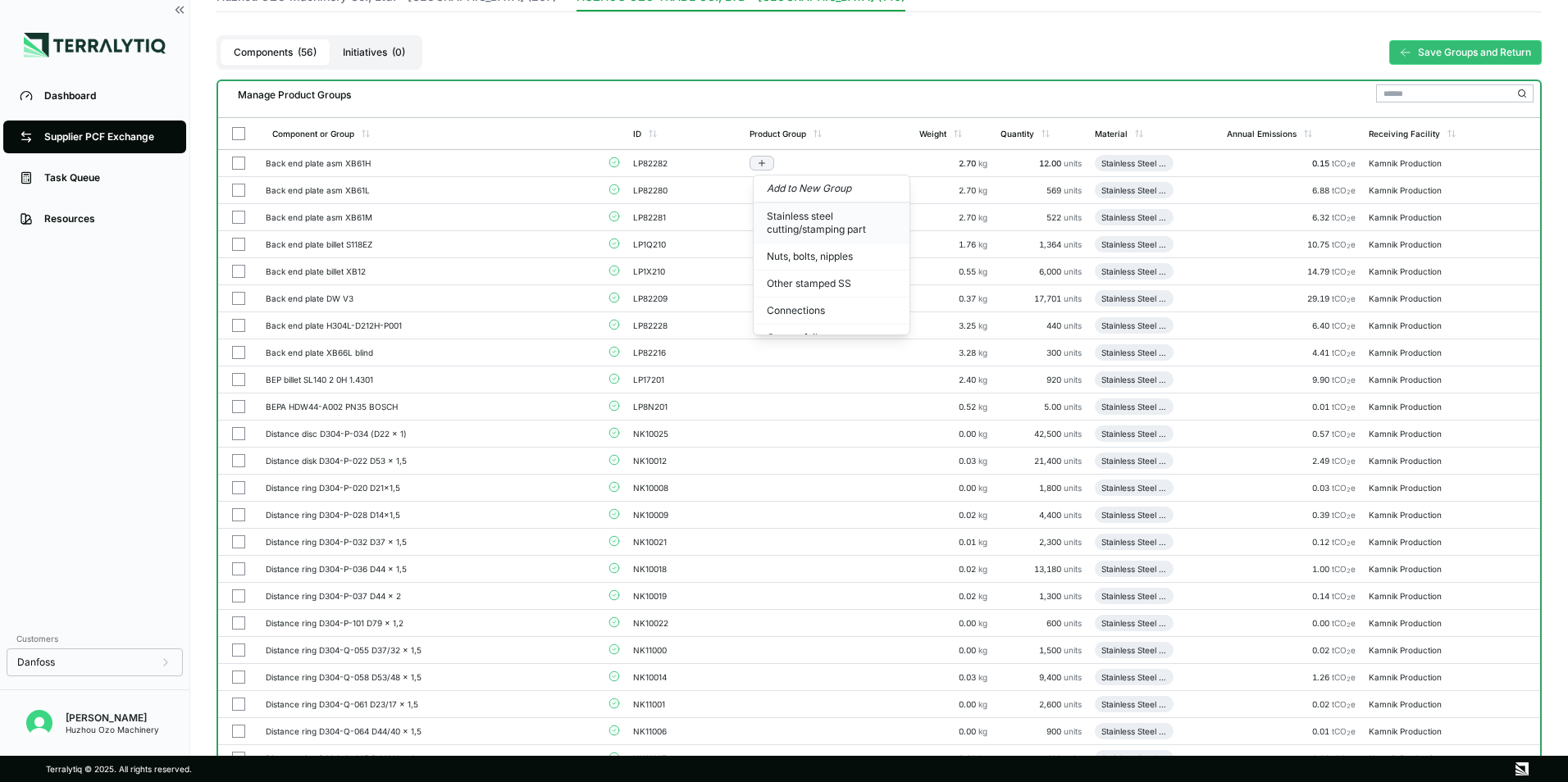
click at [794, 238] on button "Stainless steel cutting/stamping part" at bounding box center [831, 223] width 156 height 40
click at [763, 161] on icon "Add to group" at bounding box center [762, 164] width 10 height 10
click at [795, 218] on button "Stainless steel cutting/stamping part" at bounding box center [831, 223] width 156 height 40
click at [760, 162] on icon "Add to group" at bounding box center [762, 164] width 10 height 10
click at [779, 221] on button "Stainless steel cutting/stamping part" at bounding box center [831, 223] width 156 height 40
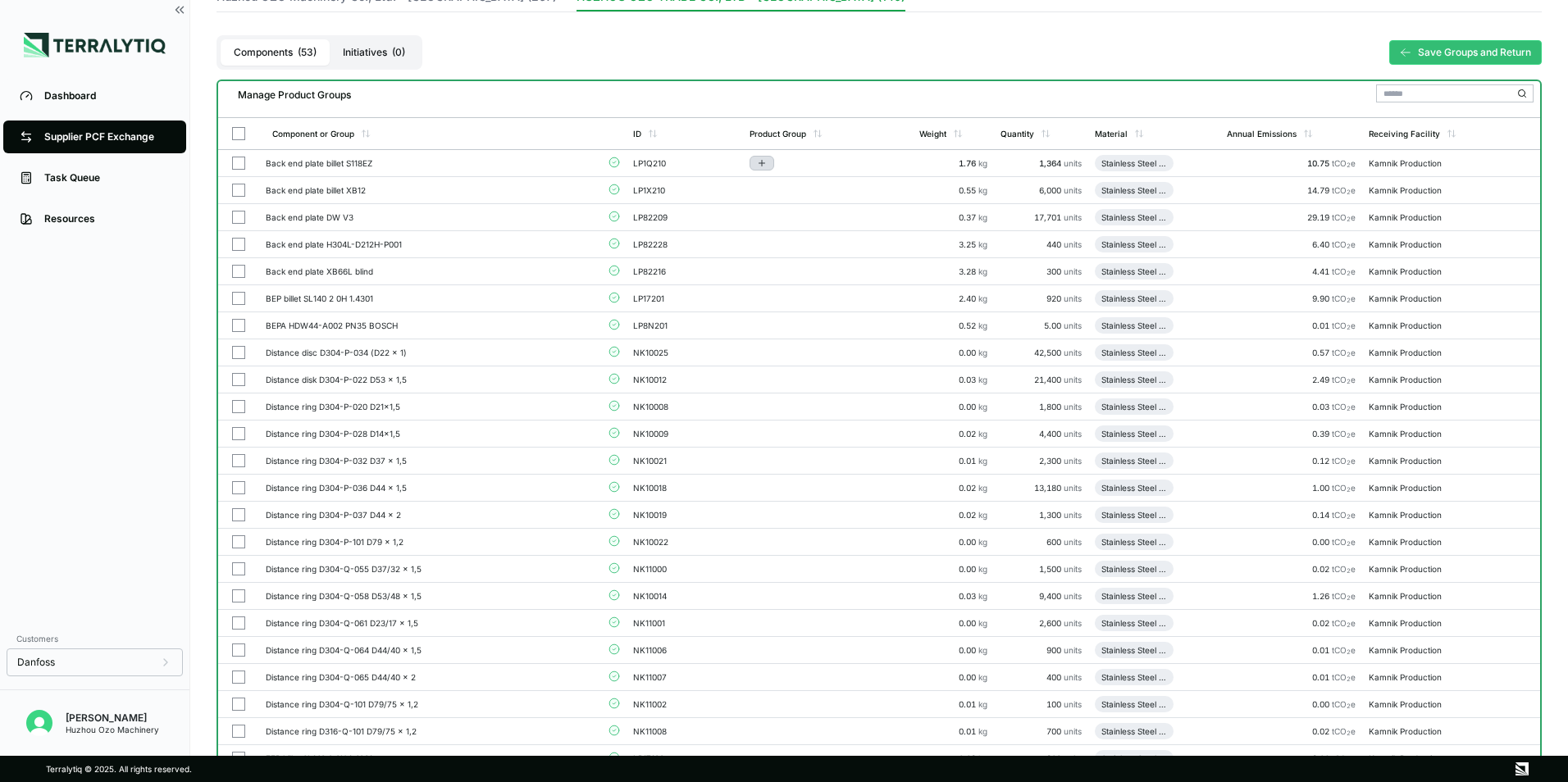
click at [757, 162] on button "Add to group" at bounding box center [761, 163] width 25 height 14
drag, startPoint x: 778, startPoint y: 221, endPoint x: 761, endPoint y: 200, distance: 27.0
click at [779, 221] on button "Stainless steel cutting/stamping part" at bounding box center [831, 223] width 156 height 40
click at [761, 162] on icon "Add to group" at bounding box center [762, 164] width 10 height 10
click at [796, 224] on button "Stainless steel cutting/stamping part" at bounding box center [831, 223] width 156 height 40
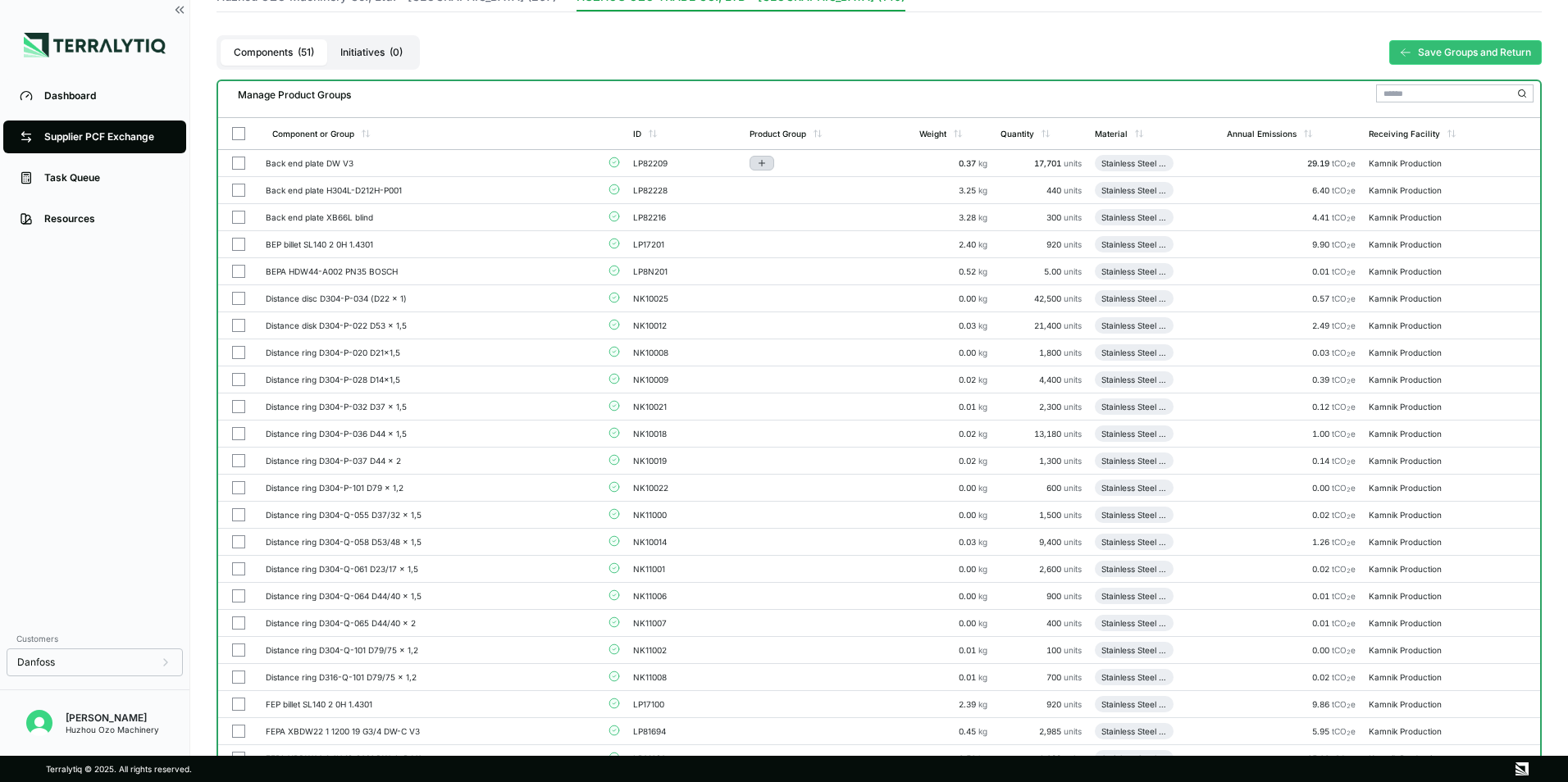
click at [767, 164] on icon "Add to group" at bounding box center [762, 164] width 10 height 10
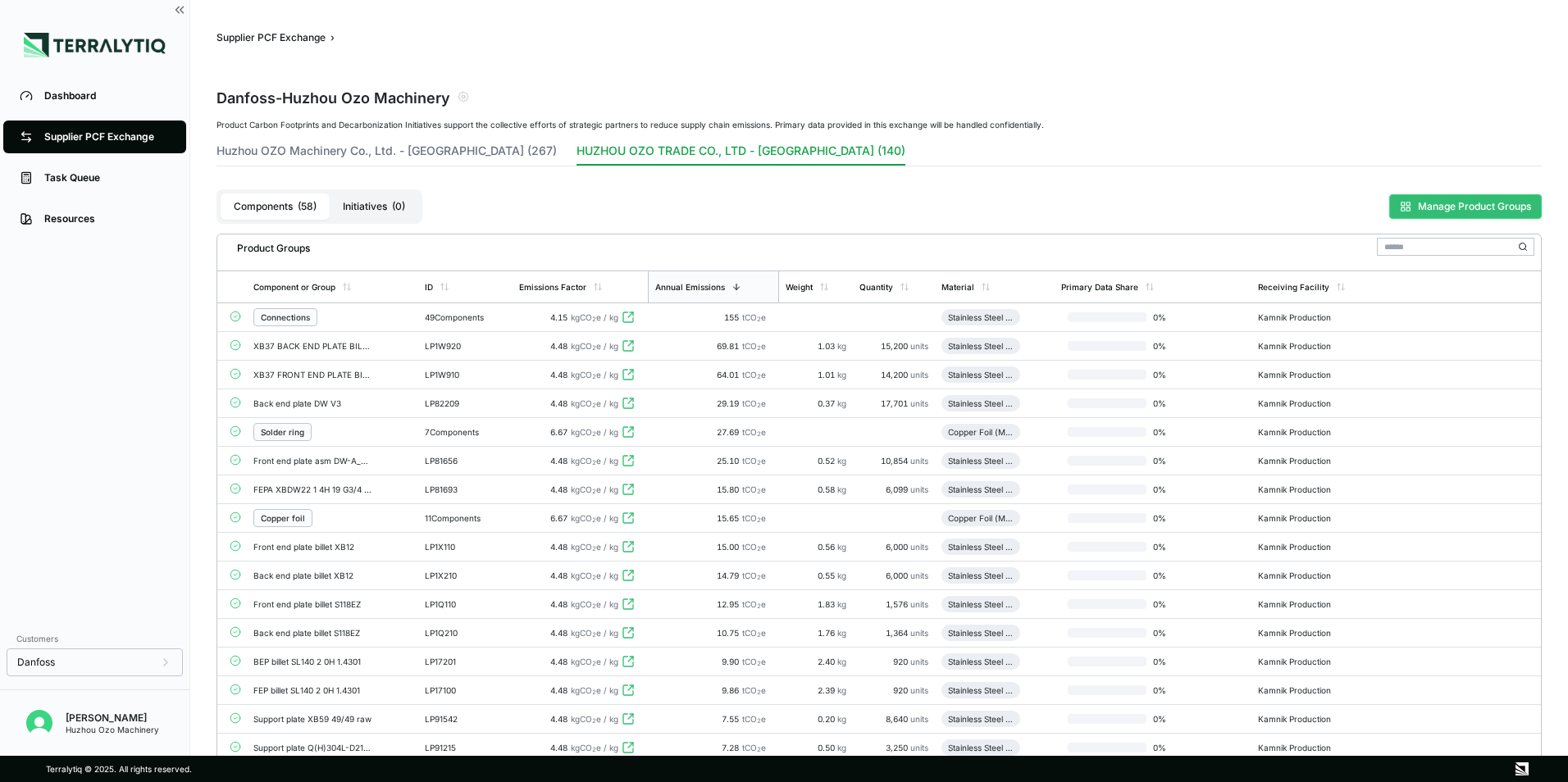
click at [1450, 209] on button "Manage Product Groups" at bounding box center [1465, 206] width 152 height 25
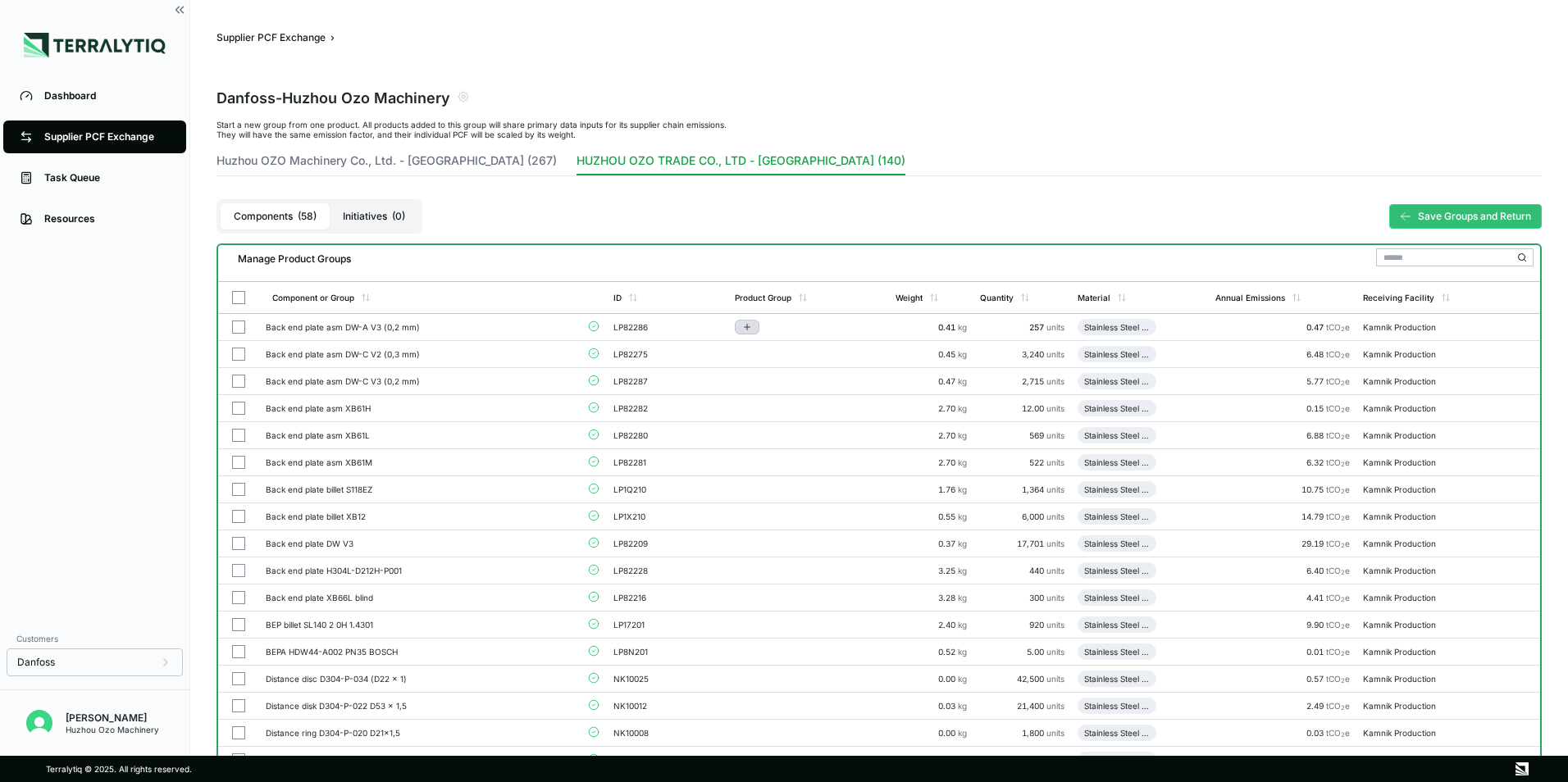
click at [752, 329] on icon "Add to group" at bounding box center [747, 327] width 10 height 10
click at [778, 355] on button "Add to New Group" at bounding box center [813, 354] width 156 height 28
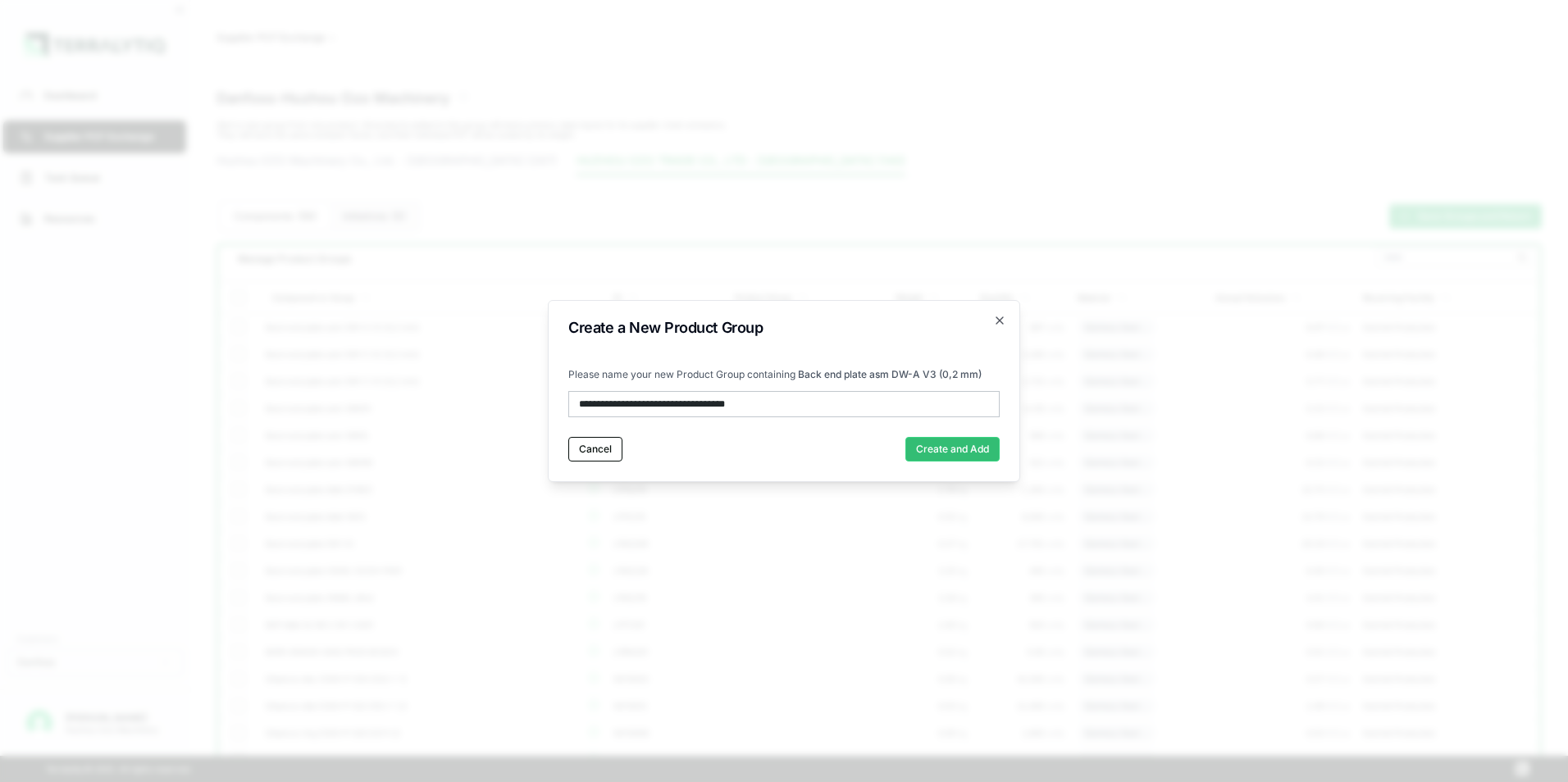
type input "**********"
click at [947, 457] on button "Create and Add" at bounding box center [952, 449] width 95 height 25
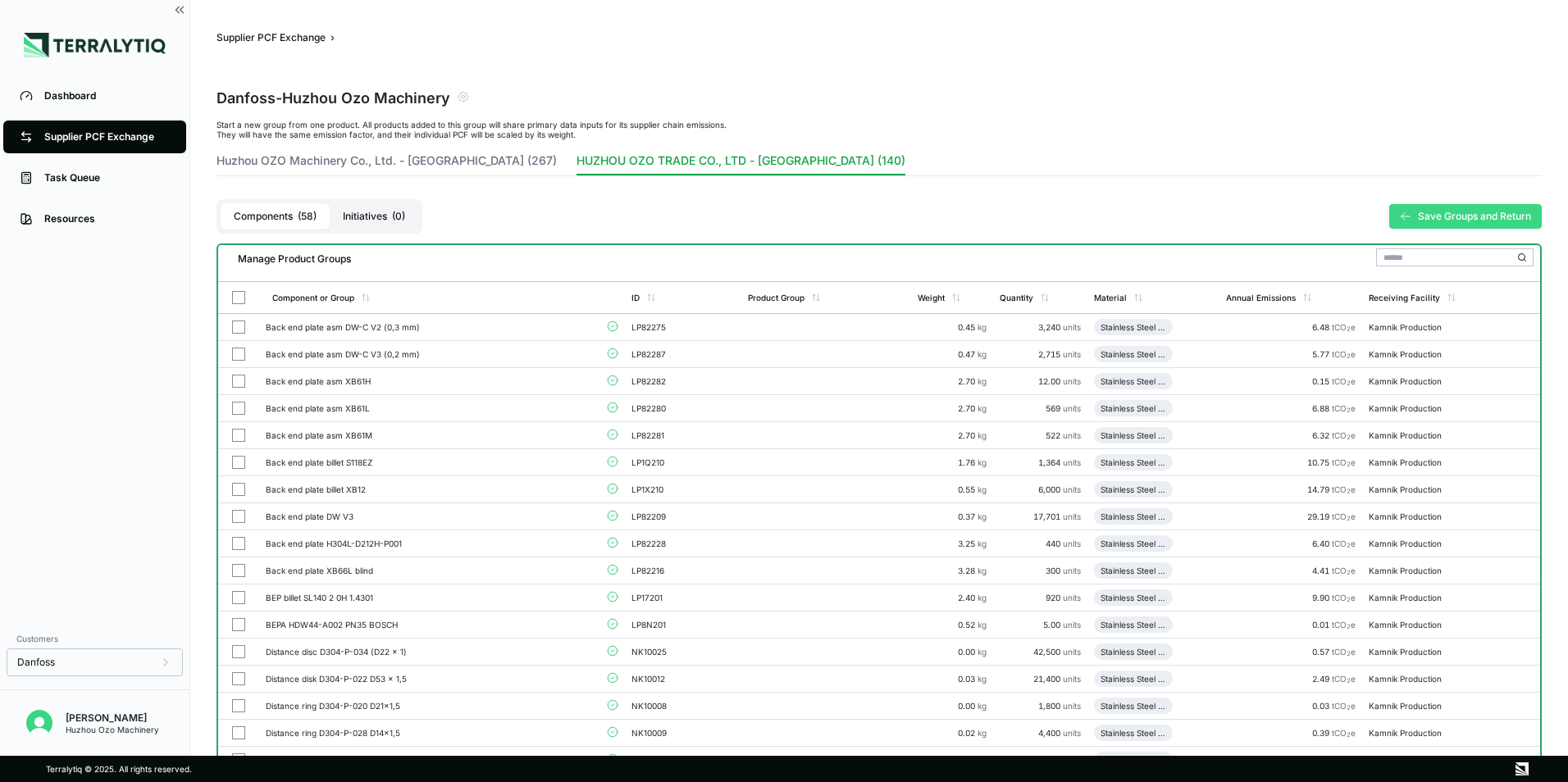
click at [1445, 219] on button "Save Groups and Return" at bounding box center [1465, 216] width 152 height 25
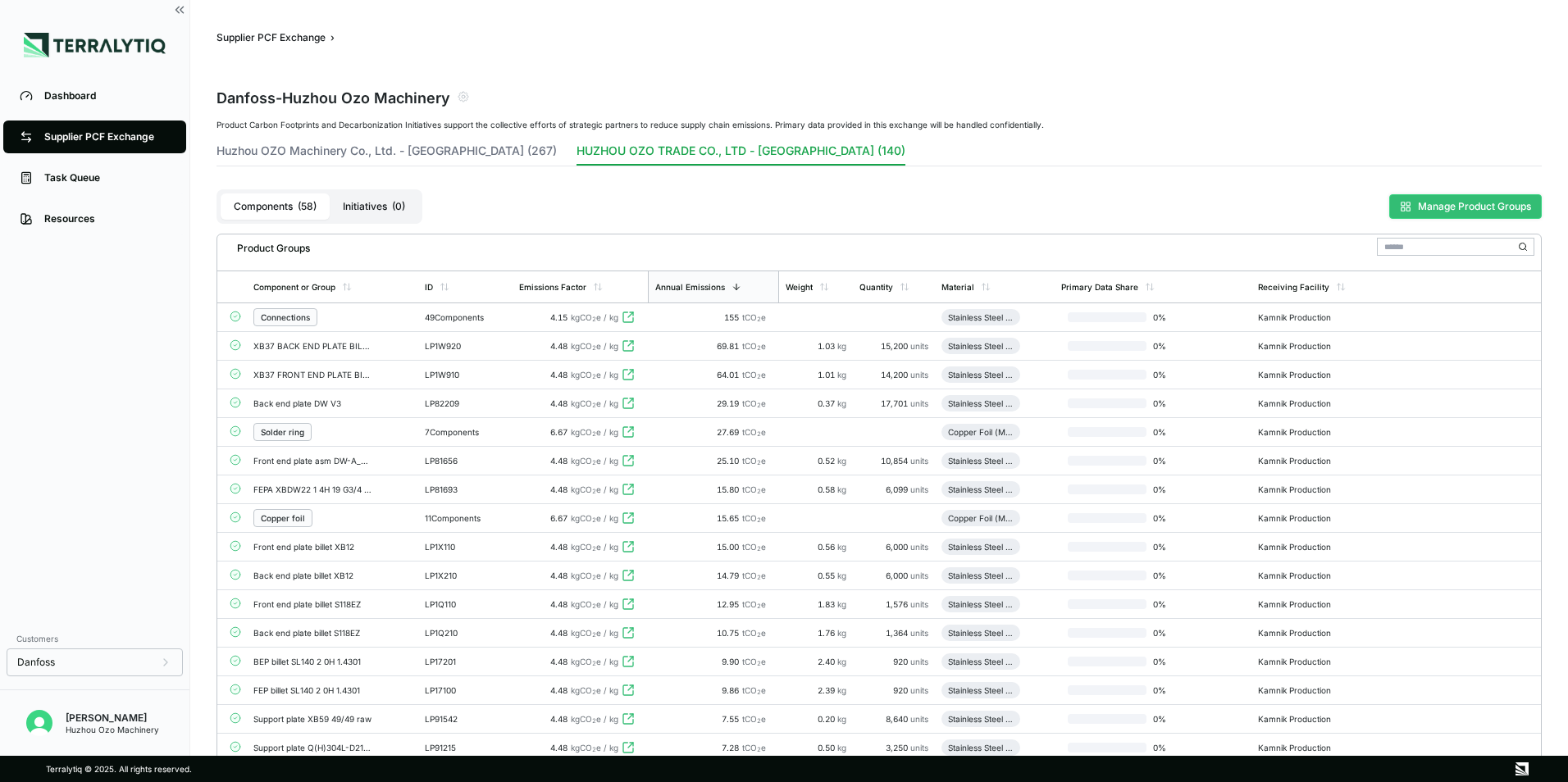
click at [1417, 211] on button "Manage Product Groups" at bounding box center [1465, 206] width 152 height 25
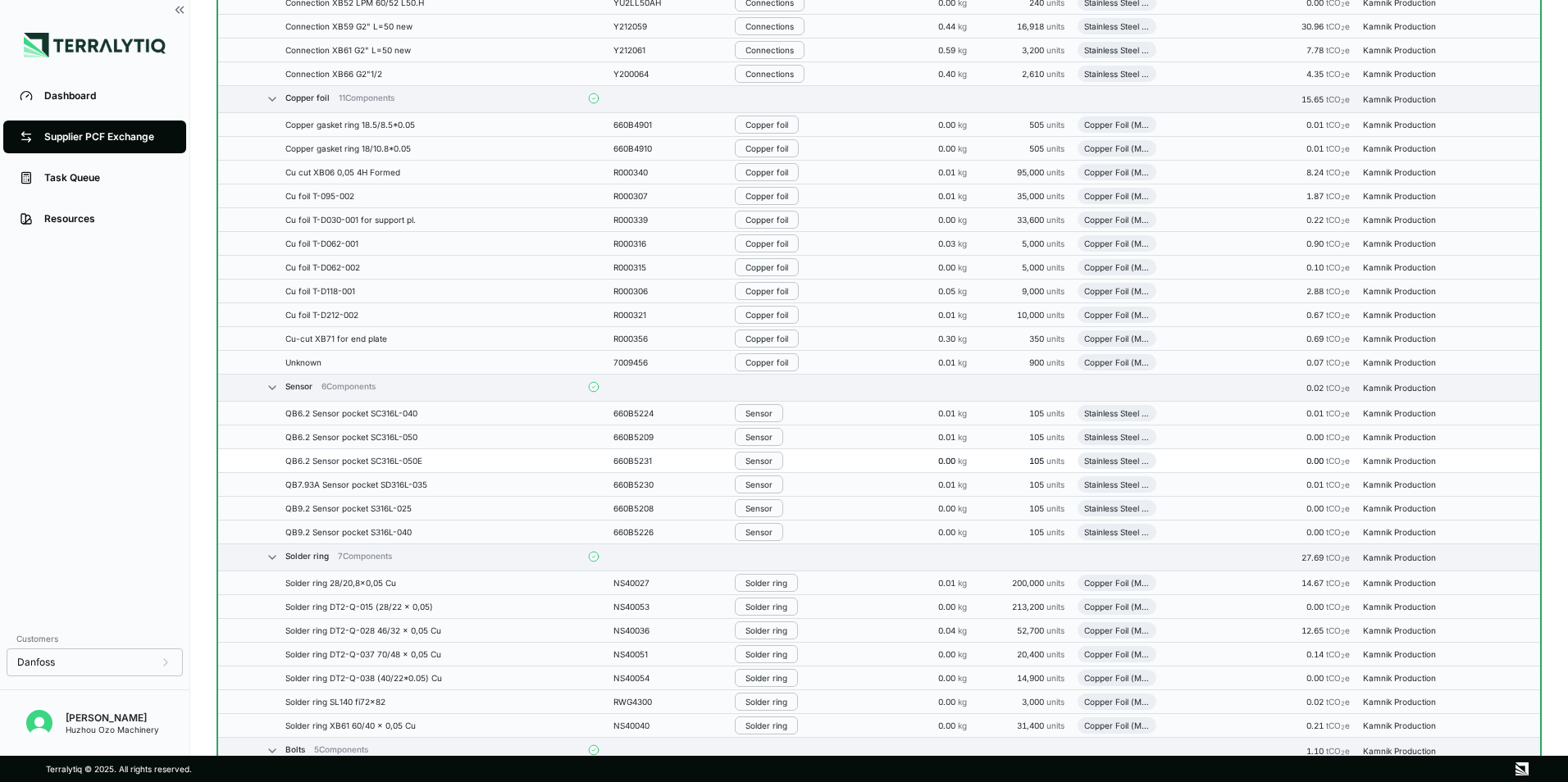
scroll to position [3362, 0]
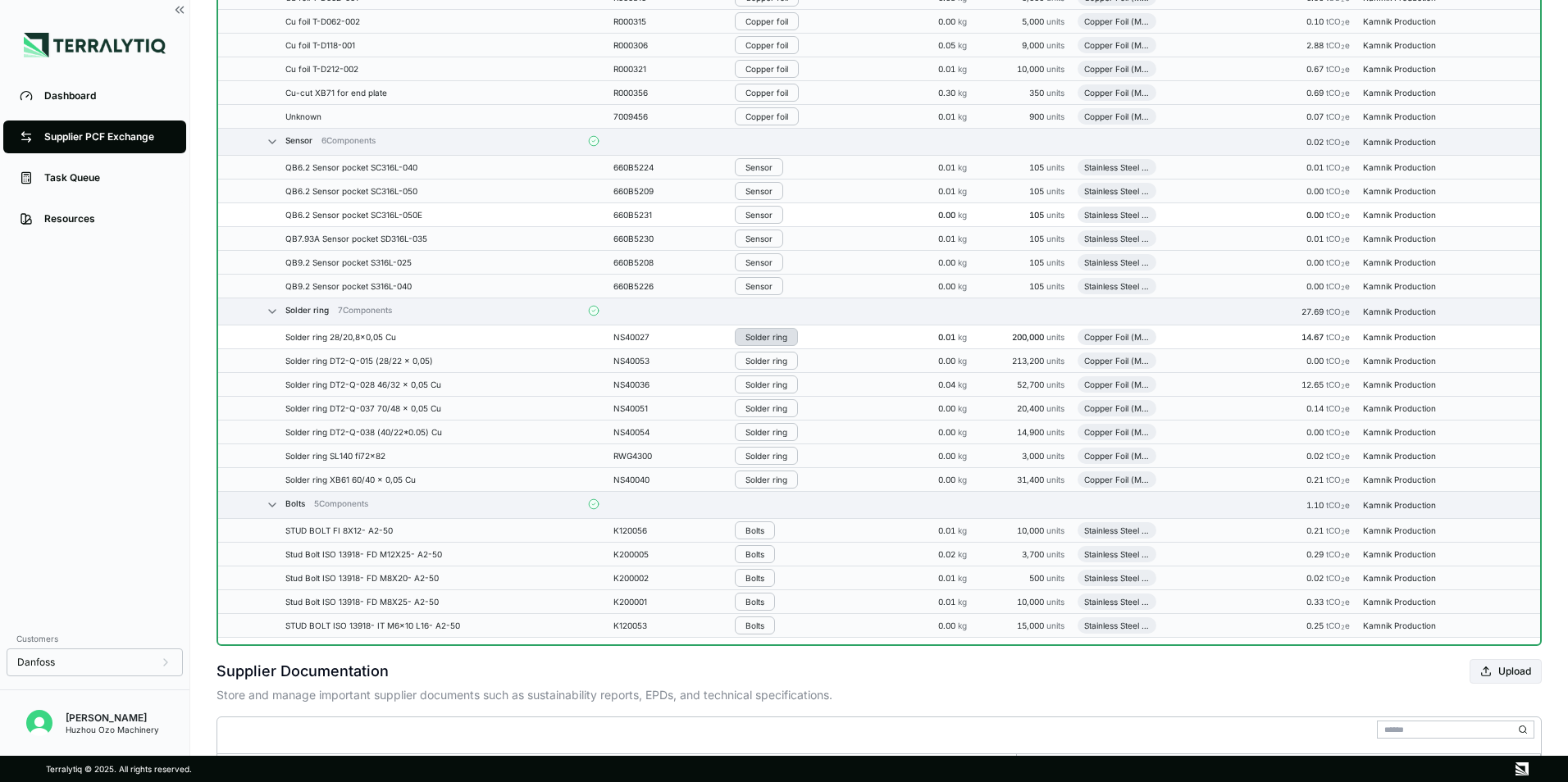
click at [778, 334] on div "Solder ring" at bounding box center [766, 337] width 42 height 10
click at [804, 367] on button "Remove from Group" at bounding box center [813, 365] width 156 height 27
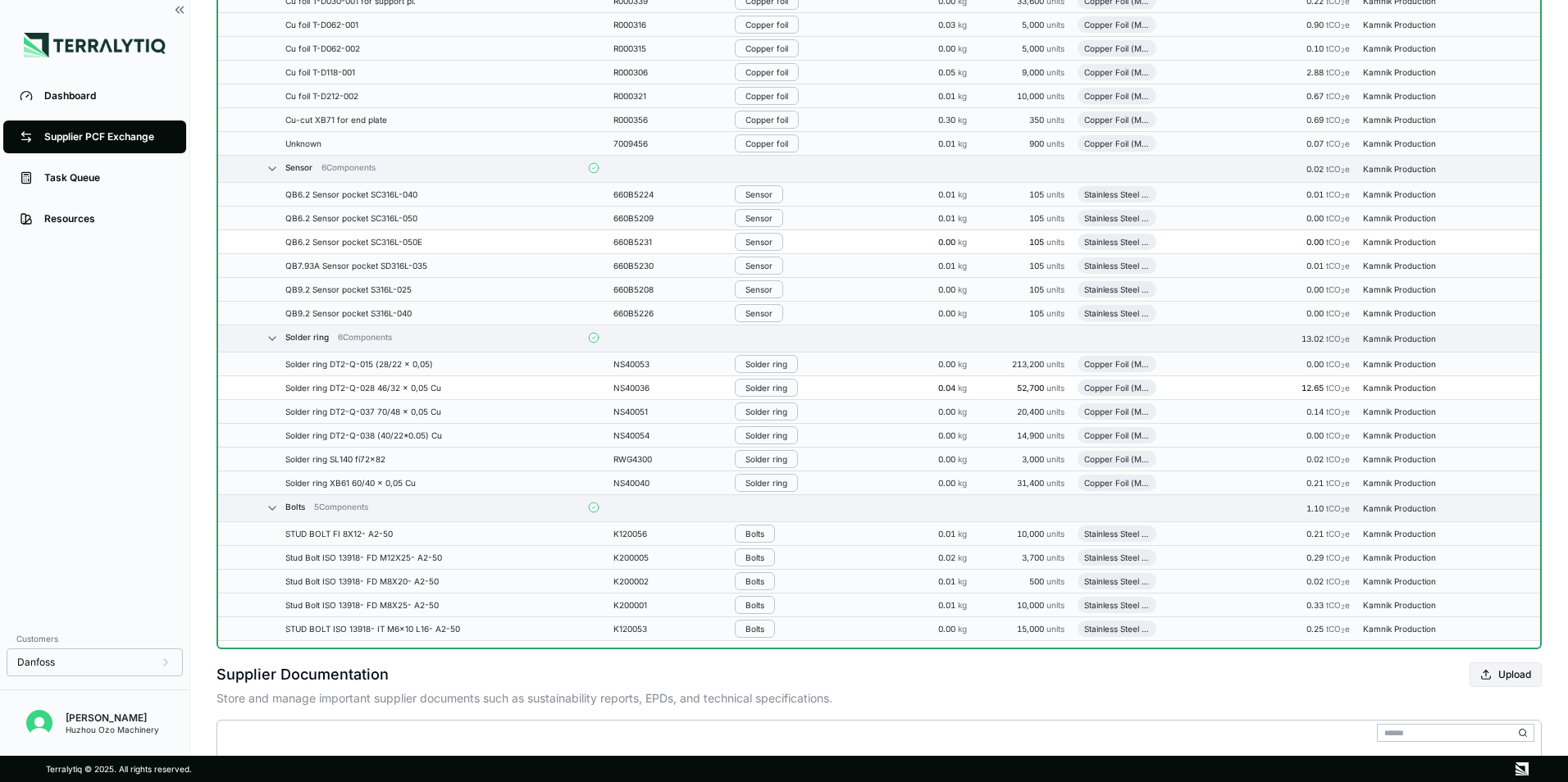
scroll to position [3390, 0]
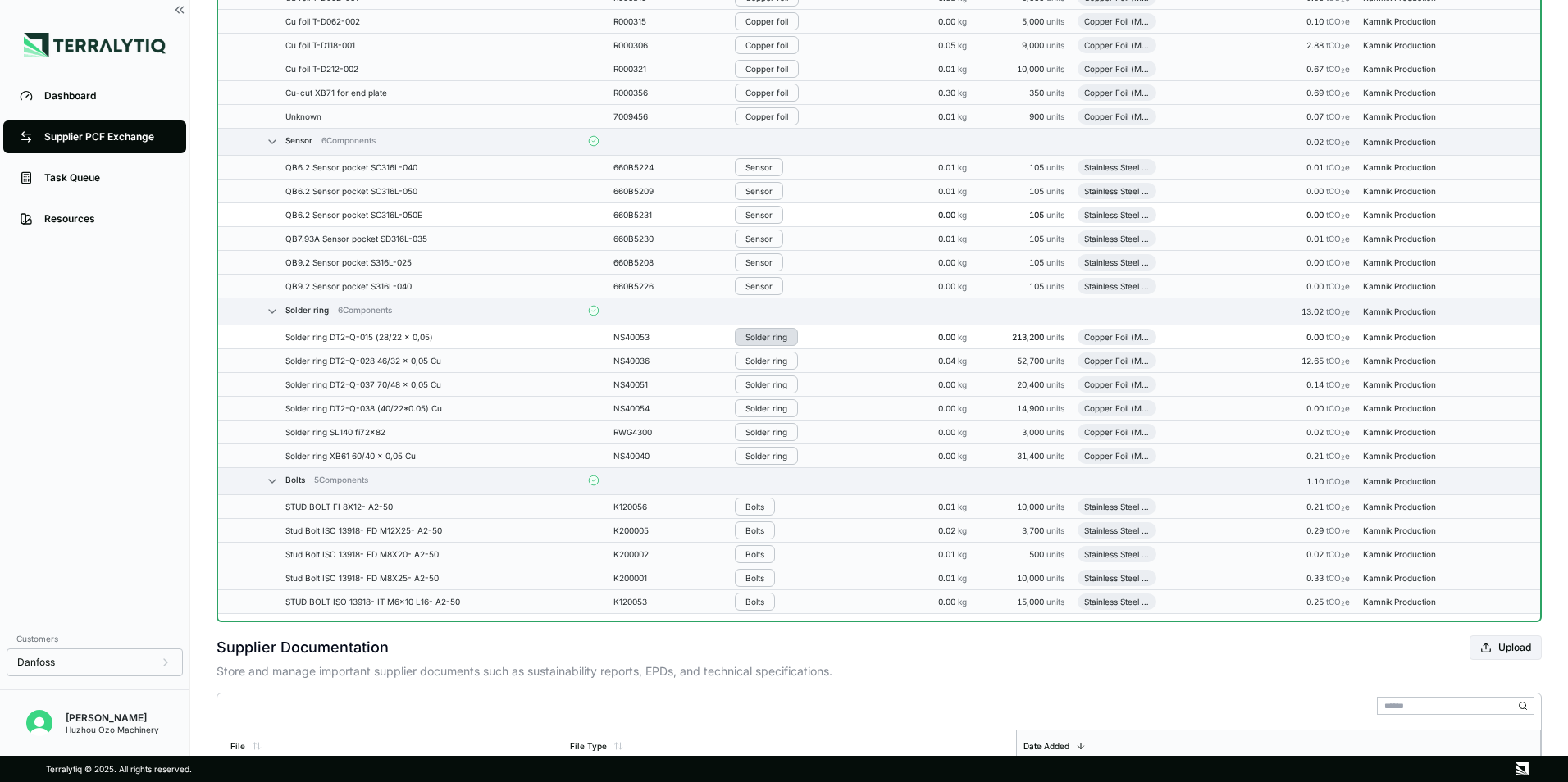
click at [776, 336] on div "Solder ring" at bounding box center [766, 337] width 42 height 10
click at [797, 368] on button "Remove from Group" at bounding box center [813, 365] width 156 height 27
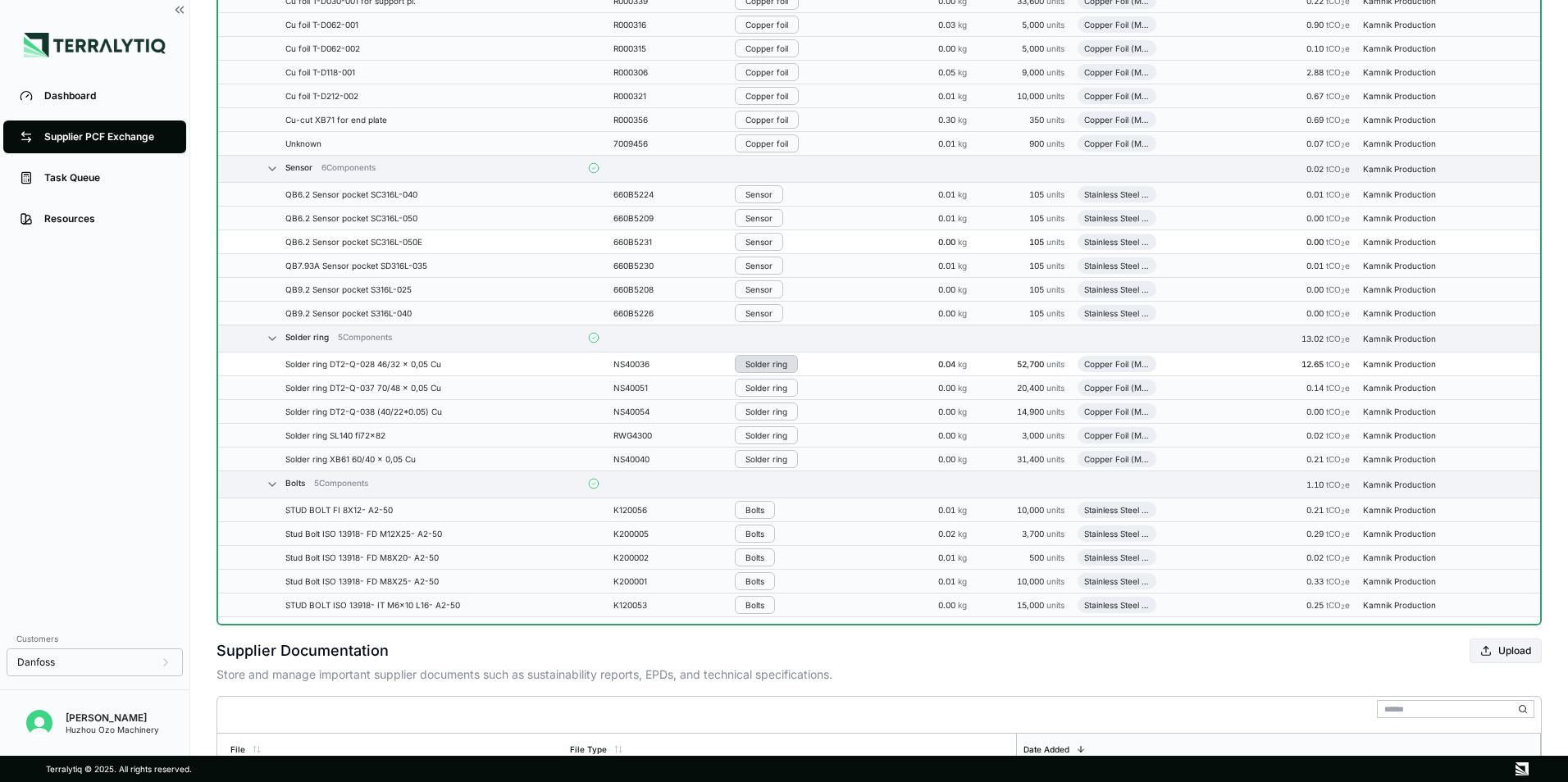
scroll to position [3416, 0]
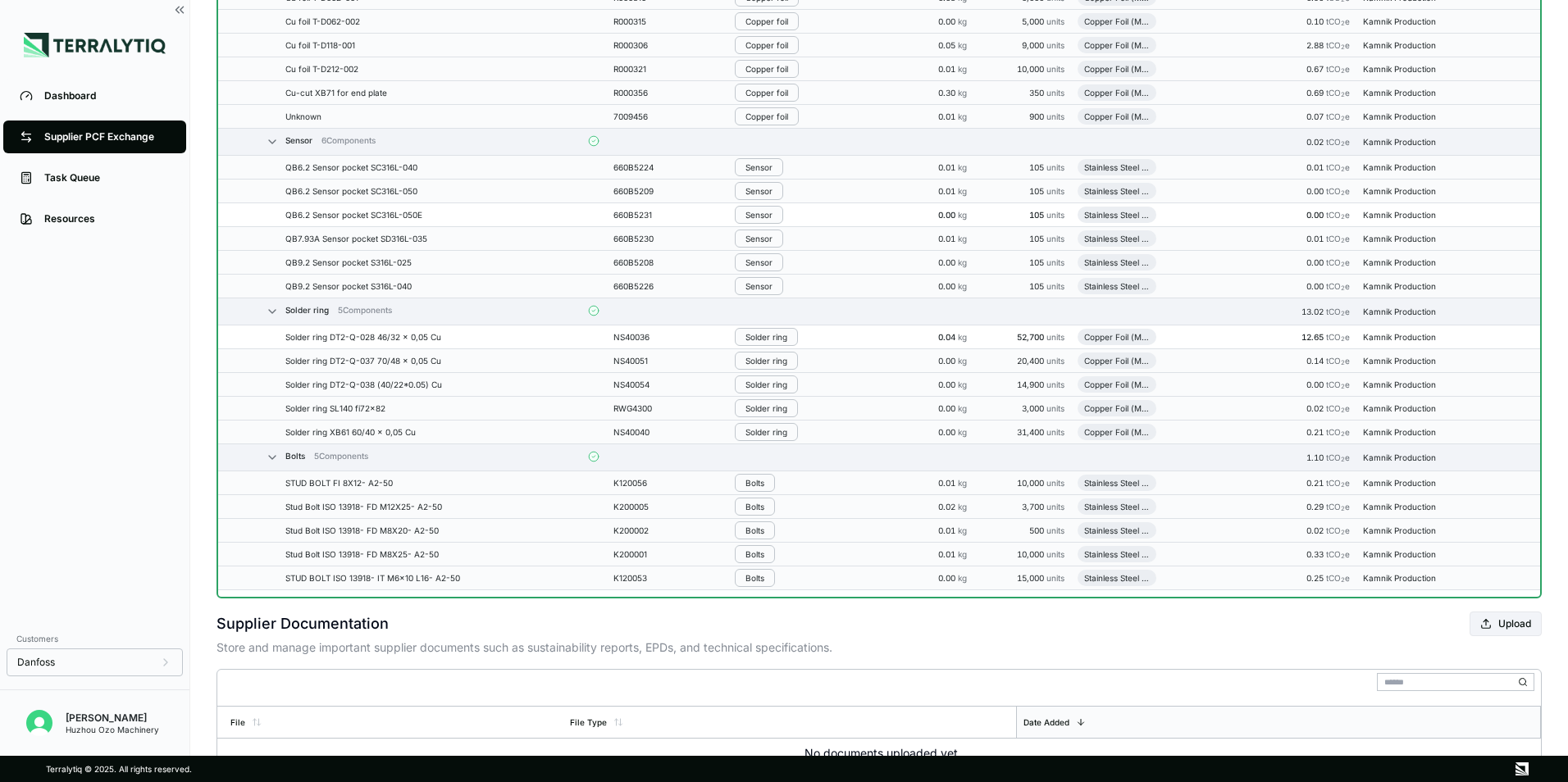
click at [772, 339] on div "Solder ring" at bounding box center [766, 337] width 42 height 10
click at [786, 372] on button "Remove from Group" at bounding box center [813, 365] width 156 height 27
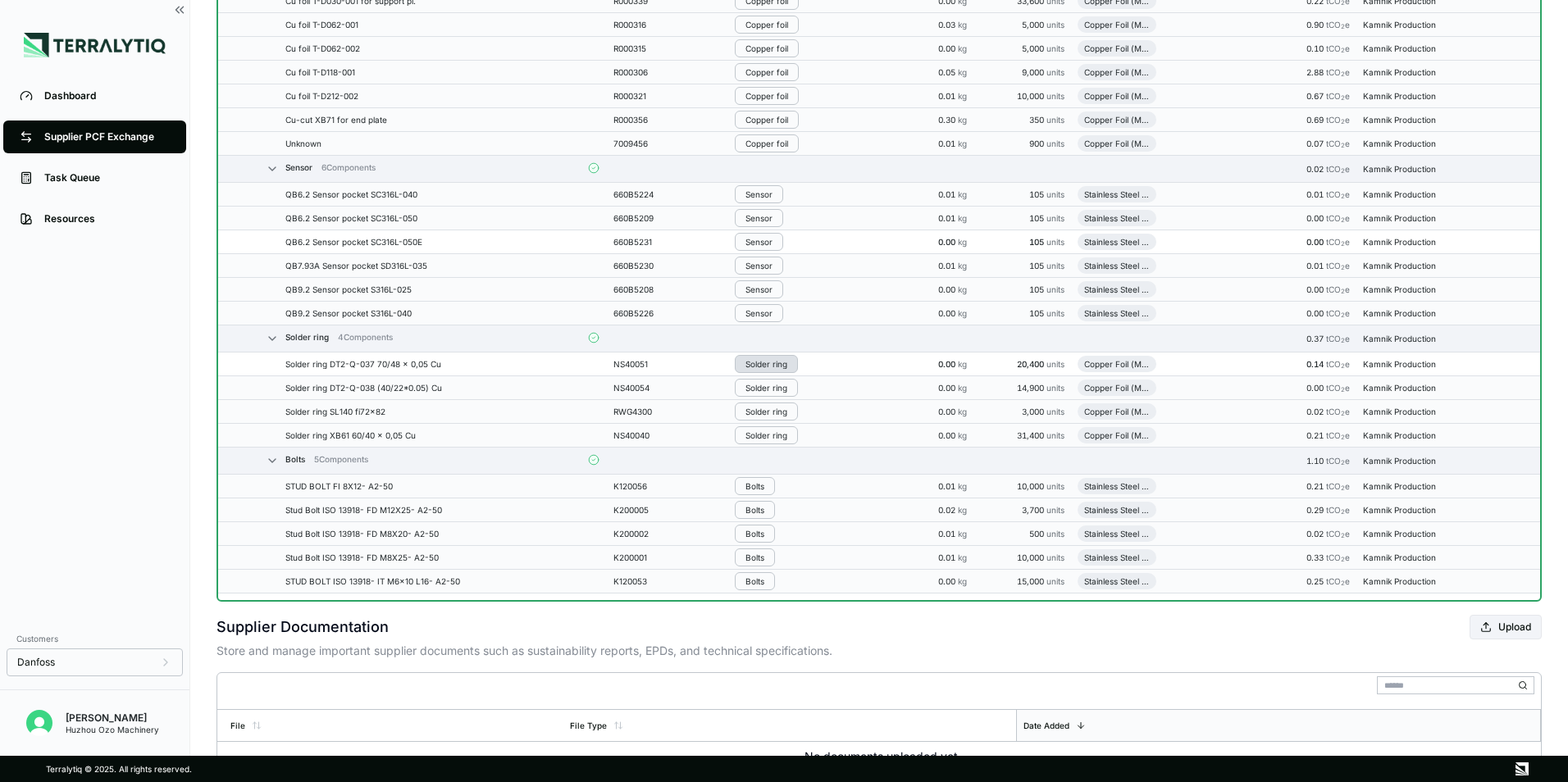
scroll to position [3443, 0]
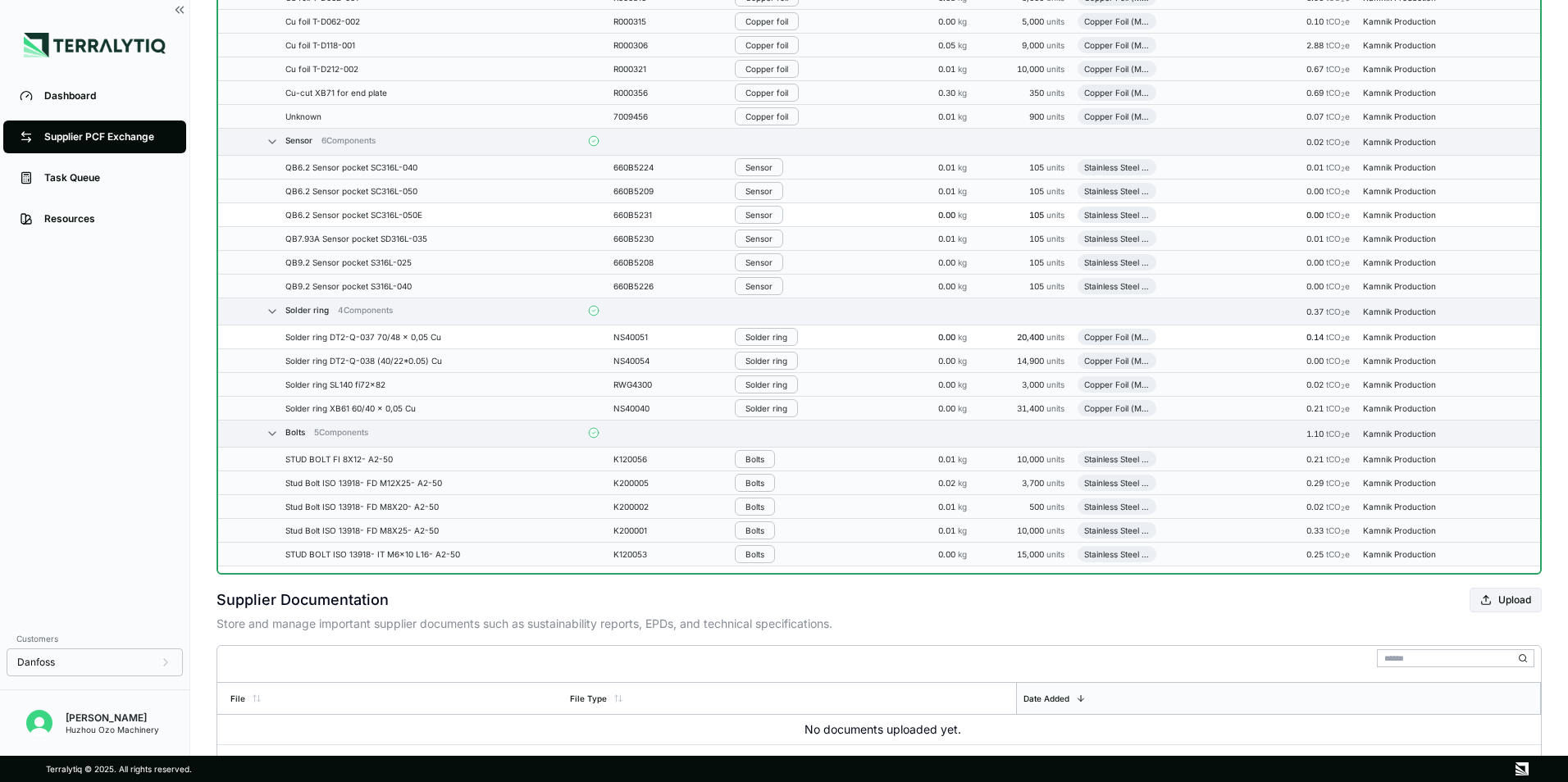
click at [773, 336] on div "Solder ring" at bounding box center [766, 337] width 42 height 10
click at [793, 360] on button "Remove from Group" at bounding box center [813, 365] width 156 height 27
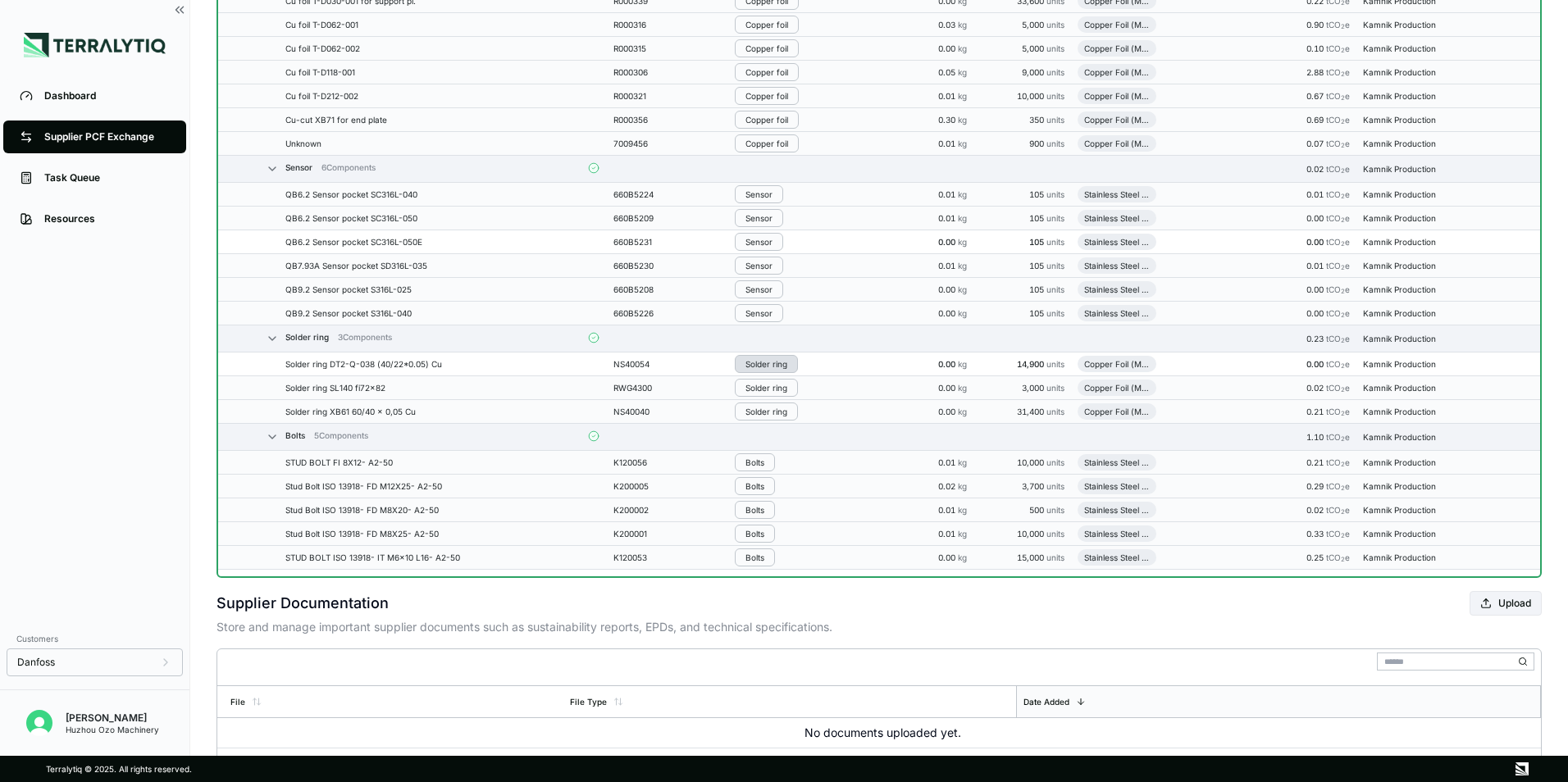
scroll to position [3470, 0]
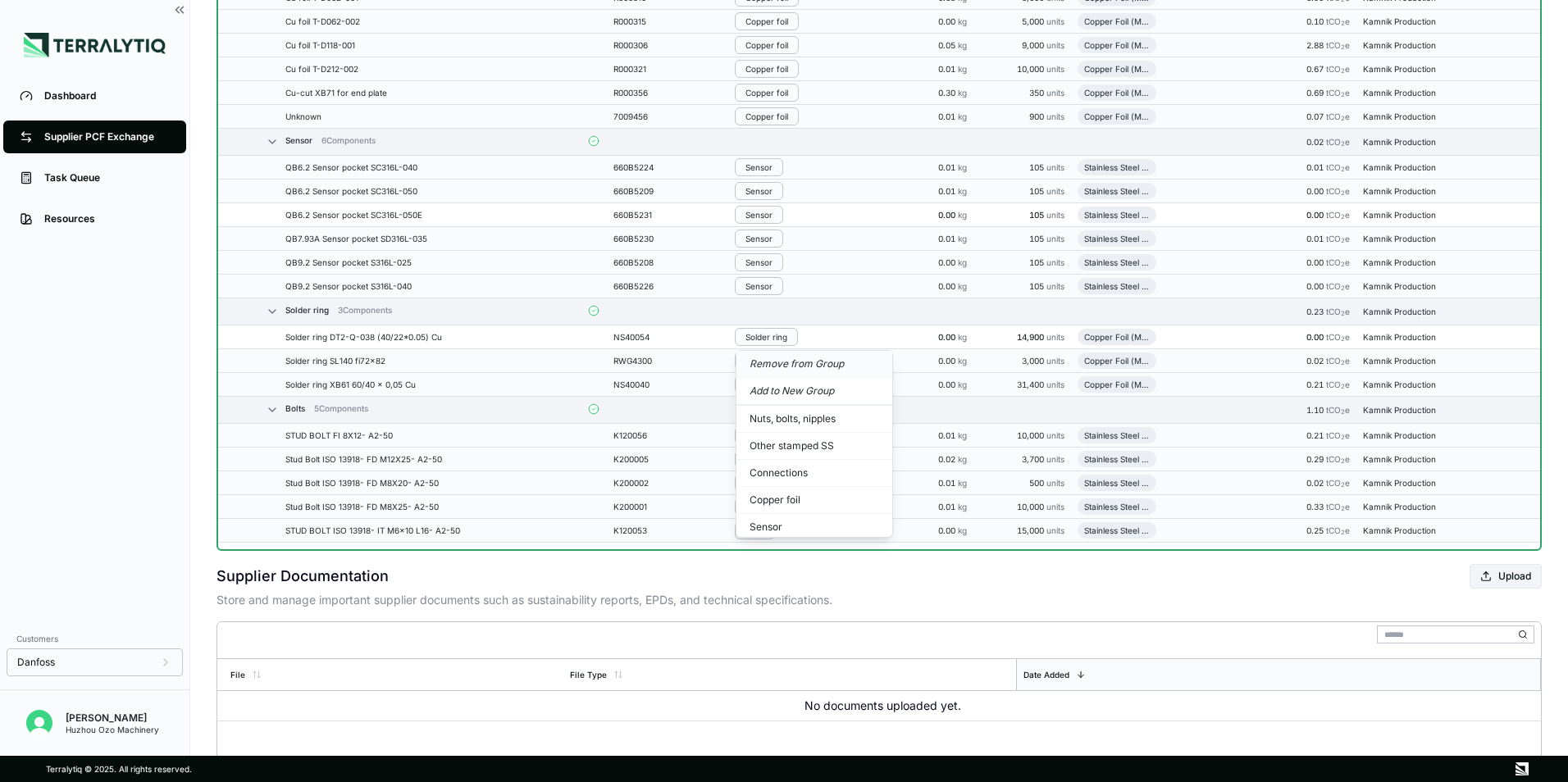
click at [785, 361] on button "Remove from Group" at bounding box center [813, 365] width 156 height 27
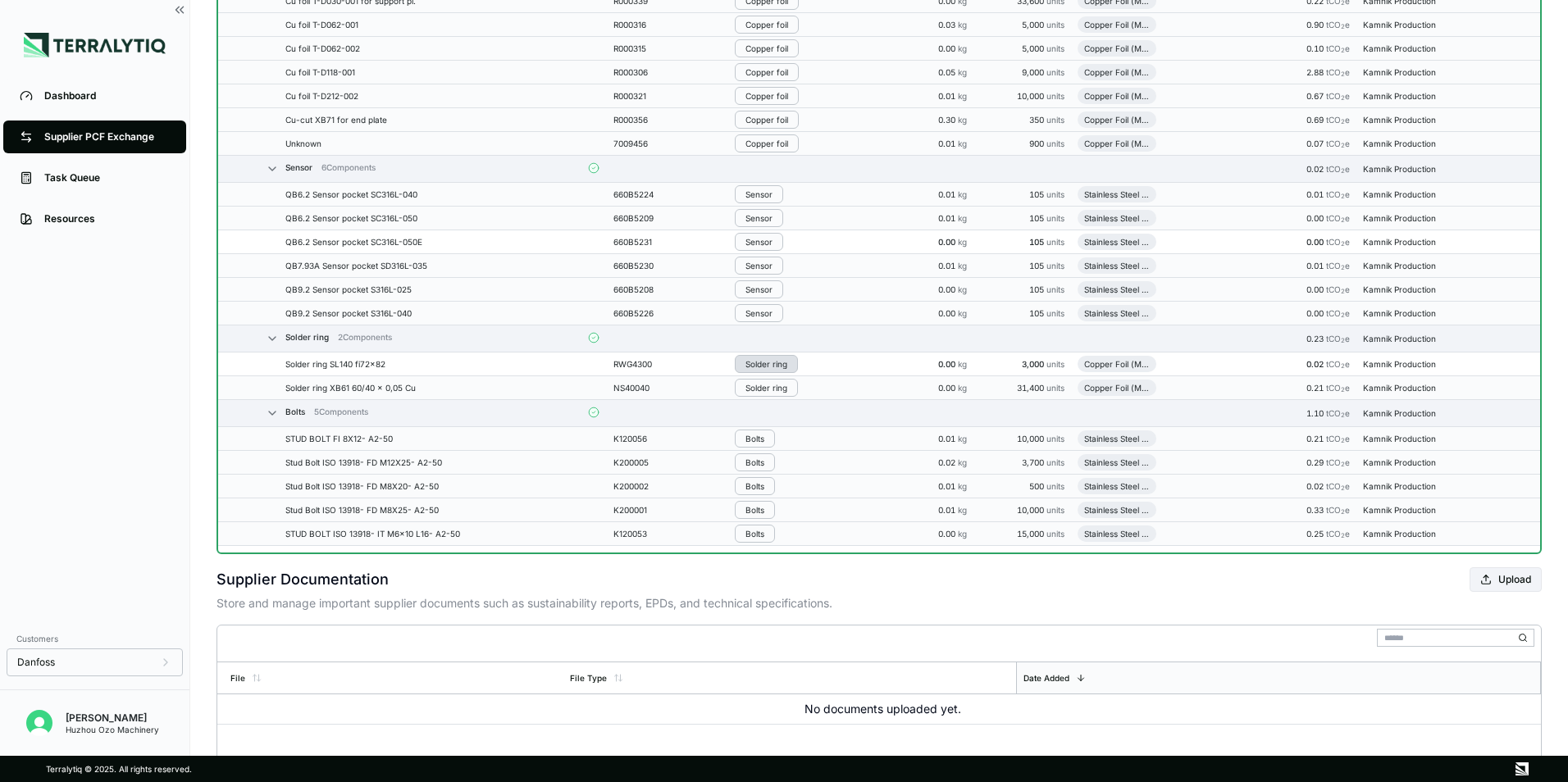
scroll to position [3498, 0]
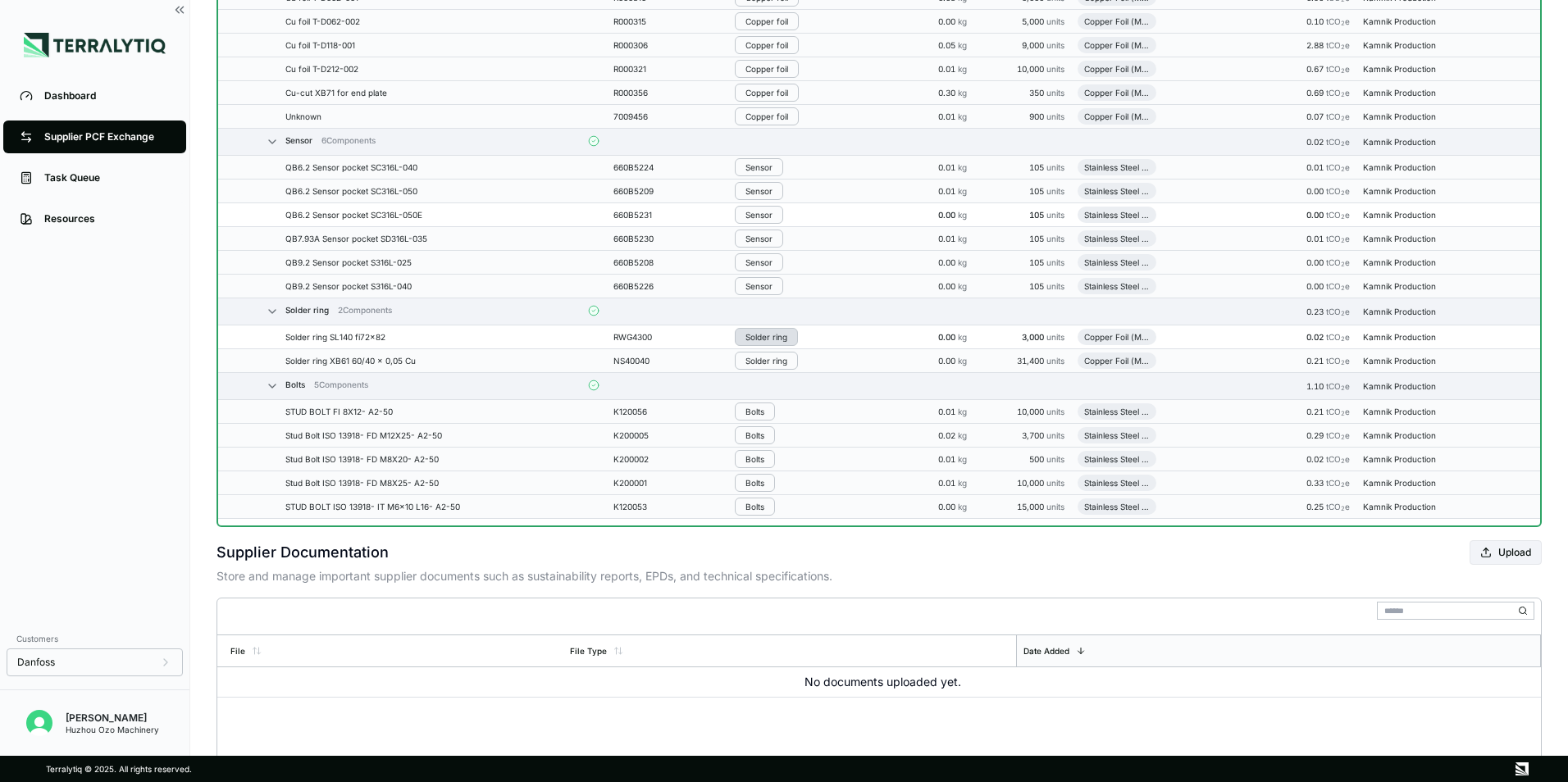
click at [770, 336] on div "Solder ring" at bounding box center [766, 337] width 42 height 10
click at [784, 369] on button "Remove from Group" at bounding box center [813, 365] width 156 height 27
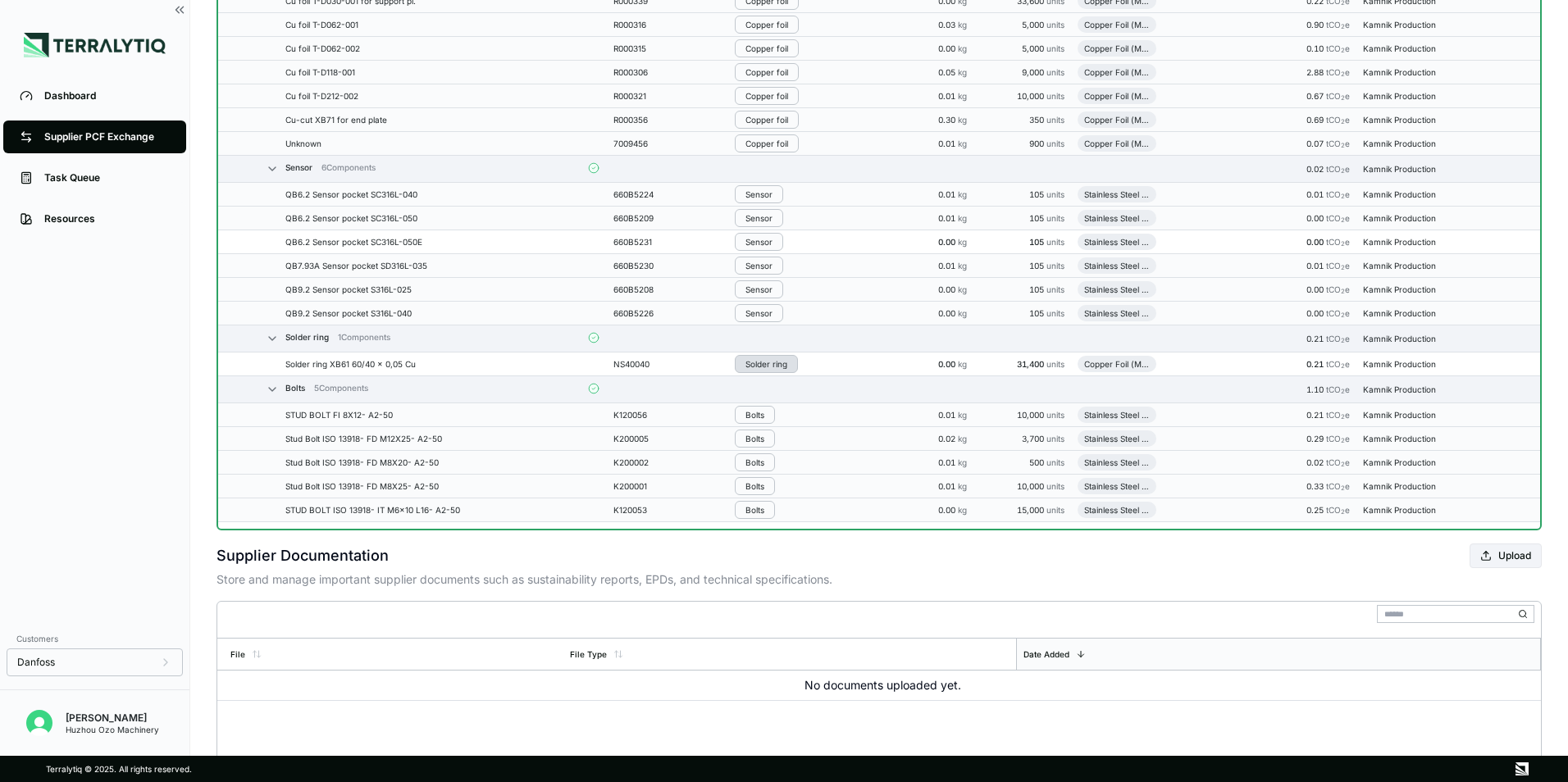
scroll to position [3525, 0]
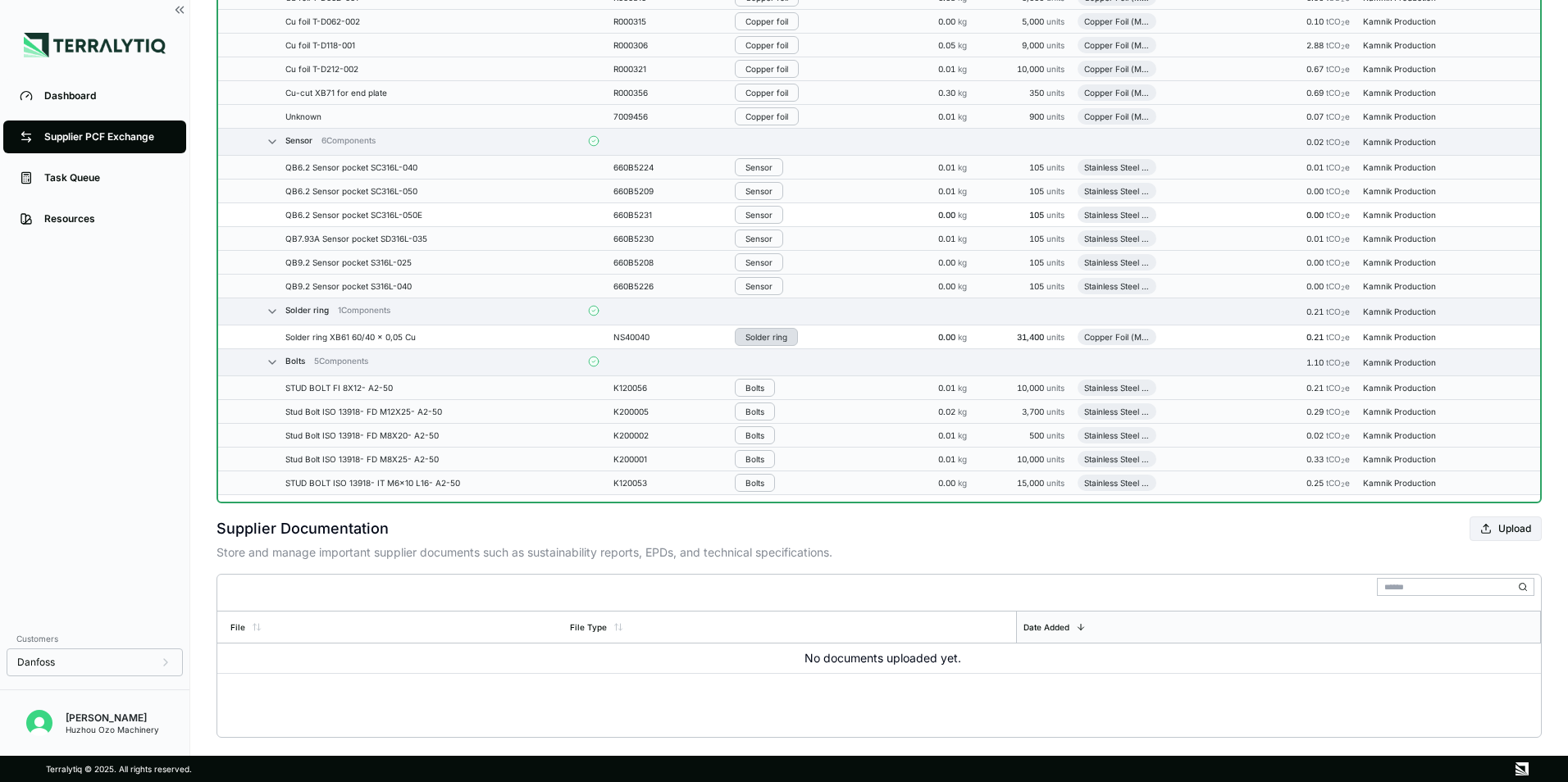
click at [767, 332] on div "Solder ring" at bounding box center [766, 337] width 42 height 10
click at [781, 362] on button "Remove from Group" at bounding box center [813, 365] width 156 height 27
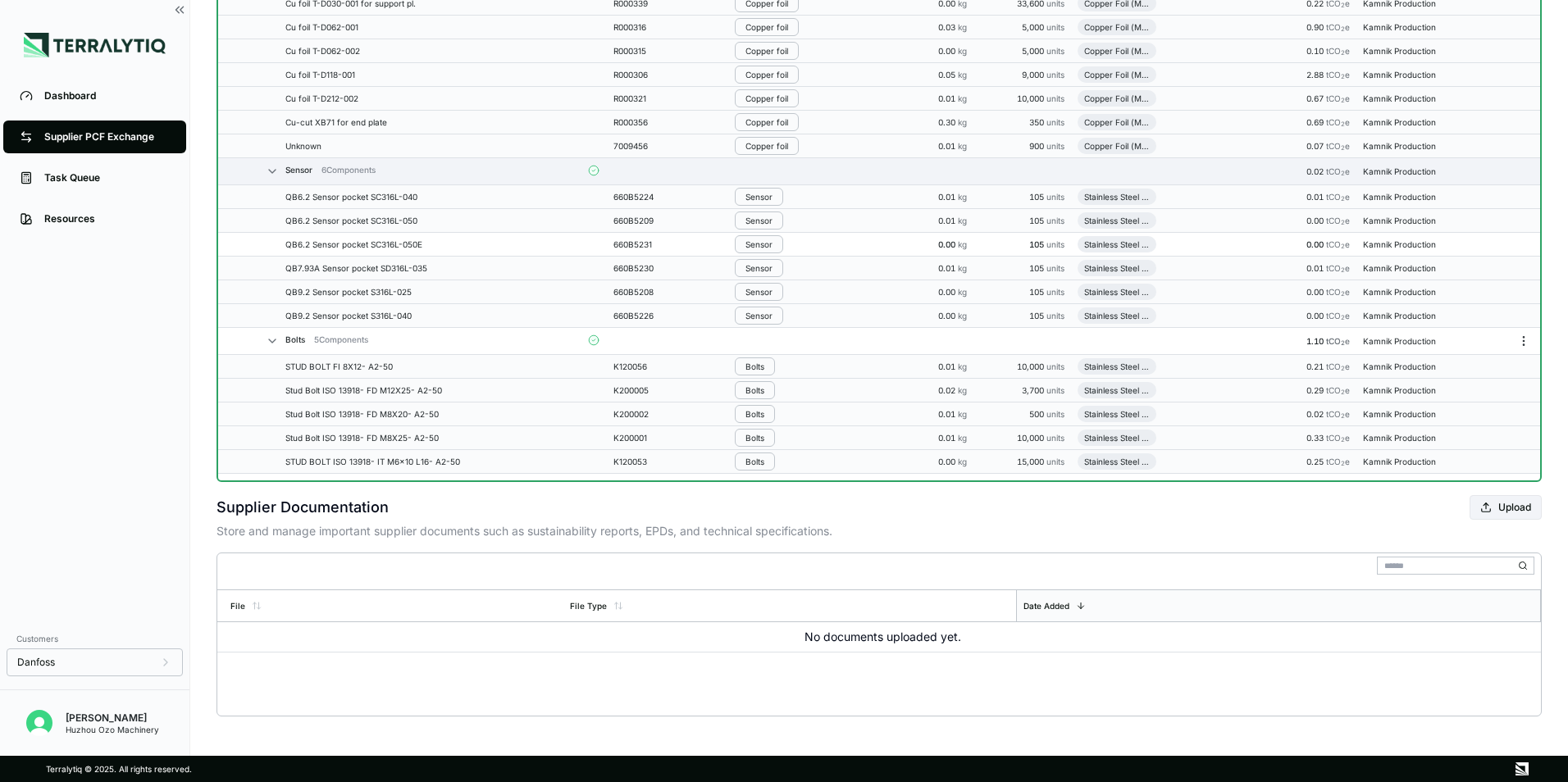
scroll to position [3276, 0]
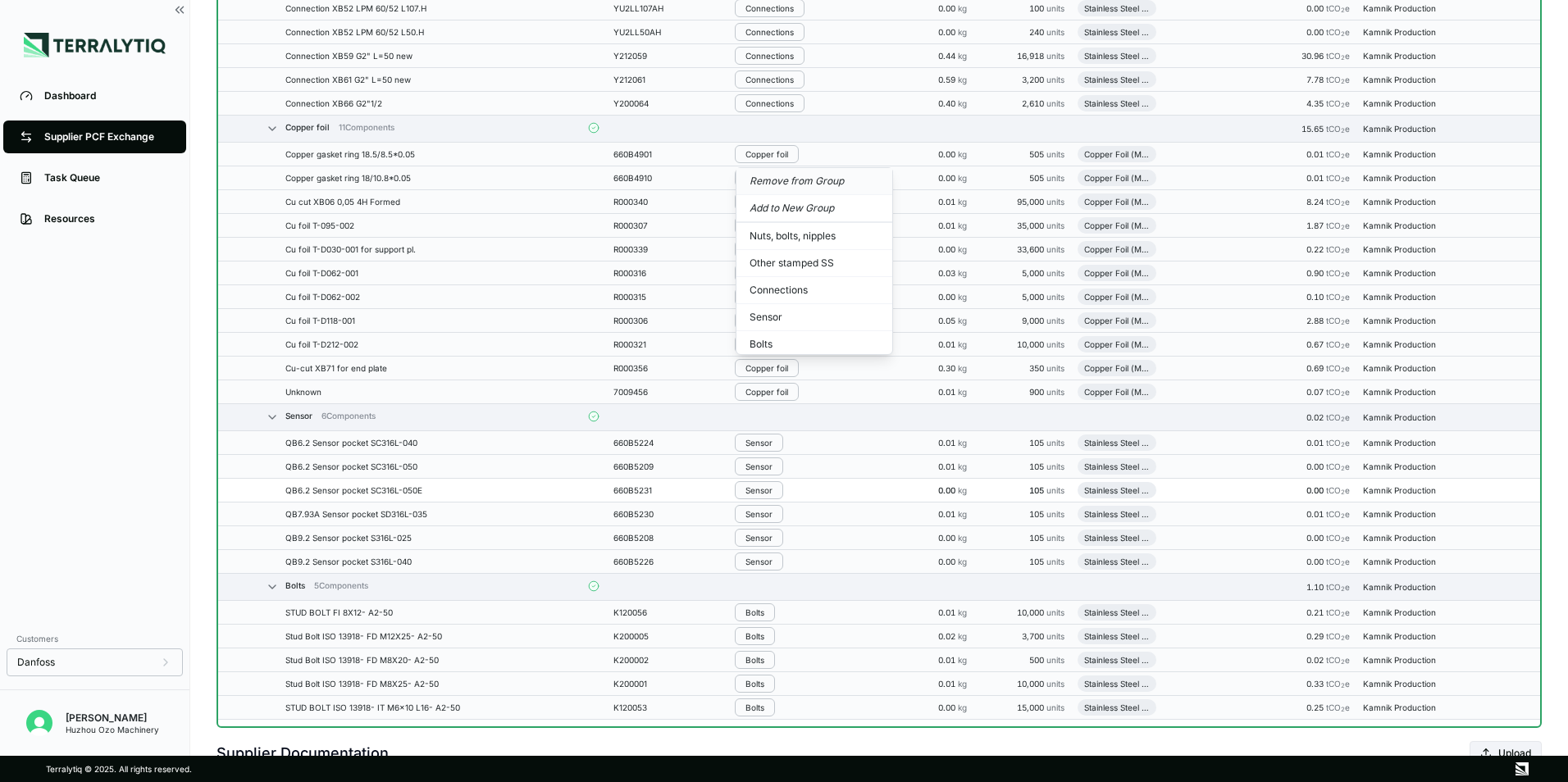
click at [800, 176] on button "Remove from Group" at bounding box center [813, 181] width 156 height 27
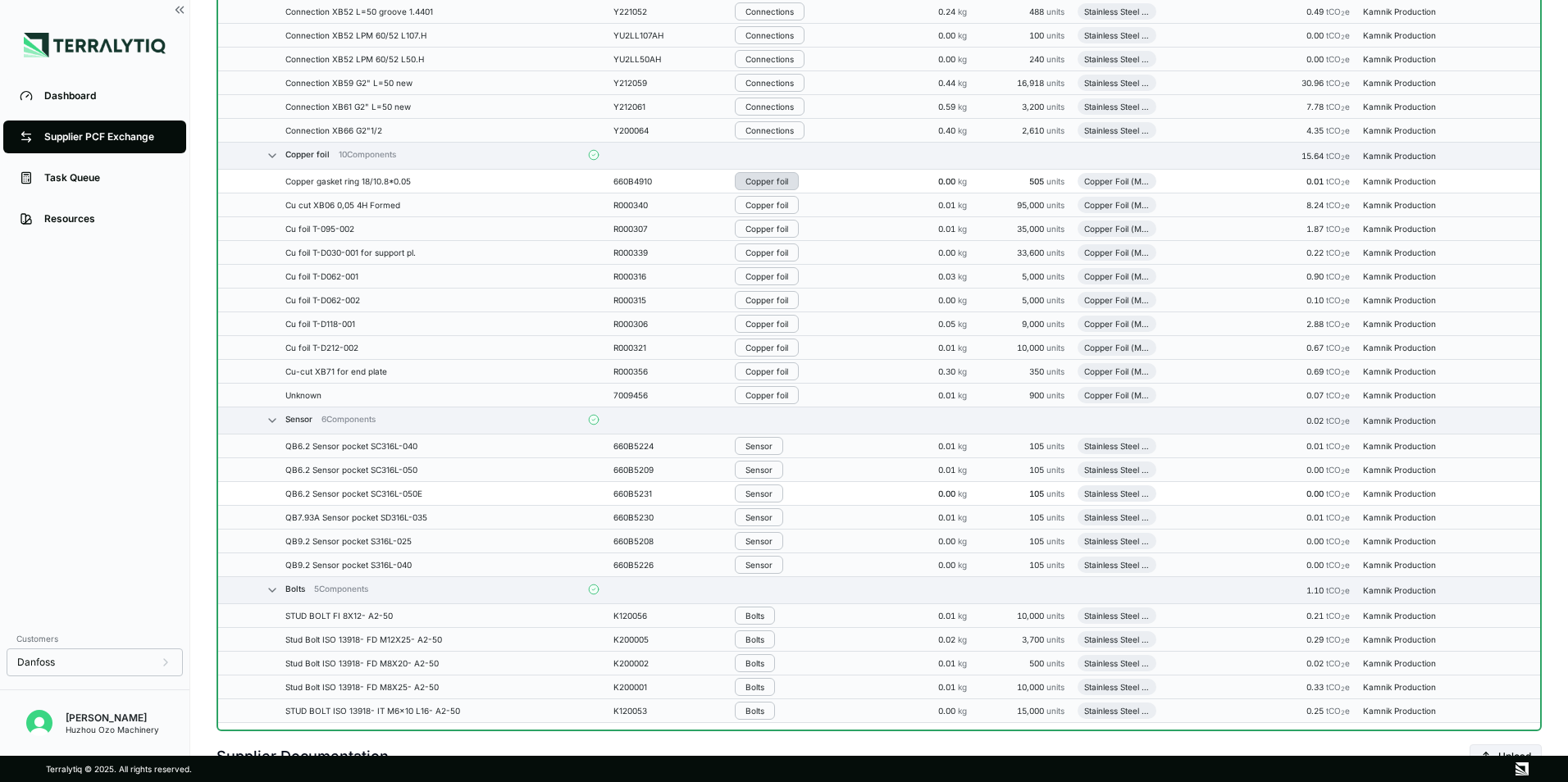
scroll to position [3303, 0]
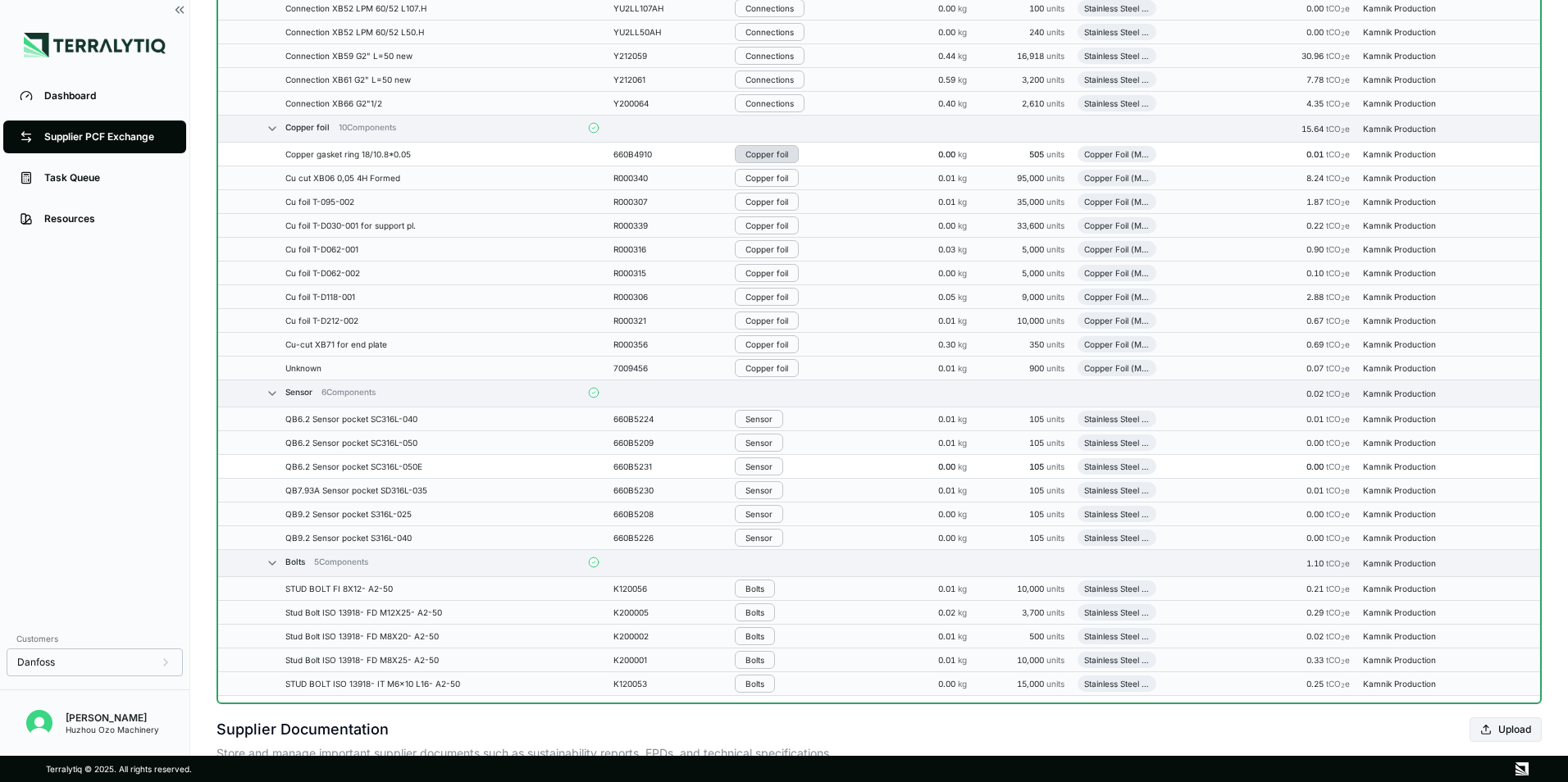
click at [775, 156] on div "Copper foil" at bounding box center [767, 154] width 43 height 10
click at [786, 182] on button "Remove from Group" at bounding box center [813, 181] width 156 height 27
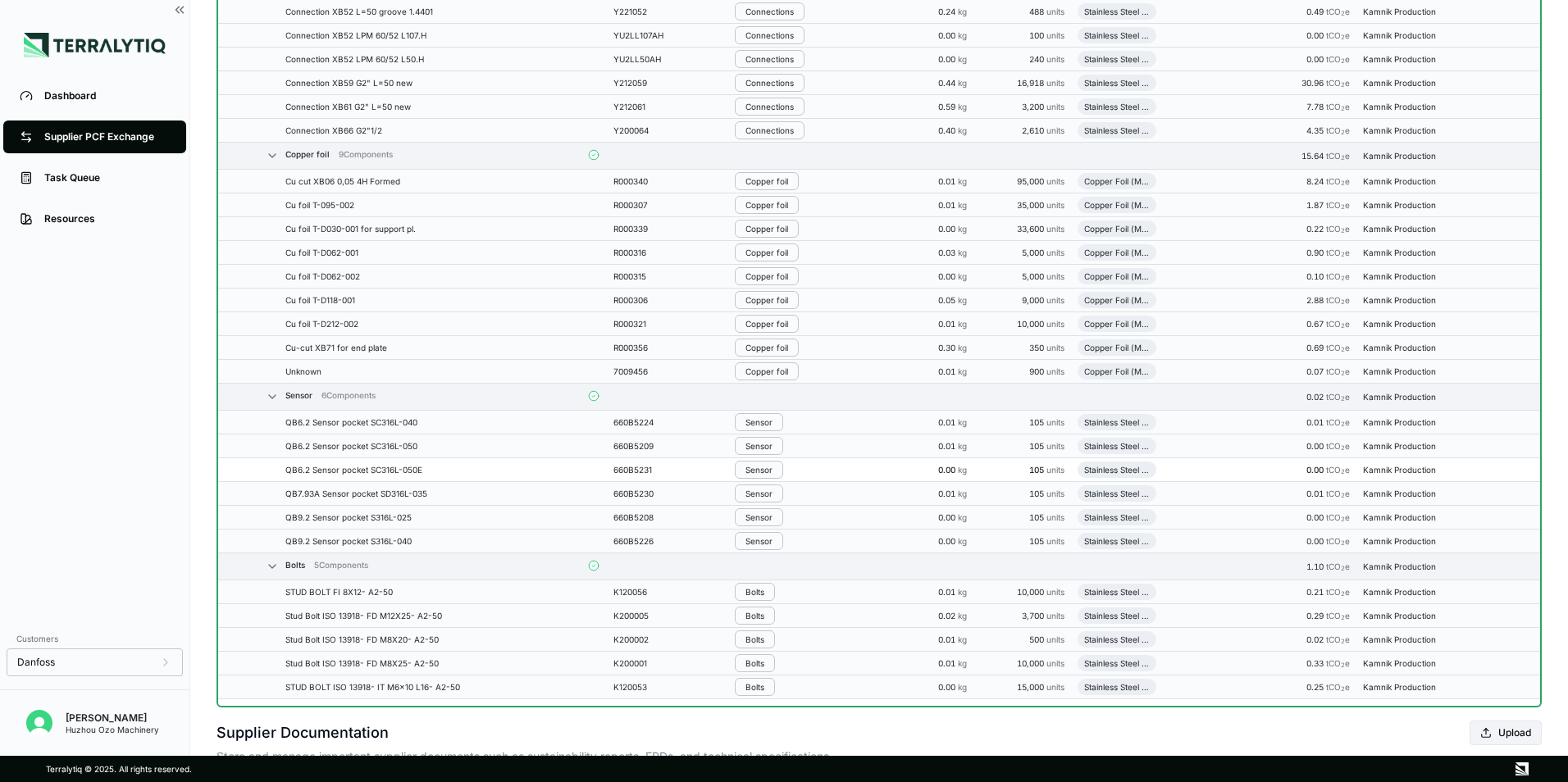
scroll to position [3330, 0]
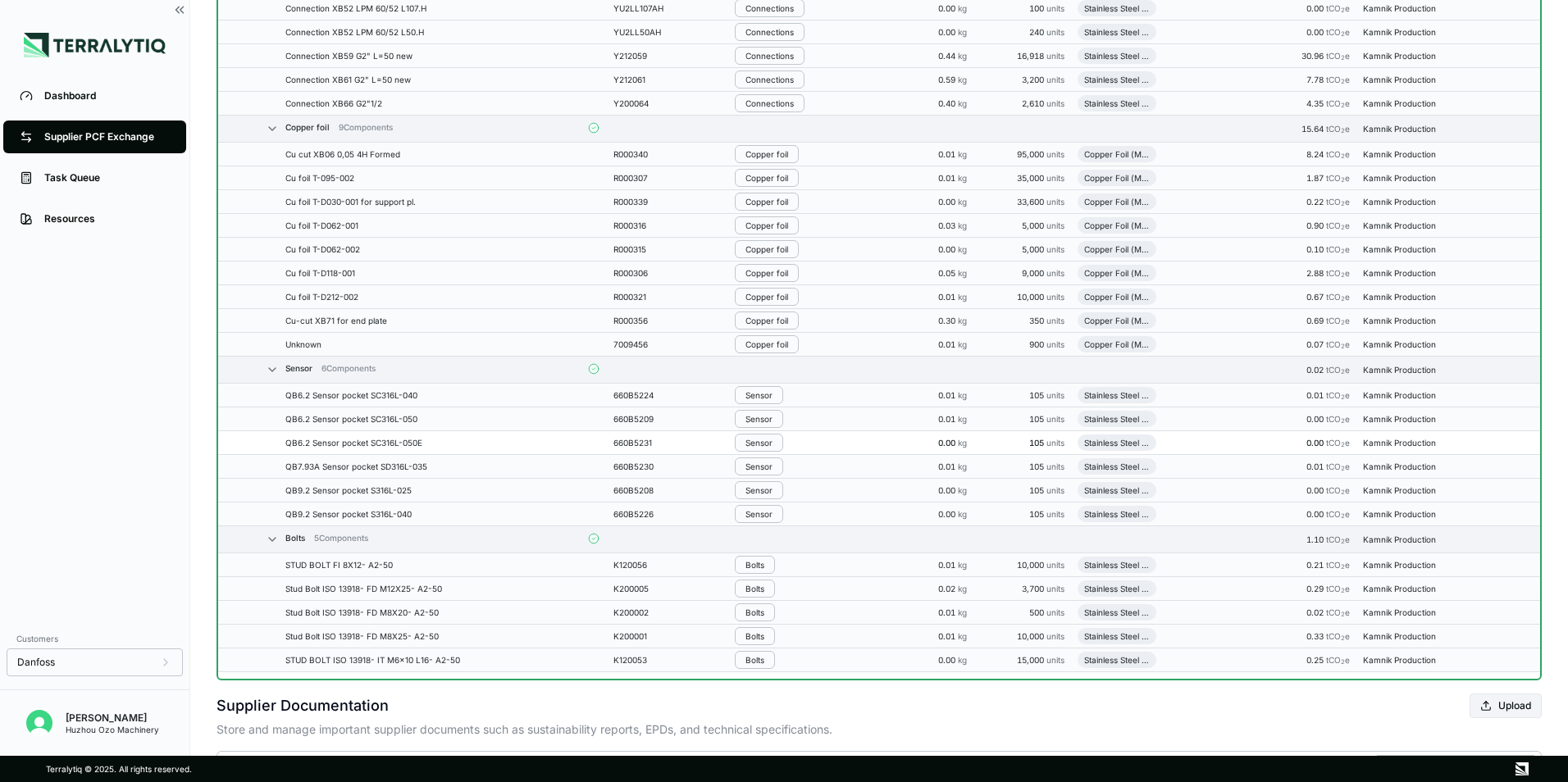
click at [779, 152] on div "Copper foil" at bounding box center [767, 154] width 43 height 10
click at [787, 183] on button "Remove from Group" at bounding box center [813, 181] width 156 height 27
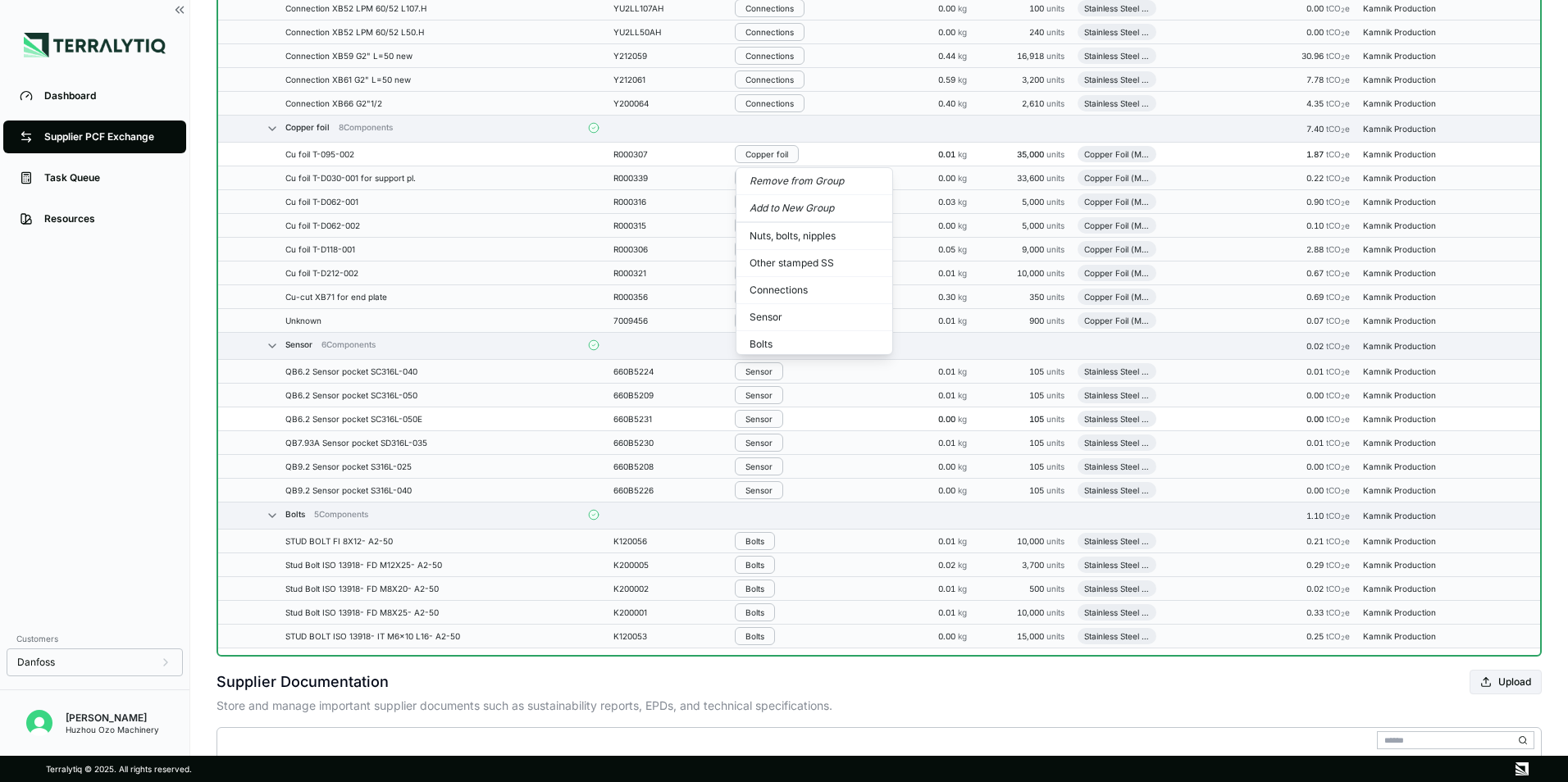
click at [781, 181] on button "Remove from Group" at bounding box center [813, 181] width 156 height 27
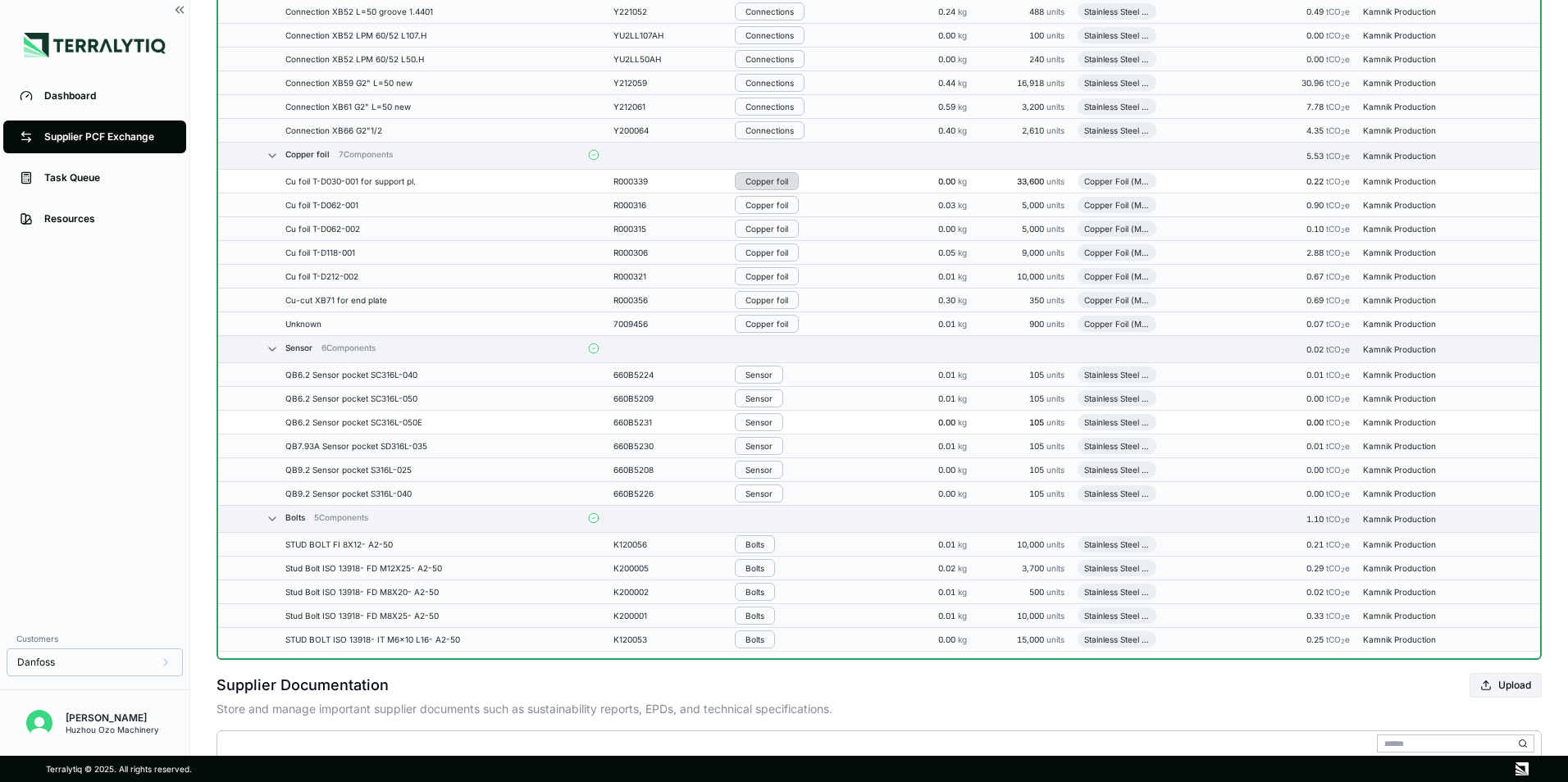
scroll to position [3384, 0]
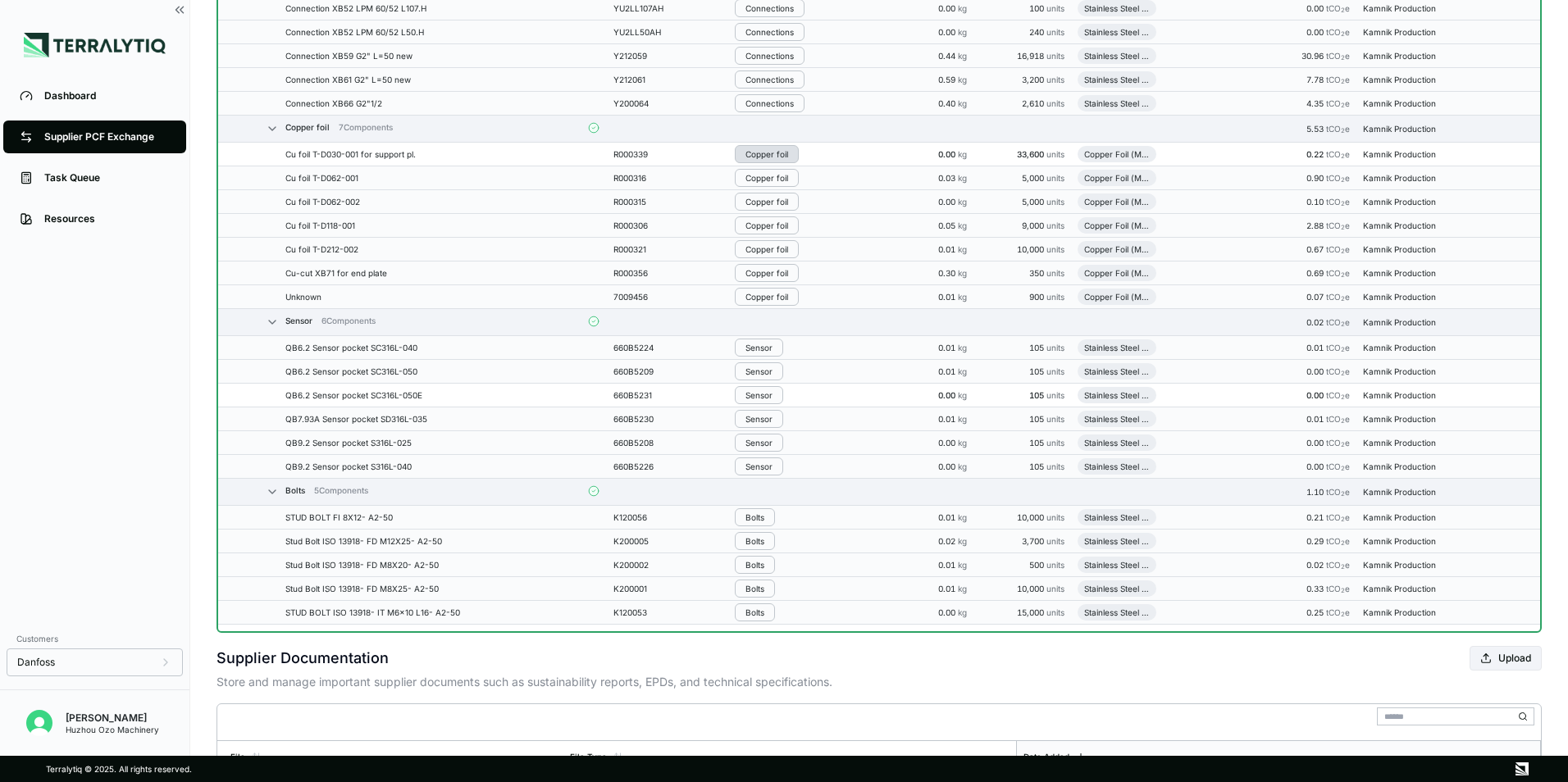
click at [769, 154] on div "Copper foil" at bounding box center [767, 154] width 43 height 10
click at [778, 178] on button "Remove from Group" at bounding box center [813, 181] width 156 height 27
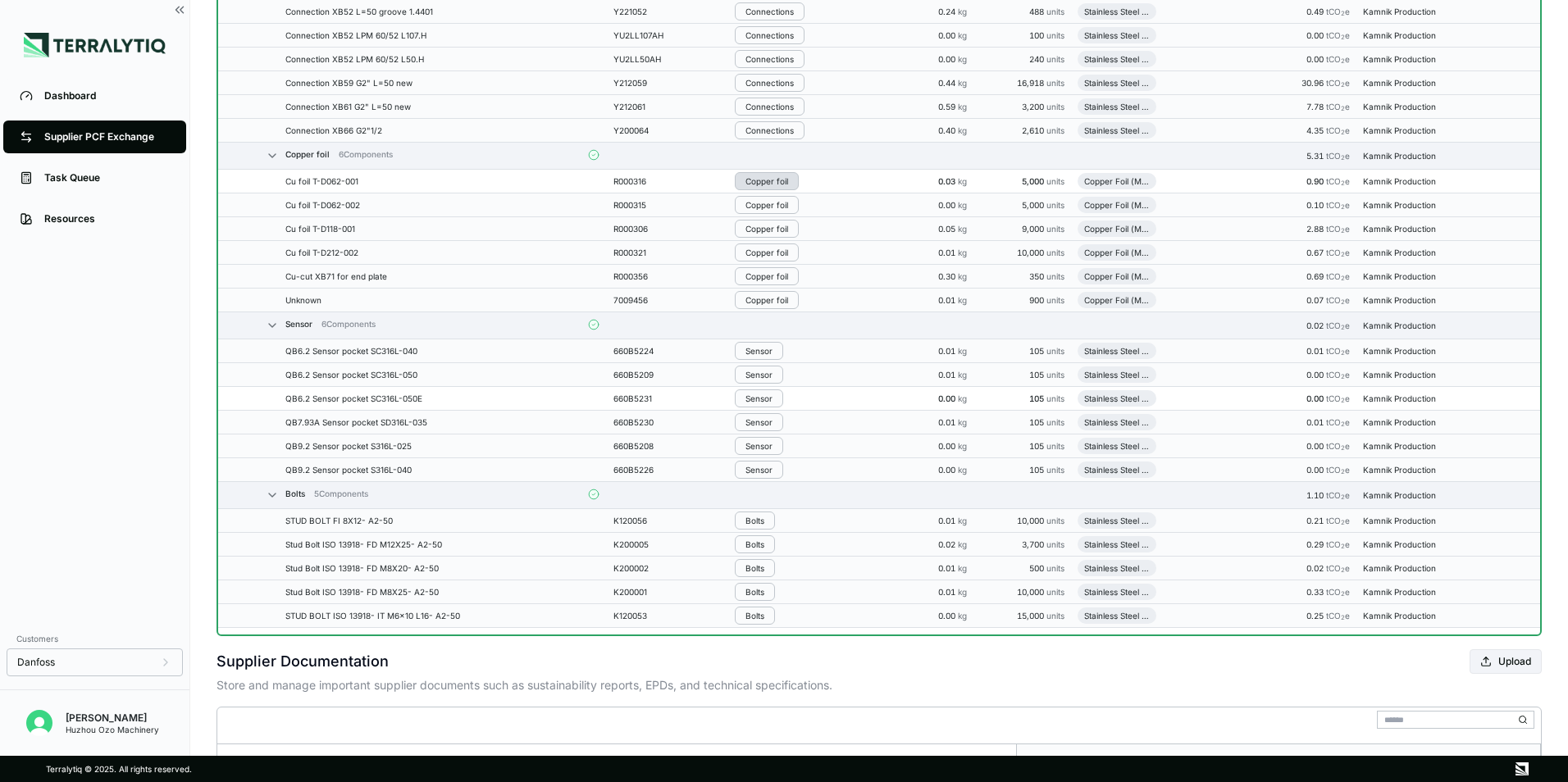
click at [775, 176] on div "Copper foil" at bounding box center [767, 181] width 43 height 10
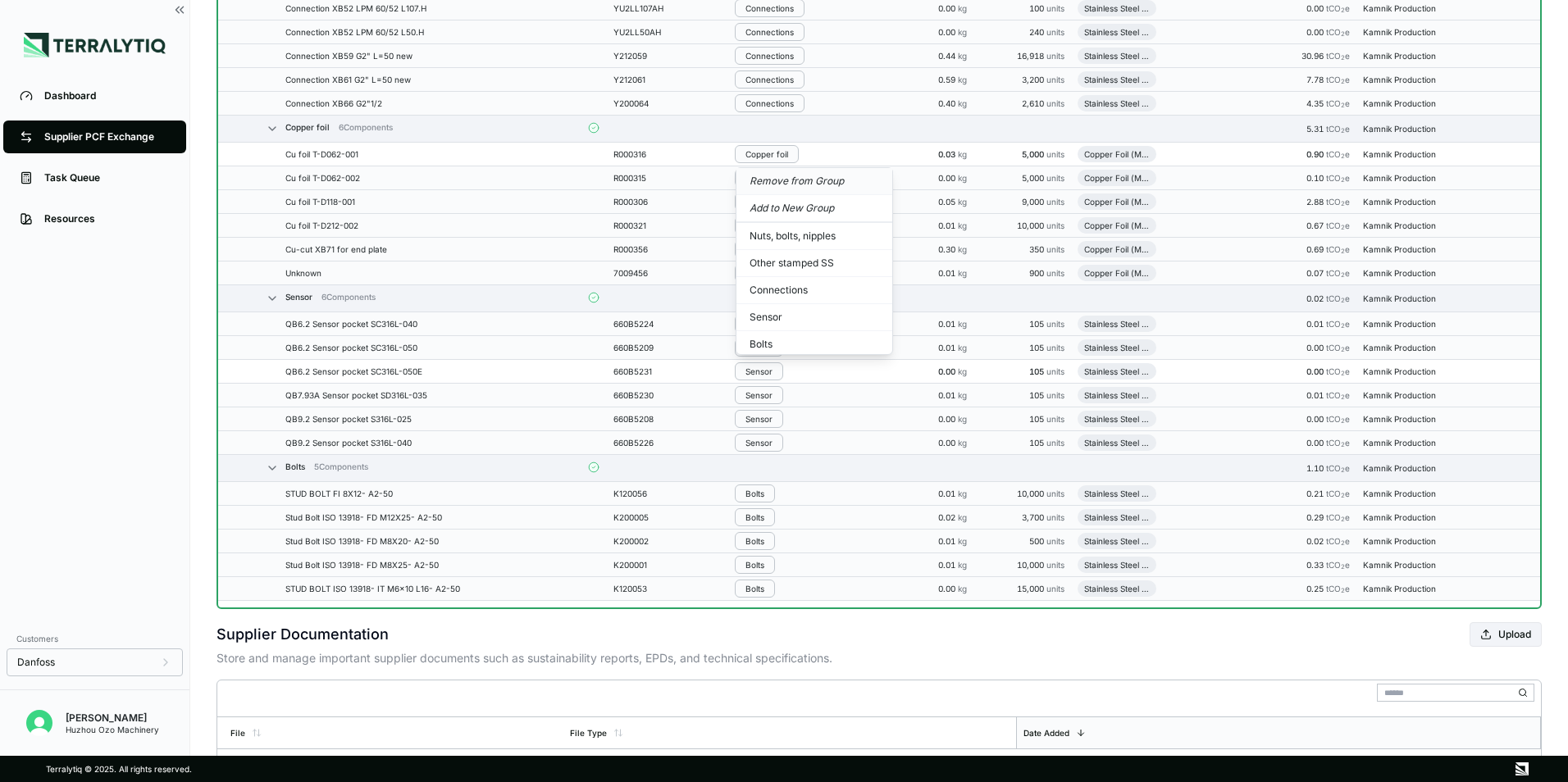
click at [779, 176] on button "Remove from Group" at bounding box center [813, 181] width 156 height 27
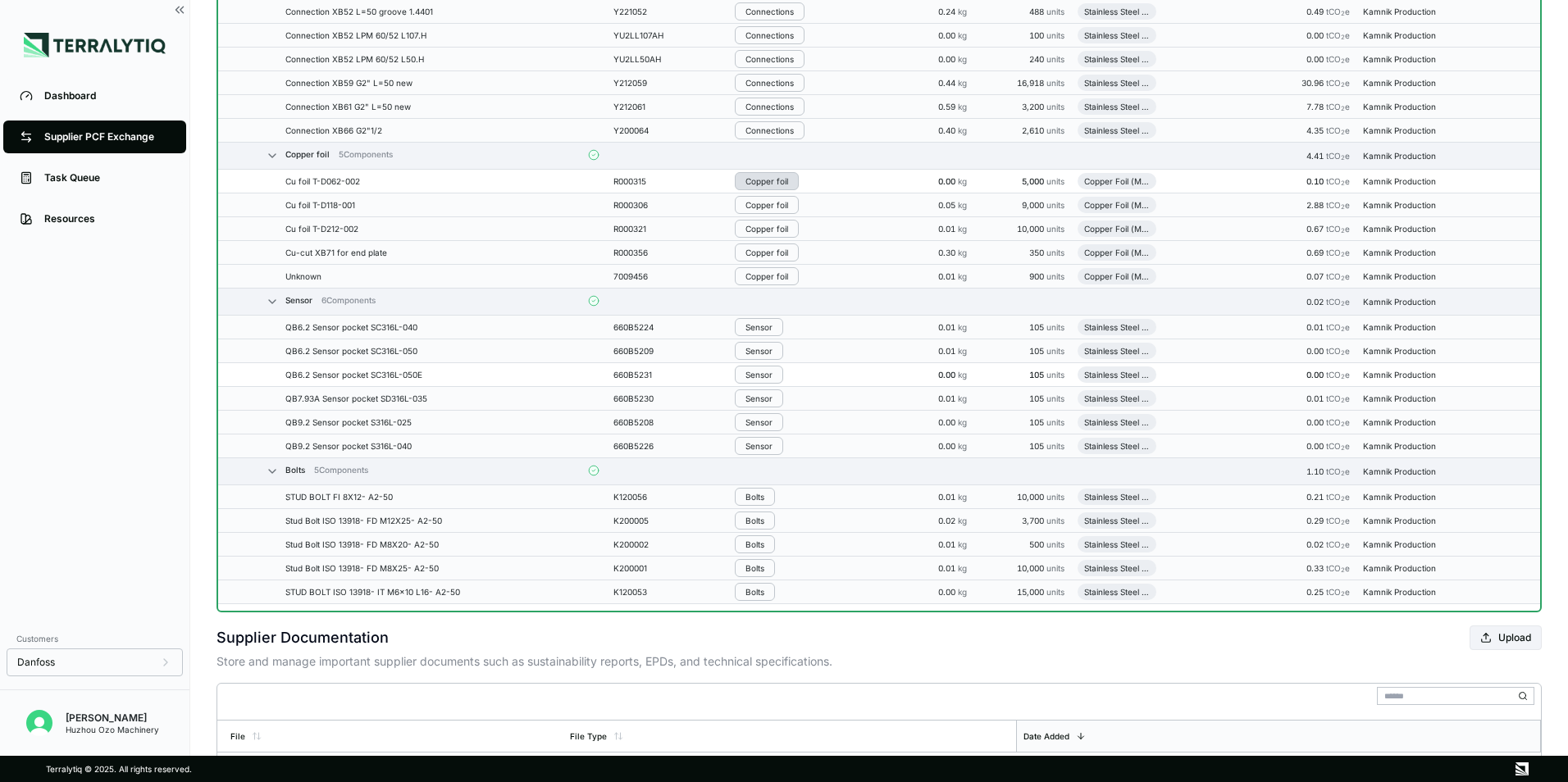
scroll to position [3438, 0]
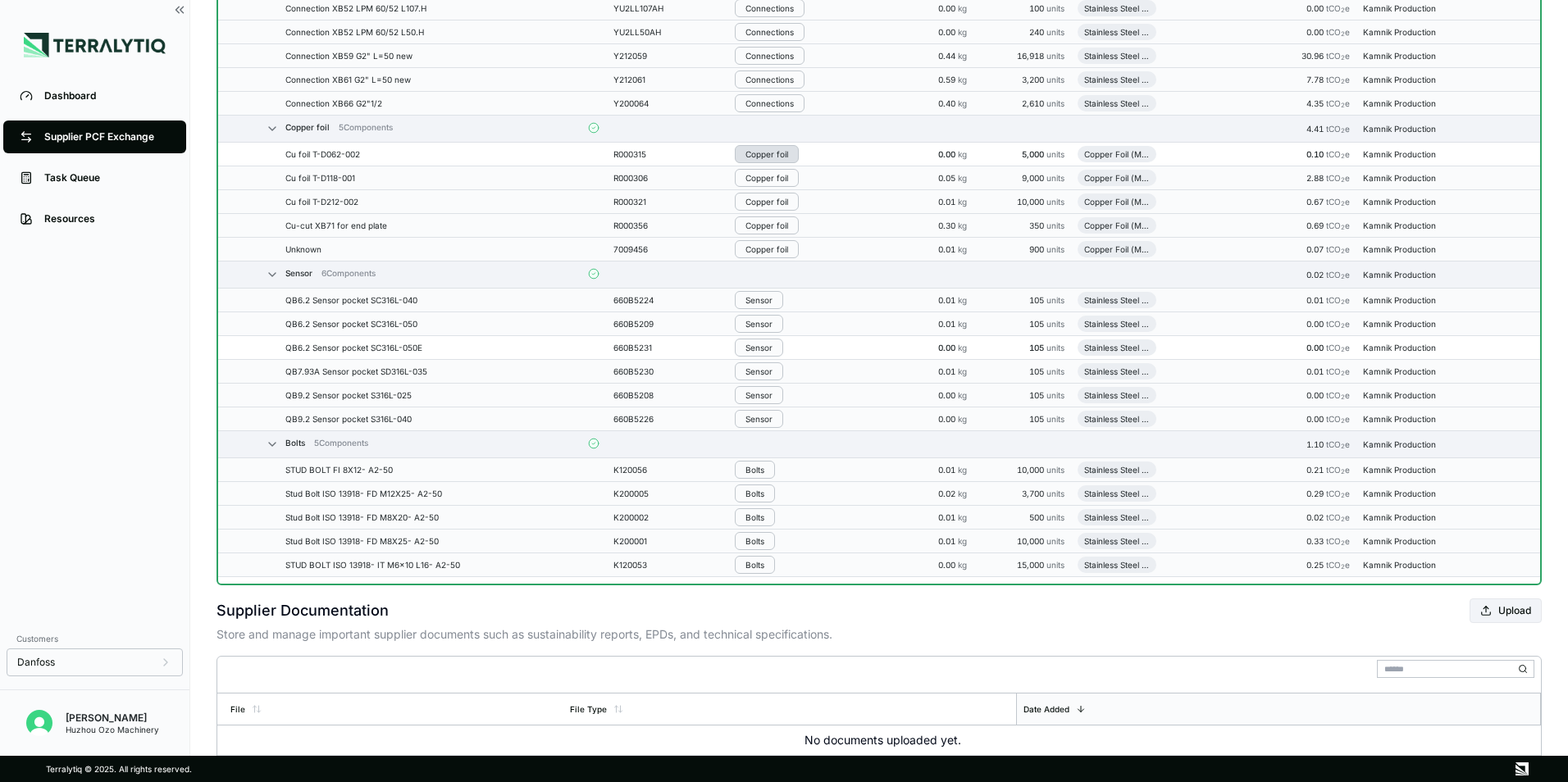
click at [772, 152] on div "Copper foil" at bounding box center [767, 154] width 43 height 10
click at [777, 181] on button "Remove from Group" at bounding box center [813, 181] width 156 height 27
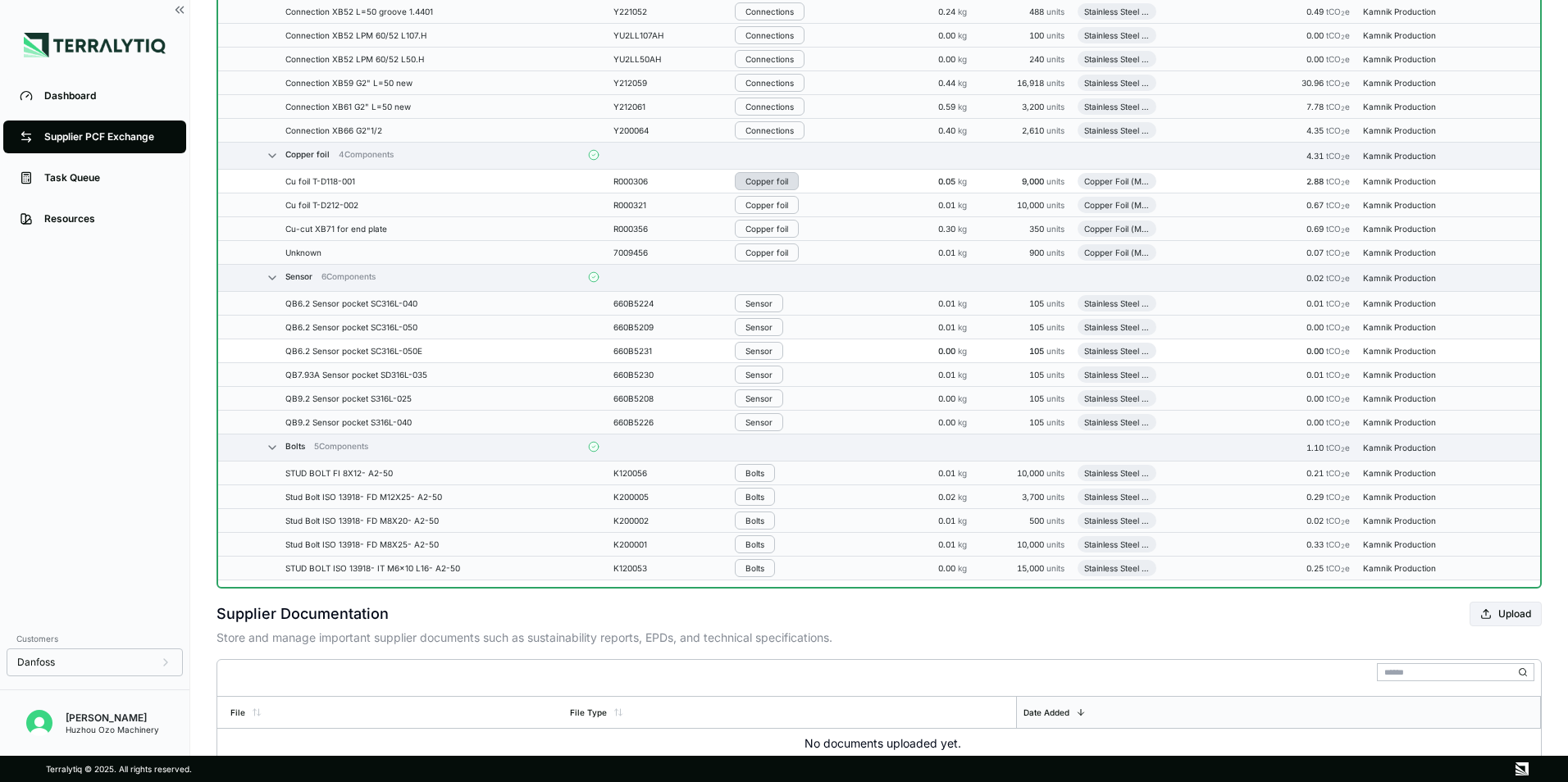
scroll to position [3465, 0]
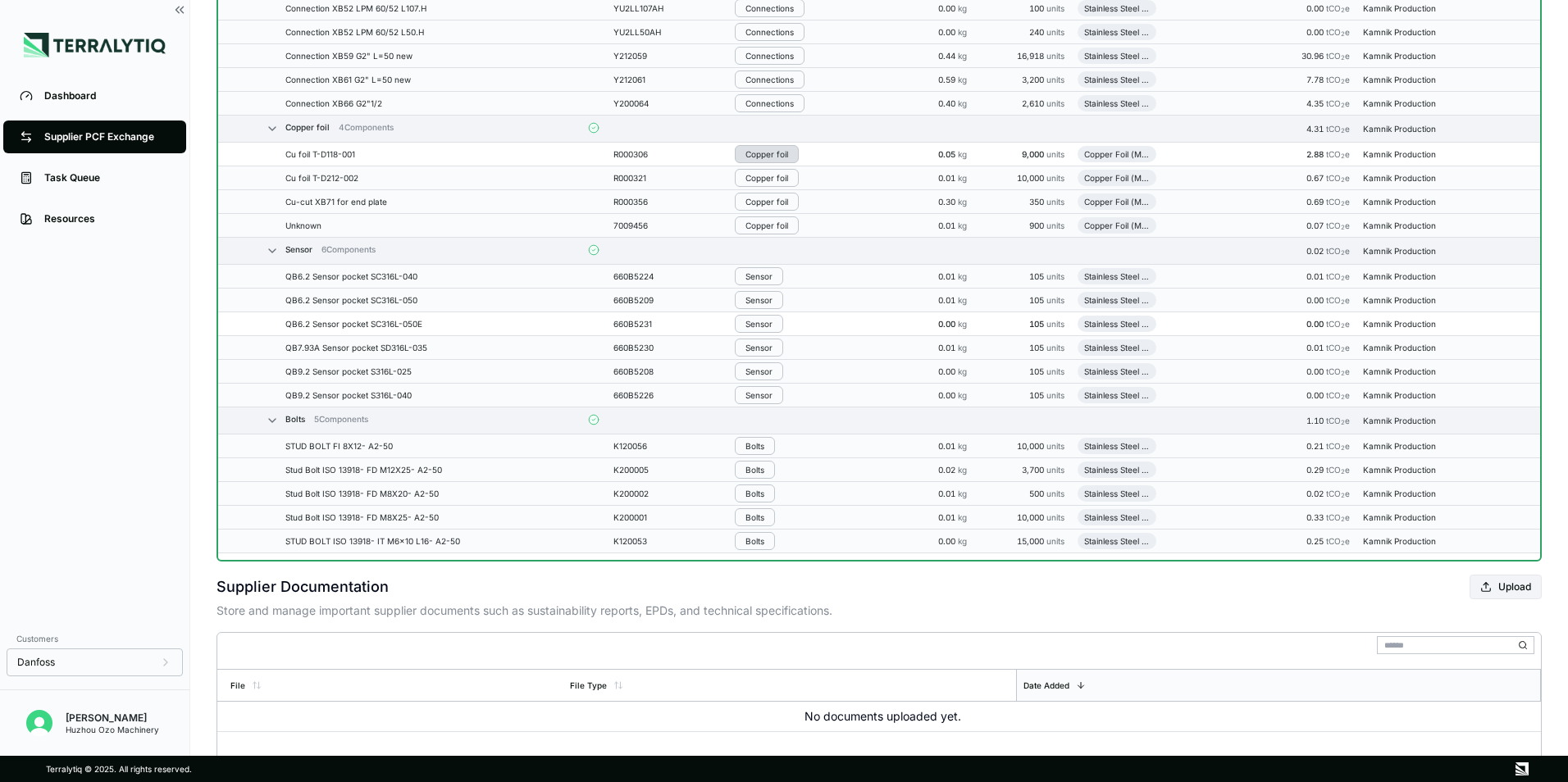
click at [773, 155] on div "Copper foil" at bounding box center [767, 154] width 43 height 10
click at [770, 177] on button "Remove from Group" at bounding box center [813, 181] width 156 height 27
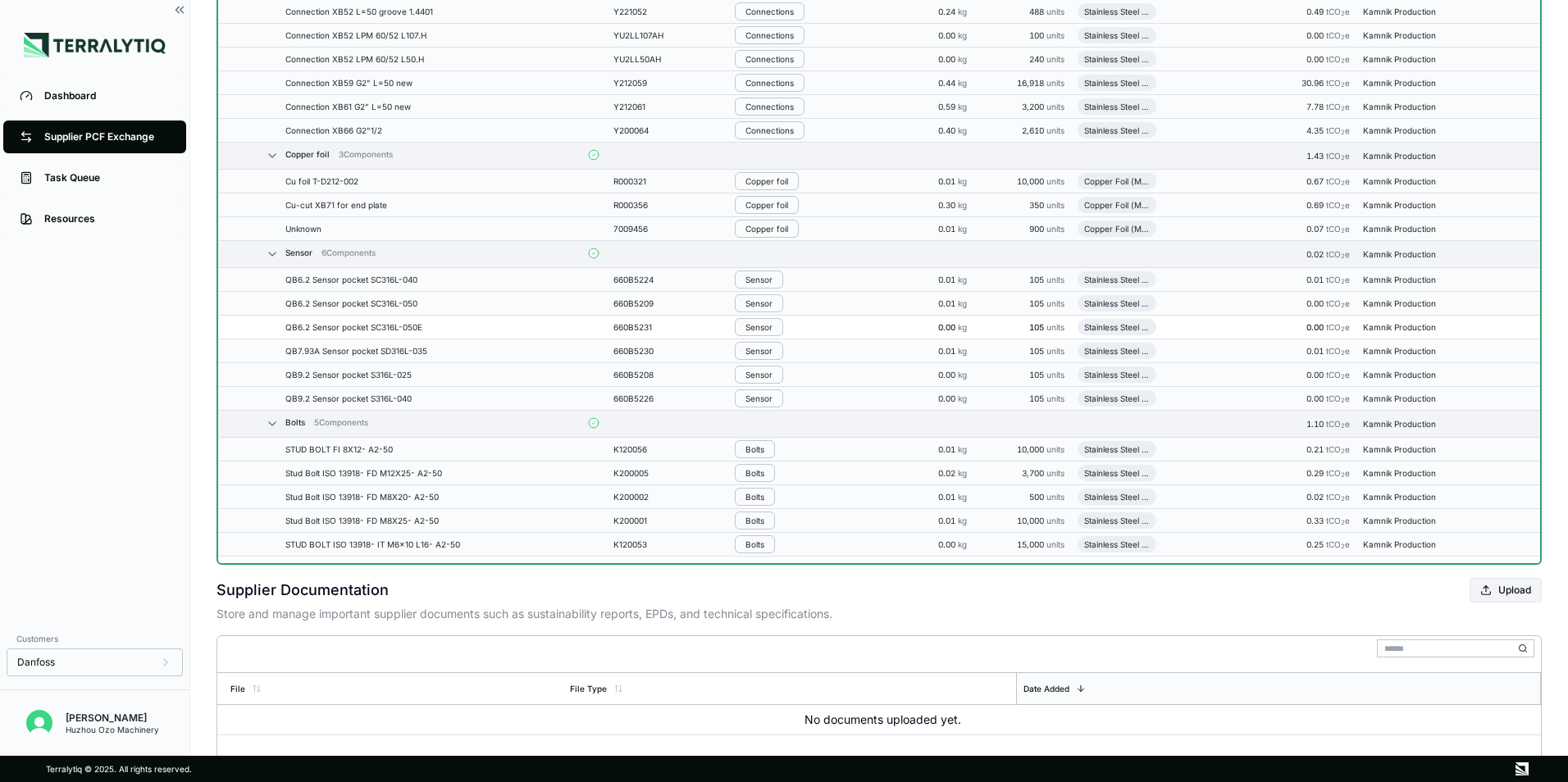
scroll to position [3493, 0]
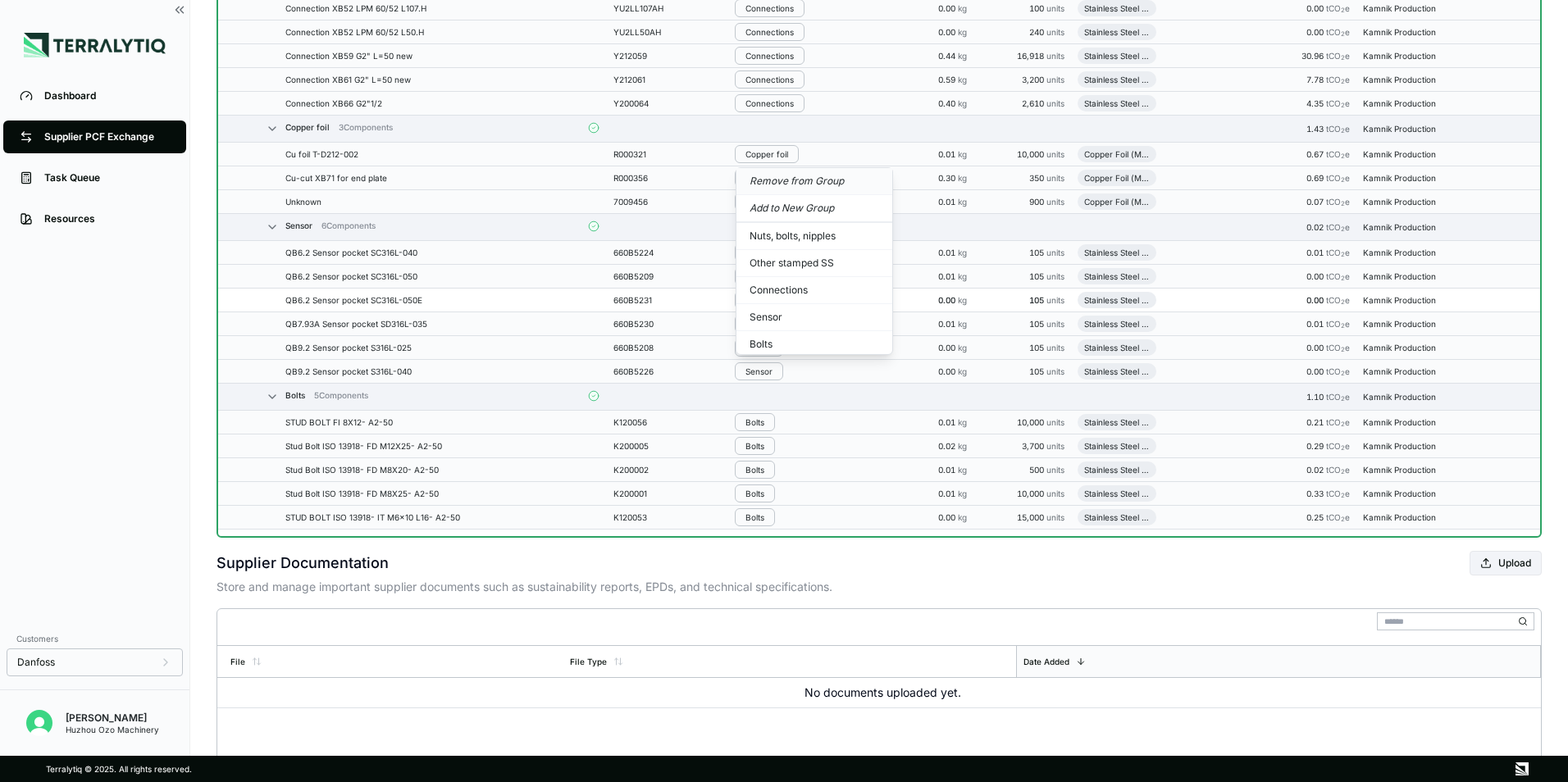
click at [773, 176] on button "Remove from Group" at bounding box center [813, 181] width 156 height 27
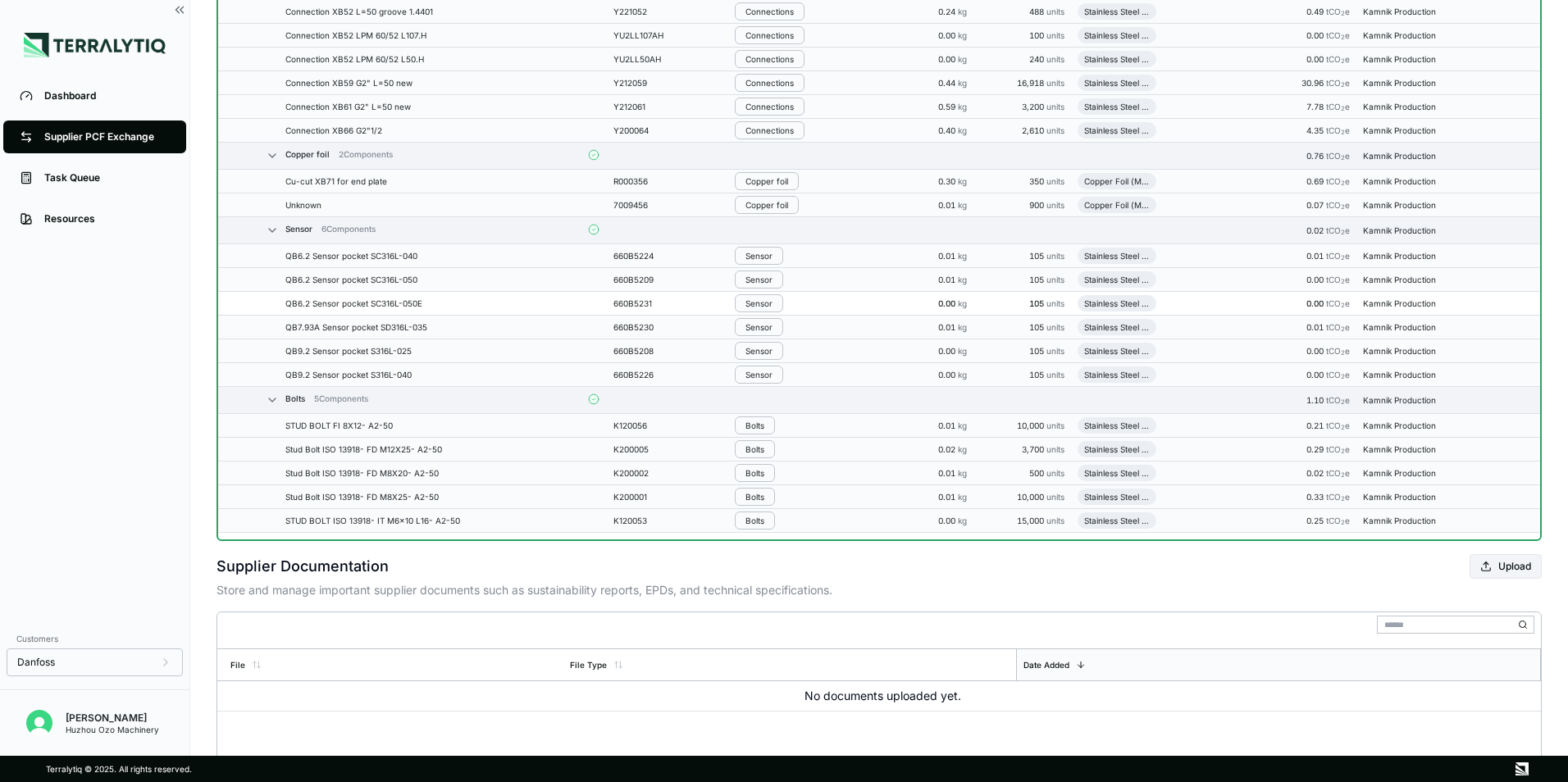
scroll to position [3520, 0]
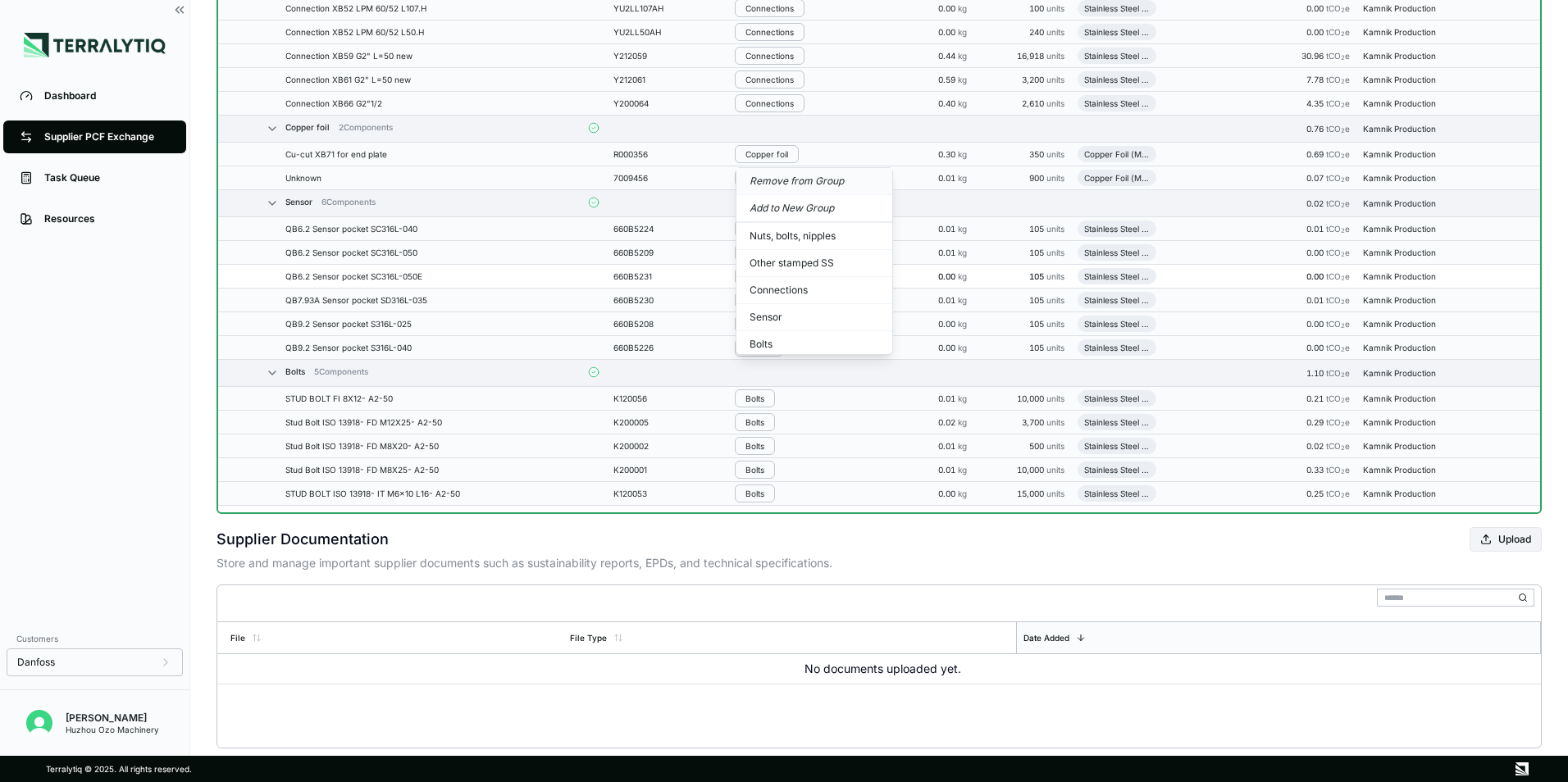
click at [778, 185] on button "Remove from Group" at bounding box center [813, 181] width 156 height 27
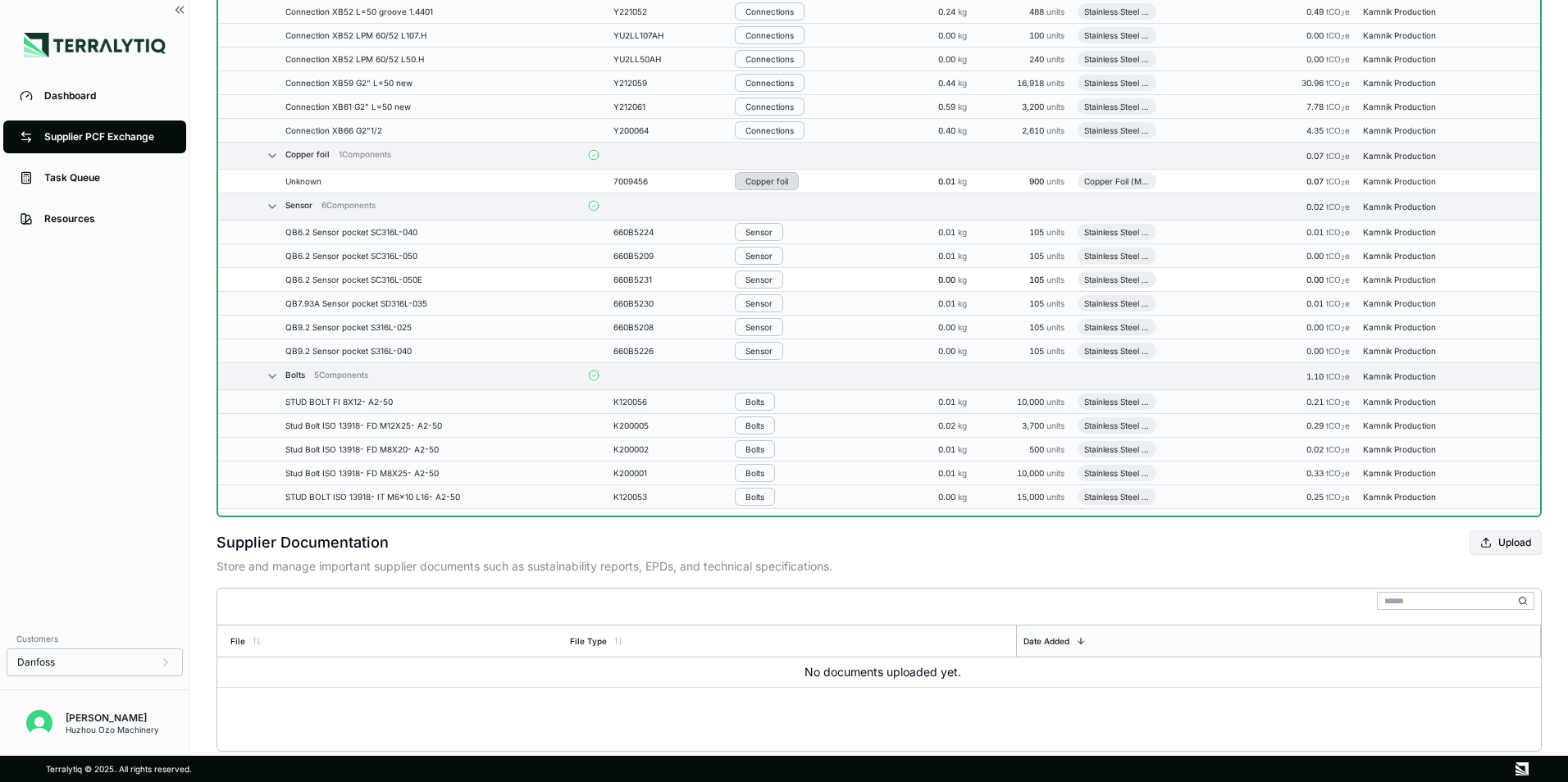
scroll to position [3546, 0]
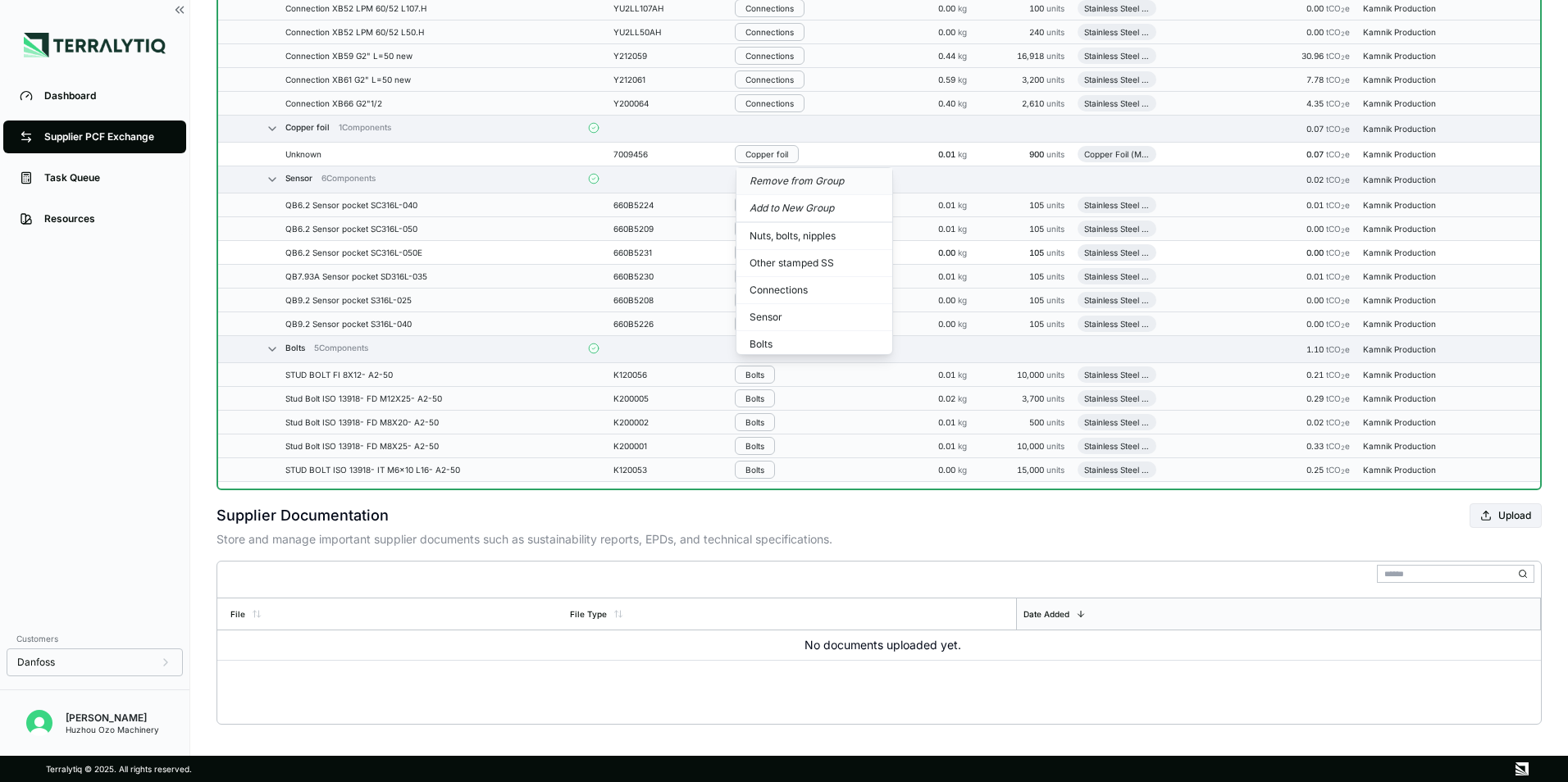
click at [783, 185] on button "Remove from Group" at bounding box center [813, 181] width 156 height 27
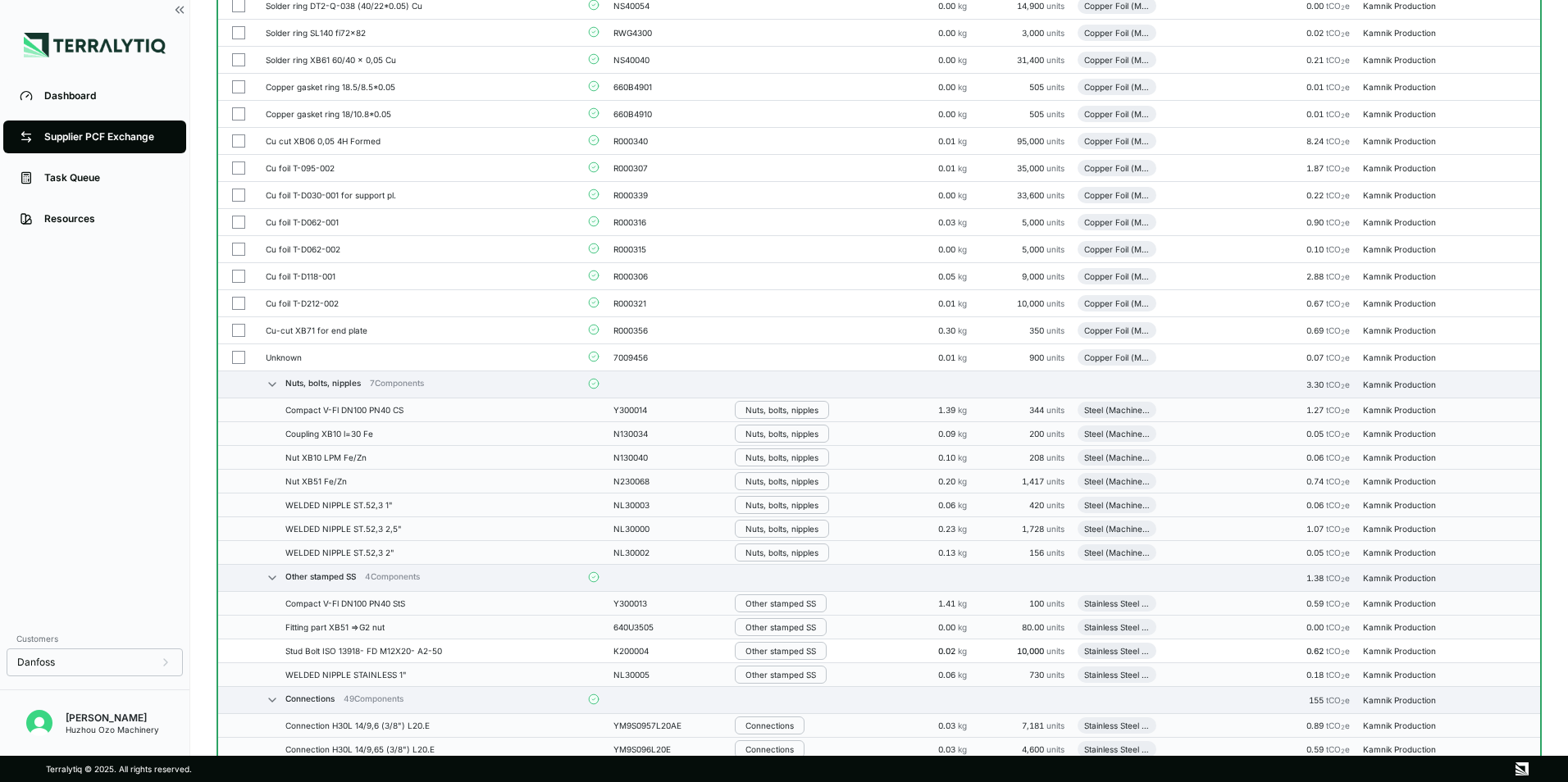
scroll to position [1809, 0]
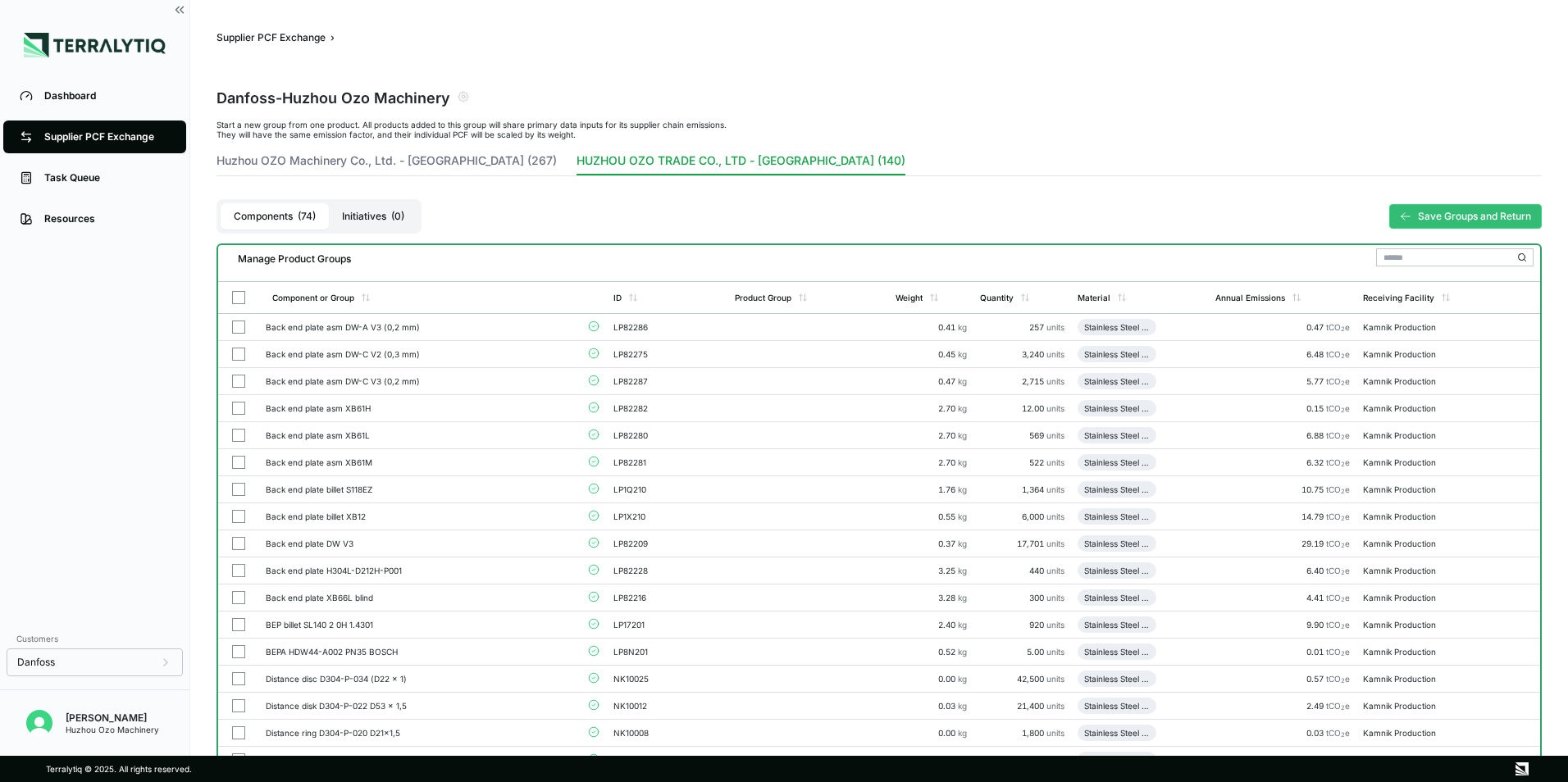
scroll to position [1809, 0]
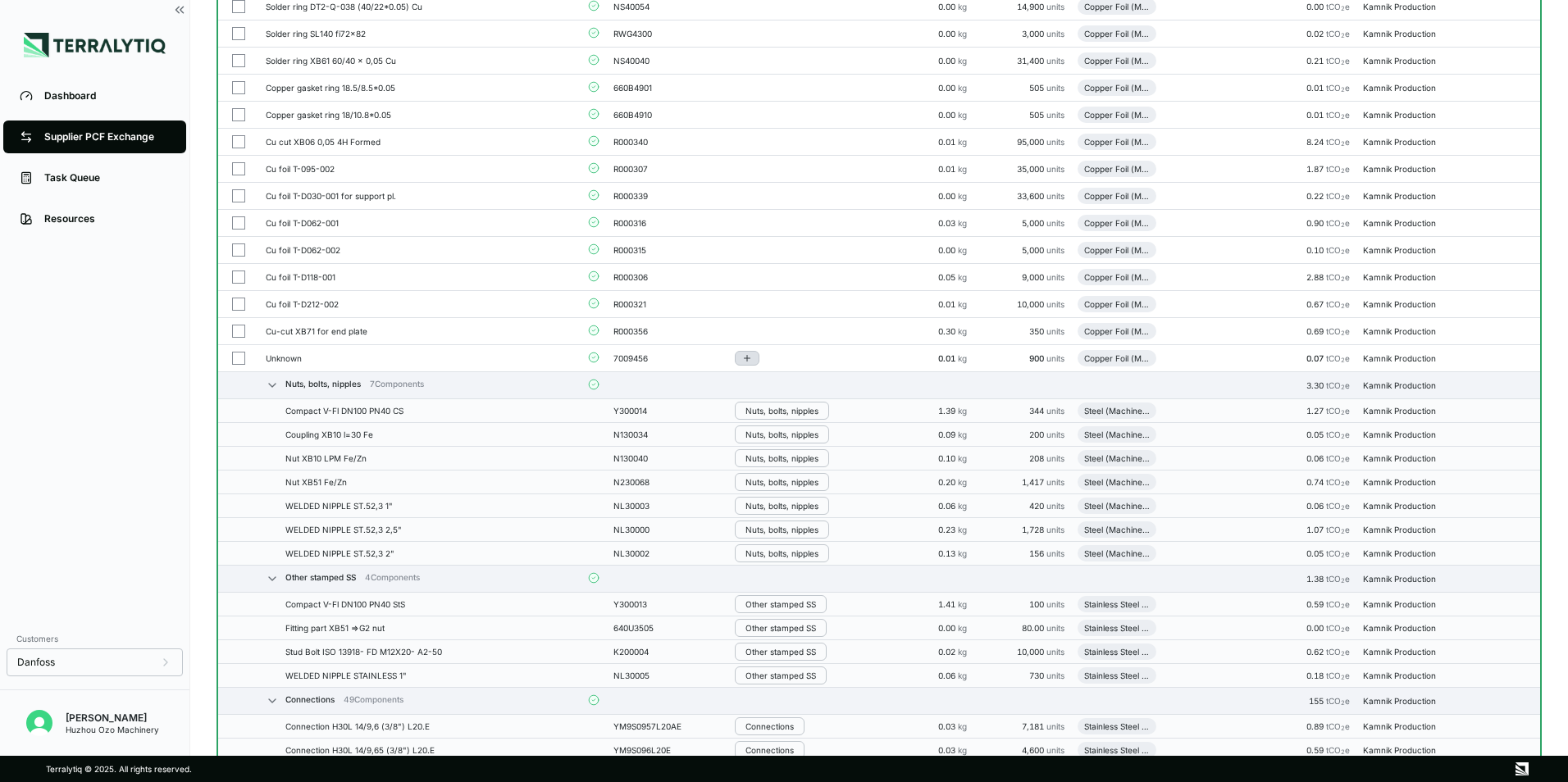
click at [746, 358] on icon "Add to group" at bounding box center [747, 359] width 10 height 10
click at [808, 385] on button "Add to New Group" at bounding box center [813, 384] width 156 height 28
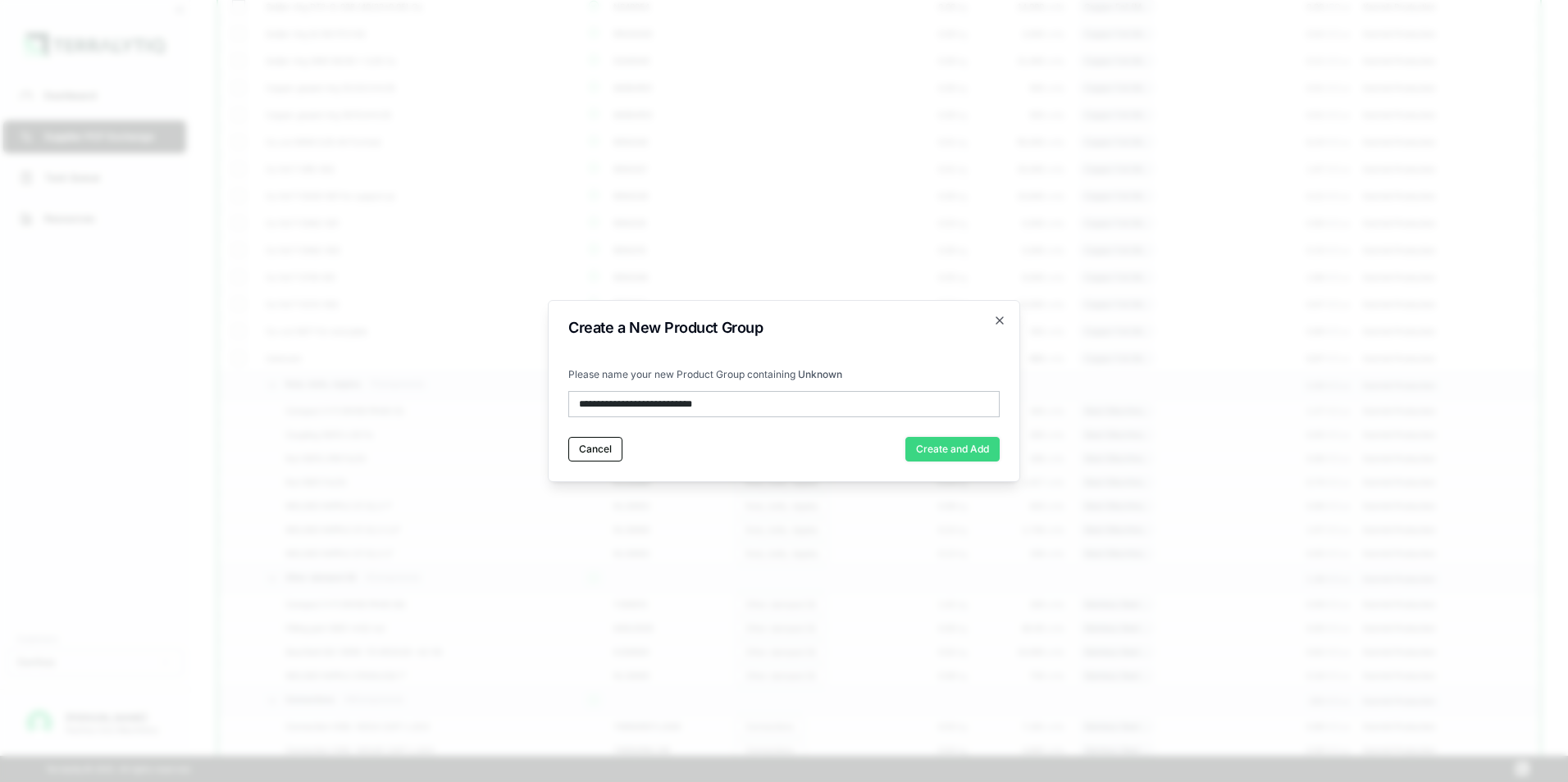
type input "**********"
click at [947, 457] on button "Create and Add" at bounding box center [952, 449] width 95 height 25
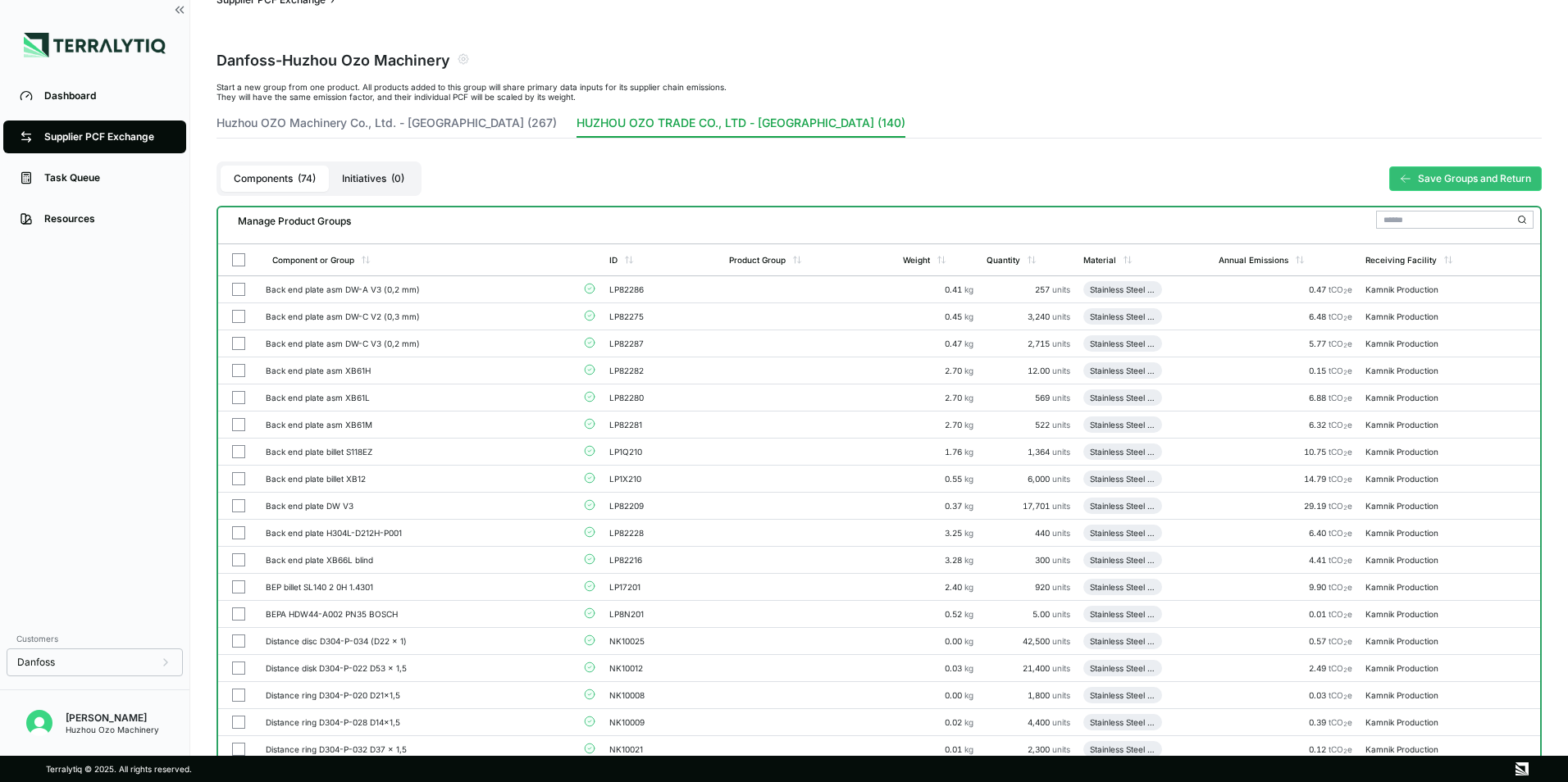
scroll to position [0, 0]
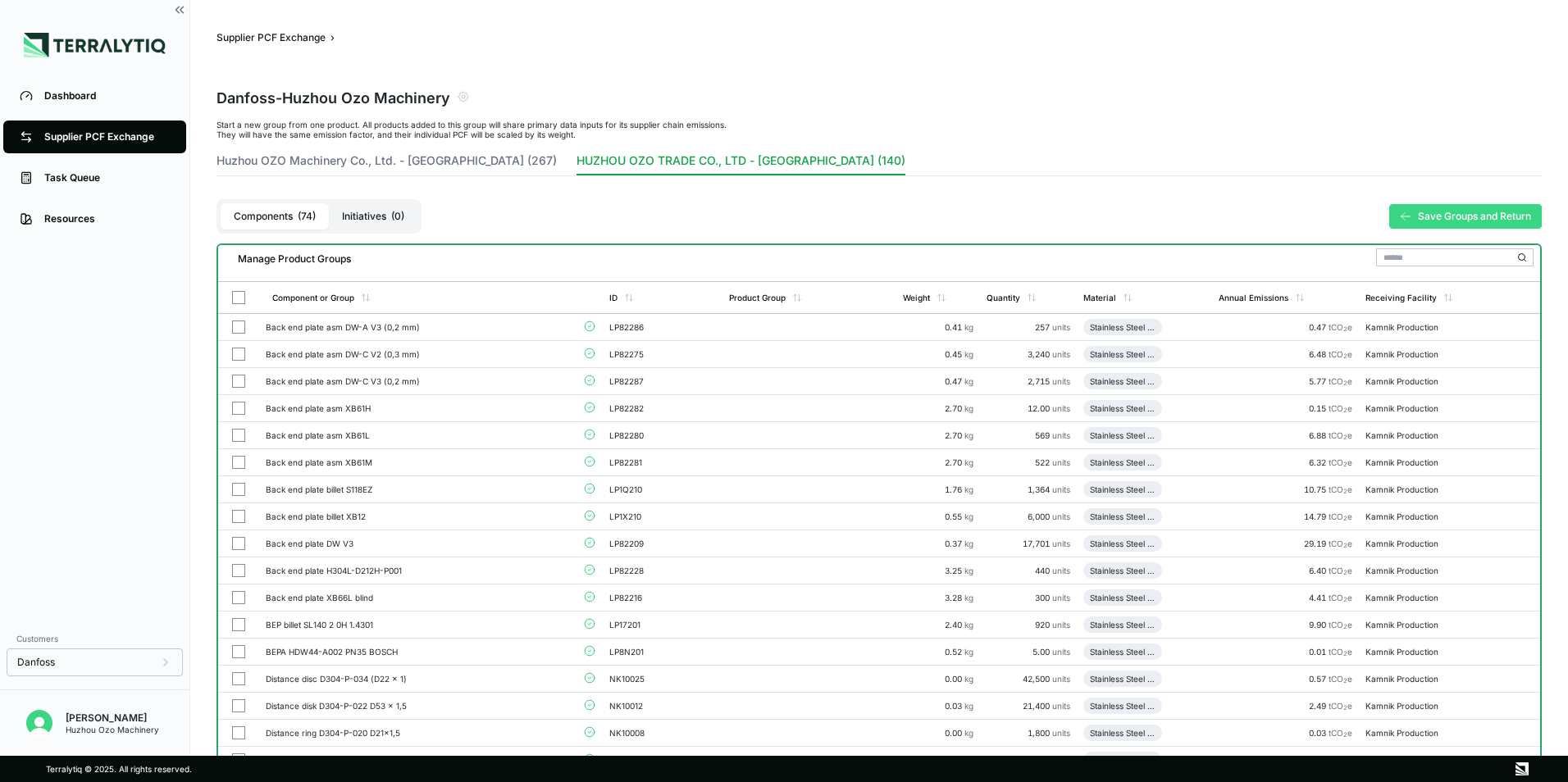
click at [1467, 212] on button "Save Groups and Return" at bounding box center [1465, 216] width 152 height 25
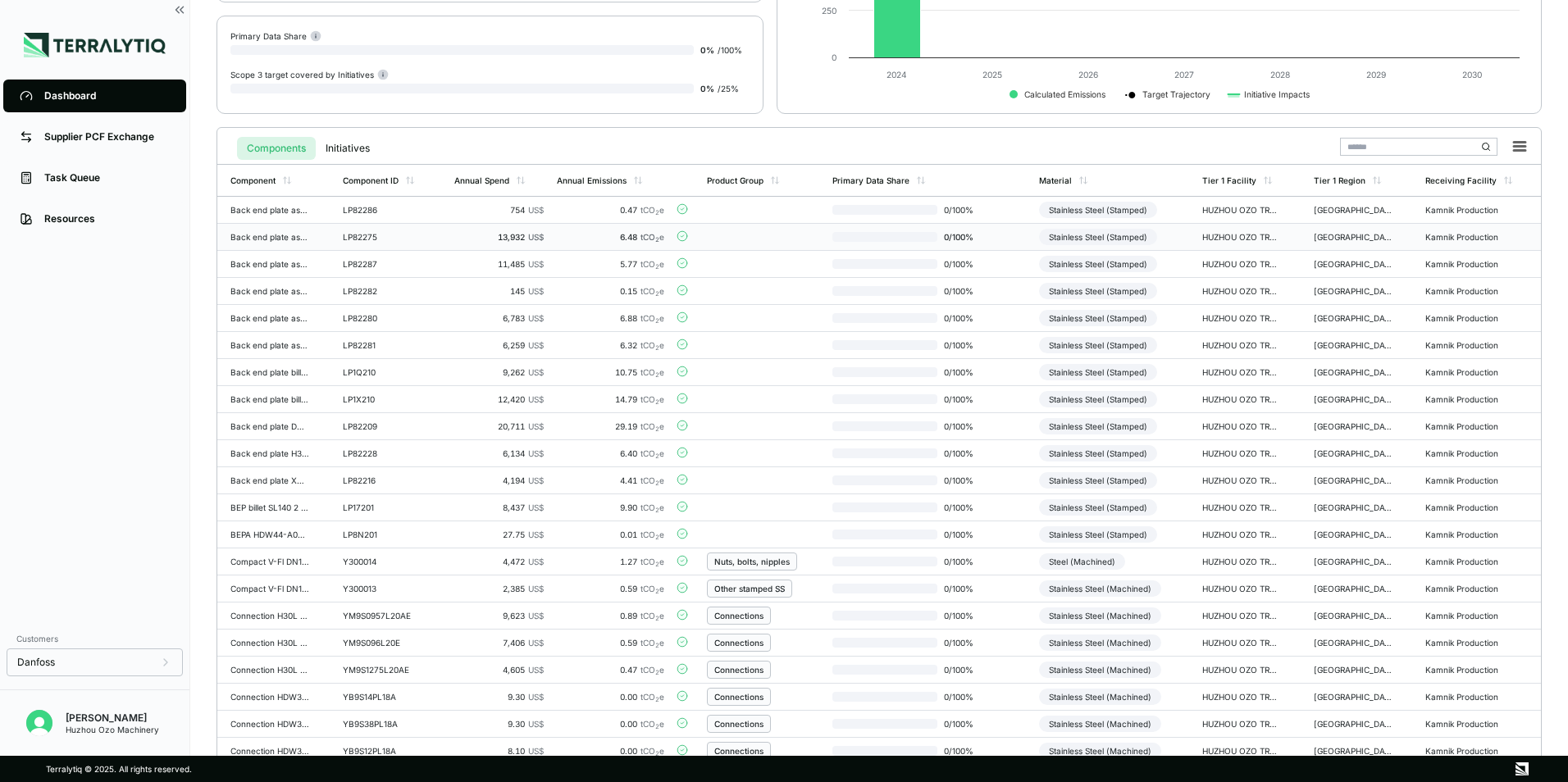
scroll to position [54, 0]
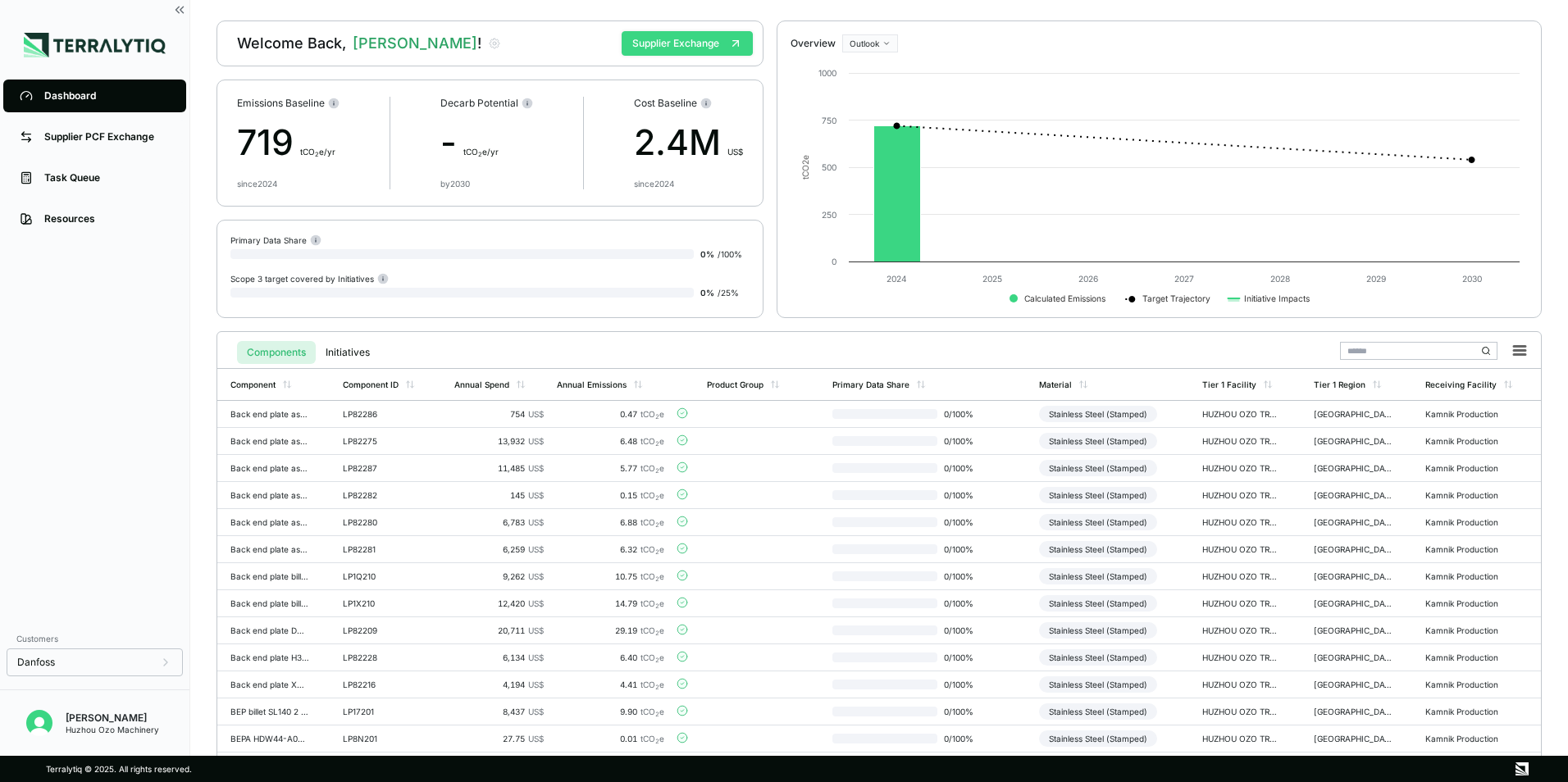
click at [671, 49] on button "Supplier Exchange" at bounding box center [687, 43] width 131 height 25
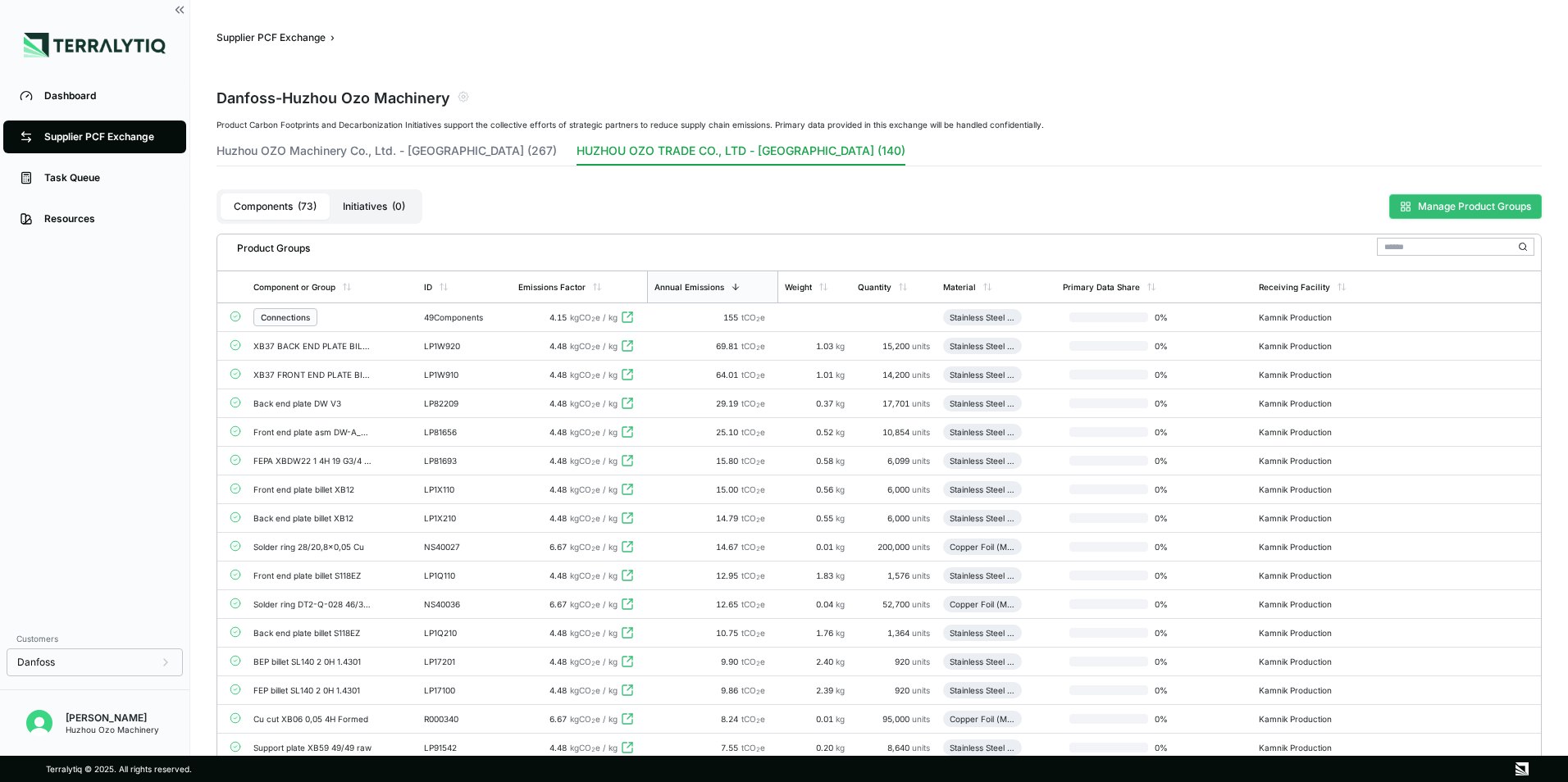
click at [1487, 209] on button "Manage Product Groups" at bounding box center [1465, 206] width 152 height 25
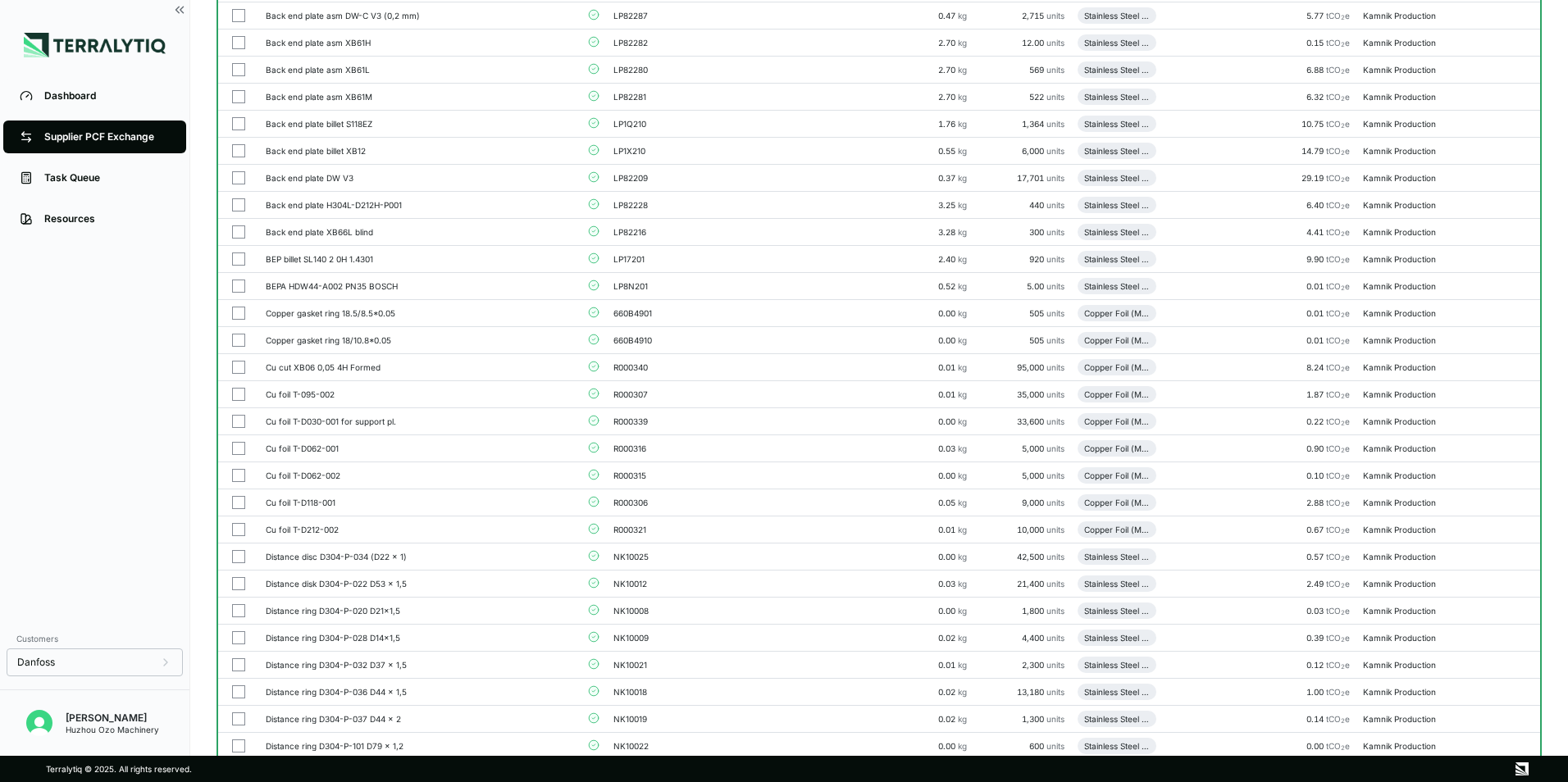
scroll to position [517, 0]
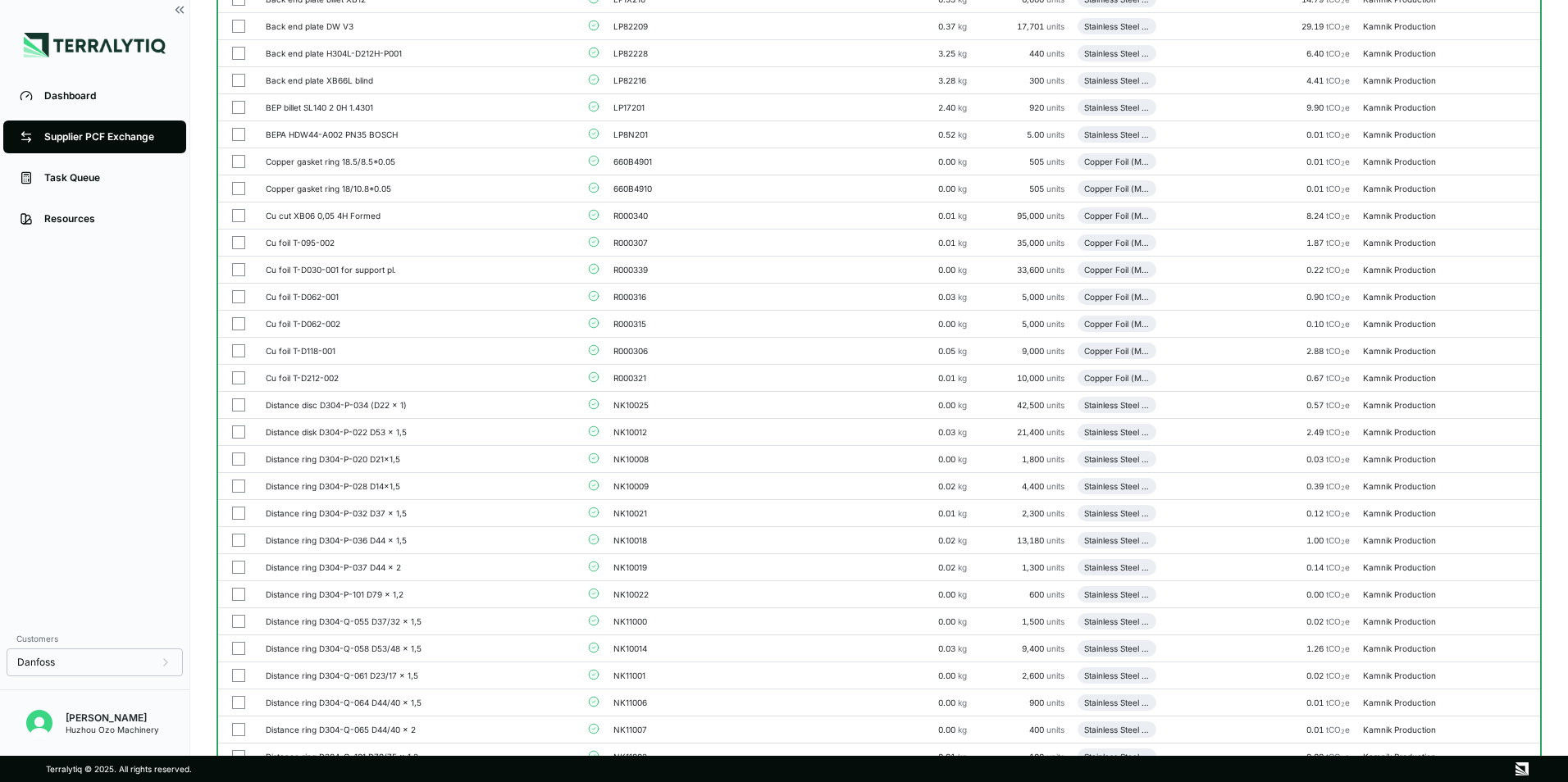
click at [747, 163] on icon "Add to group" at bounding box center [747, 162] width 10 height 10
click at [778, 187] on button "Add to New Group" at bounding box center [813, 187] width 156 height 28
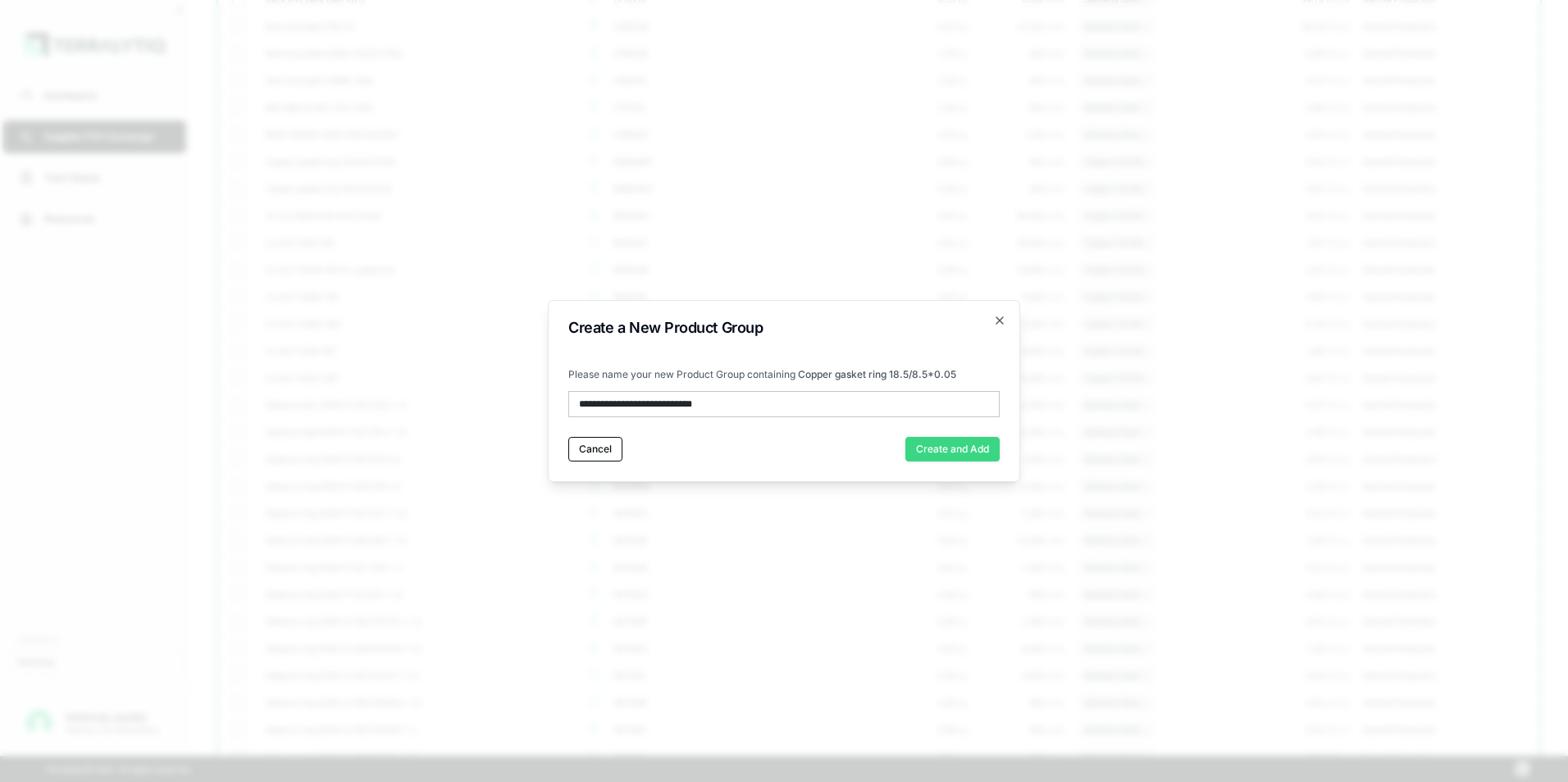
type input "**********"
click at [947, 451] on button "Create and Add" at bounding box center [952, 449] width 95 height 25
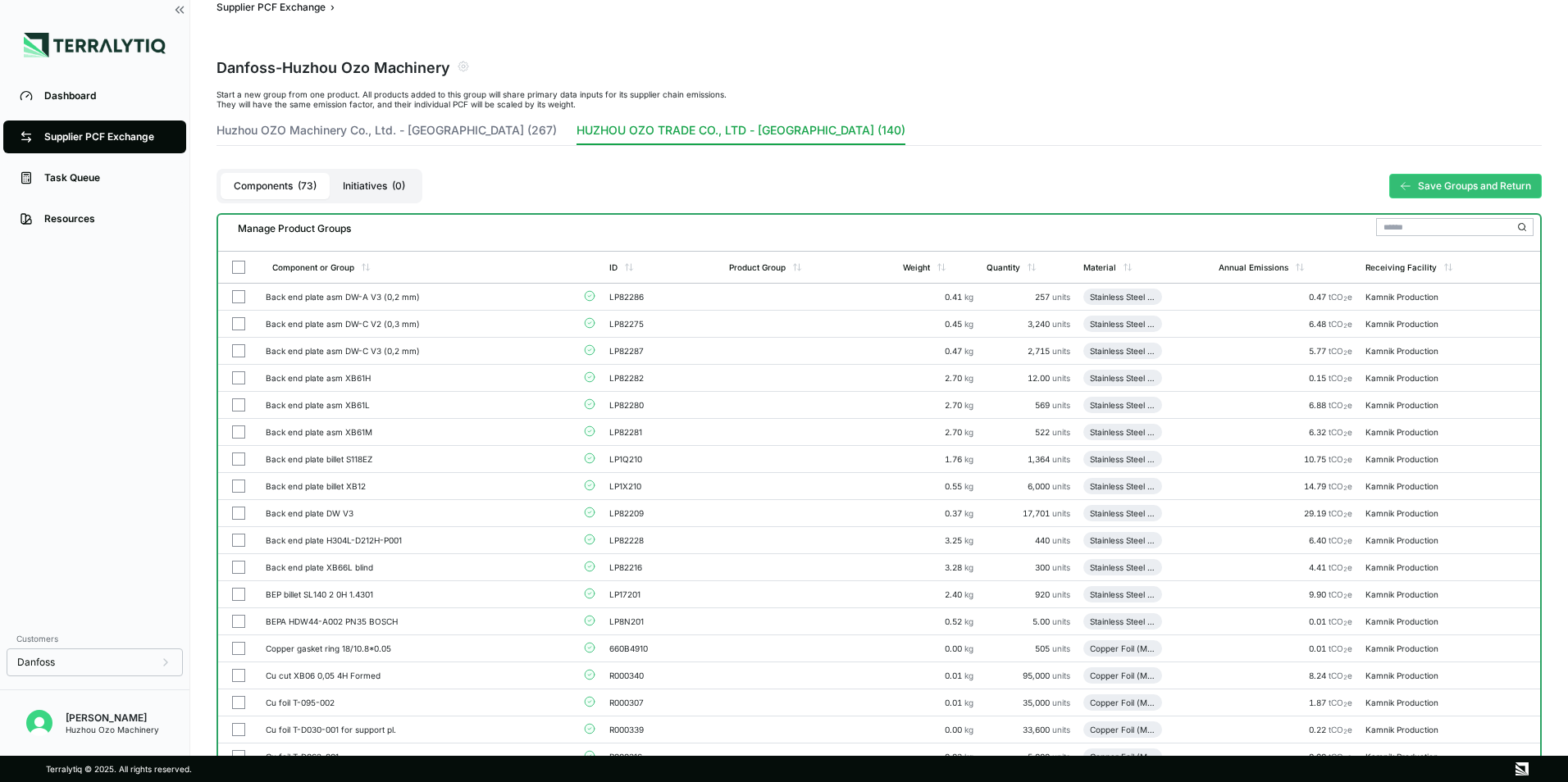
scroll to position [0, 0]
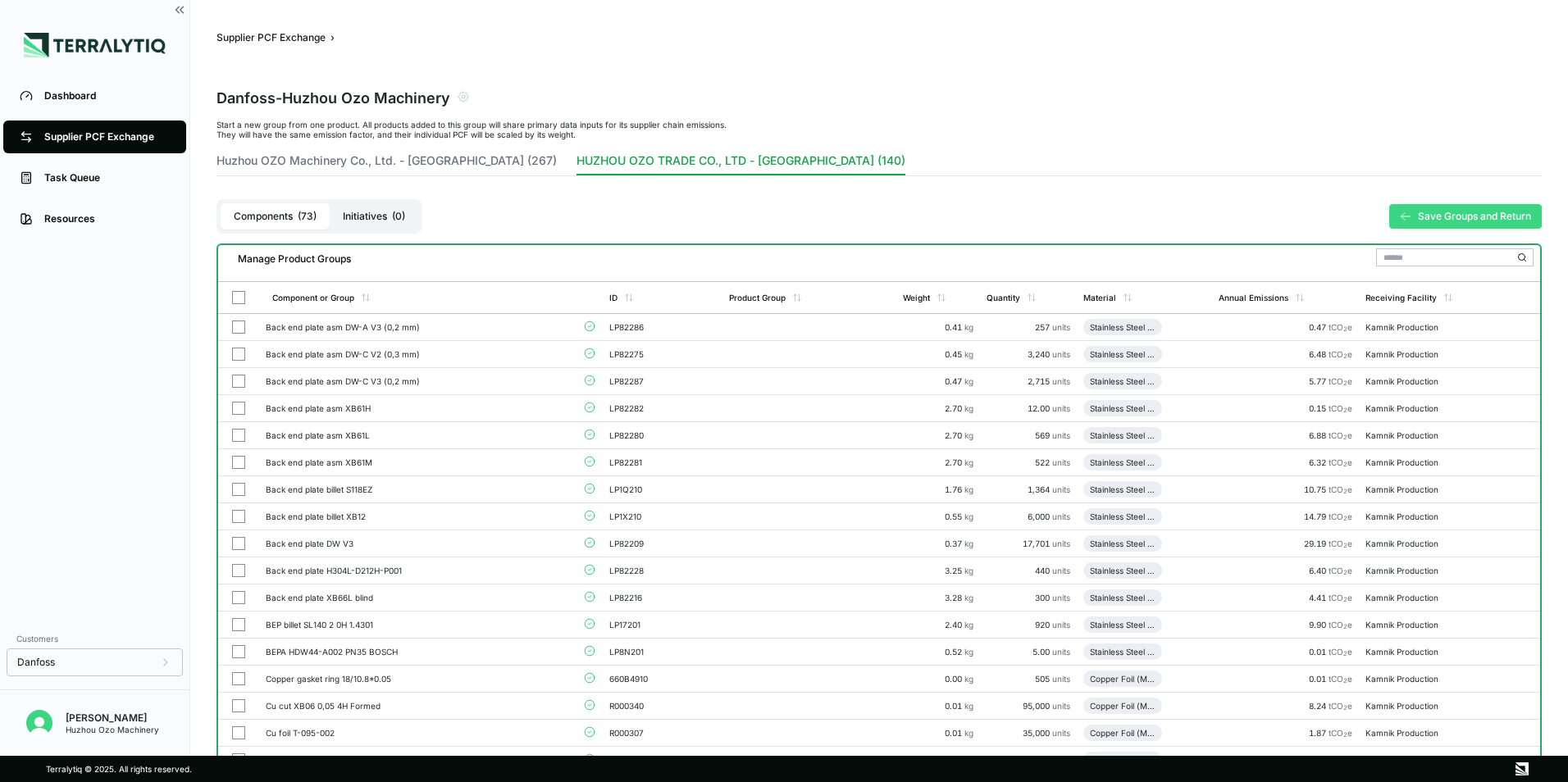
click at [1439, 222] on button "Save Groups and Return" at bounding box center [1465, 216] width 152 height 25
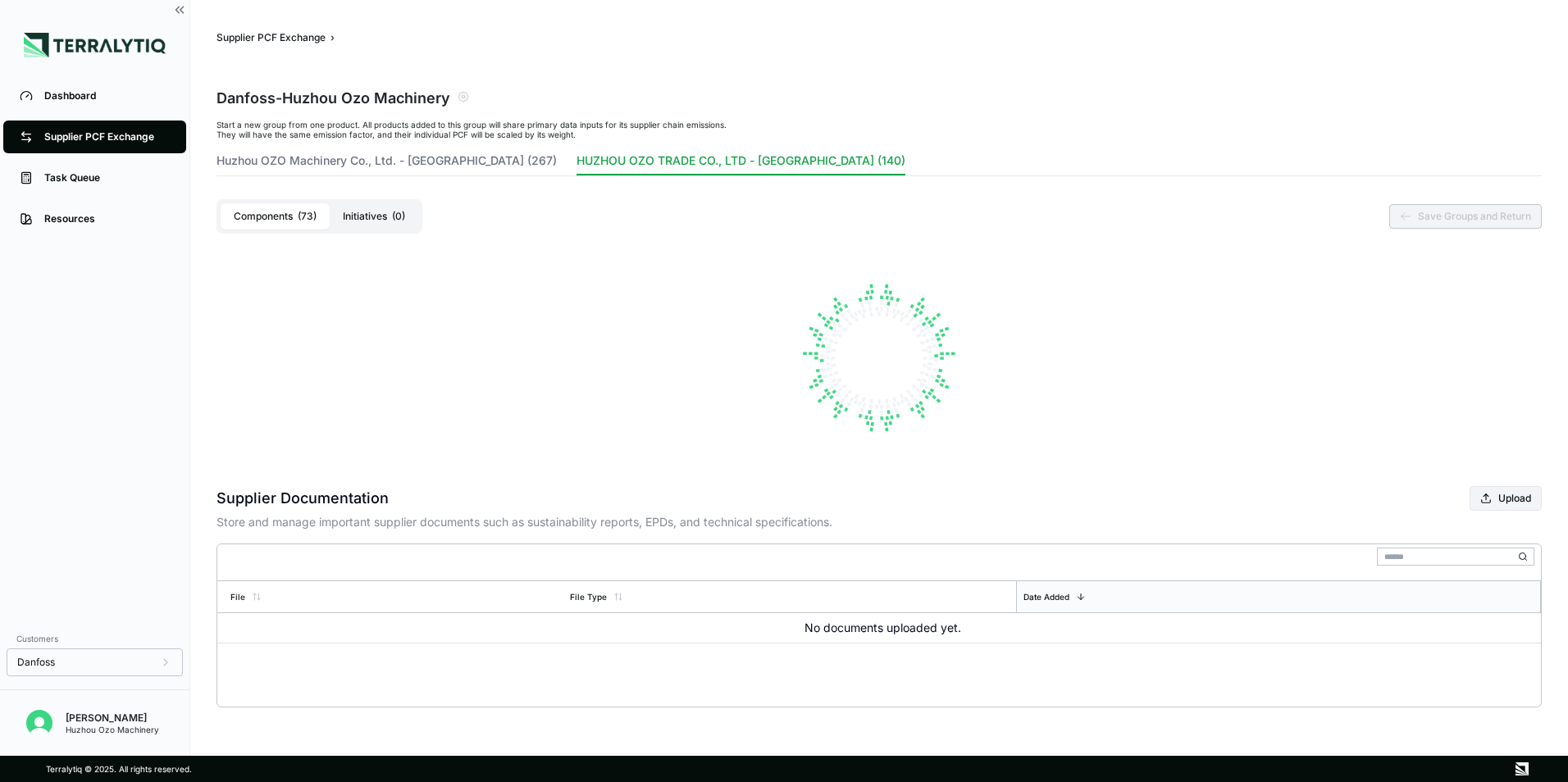
click at [69, 138] on div "Supplier PCF Exchange" at bounding box center [106, 136] width 125 height 13
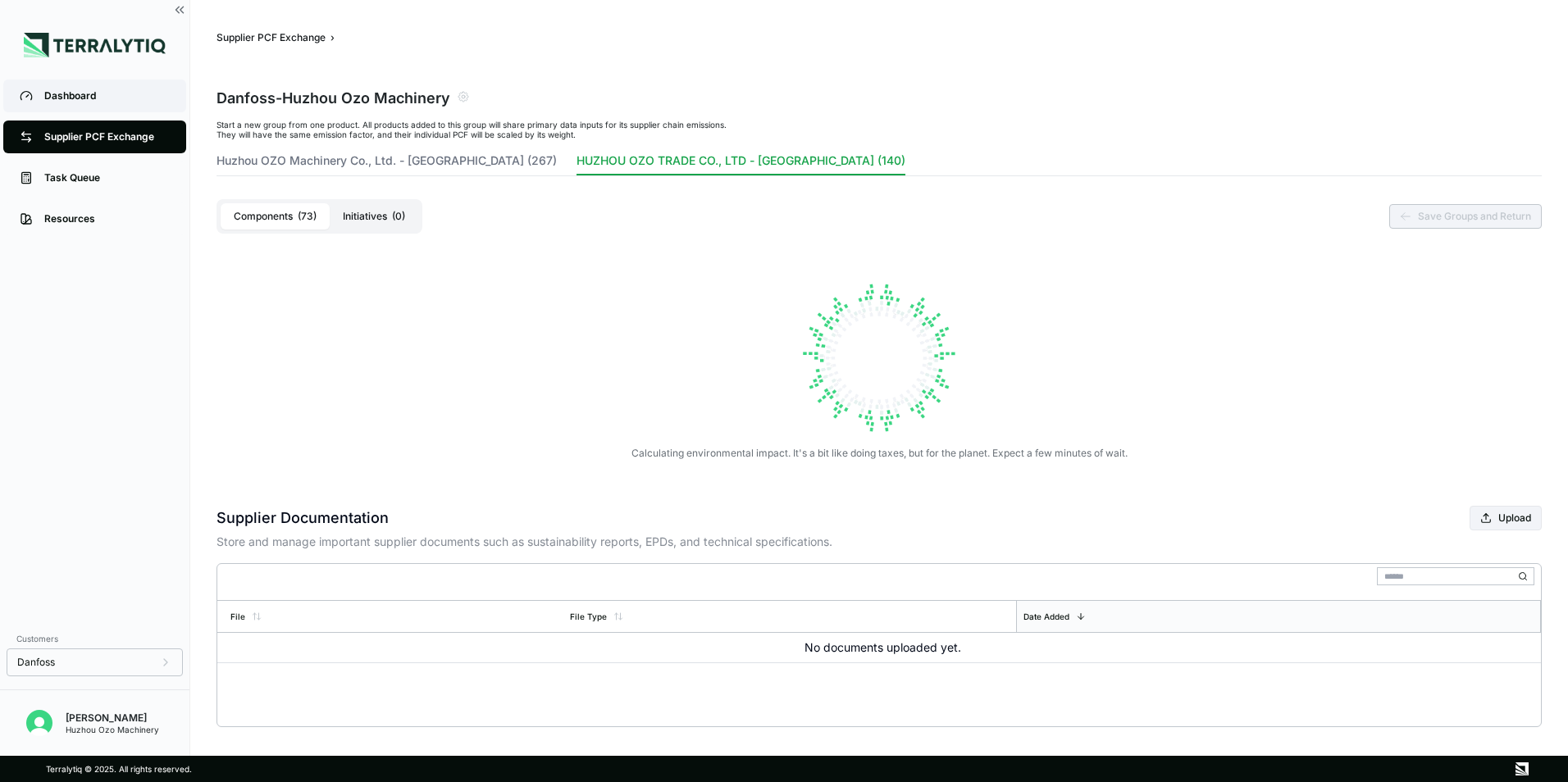
click at [82, 93] on div "Dashboard" at bounding box center [106, 95] width 125 height 13
